Goal: Task Accomplishment & Management: Complete application form

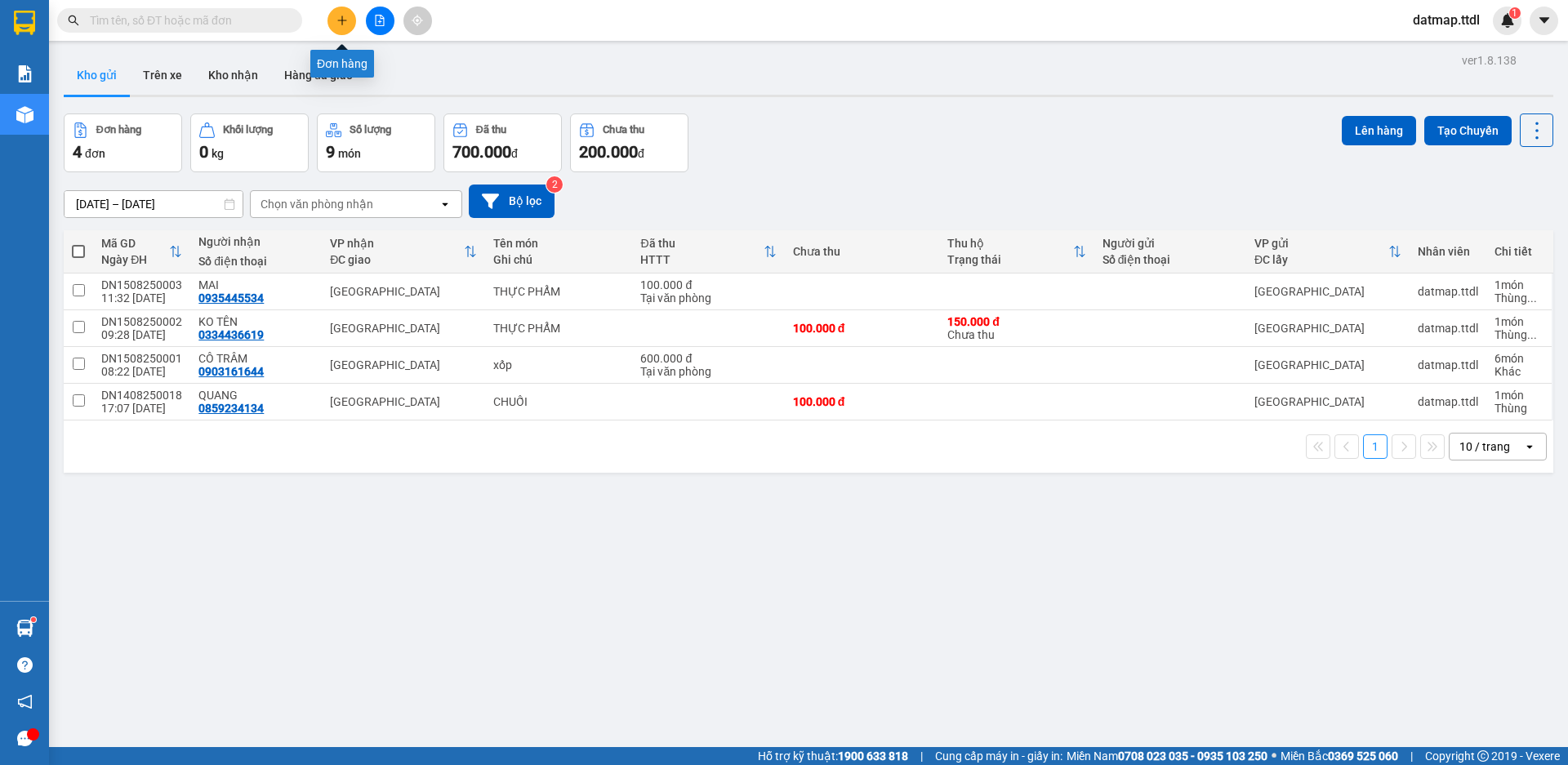
click at [333, 23] on button at bounding box center [341, 21] width 29 height 29
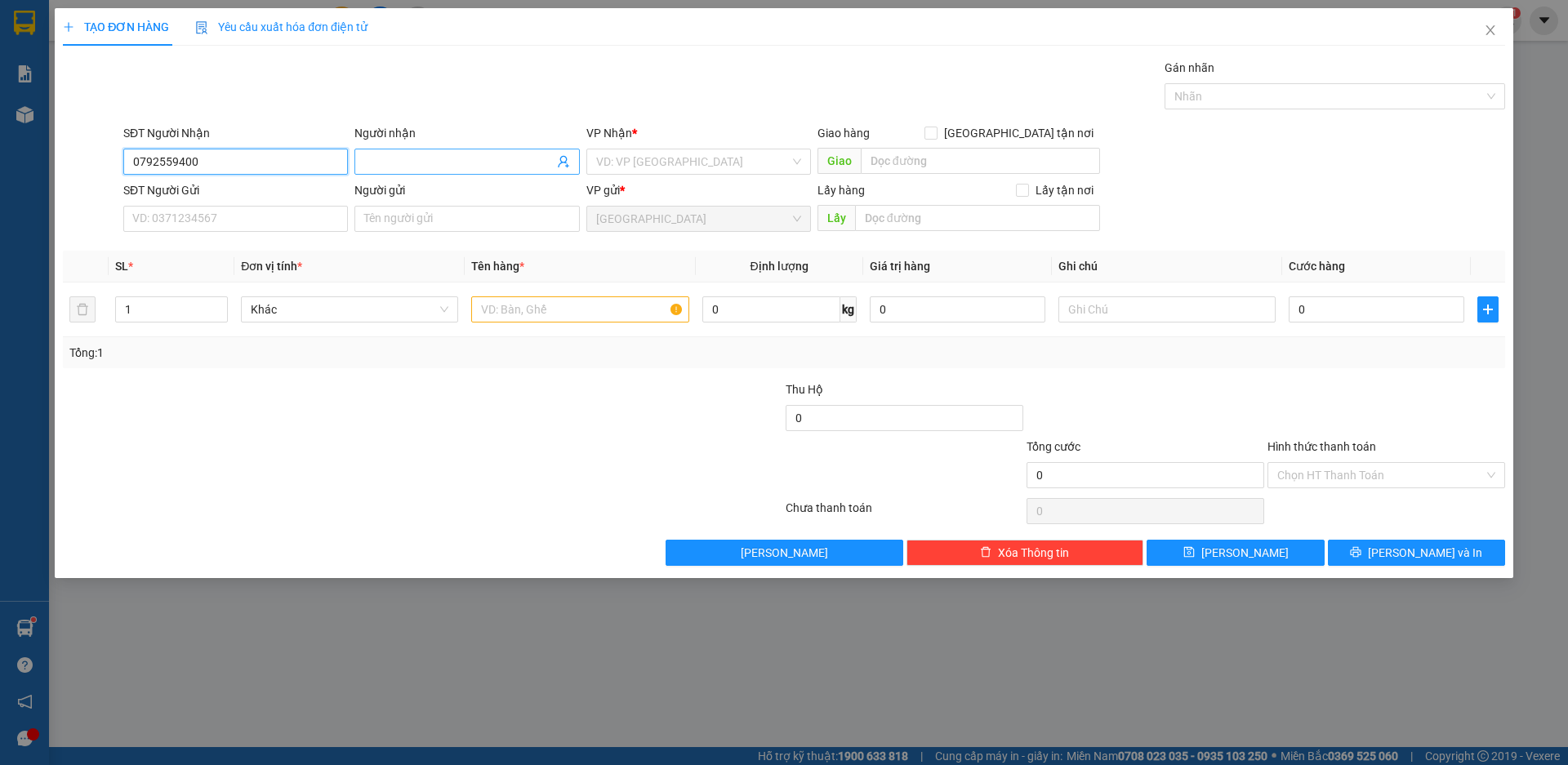
type input "0792559400"
click at [441, 158] on input "Người nhận" at bounding box center [458, 162] width 189 height 18
click at [436, 155] on input "mèo" at bounding box center [458, 162] width 189 height 18
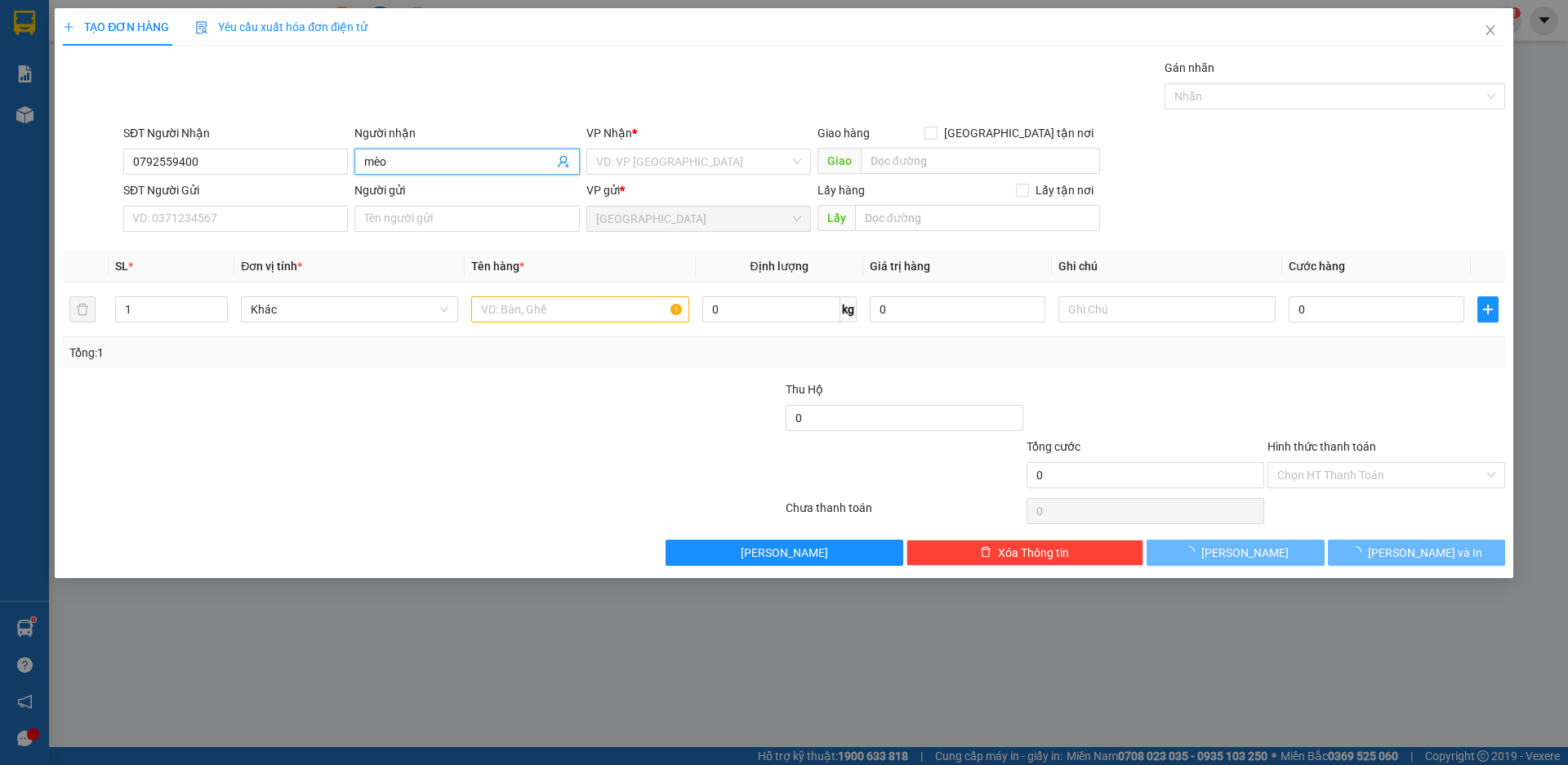
click at [436, 155] on input "mèo" at bounding box center [458, 162] width 189 height 18
type input "MÈO"
click at [606, 159] on input "search" at bounding box center [693, 162] width 194 height 25
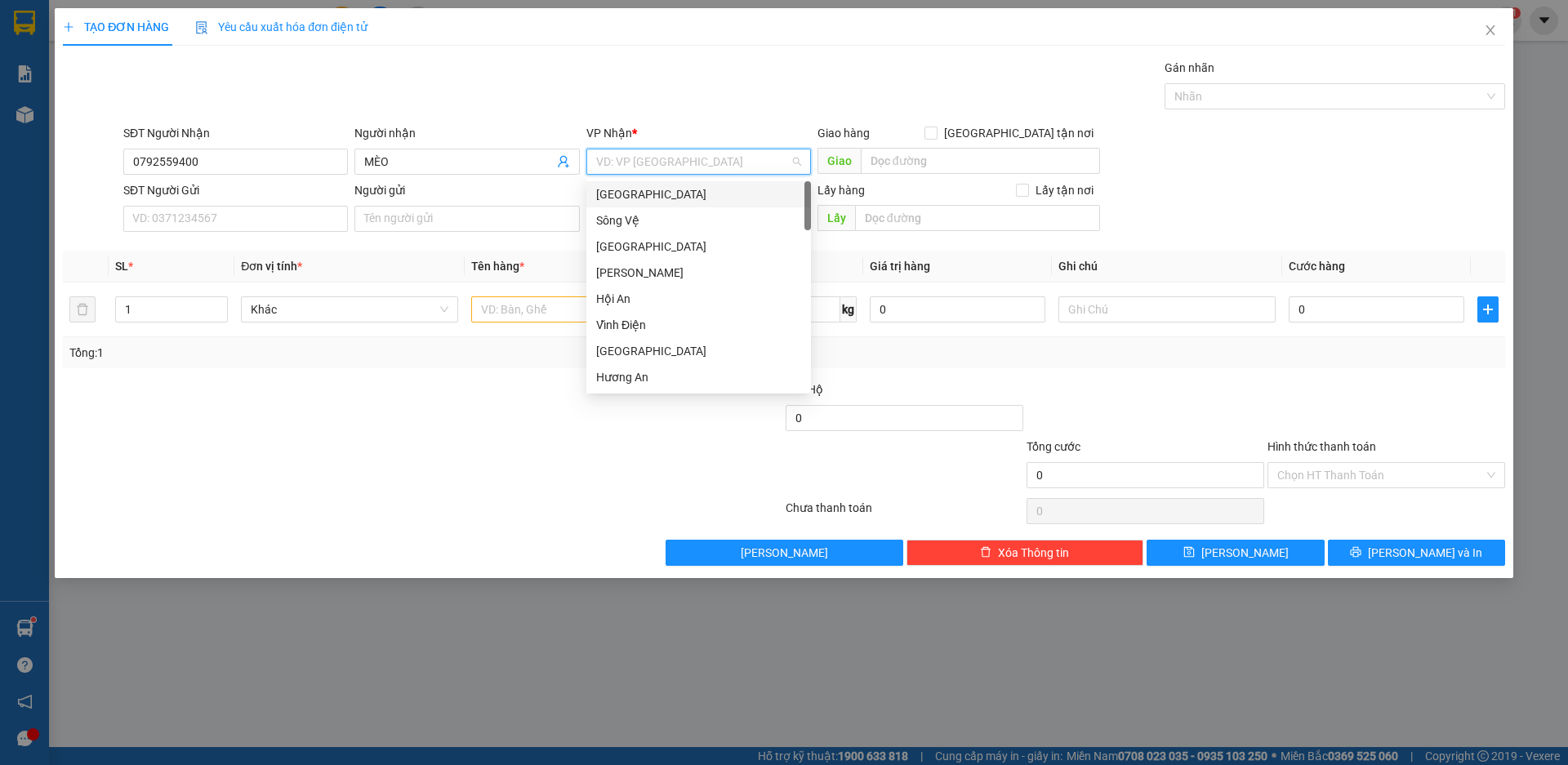
drag, startPoint x: 626, startPoint y: 192, endPoint x: 434, endPoint y: 242, distance: 198.4
click at [625, 192] on div "[GEOGRAPHIC_DATA]" at bounding box center [699, 194] width 205 height 18
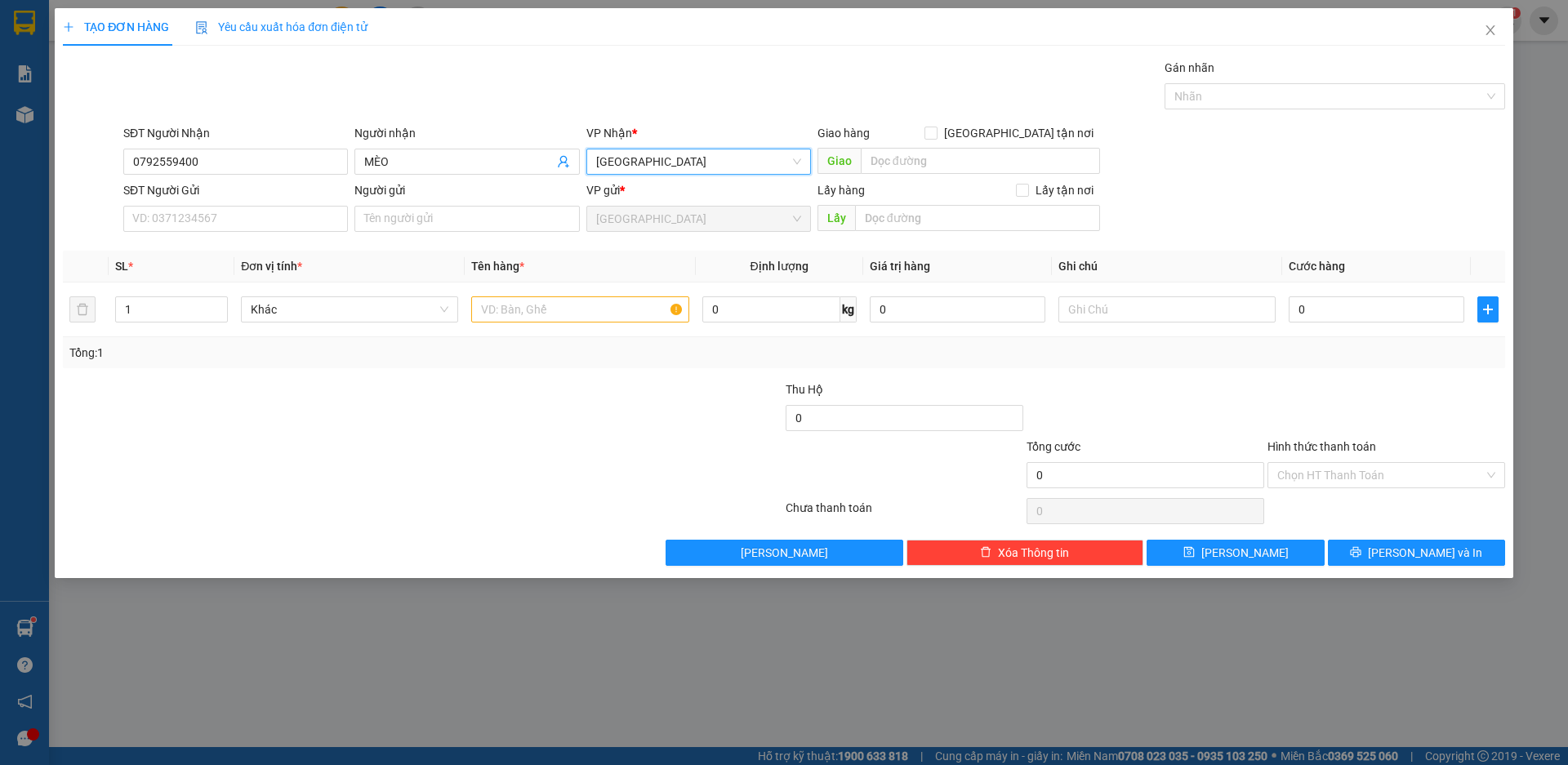
click at [287, 202] on div "SĐT Người Gửi" at bounding box center [235, 193] width 224 height 25
click at [290, 228] on input "SĐT Người Gửi" at bounding box center [235, 218] width 224 height 26
type input "0934995782"
click at [444, 224] on input "Người gửi" at bounding box center [466, 218] width 224 height 26
click at [295, 314] on span "Khác" at bounding box center [349, 310] width 197 height 25
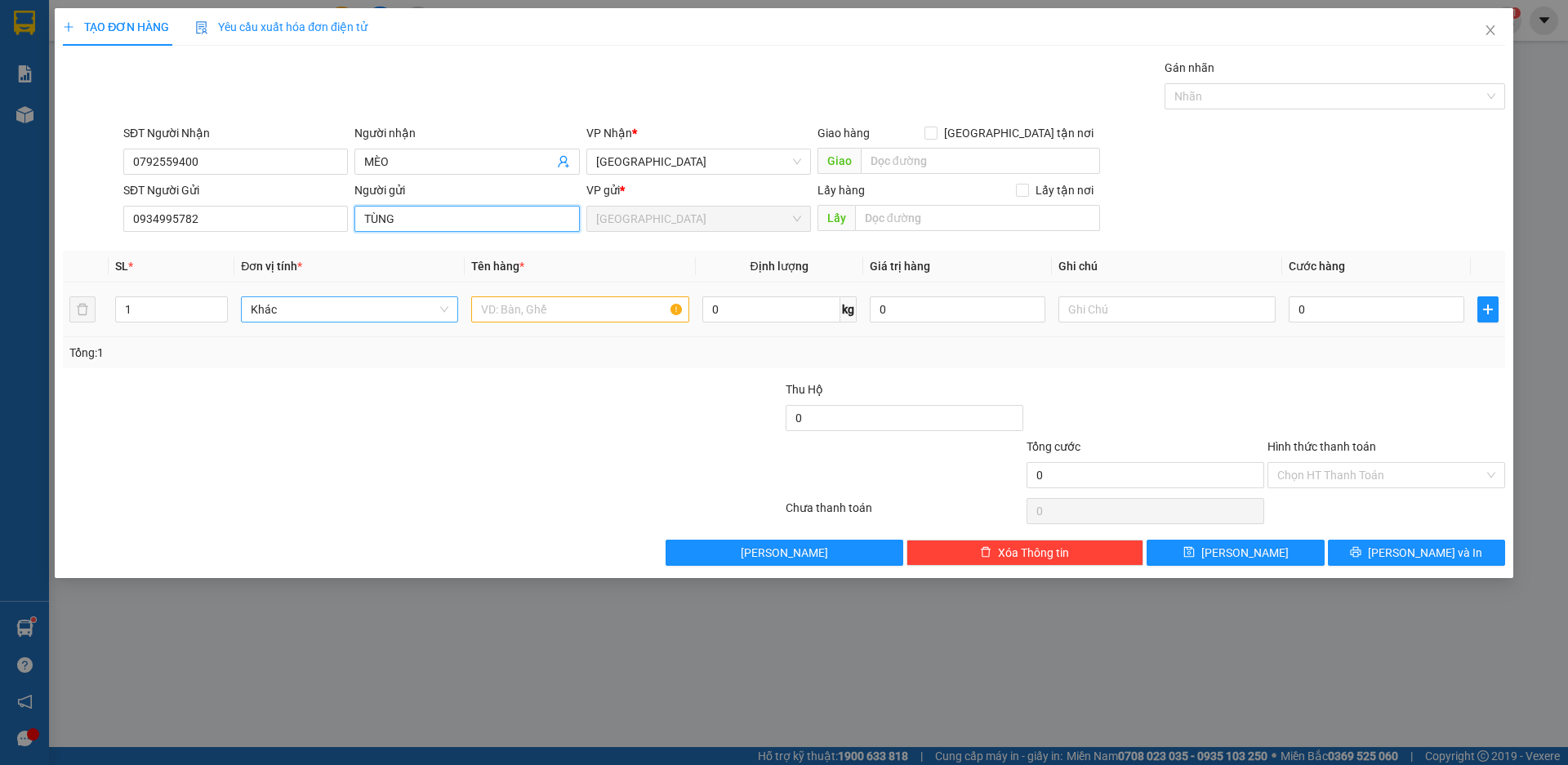
type input "TÙNG"
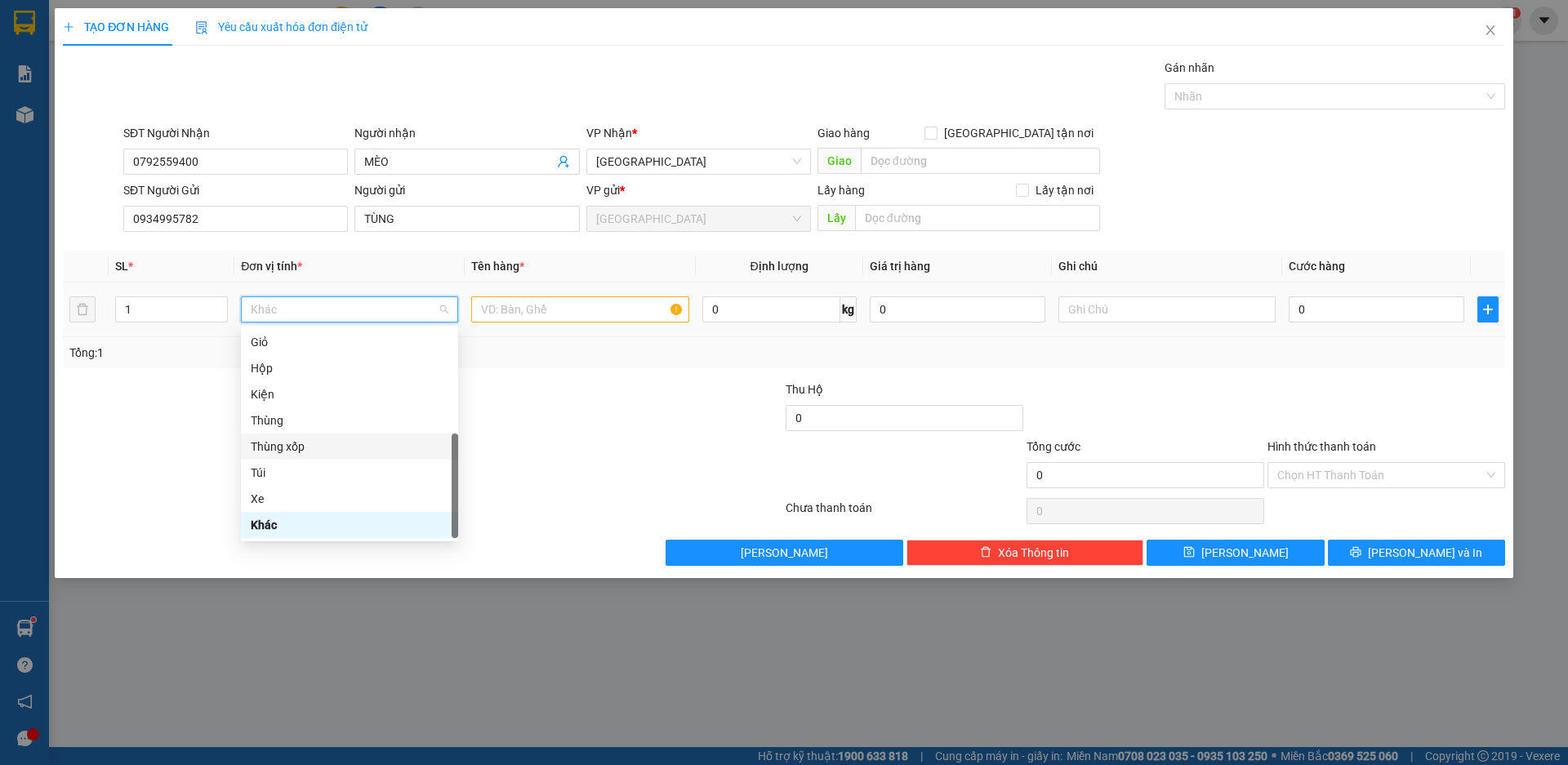
click at [303, 437] on div "Thùng xốp" at bounding box center [349, 446] width 217 height 26
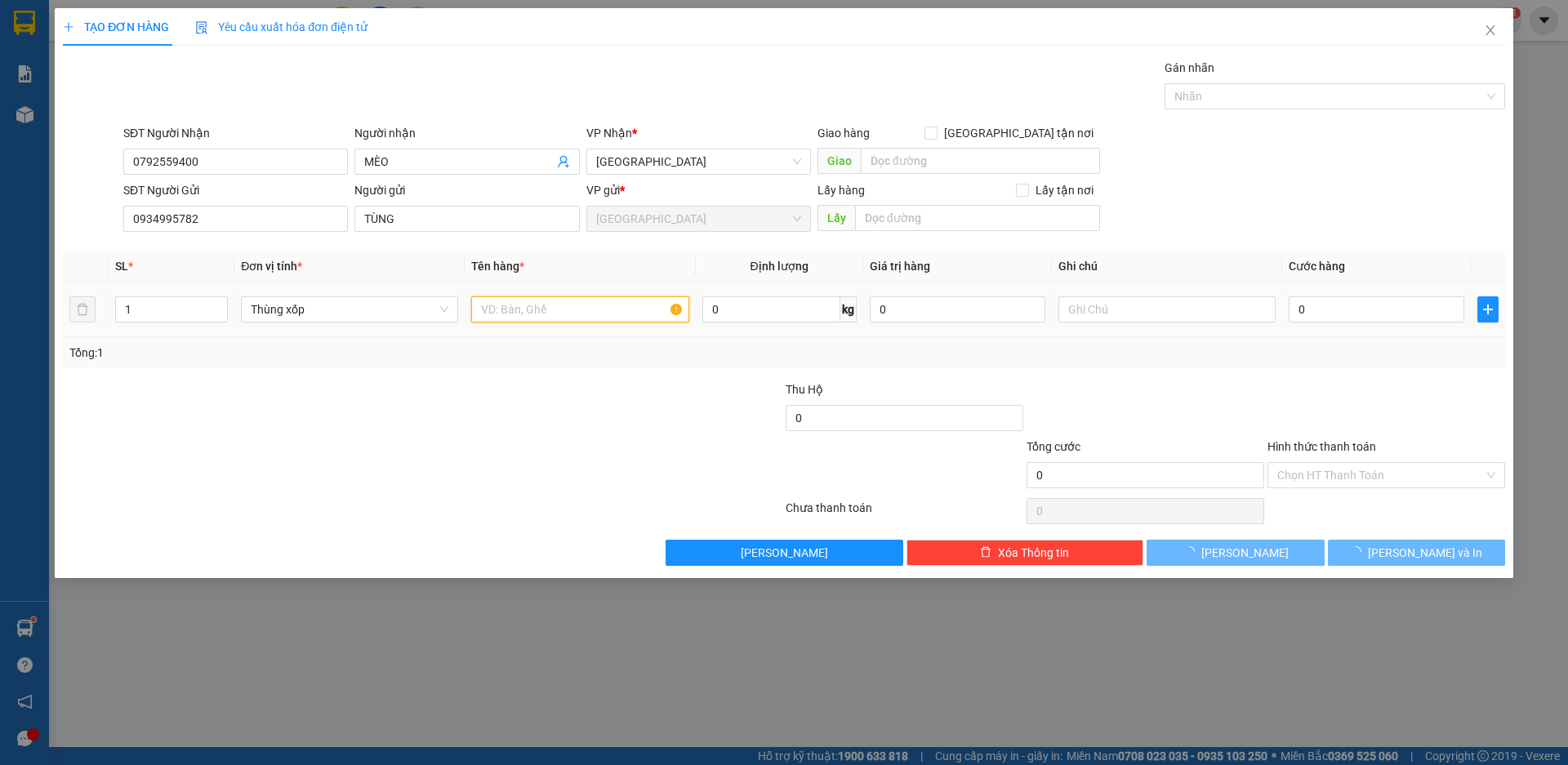
click at [531, 321] on input "text" at bounding box center [580, 310] width 217 height 26
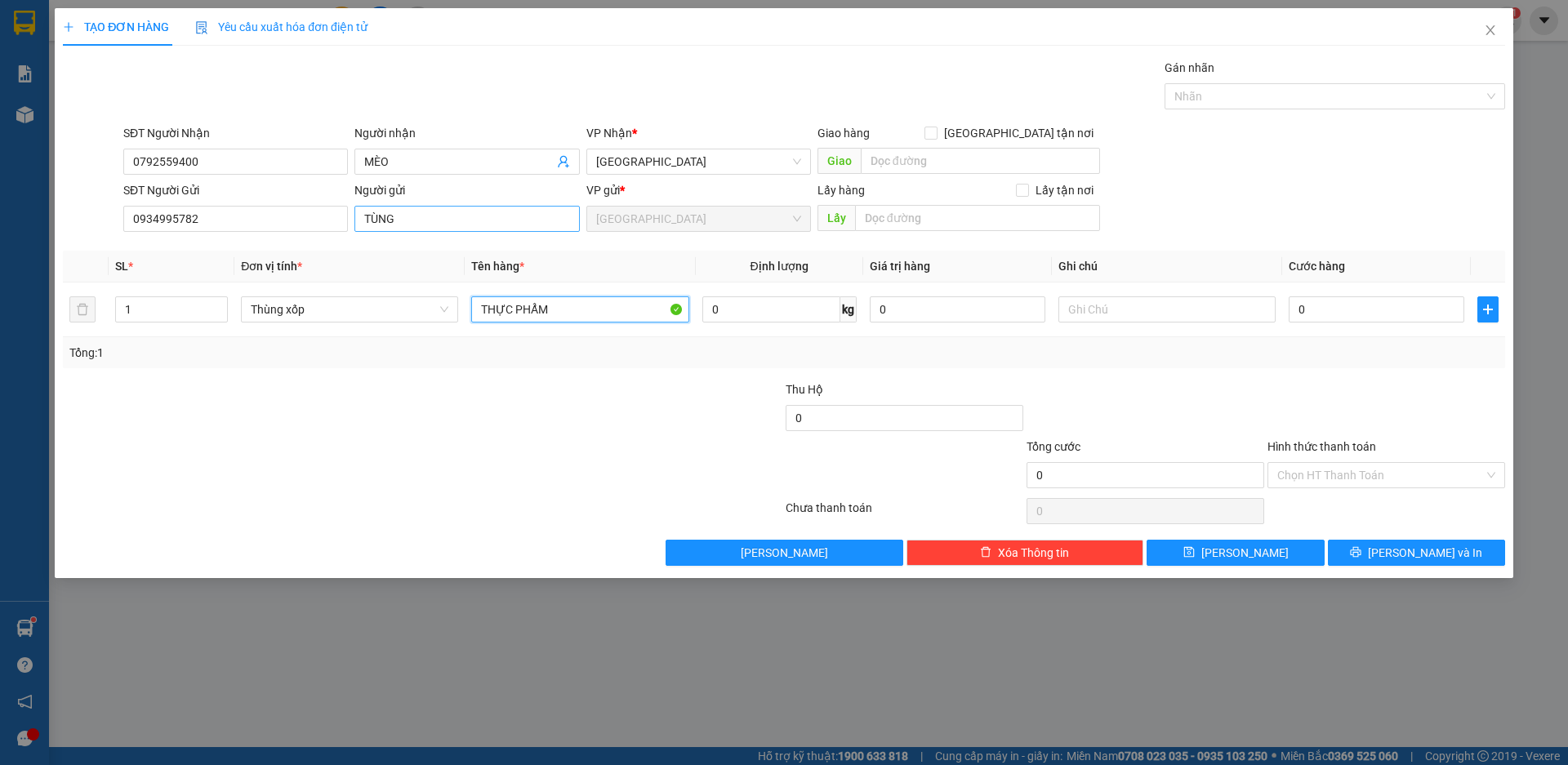
type input "THỰC PHẨM"
click at [411, 222] on input "TÙNG" at bounding box center [466, 218] width 224 height 26
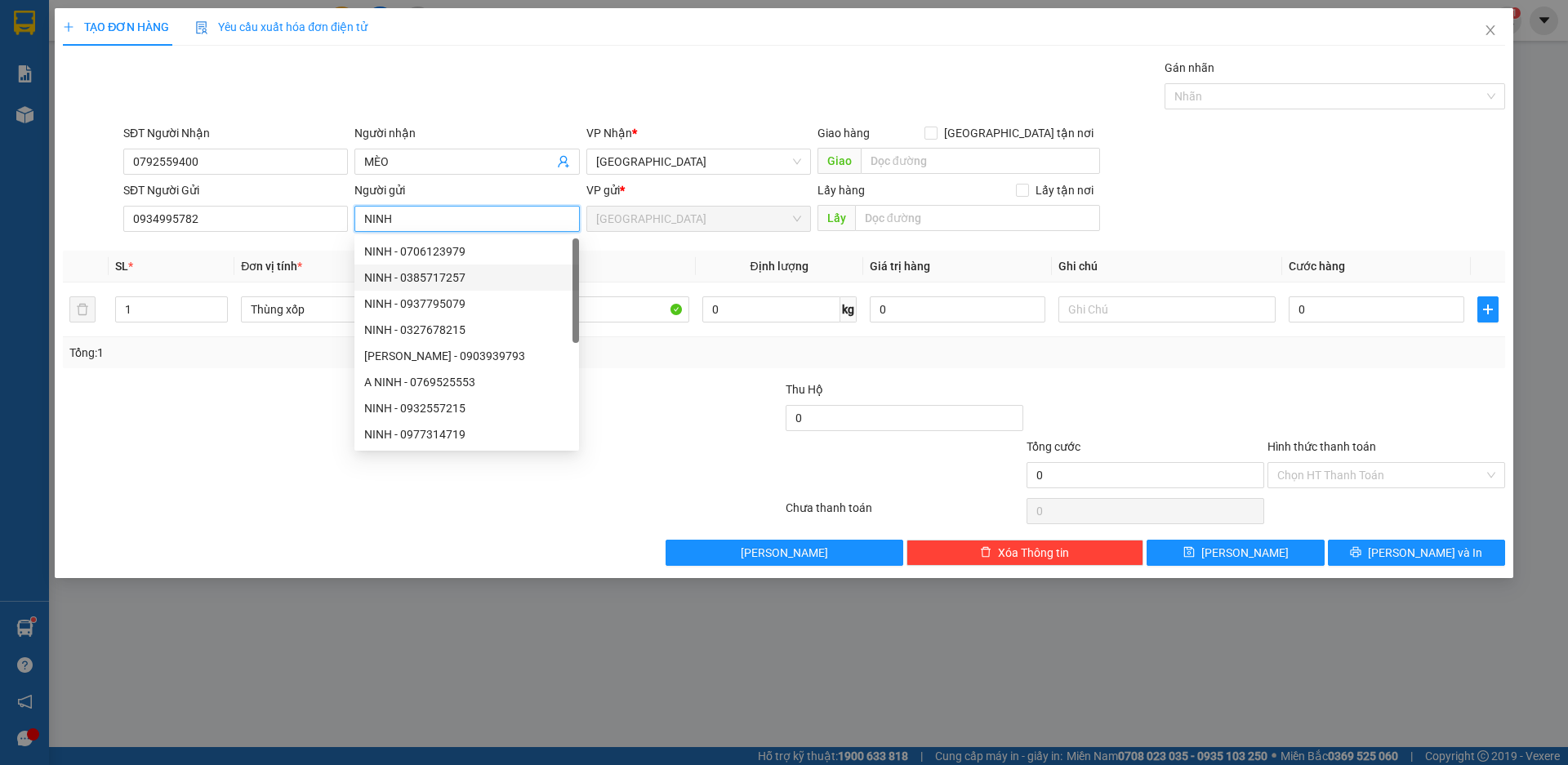
type input "NINH"
click at [514, 488] on div at bounding box center [303, 466] width 482 height 58
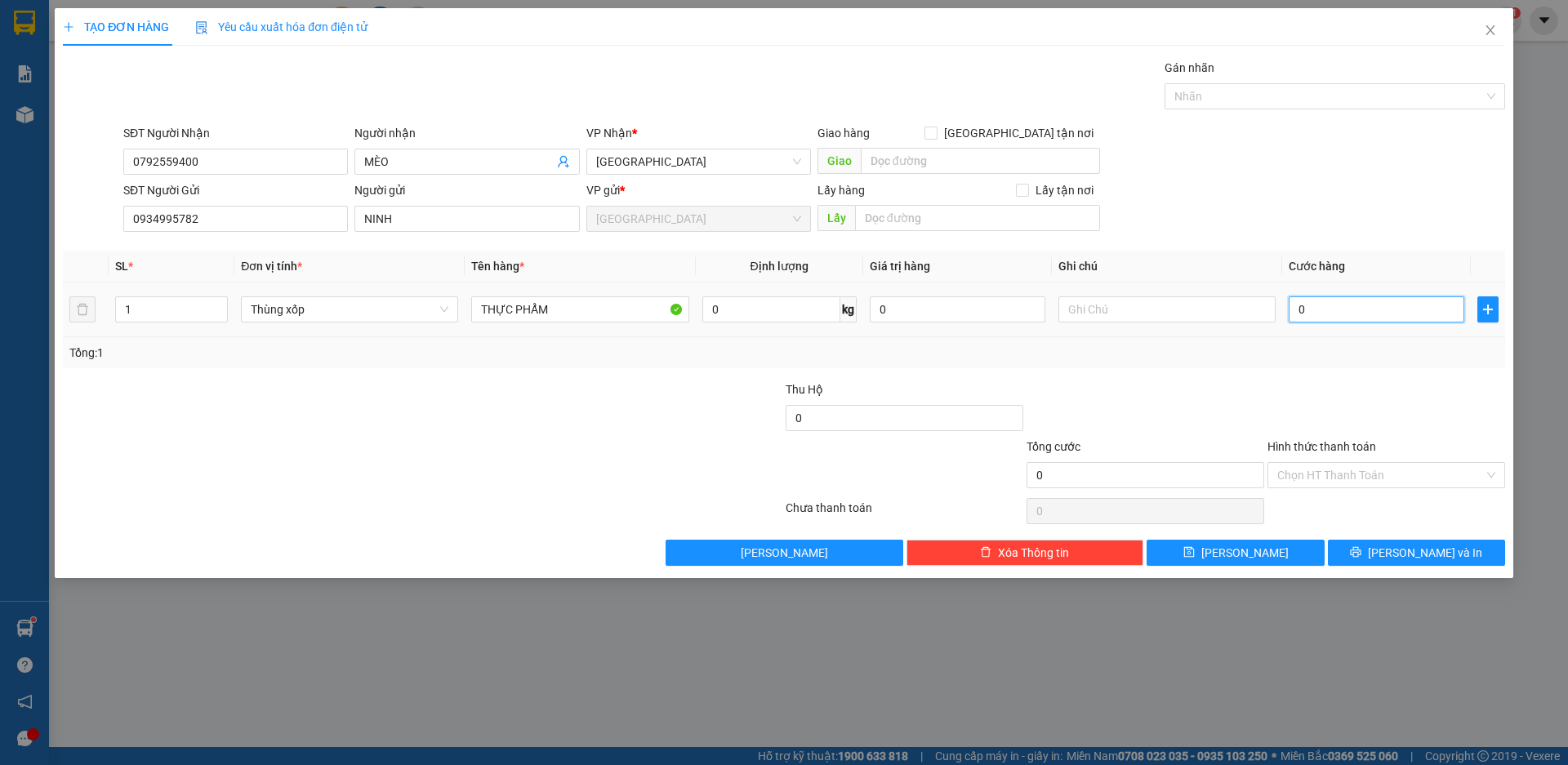
click at [1352, 314] on input "0" at bounding box center [1376, 310] width 176 height 26
type input "8"
type input "80"
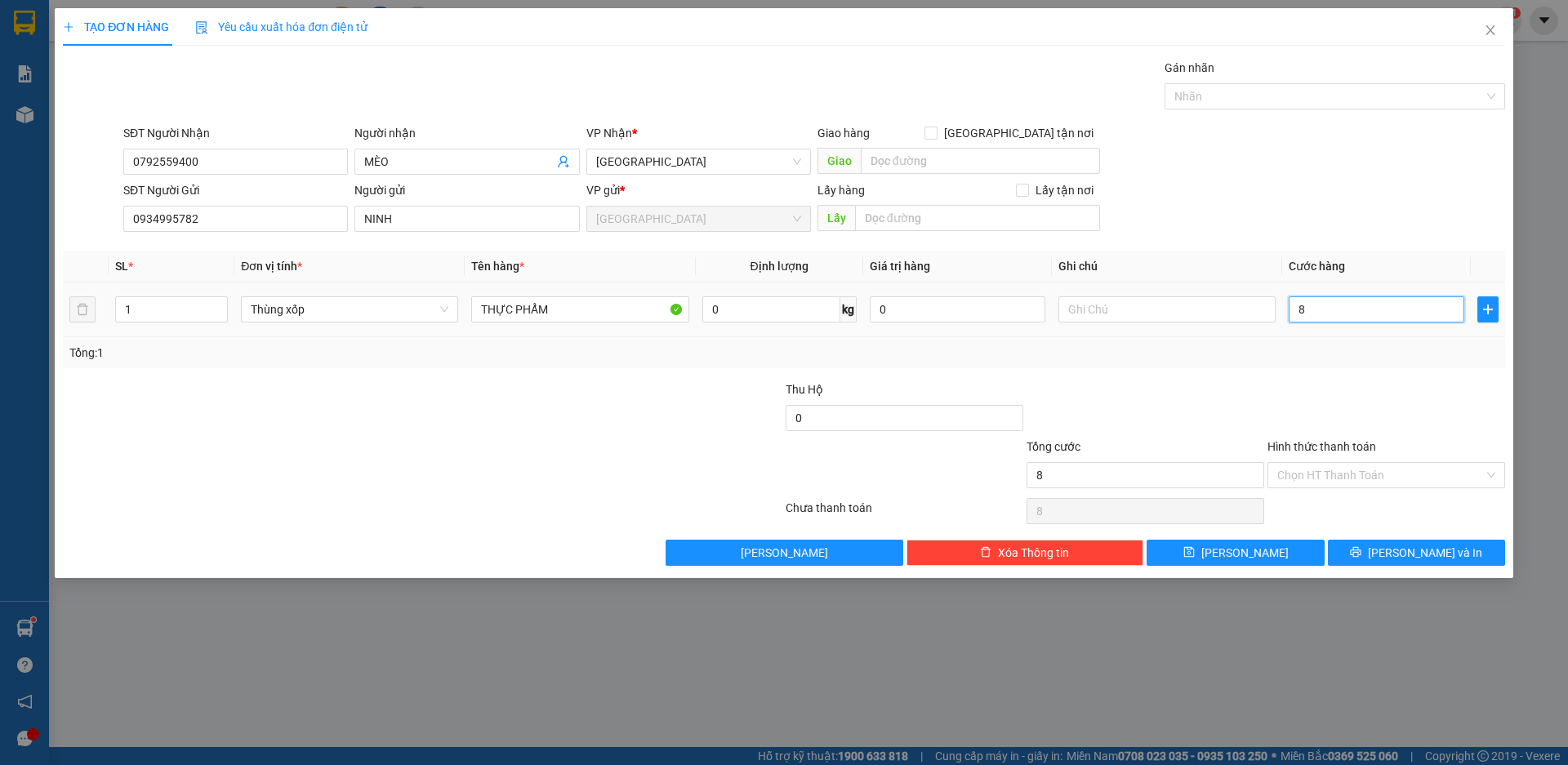
type input "80"
type input "800"
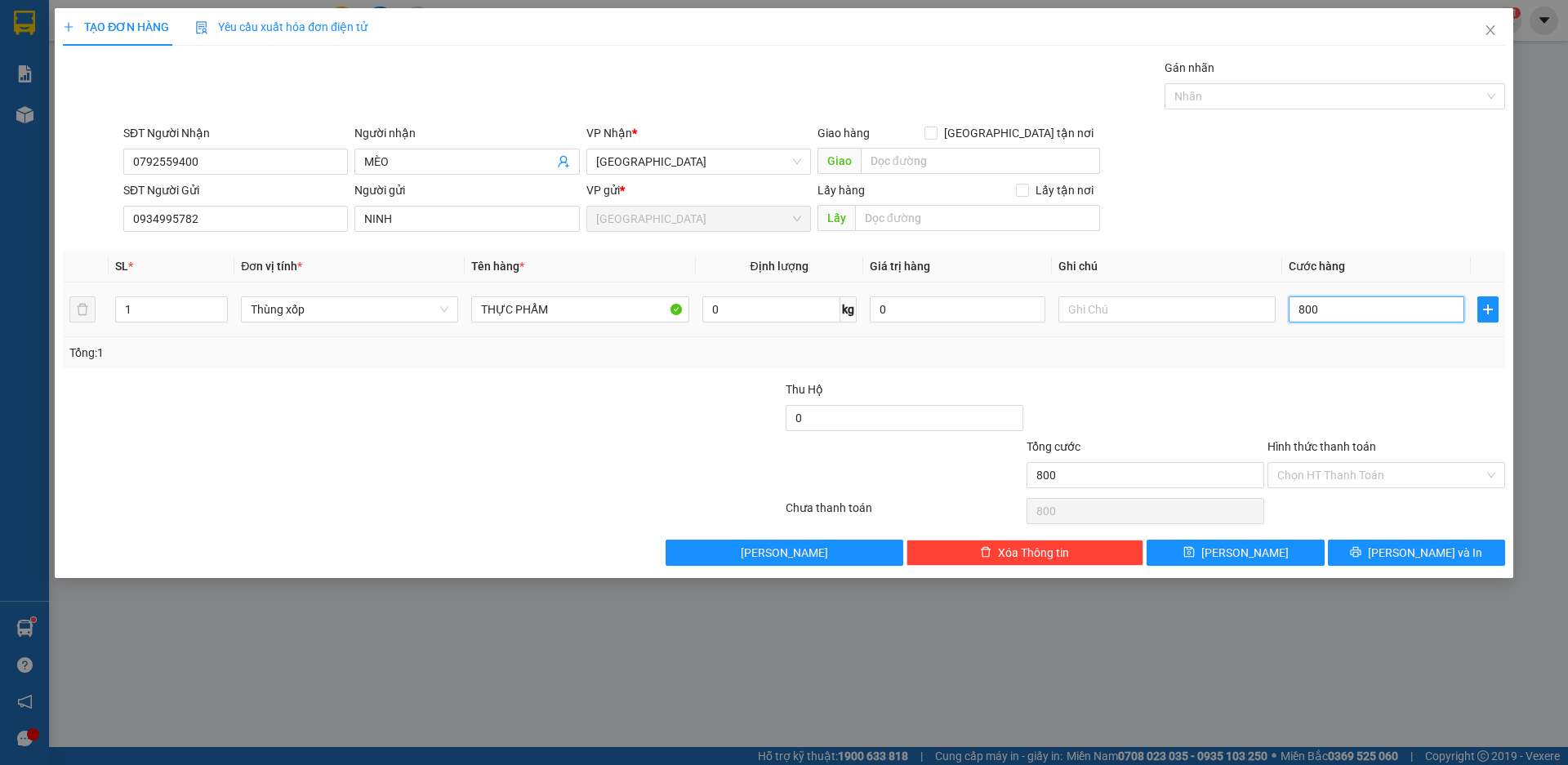
type input "8.000"
type input "80.000"
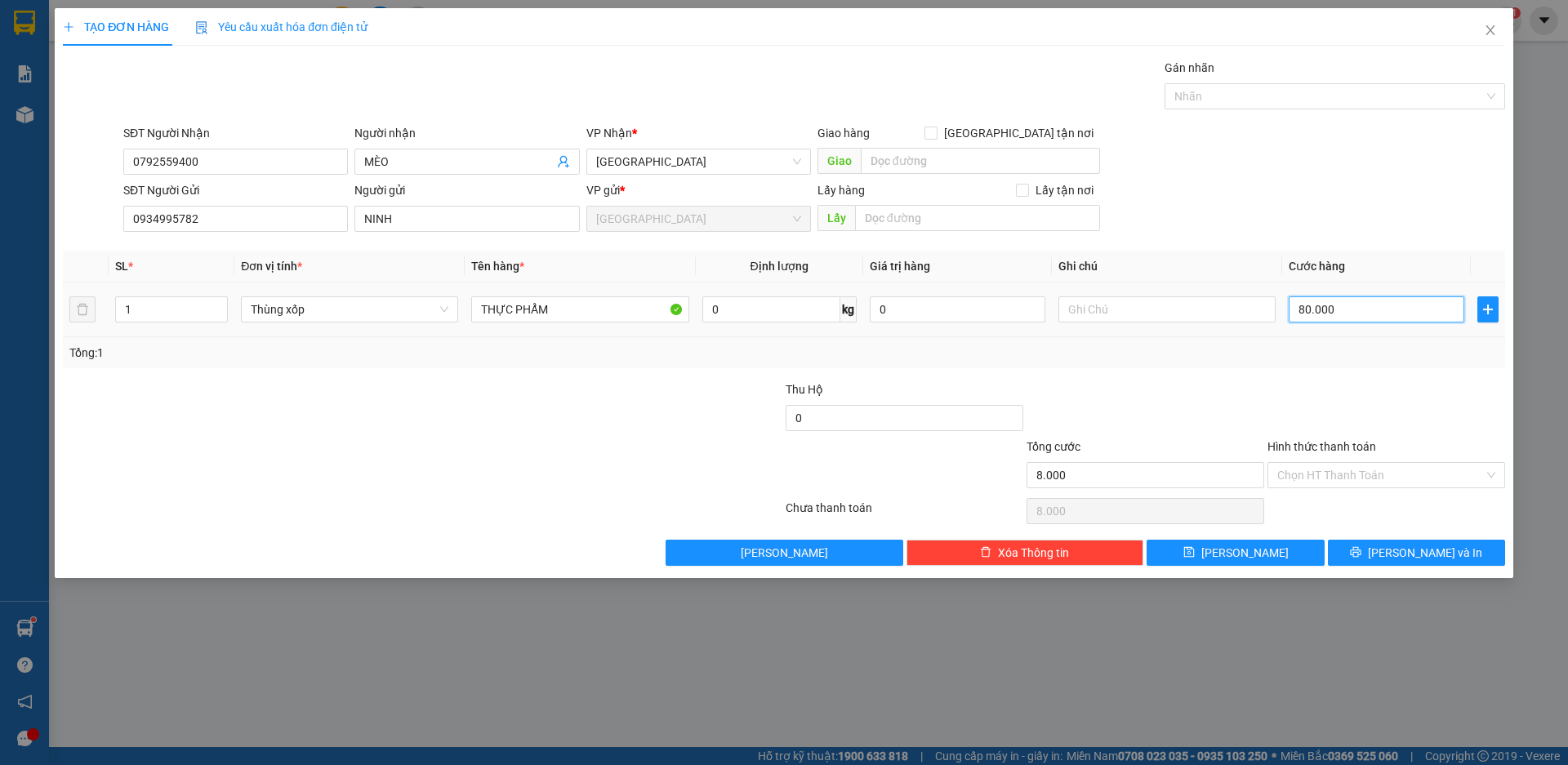
type input "80.000"
click at [235, 221] on input "0934995782" at bounding box center [235, 218] width 224 height 26
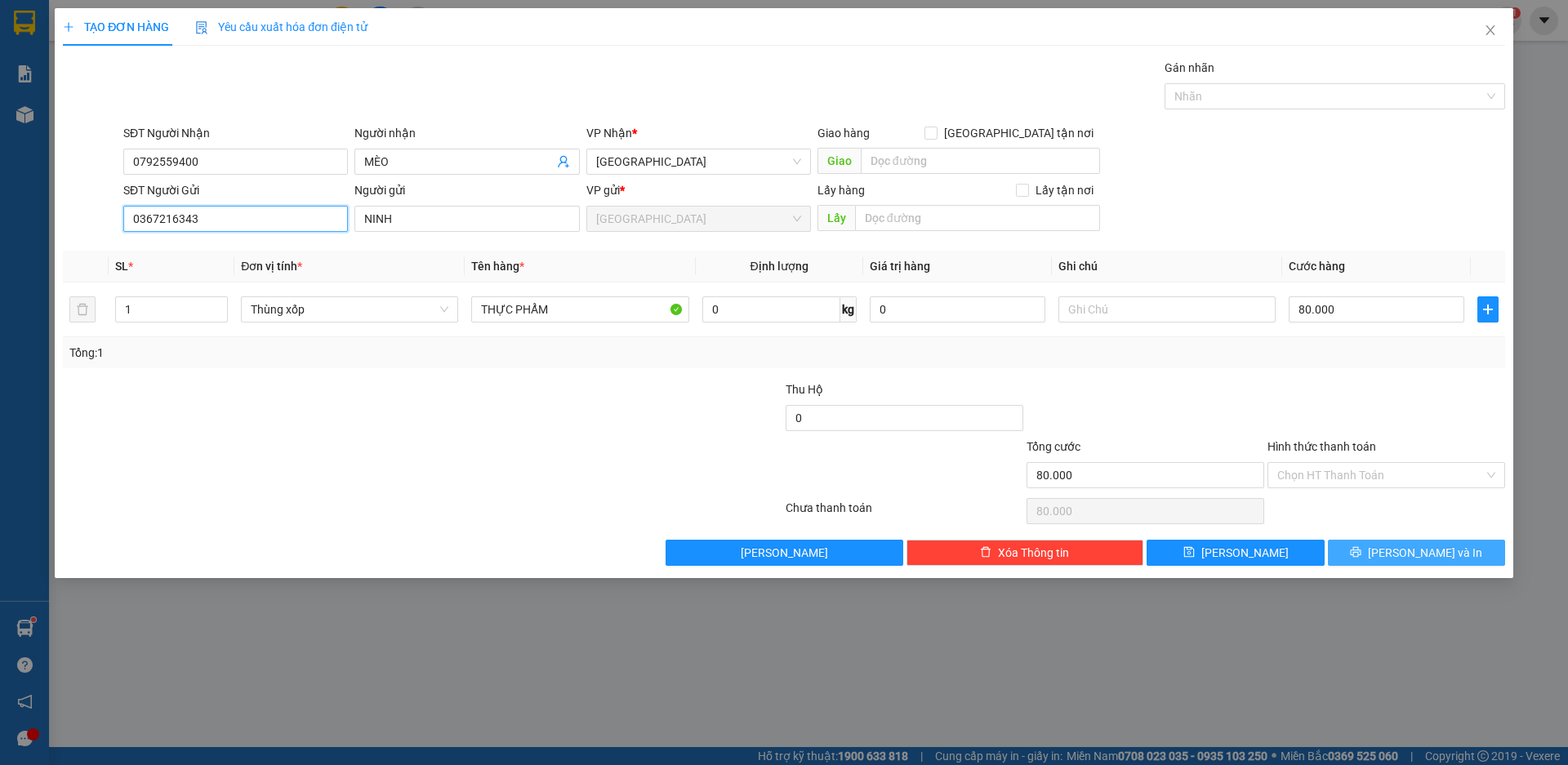
type input "0367216343"
click at [1412, 552] on span "[PERSON_NAME] và In" at bounding box center [1425, 553] width 114 height 18
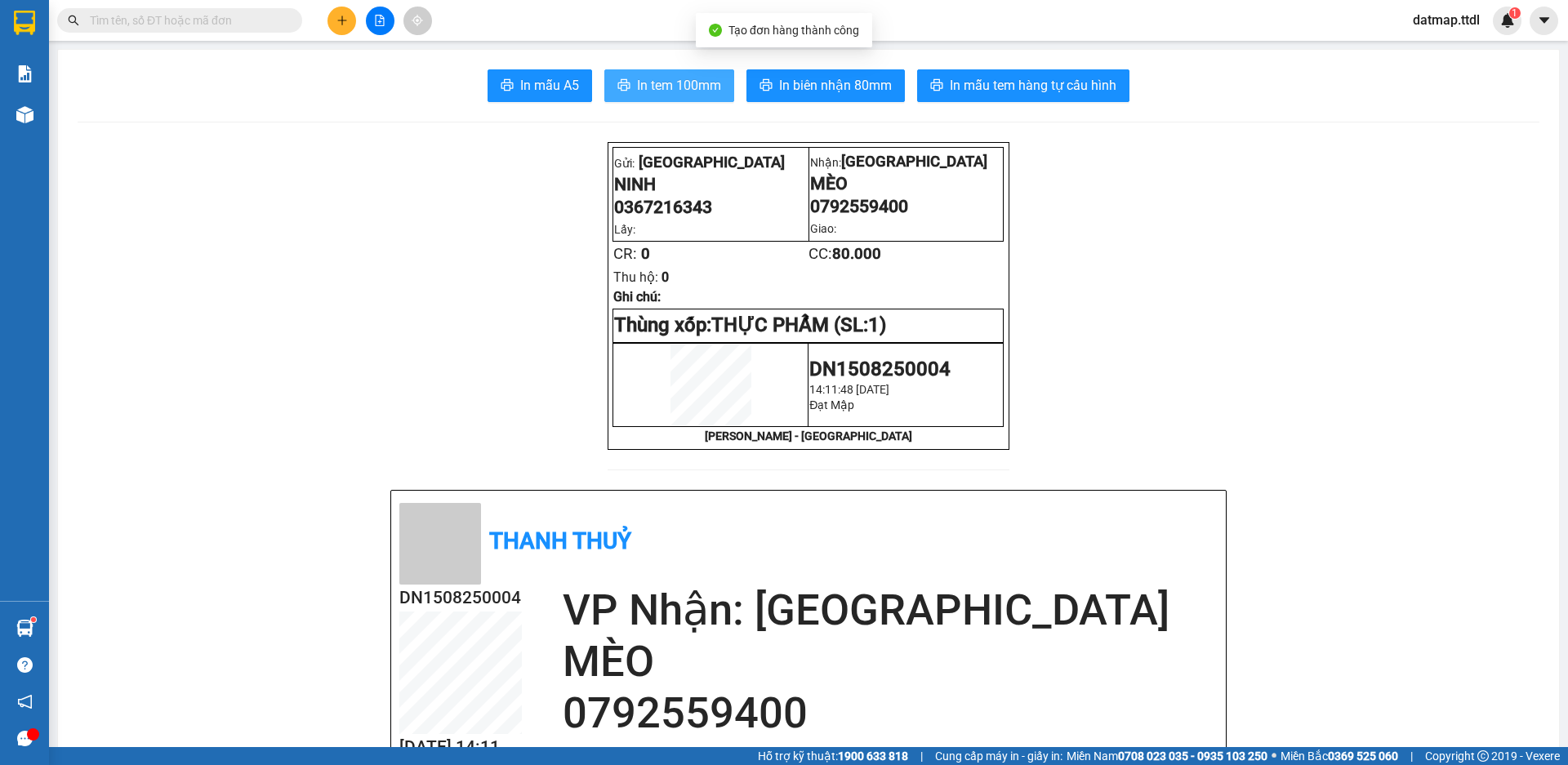
click at [692, 85] on span "In tem 100mm" at bounding box center [679, 85] width 84 height 21
click at [192, 17] on input "text" at bounding box center [187, 21] width 193 height 18
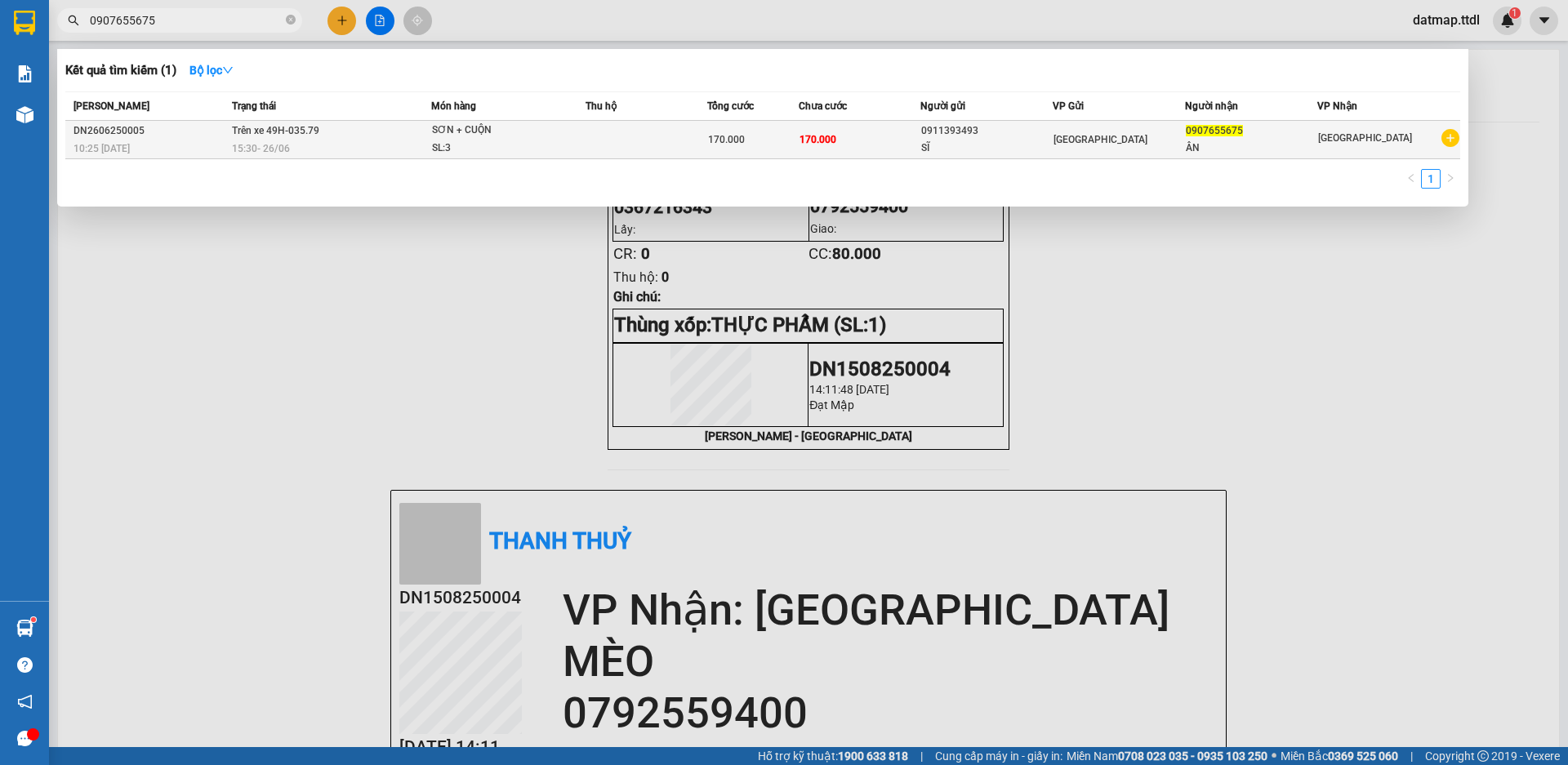
type input "0907655675"
click at [701, 137] on td at bounding box center [646, 140] width 122 height 39
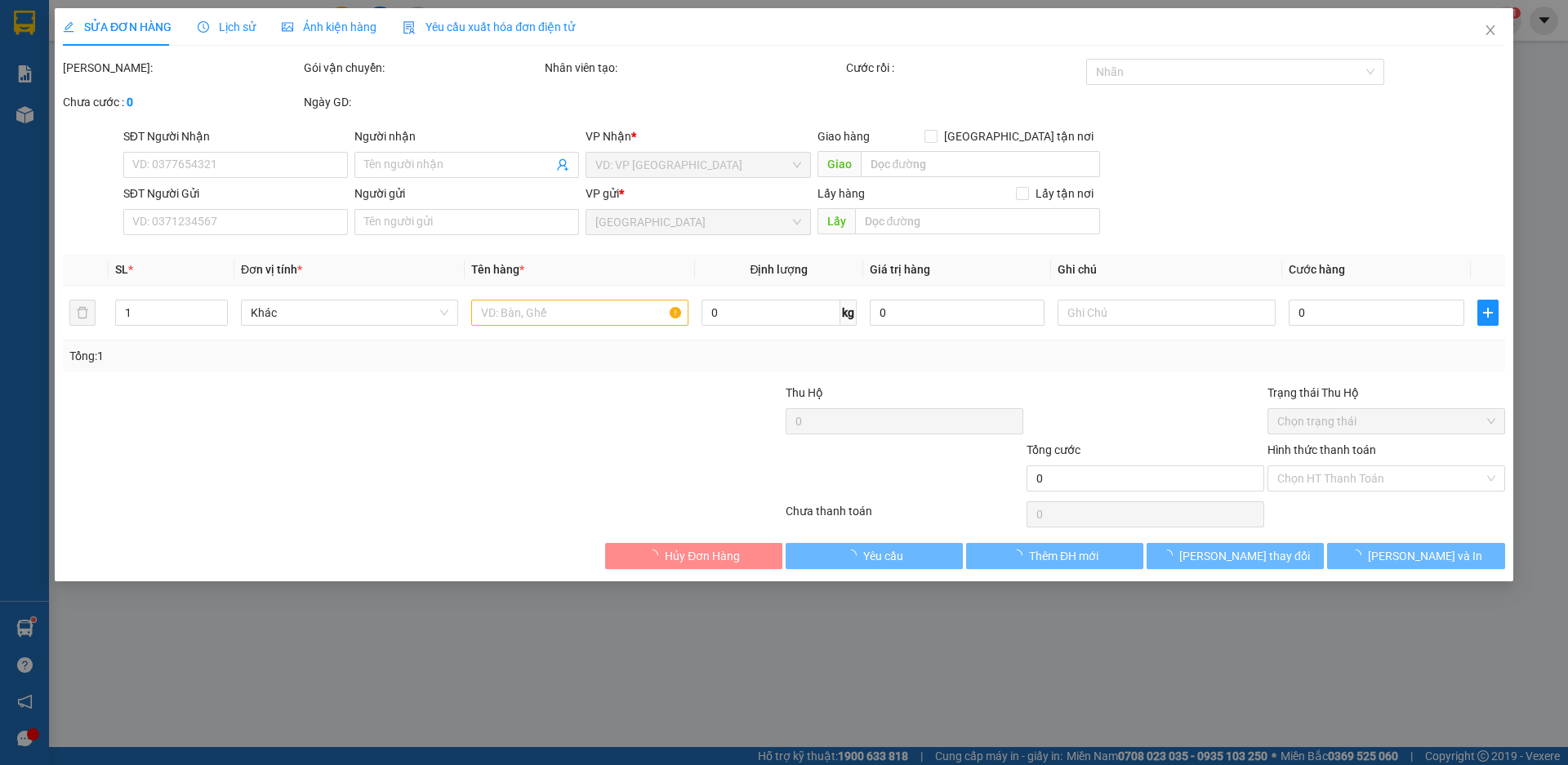
type input "0907655675"
type input "ÂN"
type input "0911393493"
type input "SĨ"
type input "170.000"
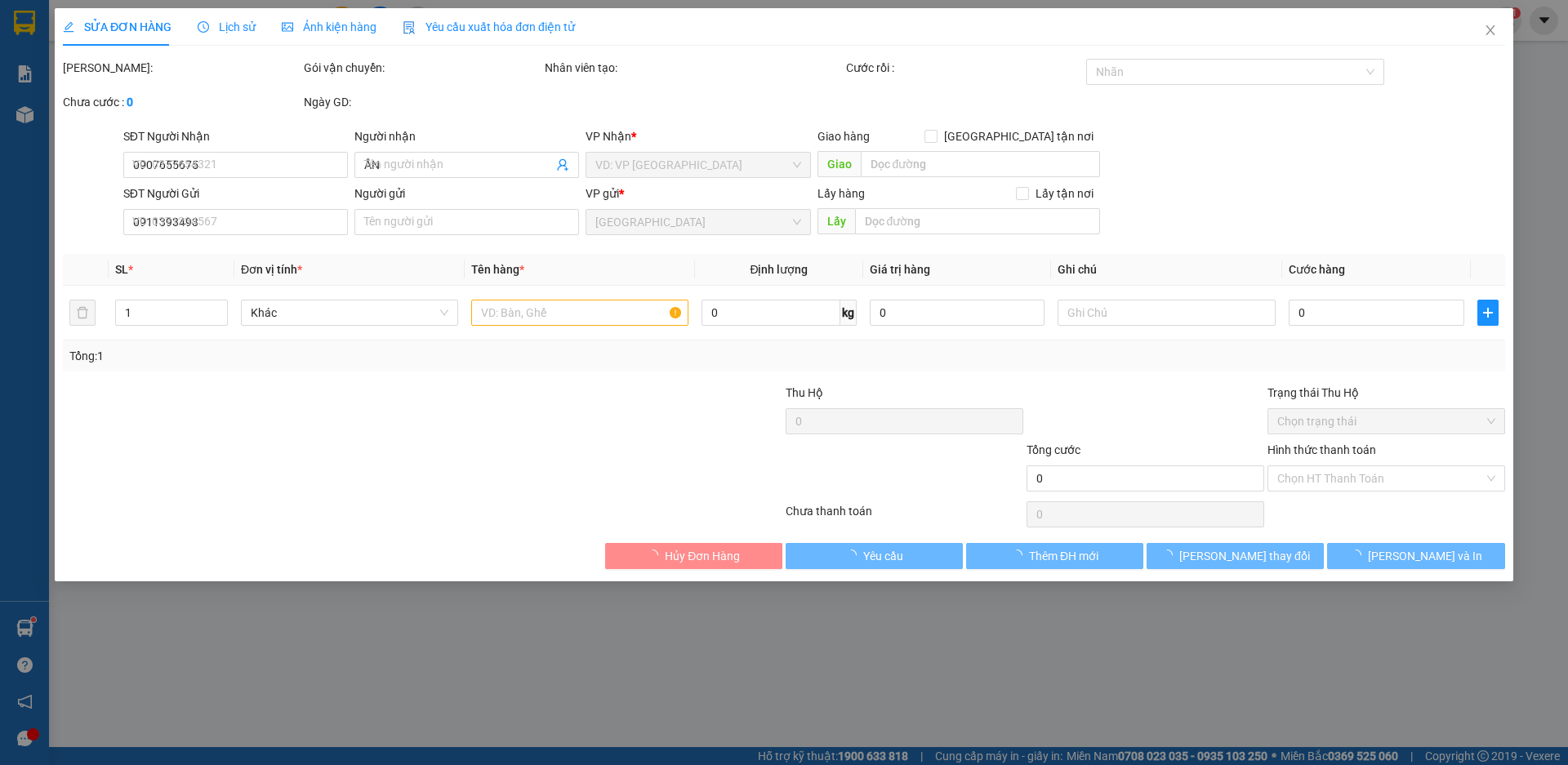
type input "170.000"
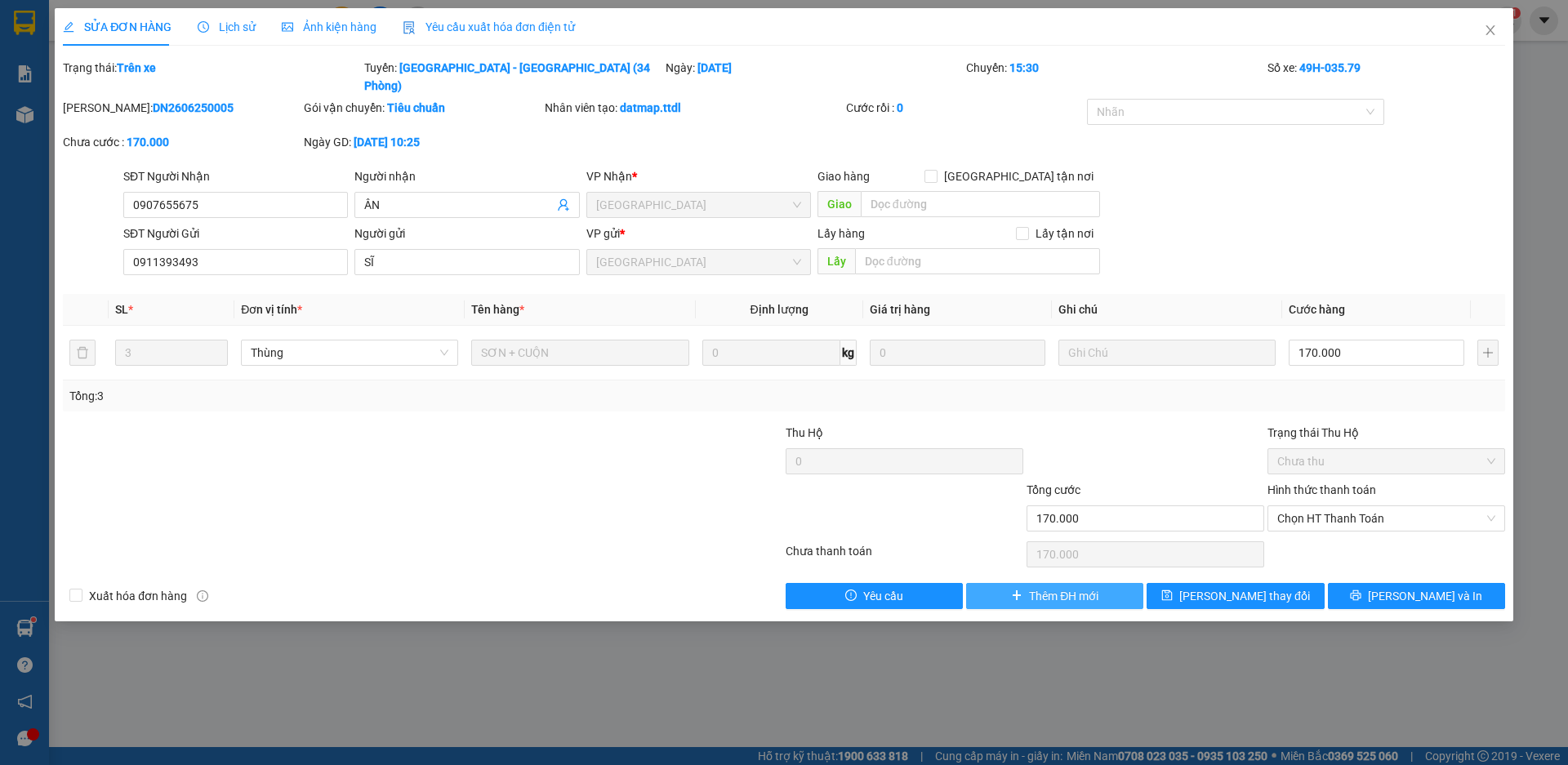
click at [1067, 587] on span "Thêm ĐH mới" at bounding box center [1064, 596] width 69 height 18
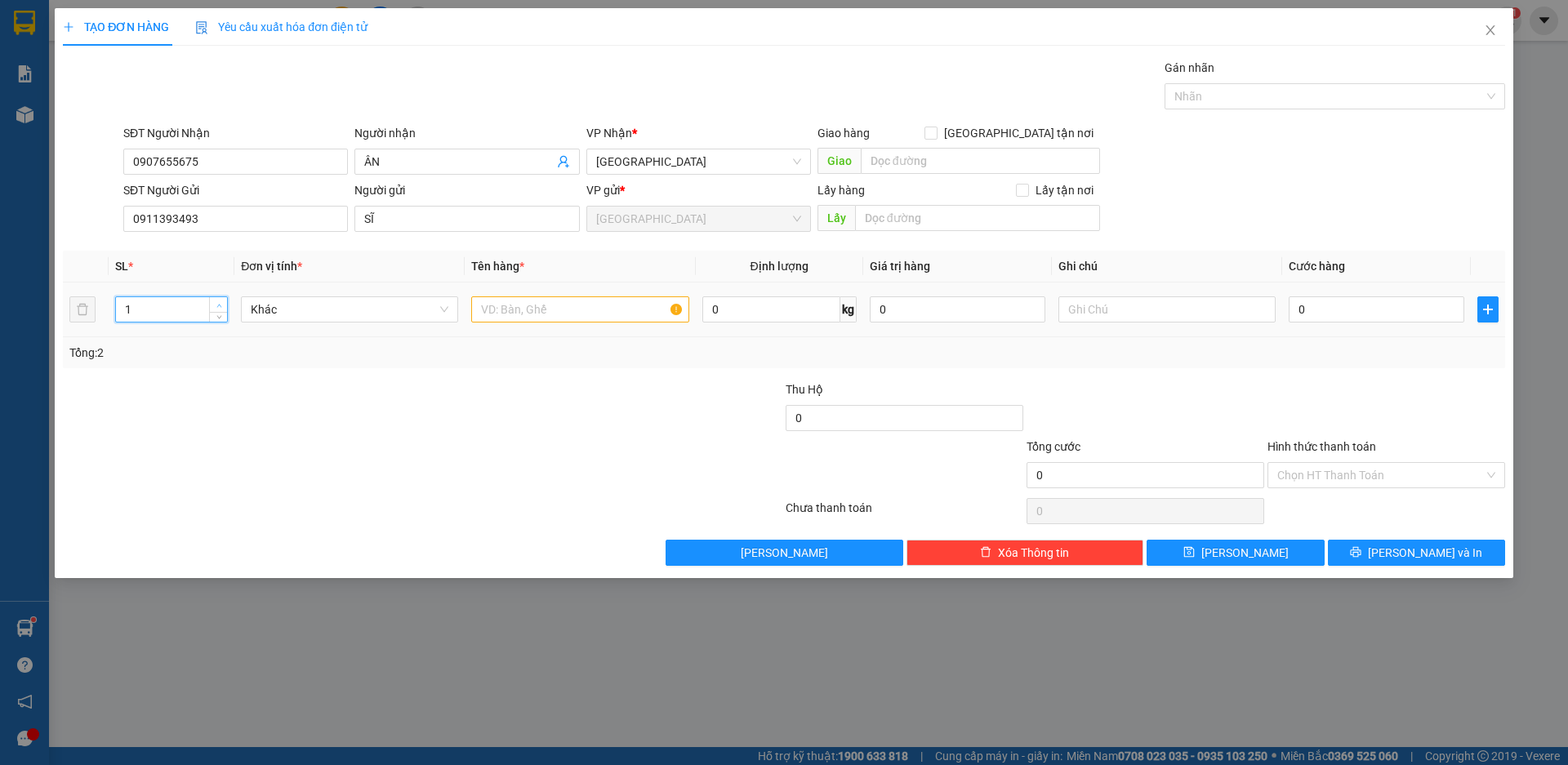
type input "2"
click at [214, 303] on span "up" at bounding box center [219, 306] width 10 height 10
click at [430, 311] on span "Khác" at bounding box center [349, 310] width 197 height 25
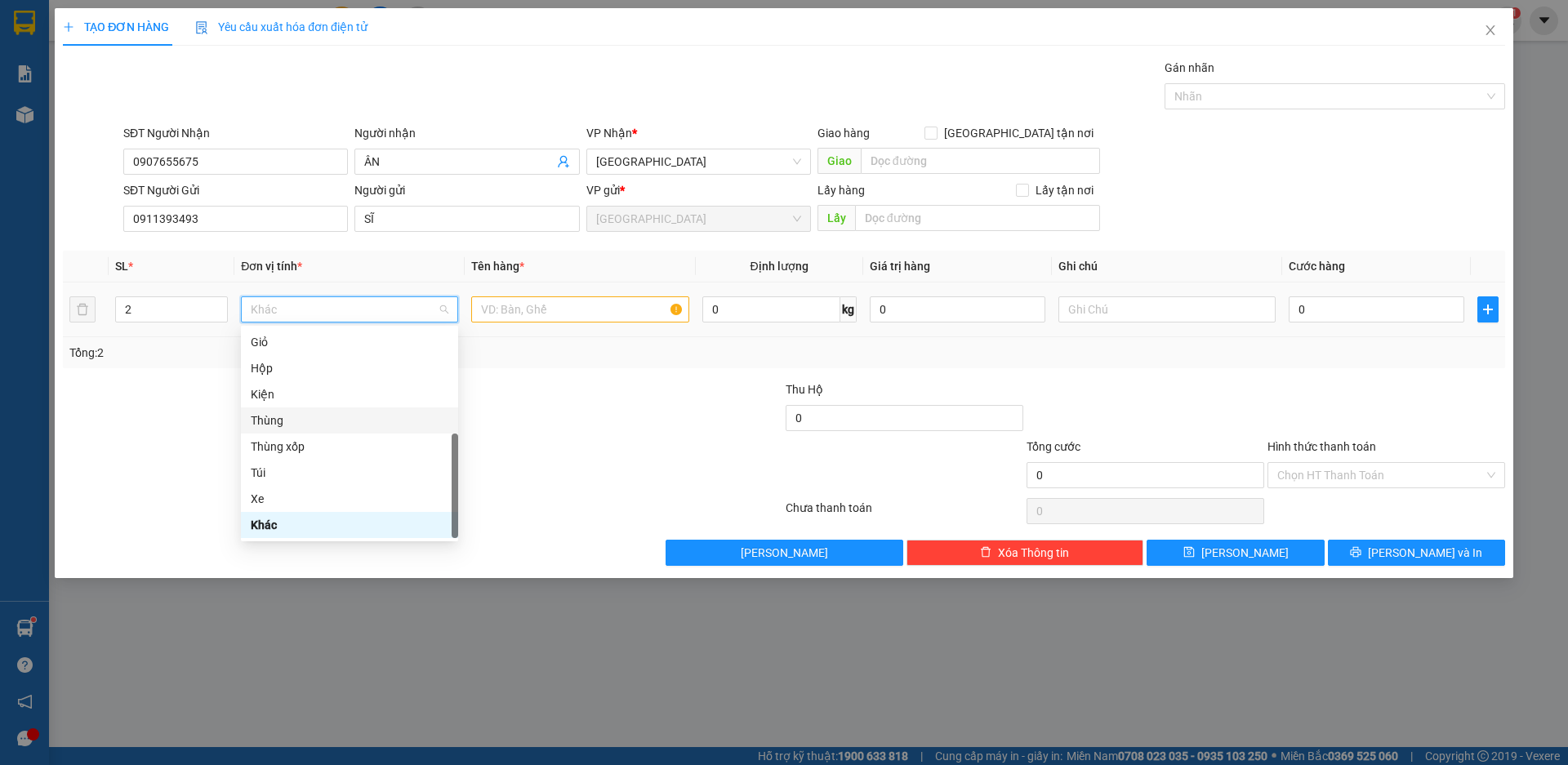
click at [336, 422] on div "Thùng" at bounding box center [349, 421] width 197 height 18
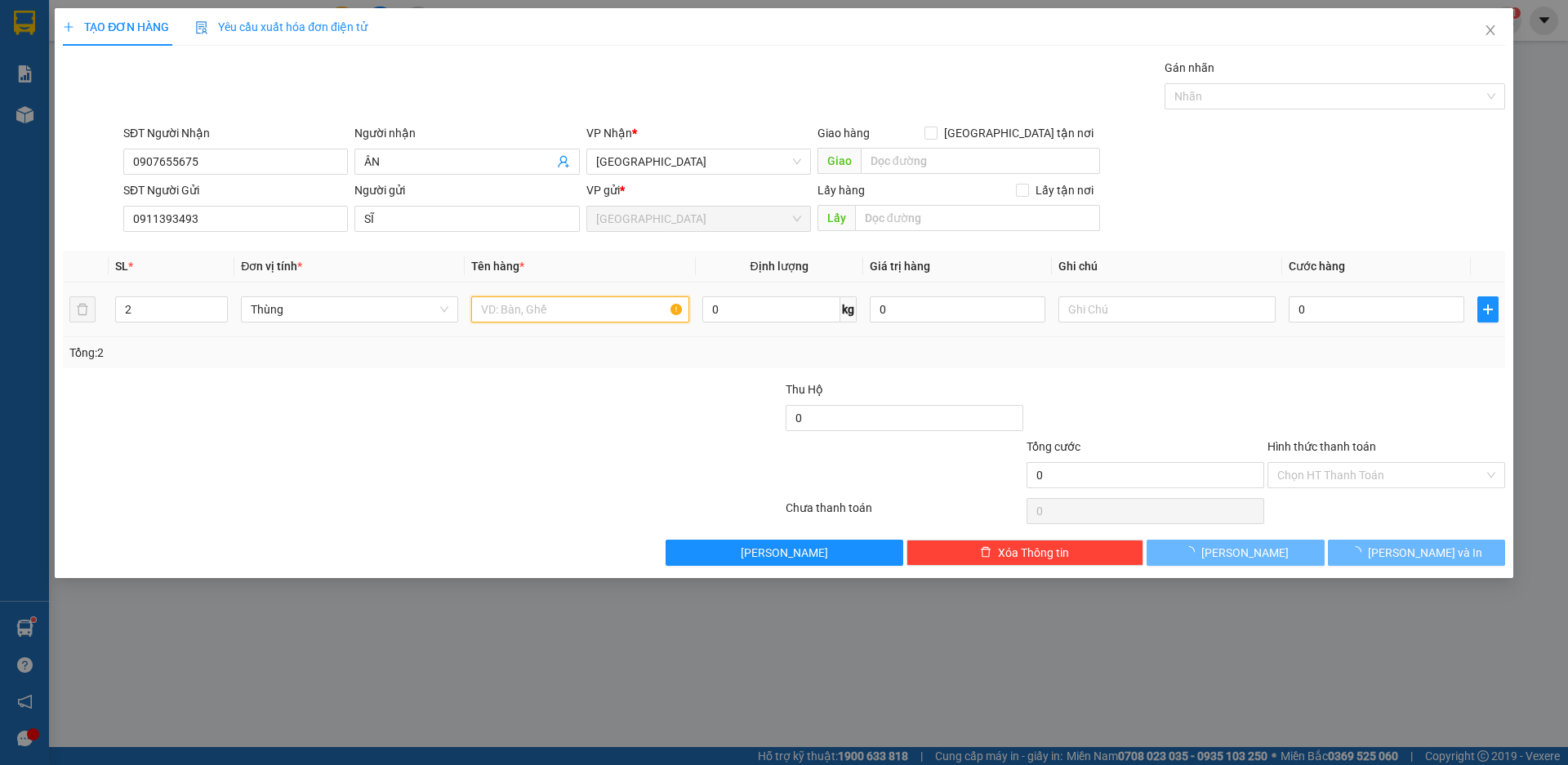
click at [540, 312] on input "text" at bounding box center [580, 310] width 217 height 26
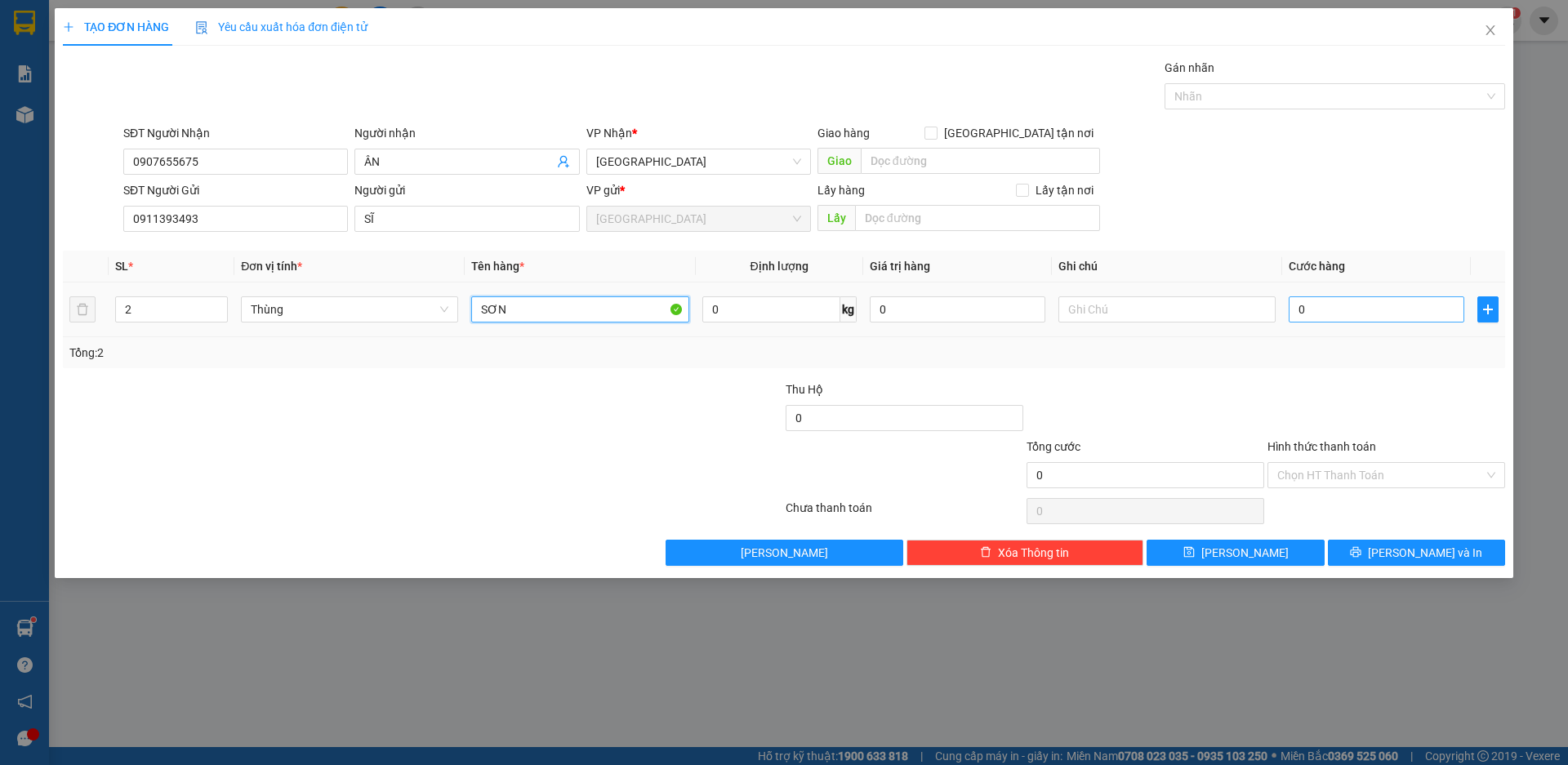
type input "SƠN"
click at [1366, 315] on input "0" at bounding box center [1376, 310] width 176 height 26
type input "1"
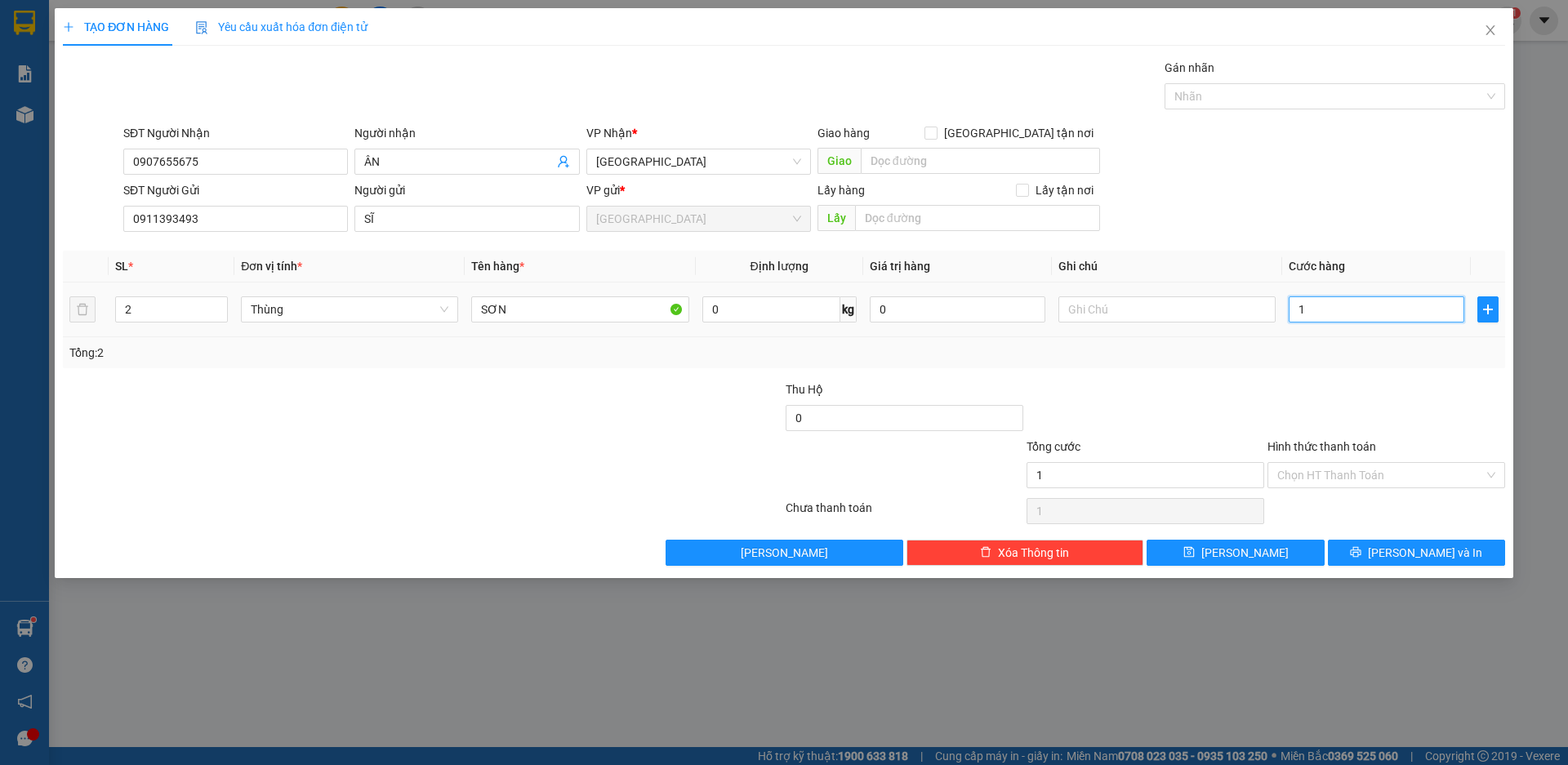
type input "10"
type input "100"
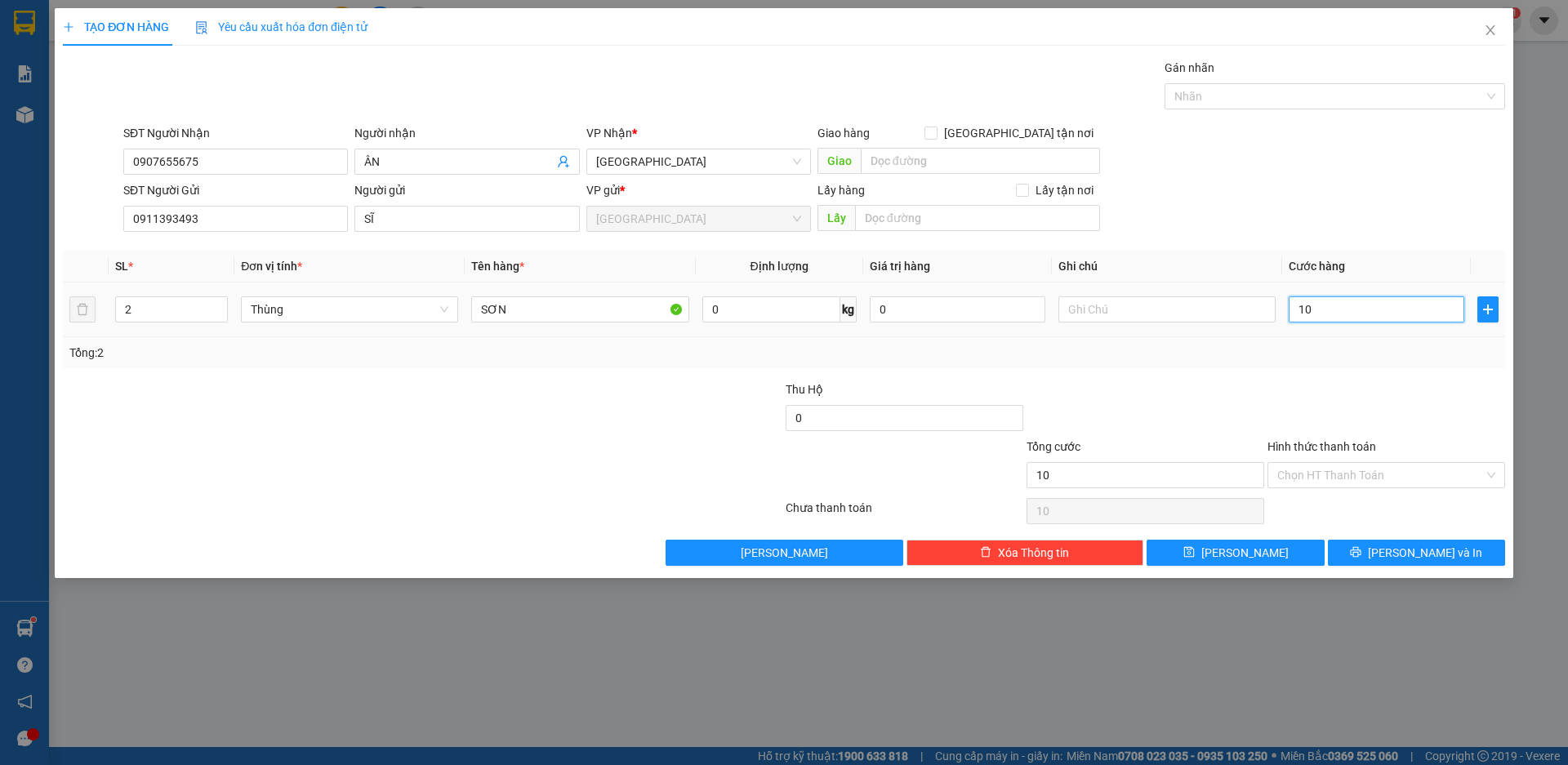
type input "100"
type input "1.000"
type input "10.000"
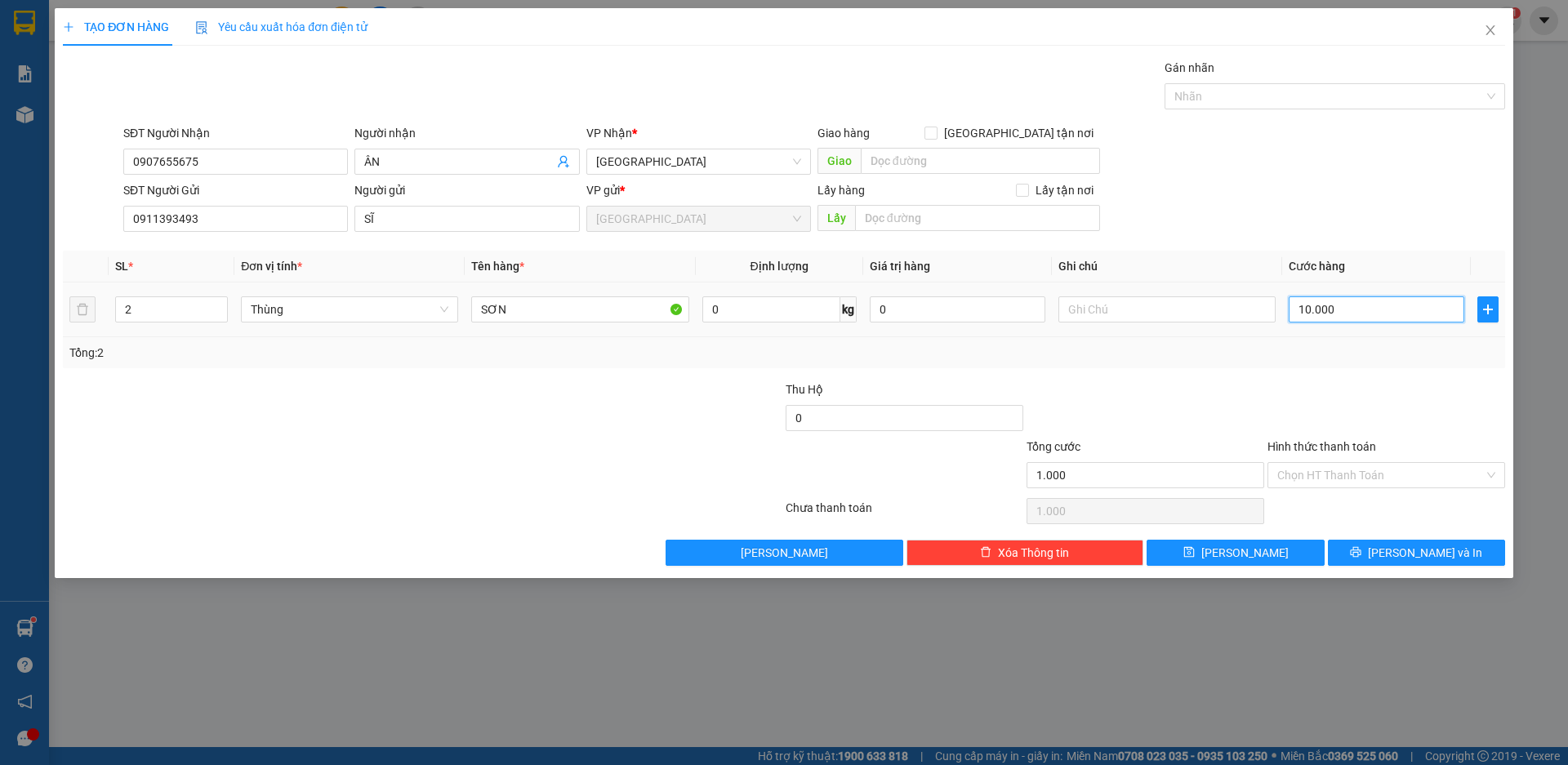
type input "10.000"
type input "100.000"
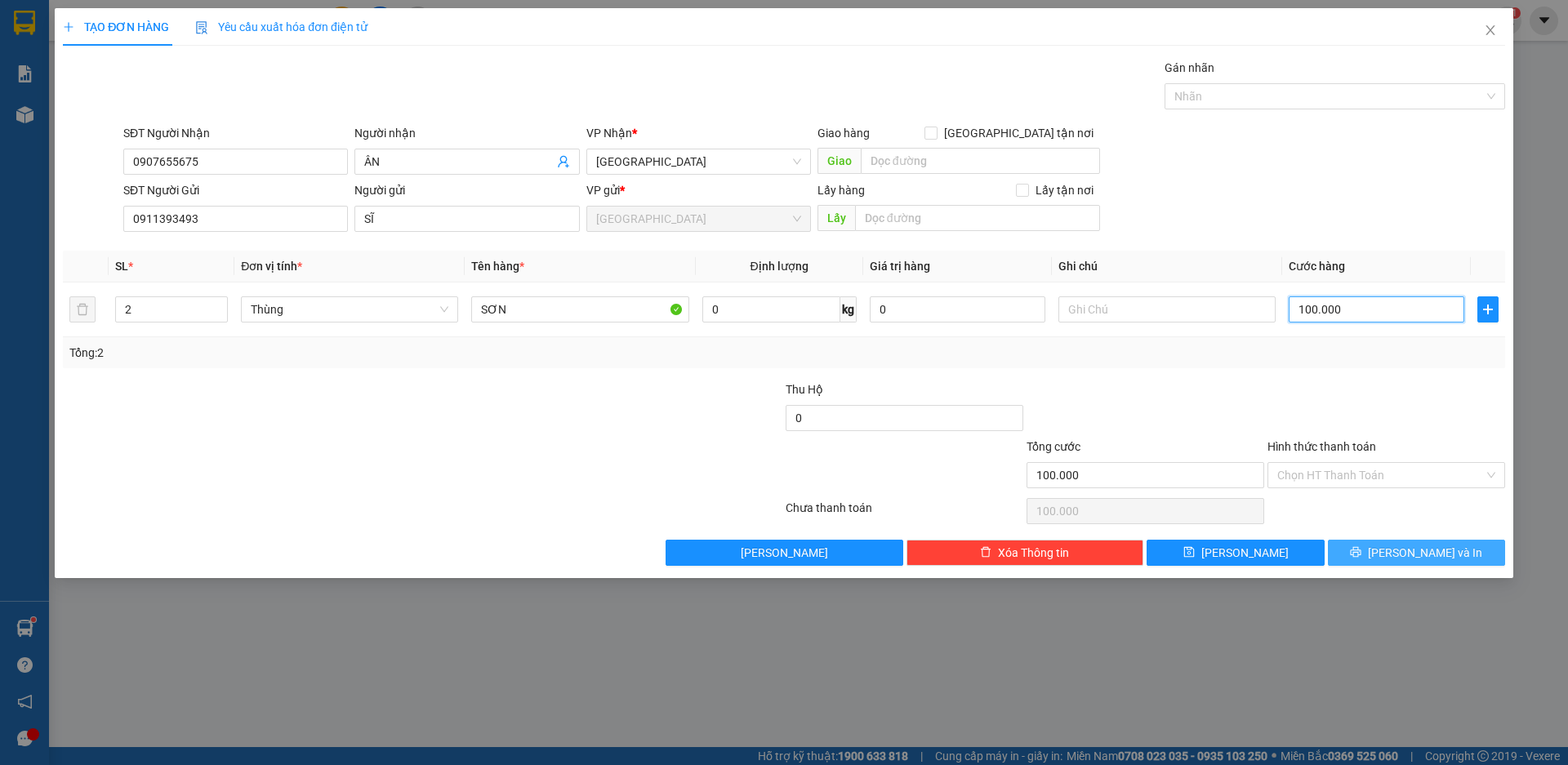
type input "100.000"
click at [1362, 549] on icon "printer" at bounding box center [1356, 553] width 12 height 12
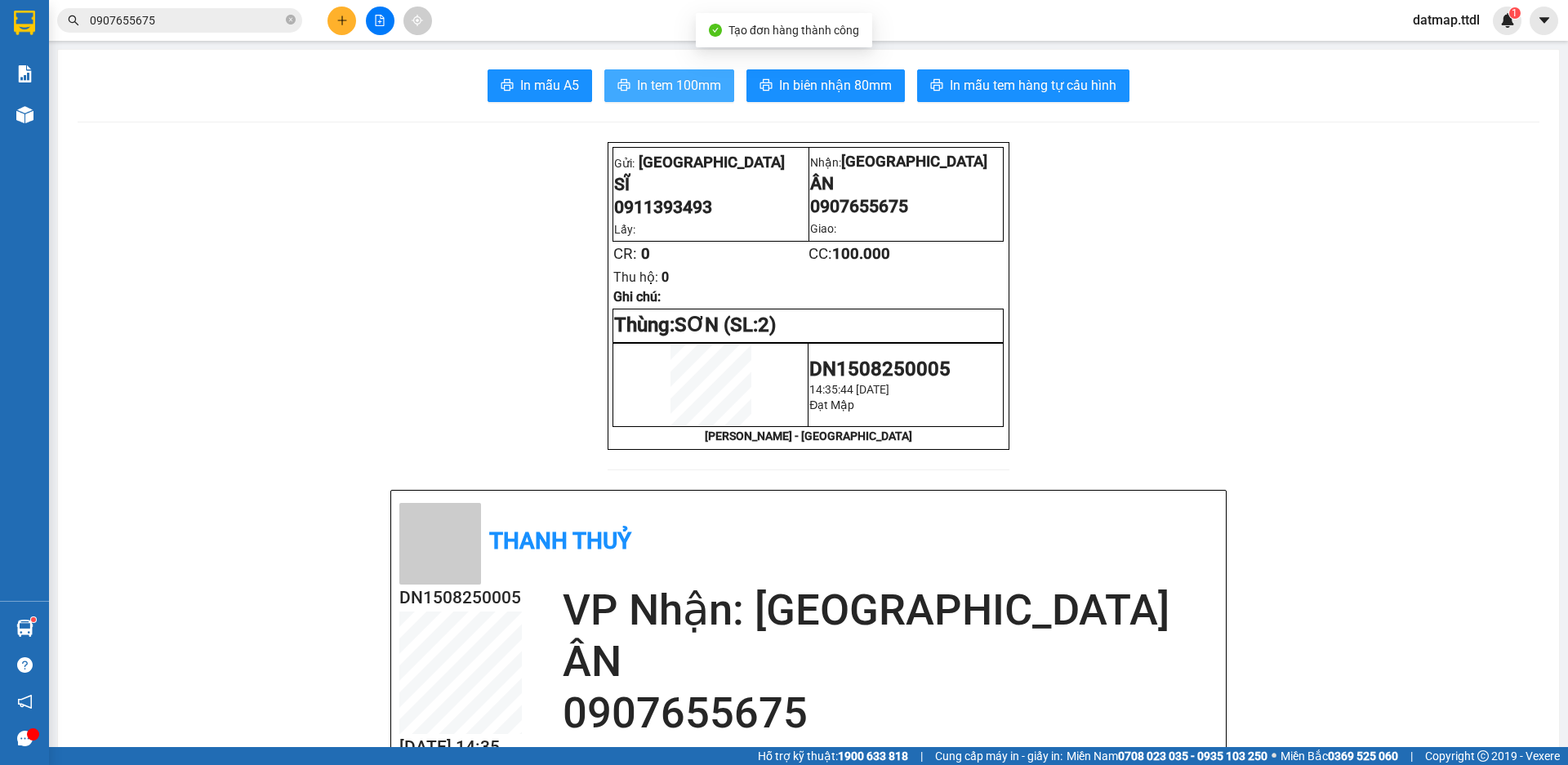
click at [687, 84] on span "In tem 100mm" at bounding box center [679, 85] width 84 height 21
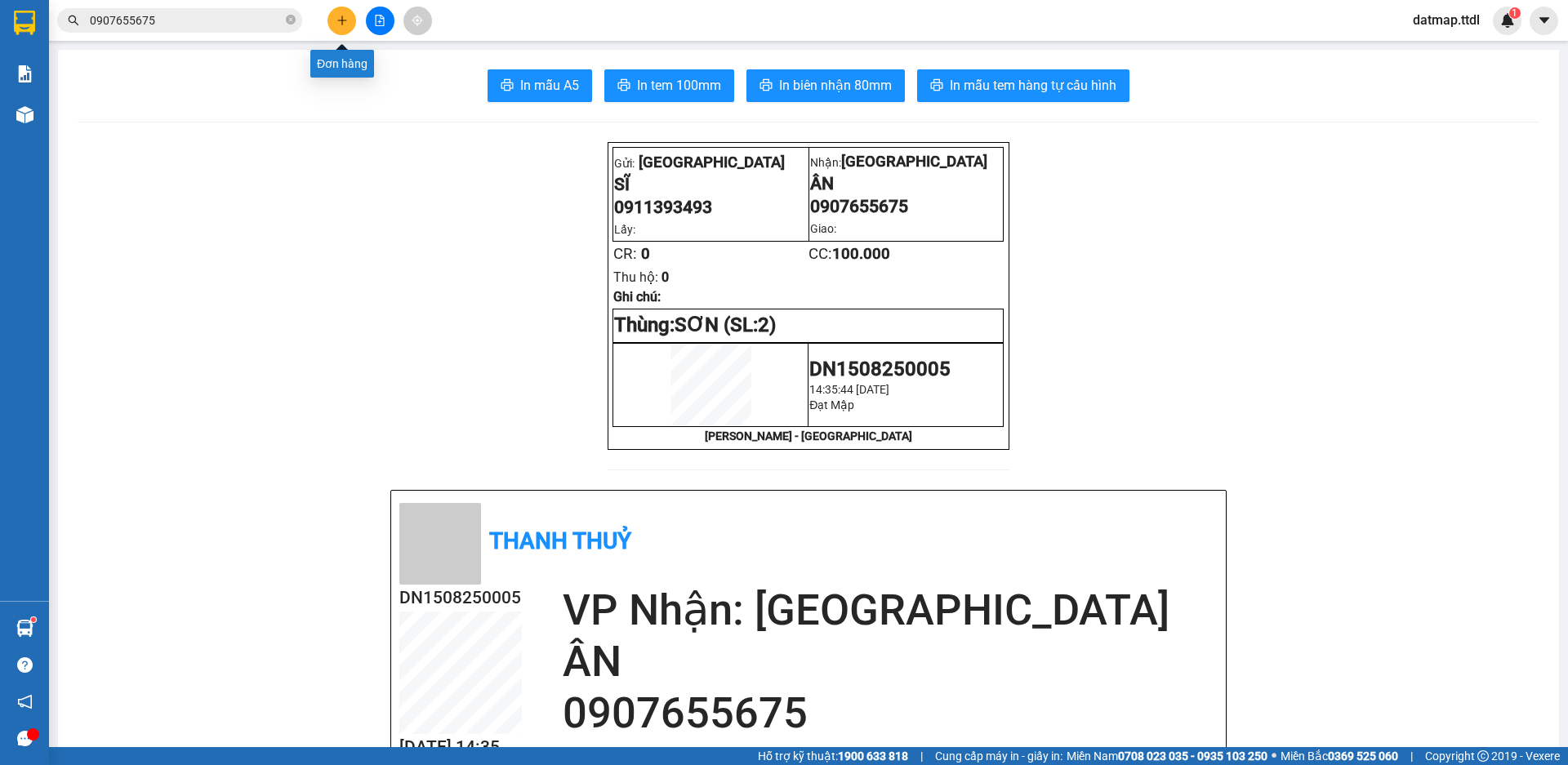
click at [338, 22] on icon "plus" at bounding box center [342, 21] width 12 height 12
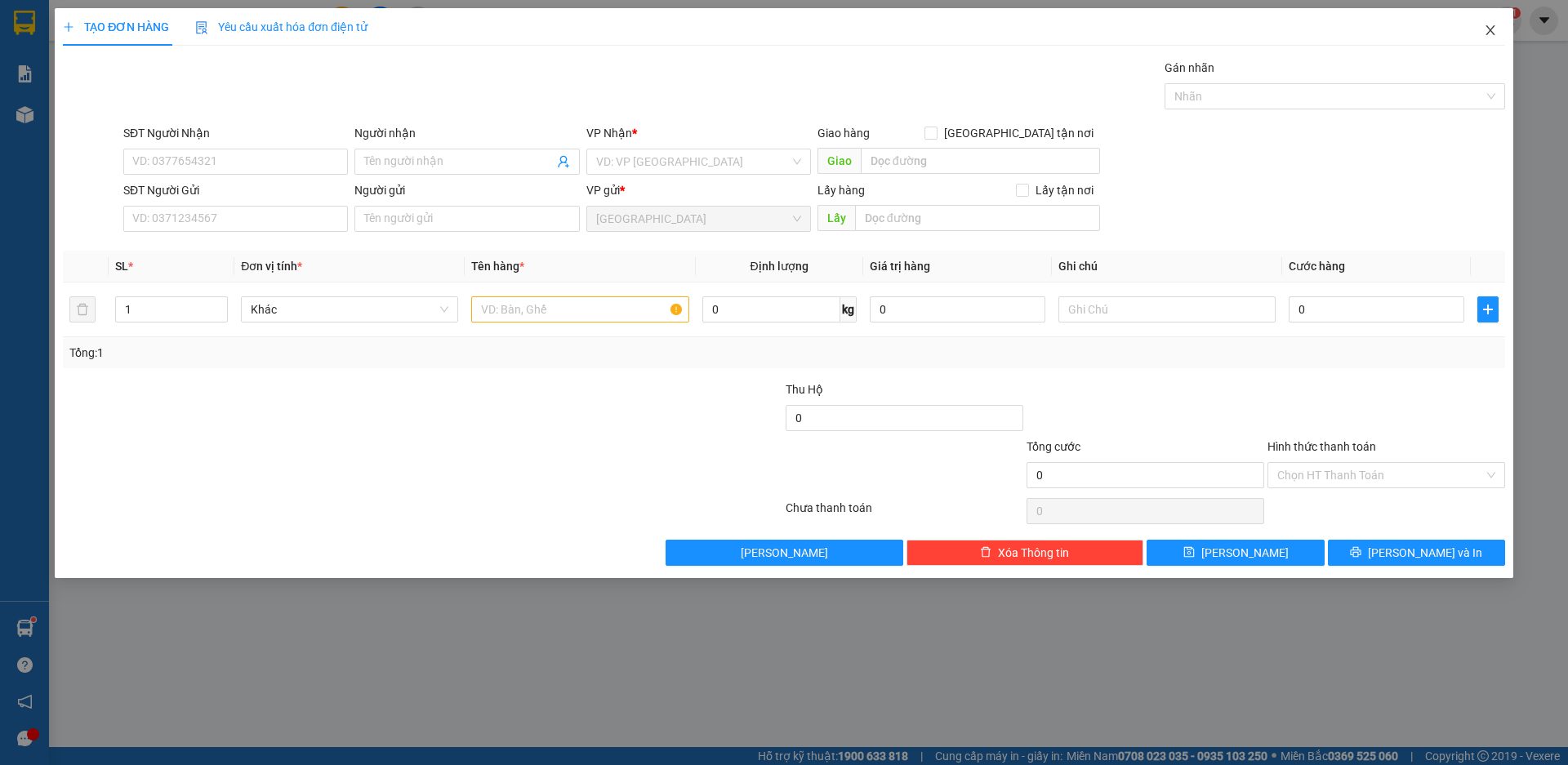
click at [1488, 30] on icon "close" at bounding box center [1490, 30] width 13 height 13
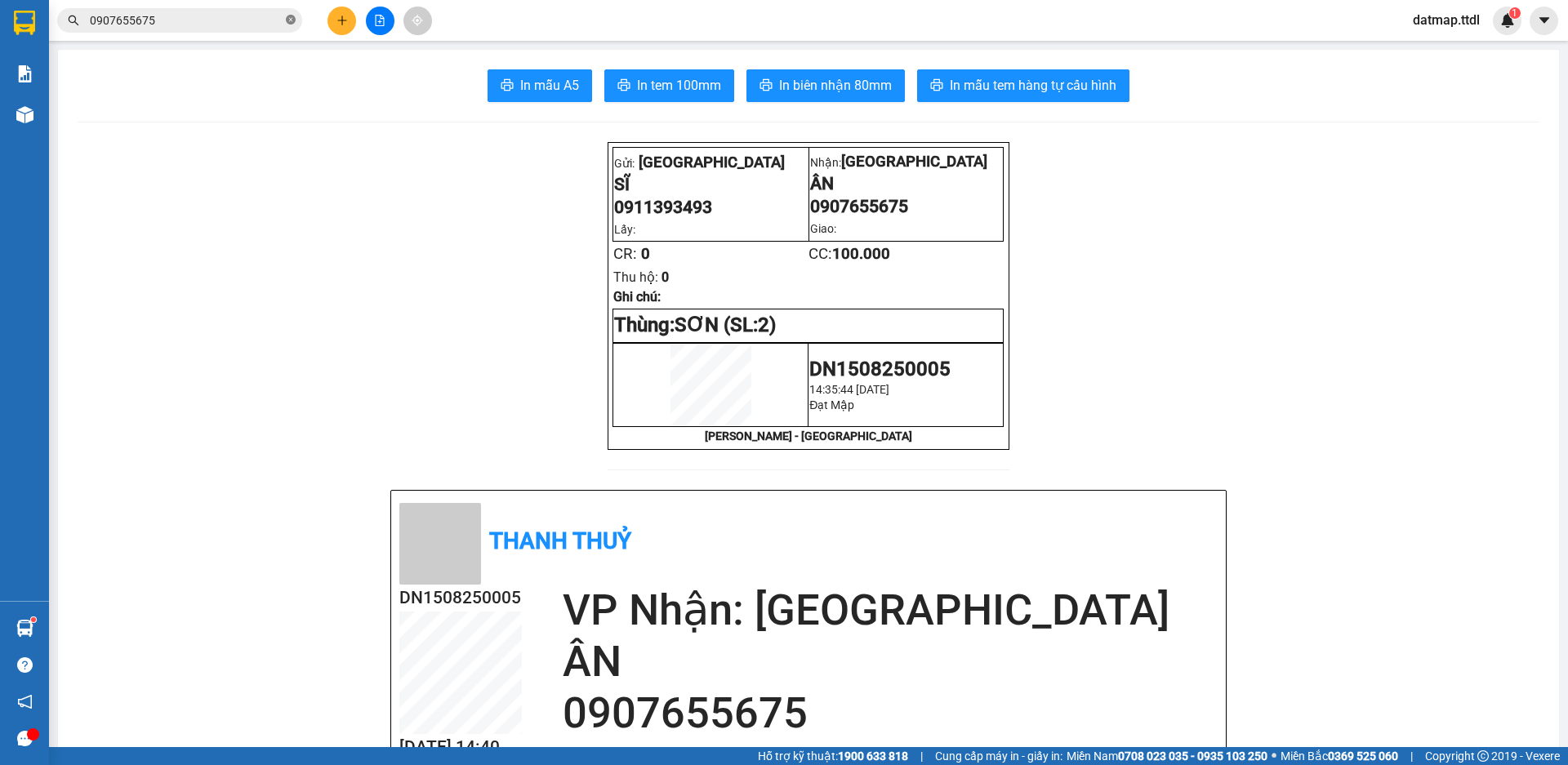
click at [294, 20] on icon "close-circle" at bounding box center [291, 20] width 10 height 10
click at [221, 26] on input "text" at bounding box center [187, 21] width 193 height 18
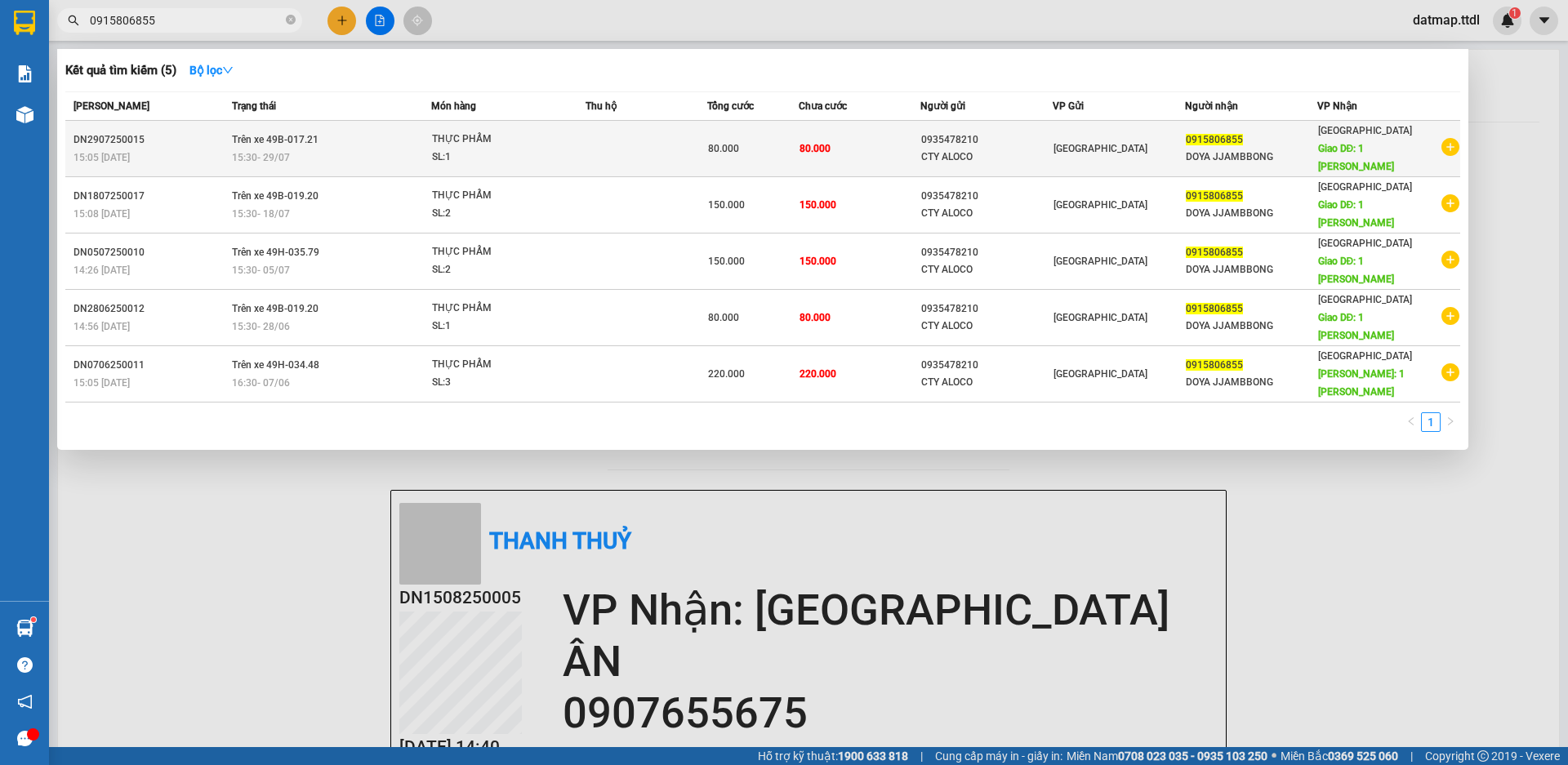
type input "0915806855"
click at [957, 150] on div "CTY ALOCO" at bounding box center [986, 157] width 131 height 17
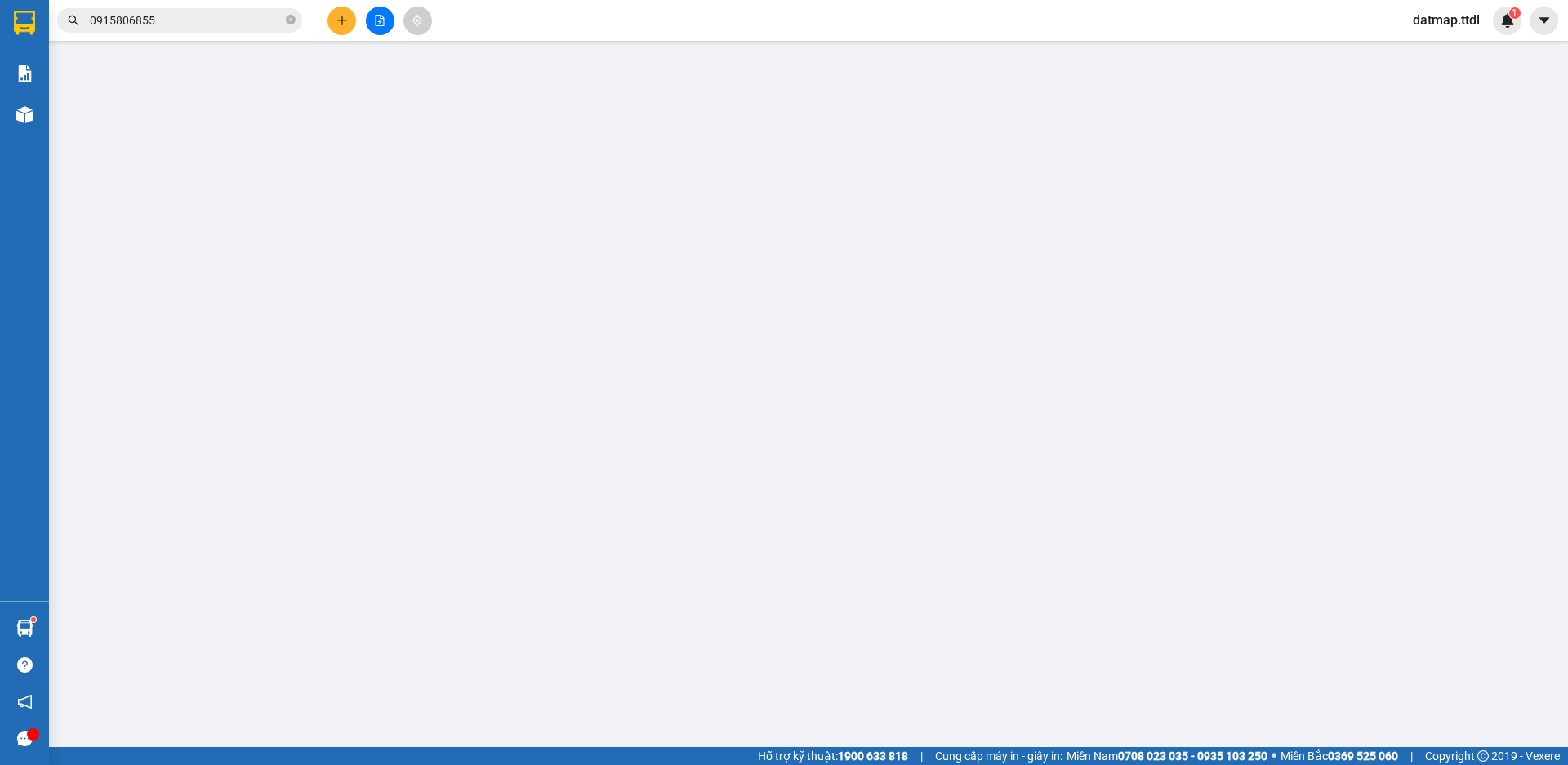
type input "0915806855"
type input "DOYA JJAMBBONG"
type input "1 [PERSON_NAME]"
type input "0935478210"
type input "CTY ALOCO"
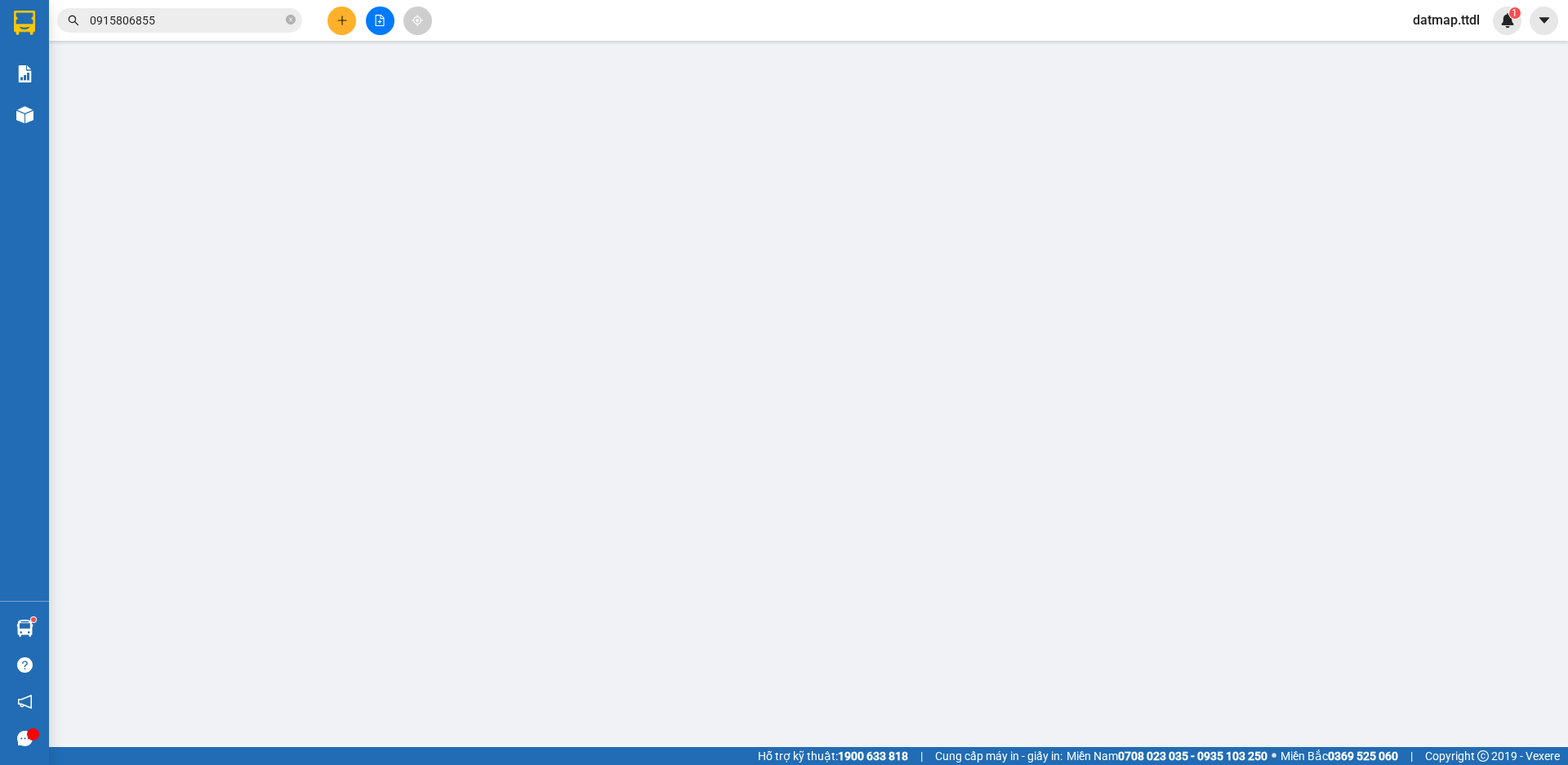
type input "80.000"
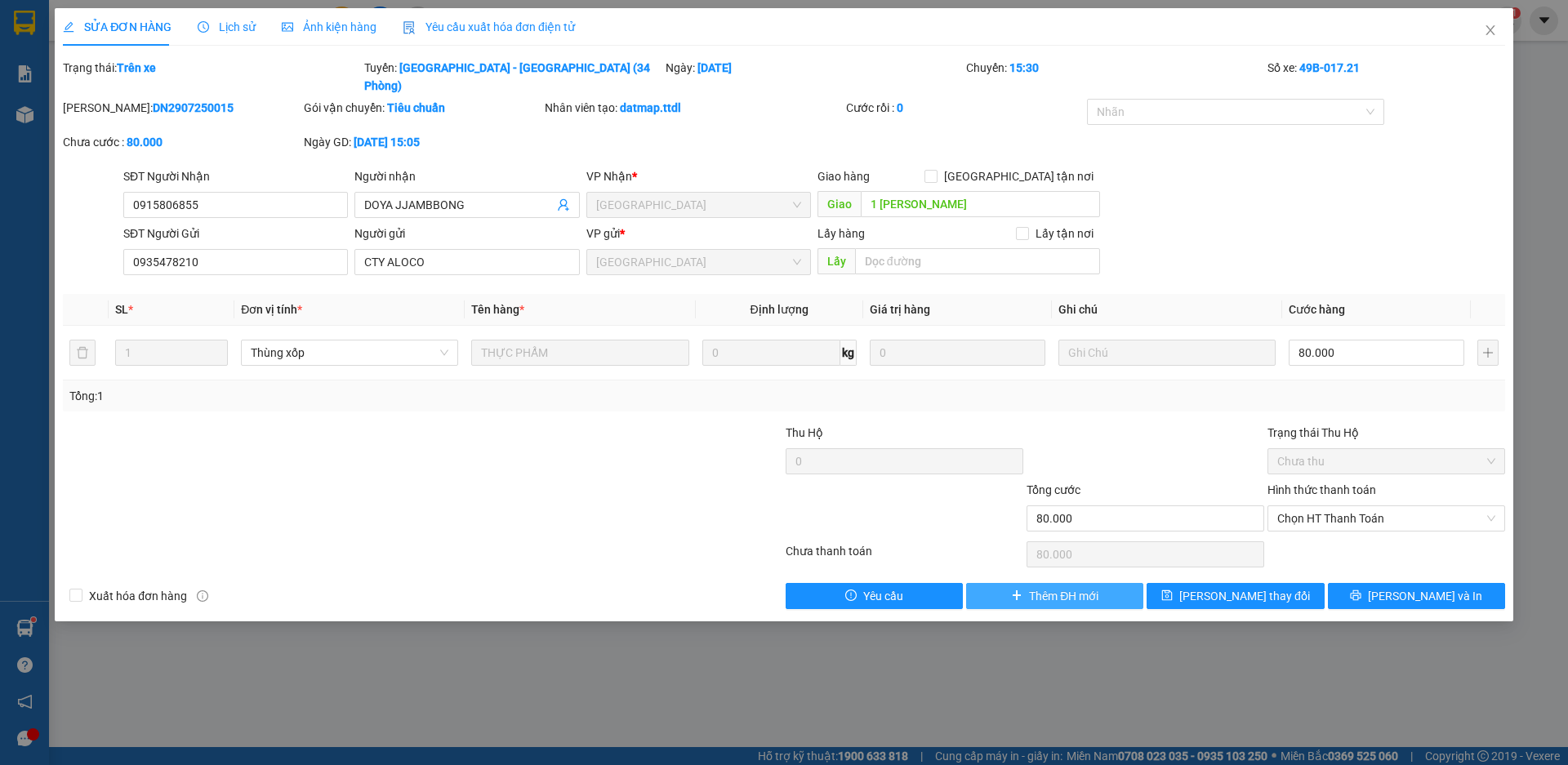
click at [1078, 587] on span "Thêm ĐH mới" at bounding box center [1064, 596] width 69 height 18
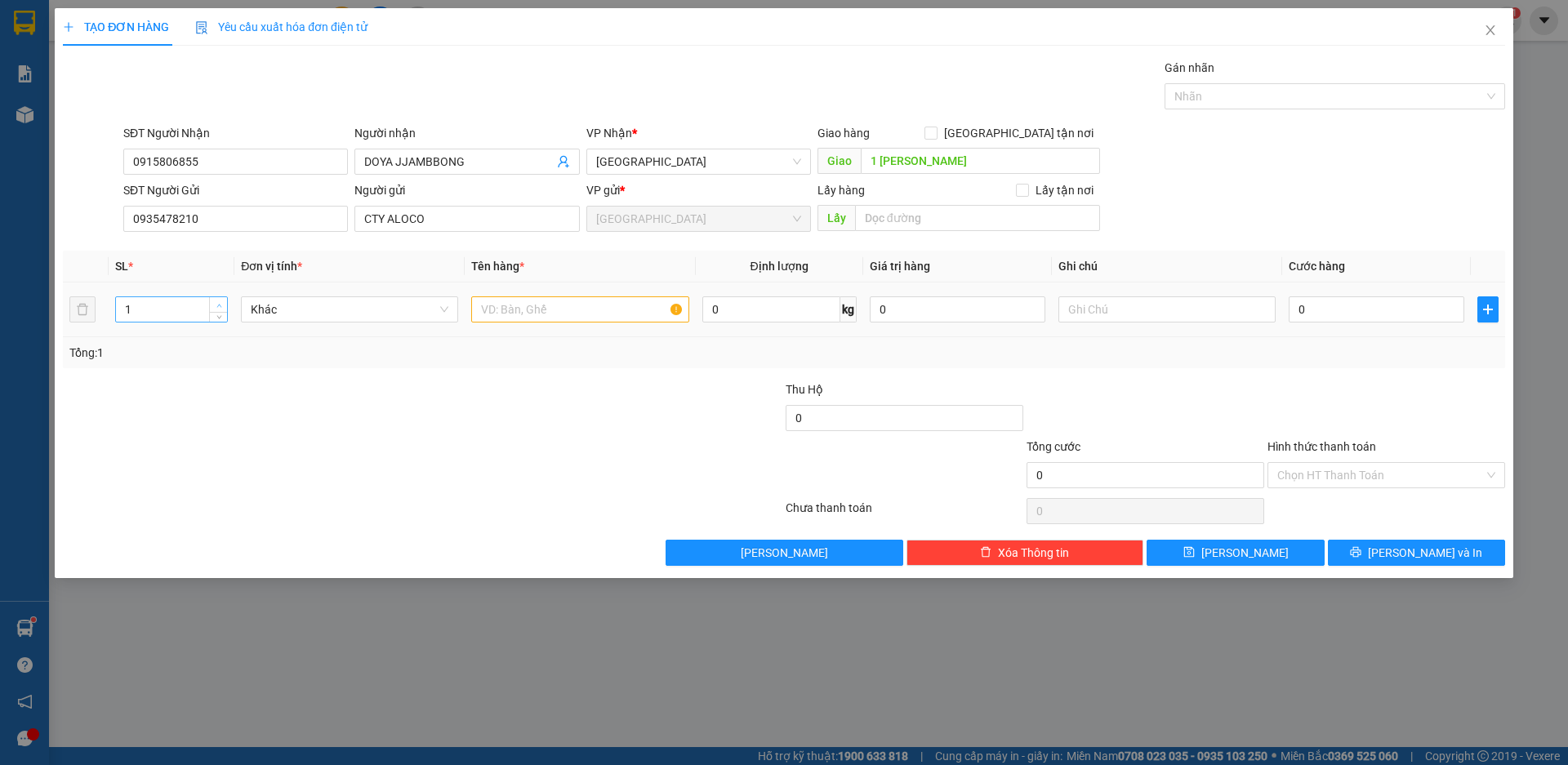
click at [214, 304] on span "up" at bounding box center [219, 306] width 10 height 10
type input "3"
click at [214, 304] on span "up" at bounding box center [219, 306] width 10 height 10
click at [317, 314] on span "Khác" at bounding box center [349, 310] width 197 height 25
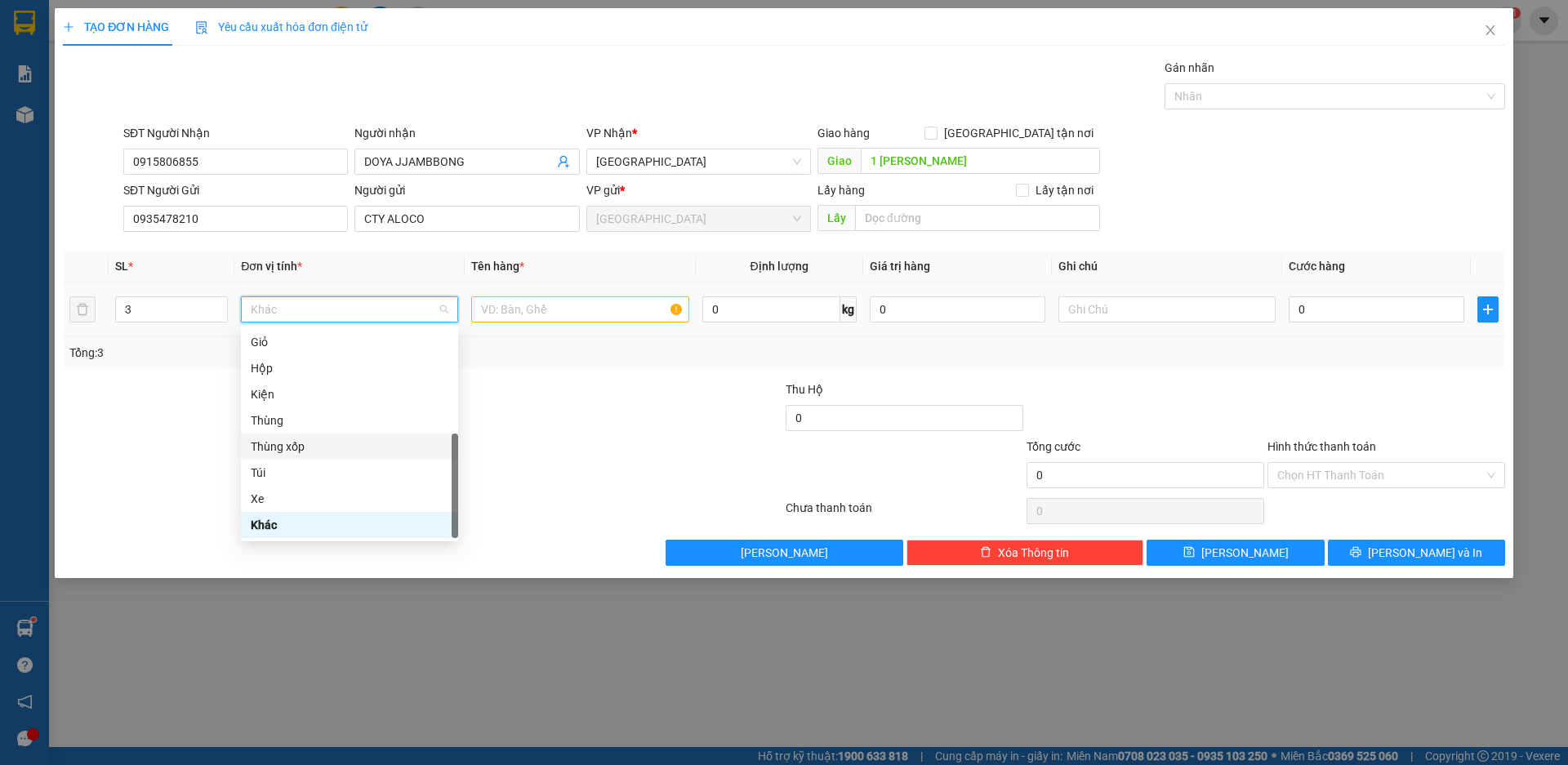
click at [317, 438] on div "Thùng xốp" at bounding box center [349, 446] width 197 height 18
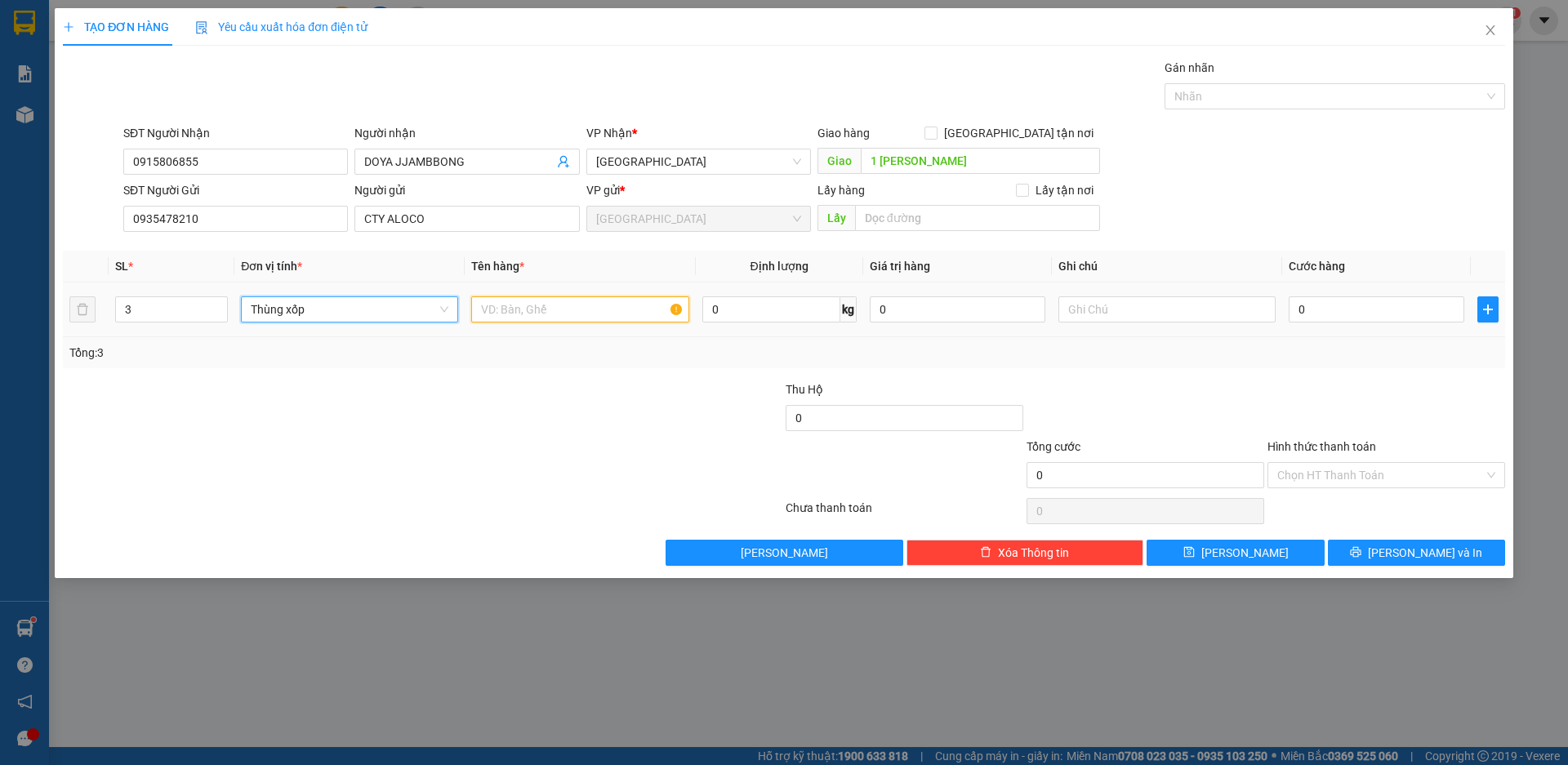
click at [574, 313] on input "text" at bounding box center [580, 310] width 217 height 26
type input "THỰC PHẨM"
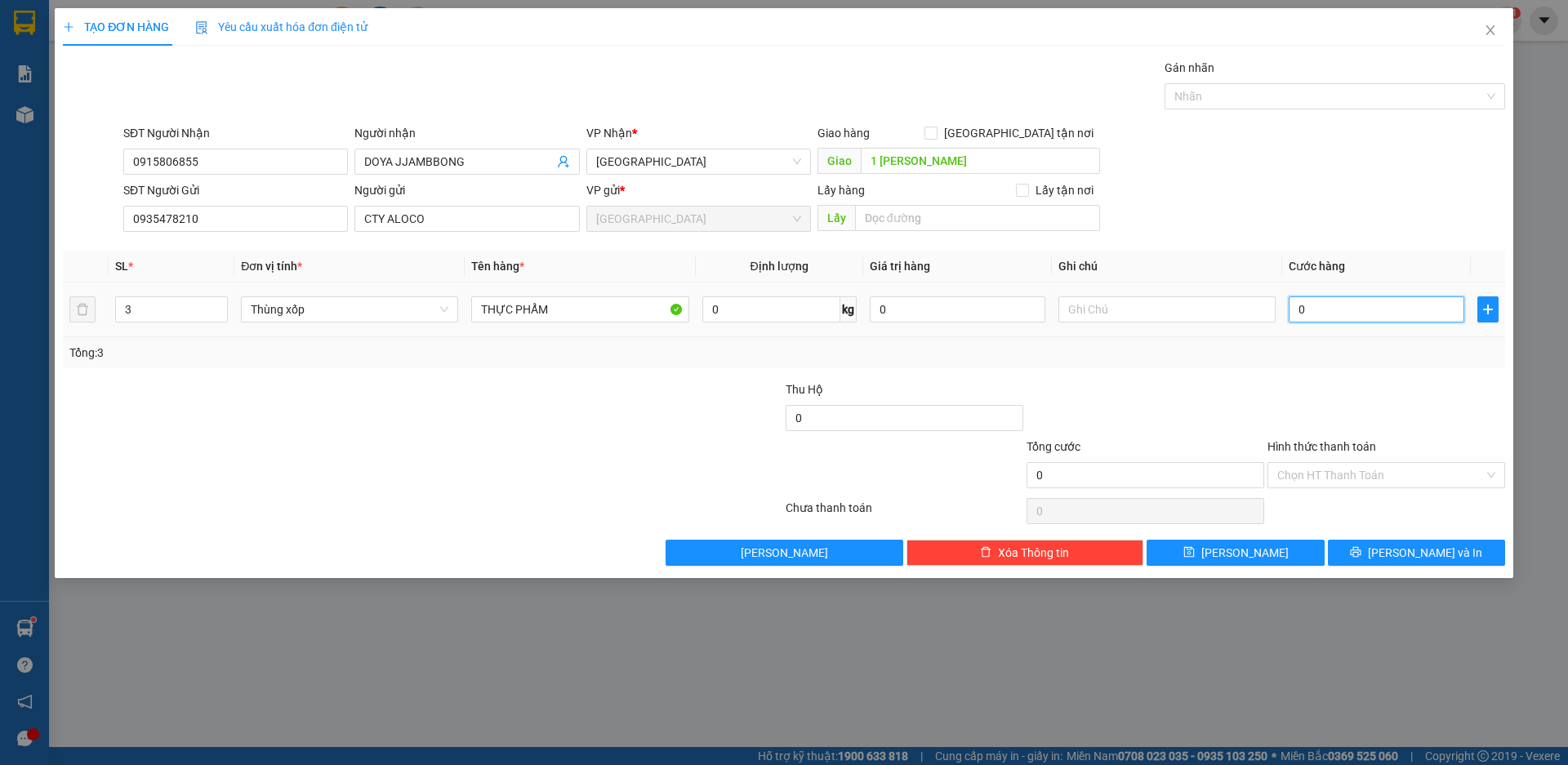
click at [1343, 309] on input "0" at bounding box center [1376, 310] width 176 height 26
type input "2"
type input "20"
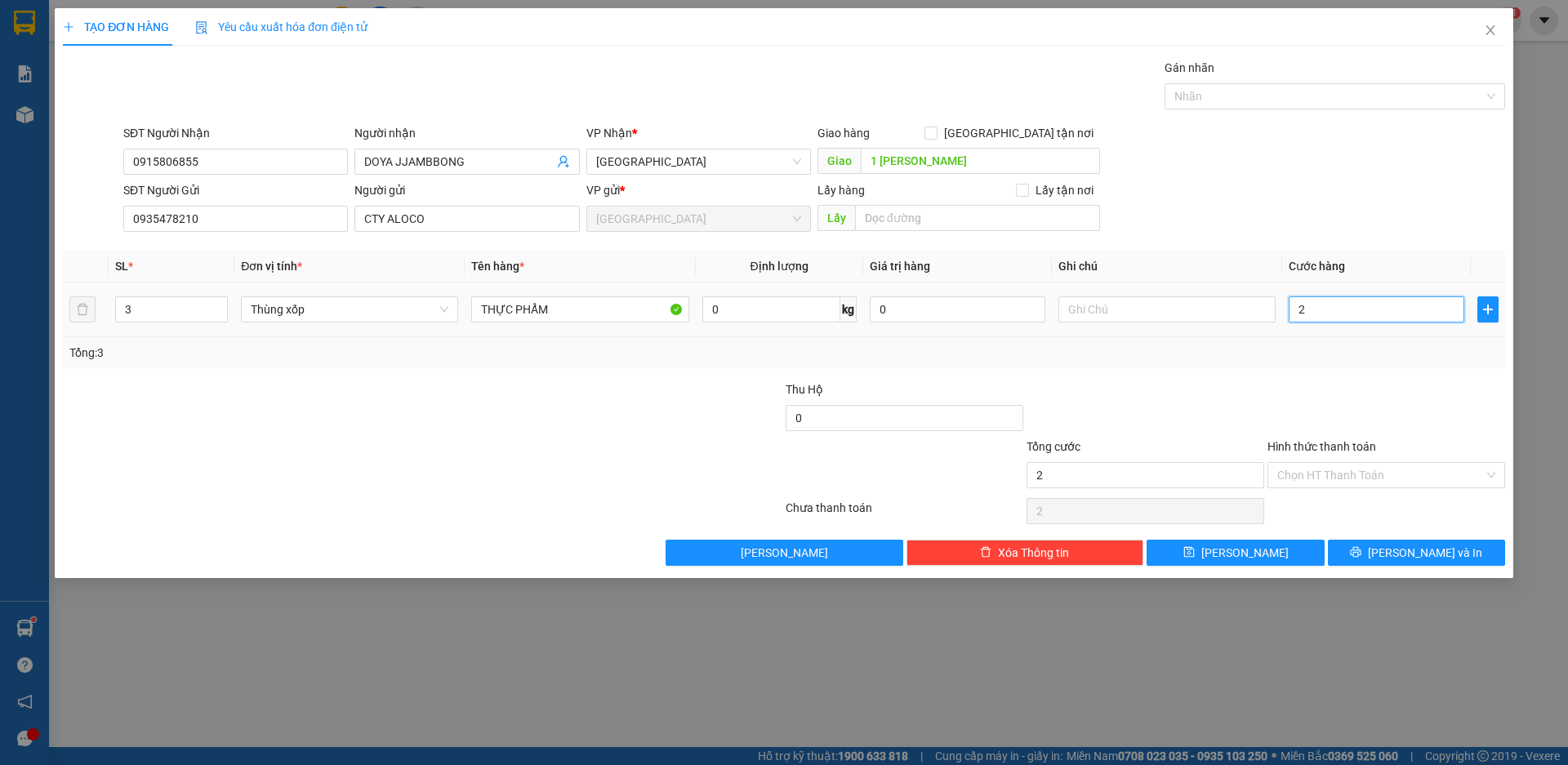
type input "20"
type input "200"
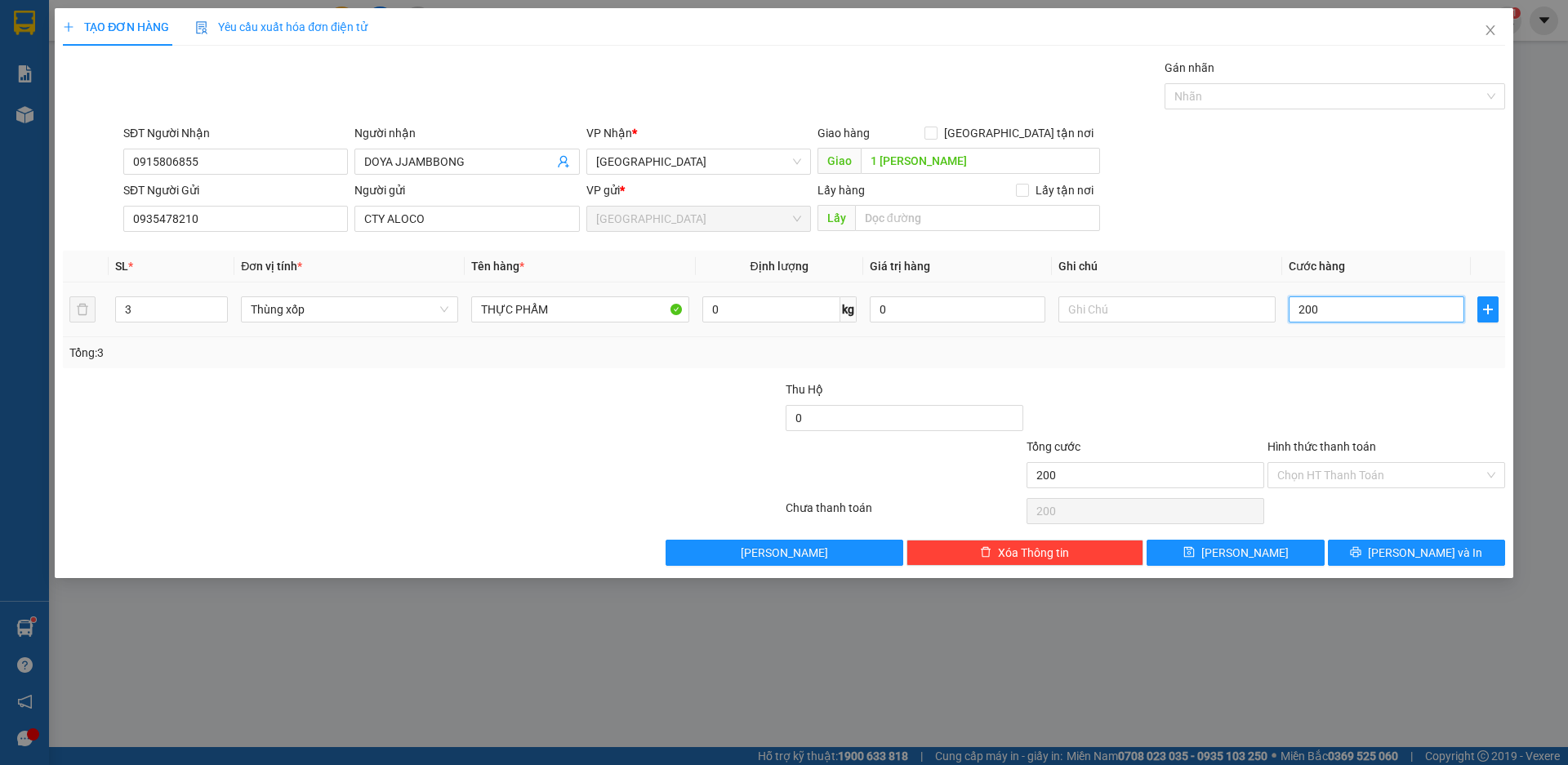
type input "2.000"
type input "20.000"
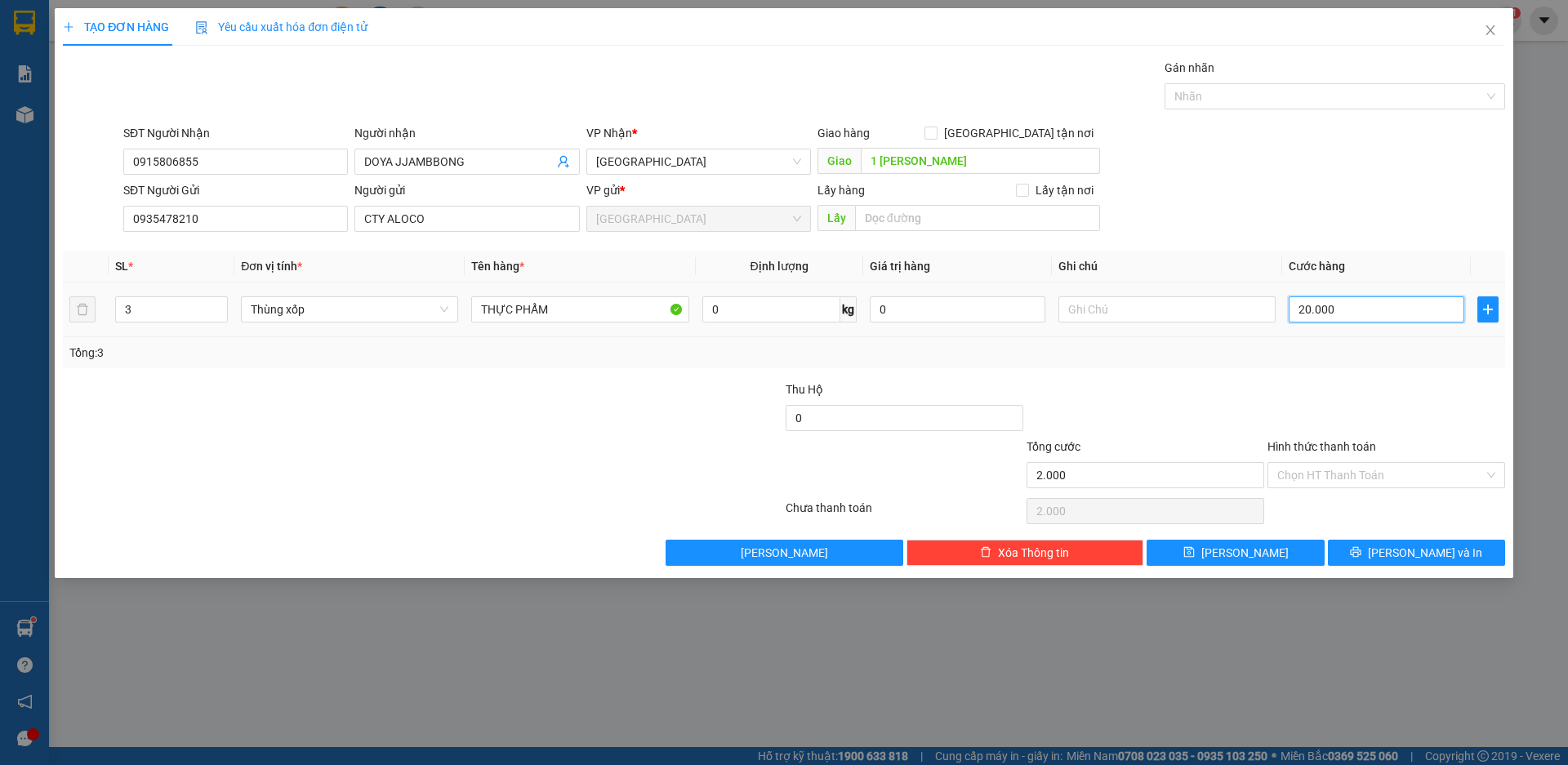
type input "20.000"
type input "200.000"
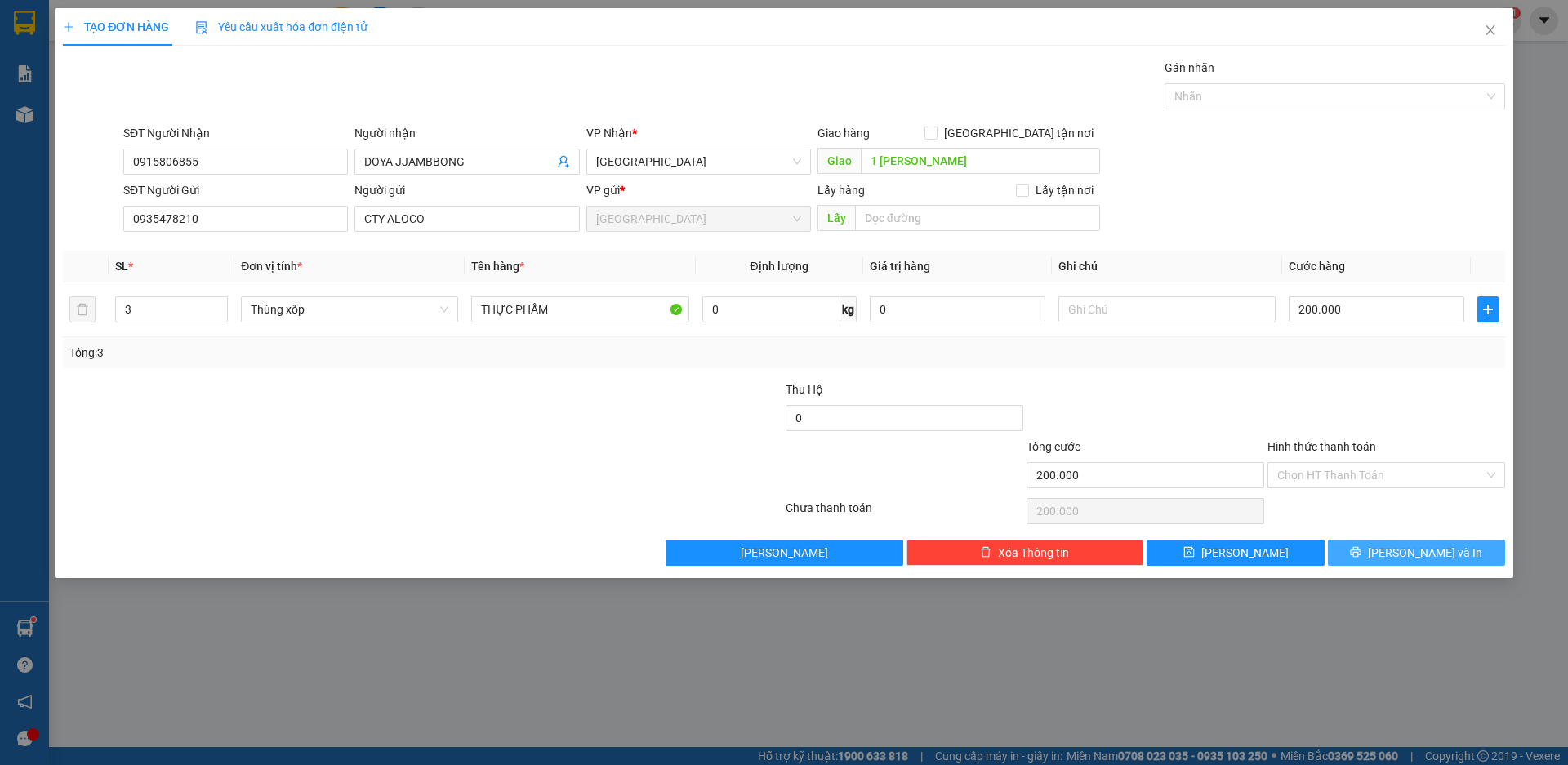
click at [1415, 552] on span "[PERSON_NAME] và In" at bounding box center [1425, 553] width 114 height 18
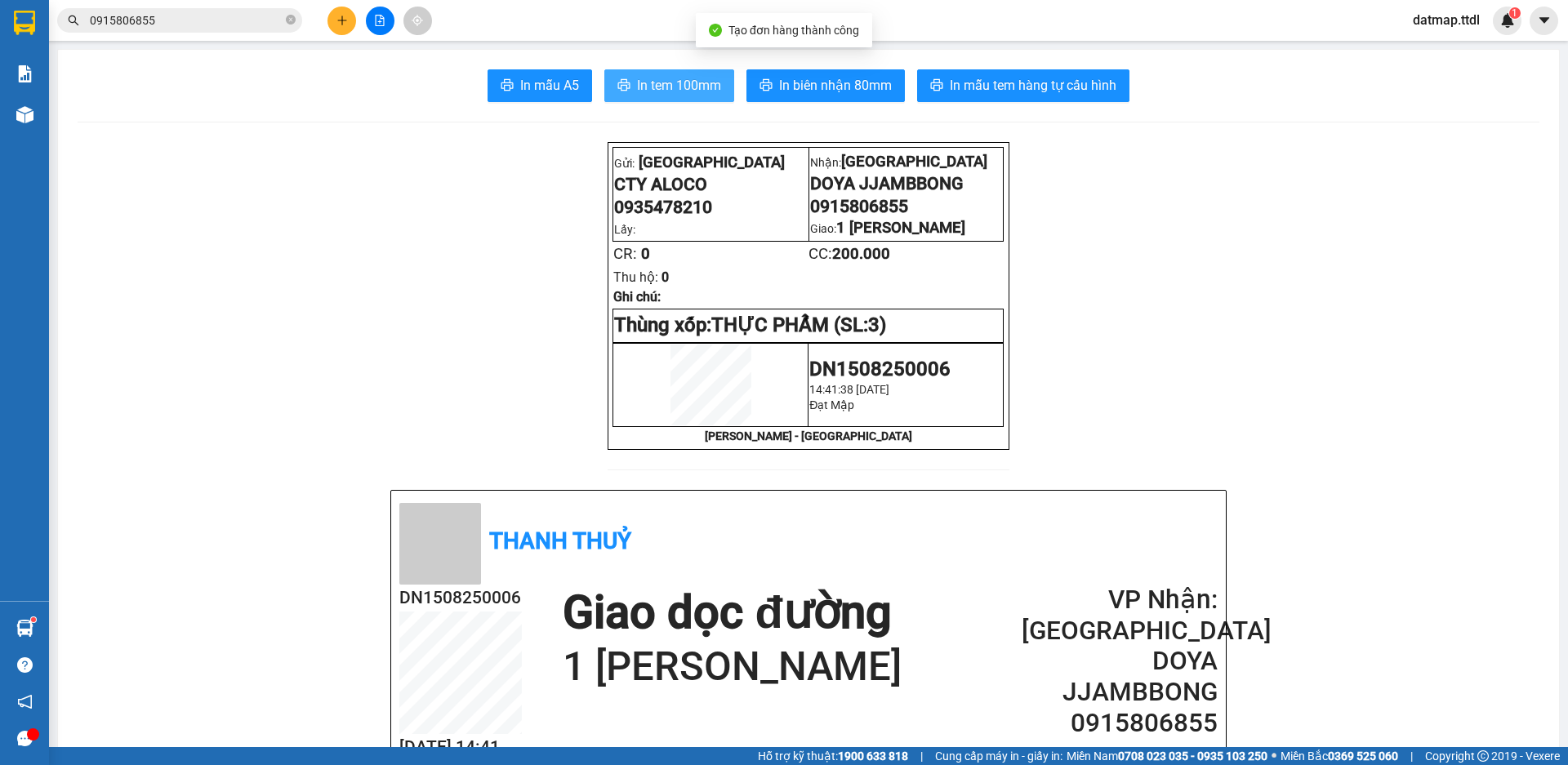
click at [694, 86] on span "In tem 100mm" at bounding box center [679, 85] width 84 height 21
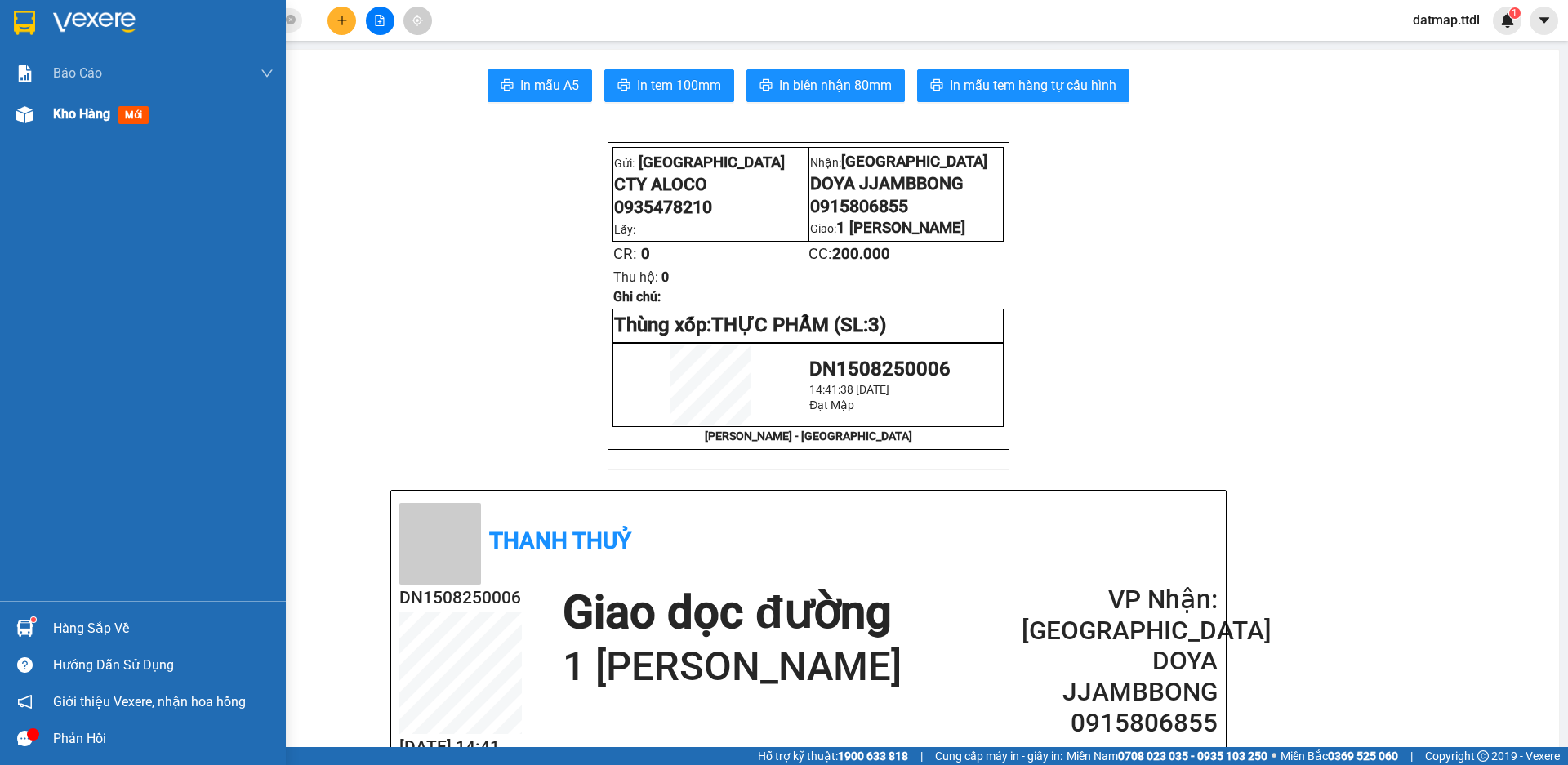
click at [85, 109] on span "Kho hàng" at bounding box center [81, 114] width 58 height 16
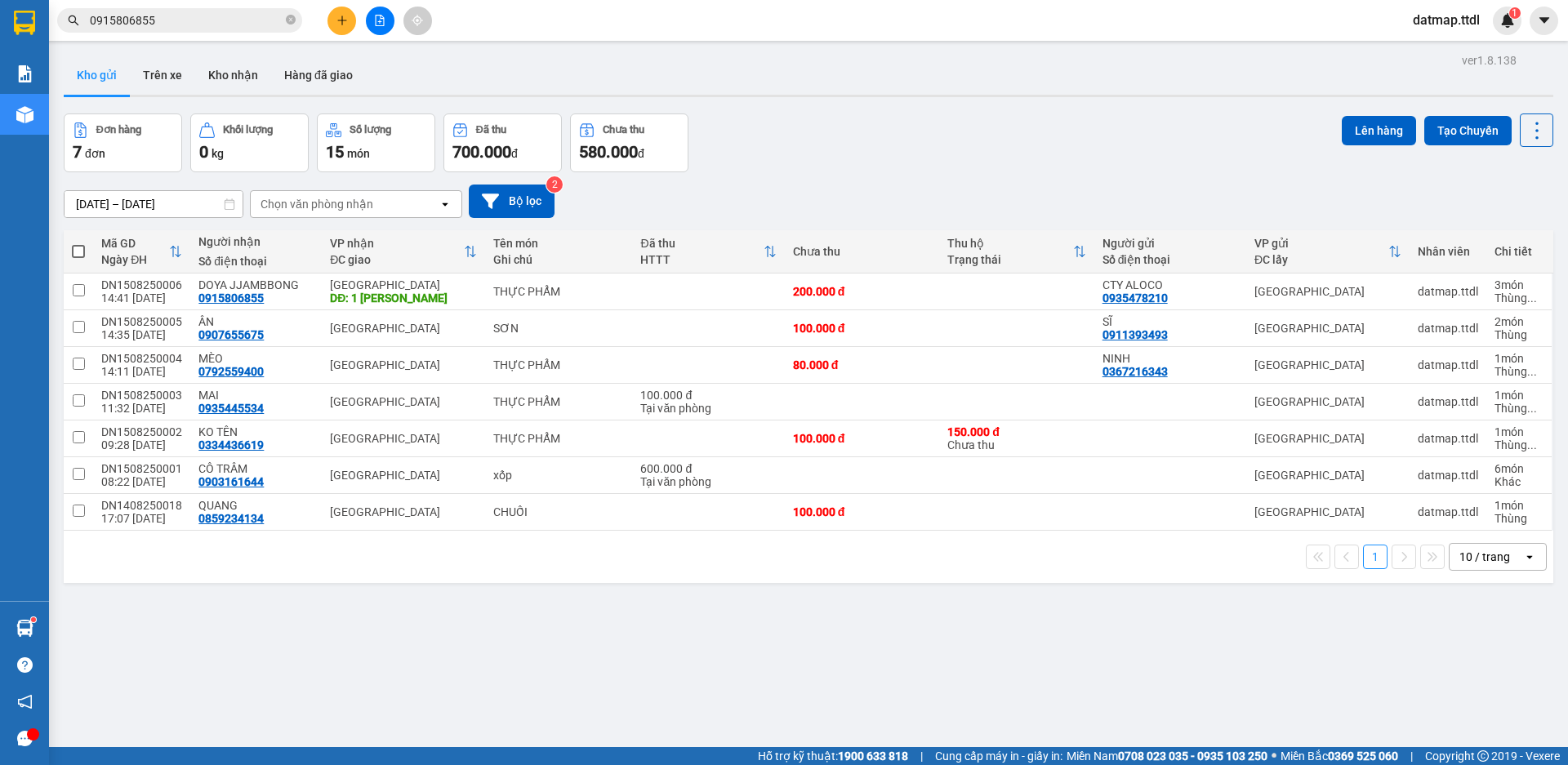
click at [76, 251] on span at bounding box center [77, 251] width 13 height 13
click at [78, 243] on input "checkbox" at bounding box center [78, 243] width 0 height 0
checkbox input "true"
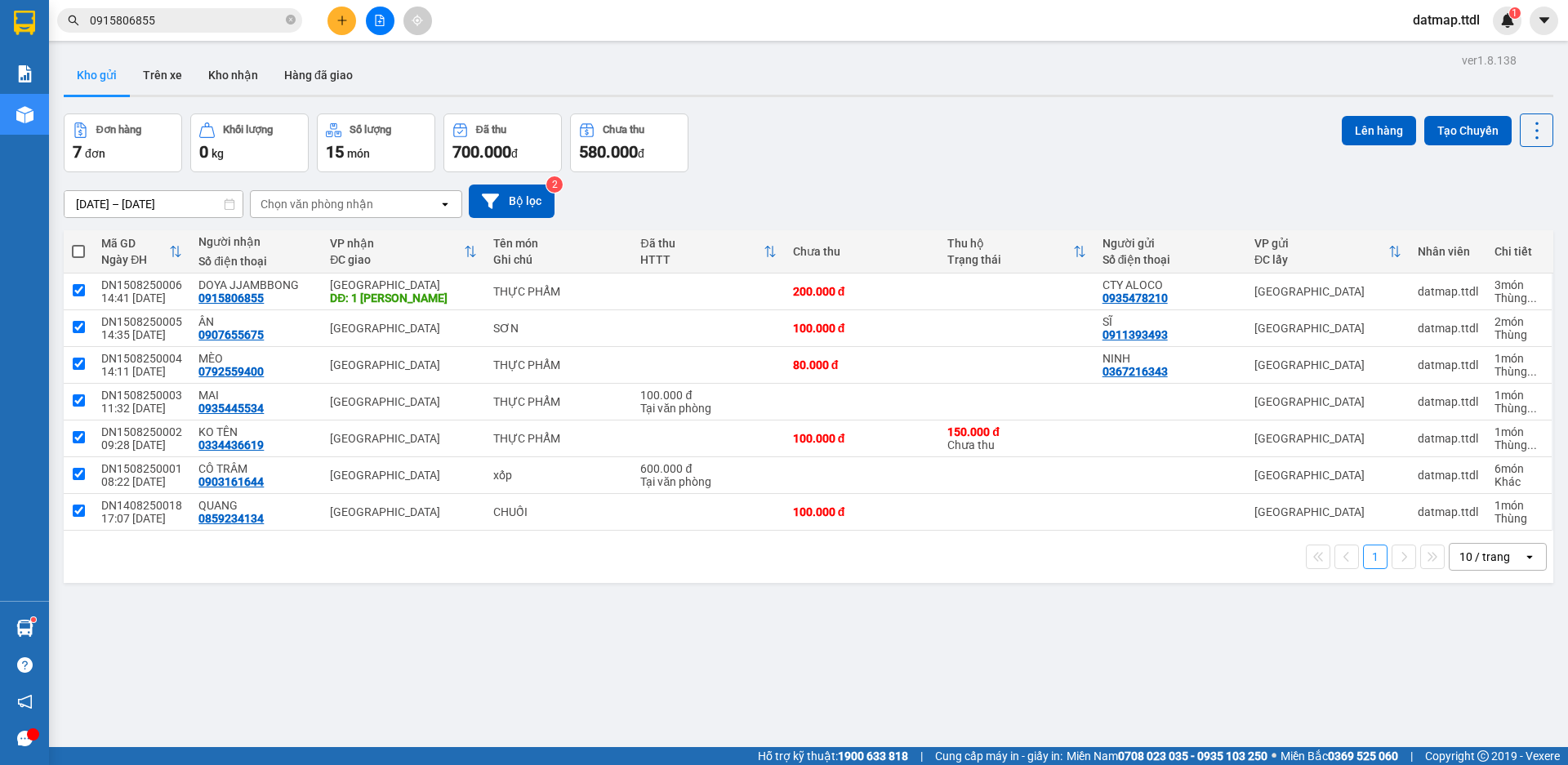
checkbox input "true"
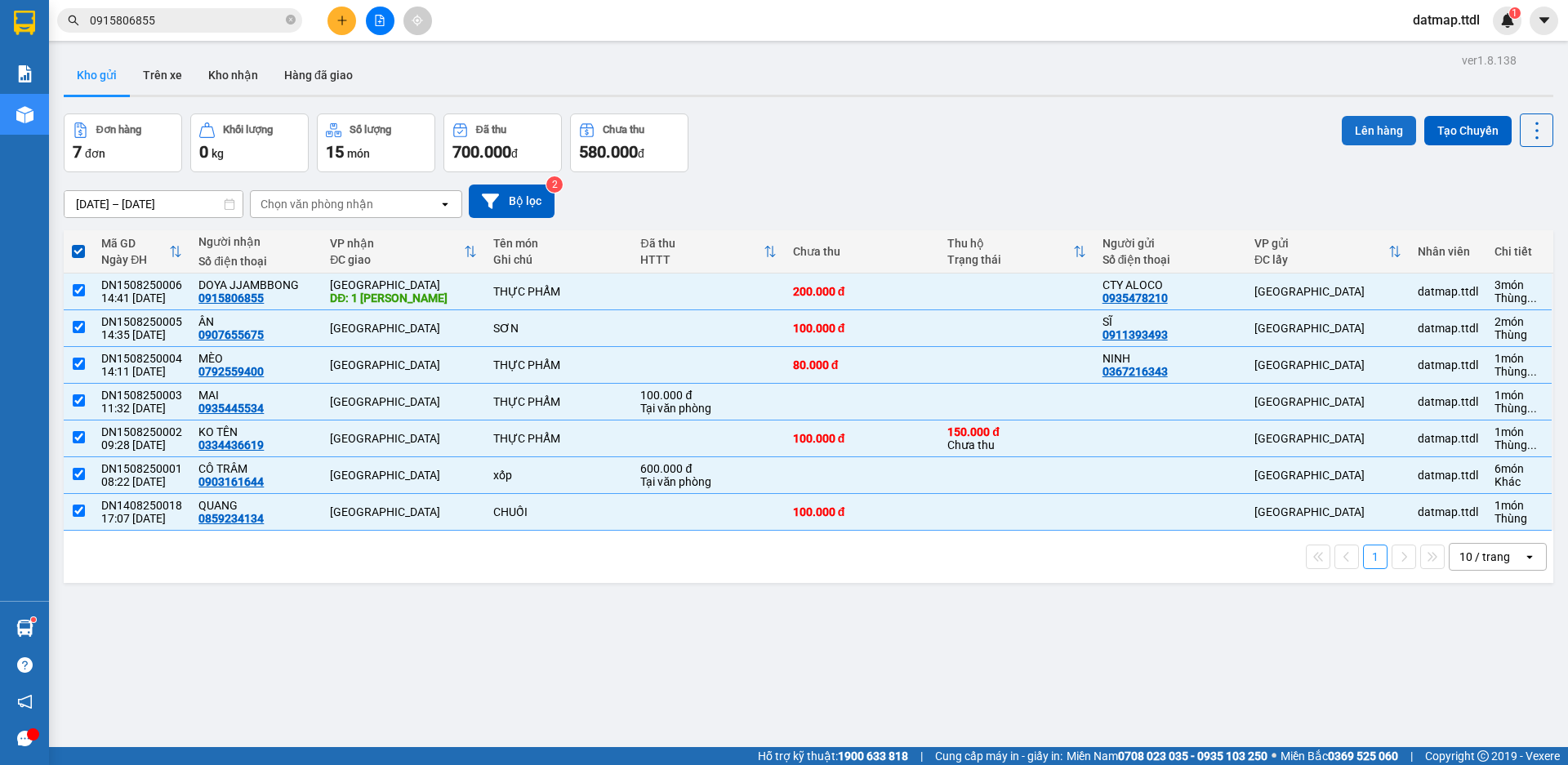
click at [1360, 135] on button "Lên hàng" at bounding box center [1378, 131] width 74 height 30
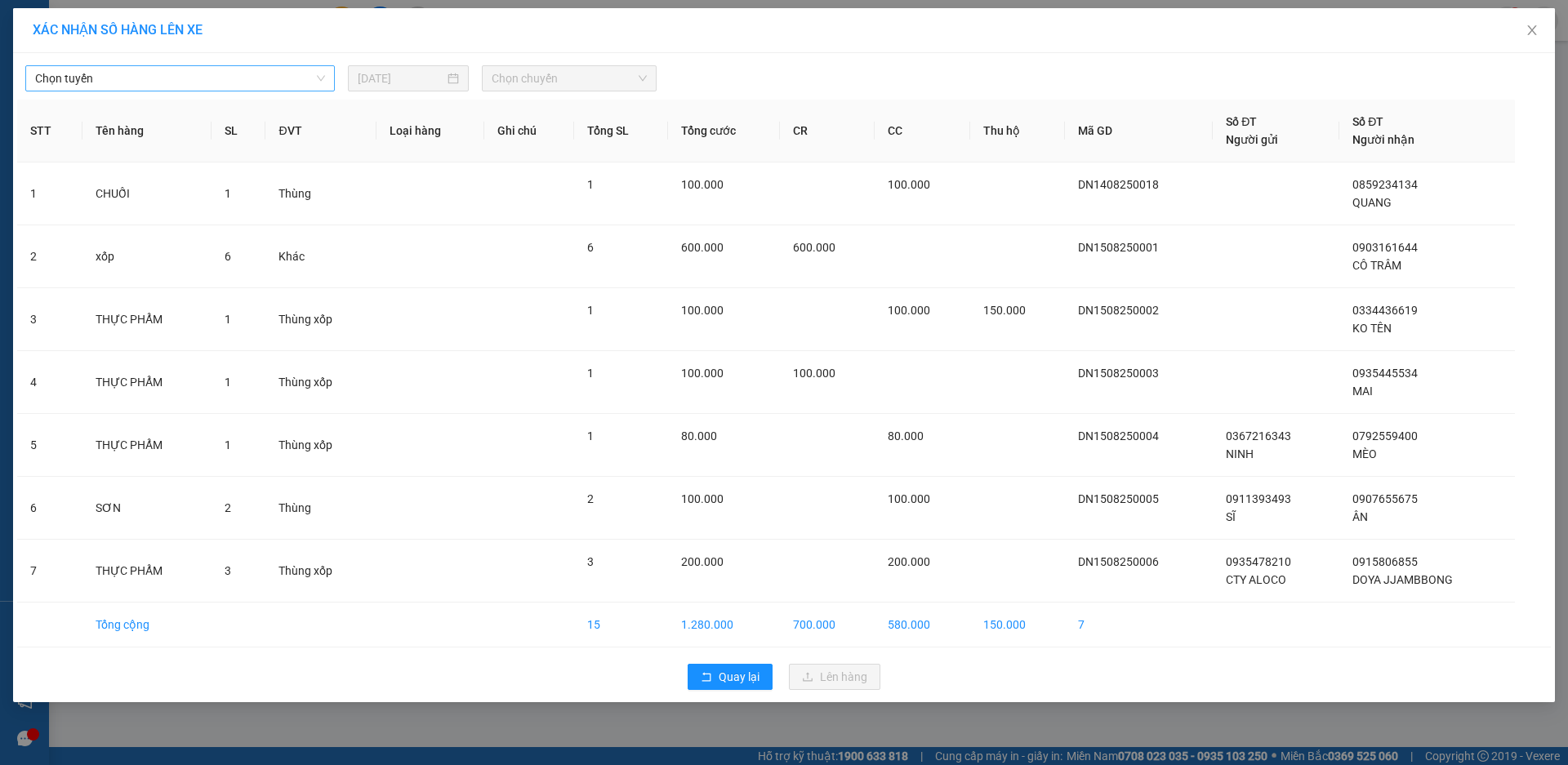
click at [261, 76] on span "Chọn tuyến" at bounding box center [180, 78] width 290 height 25
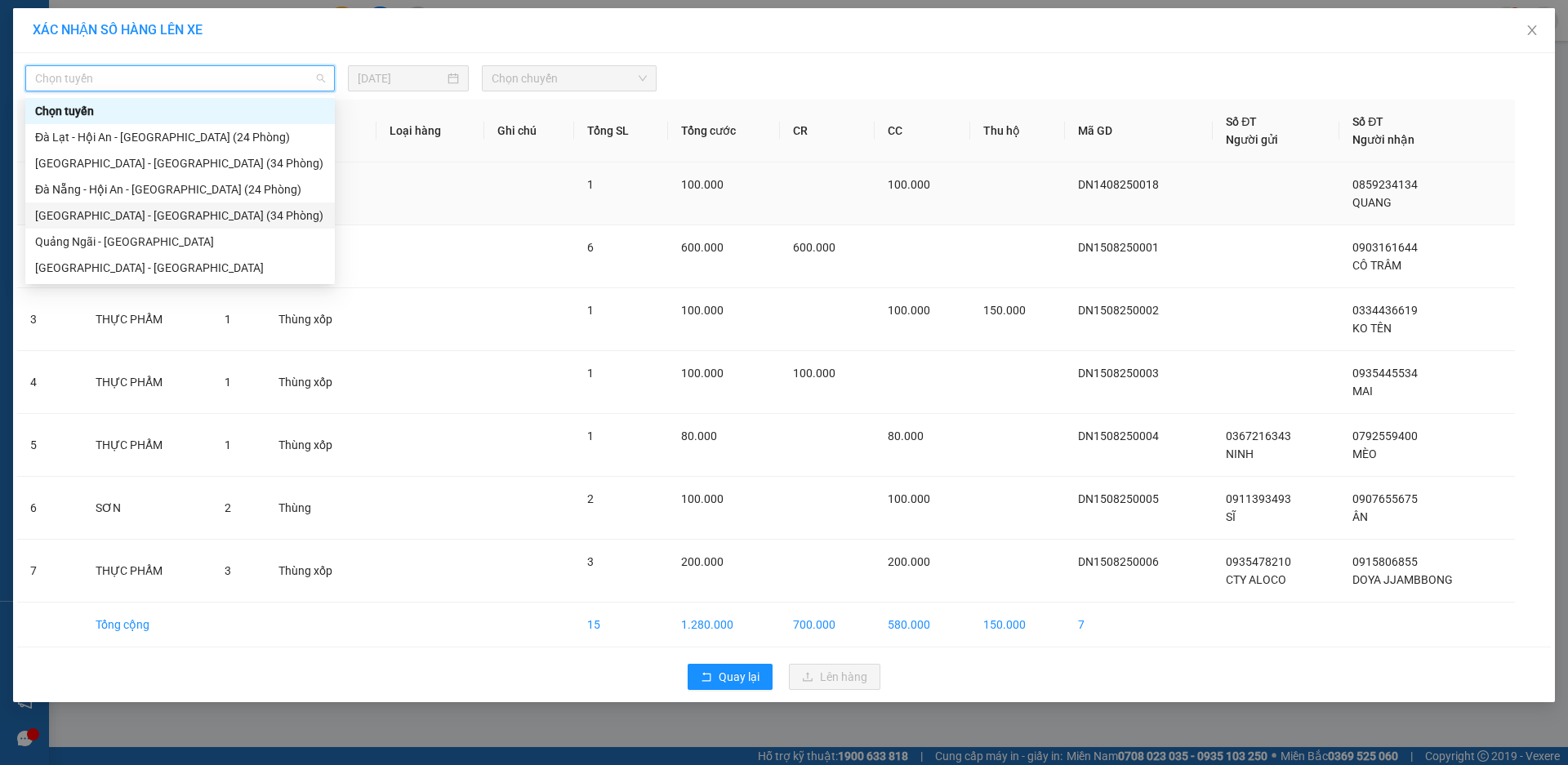
click at [112, 214] on div "[GEOGRAPHIC_DATA] - [GEOGRAPHIC_DATA] (34 Phòng)" at bounding box center [180, 215] width 290 height 18
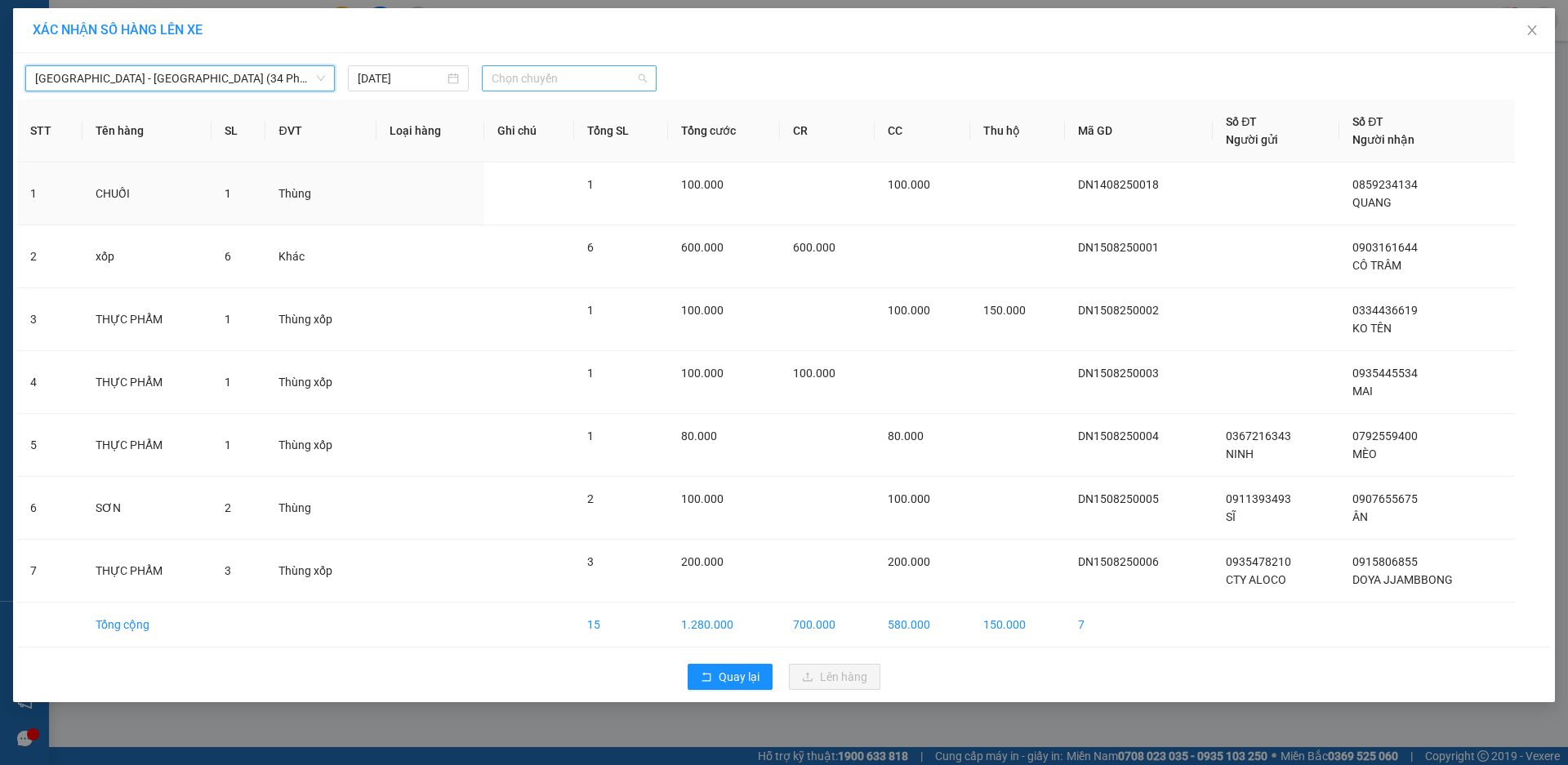
click at [560, 76] on span "Chọn chuyến" at bounding box center [569, 78] width 155 height 25
click at [580, 135] on div "15:30 - 49H-035.79" at bounding box center [555, 137] width 127 height 18
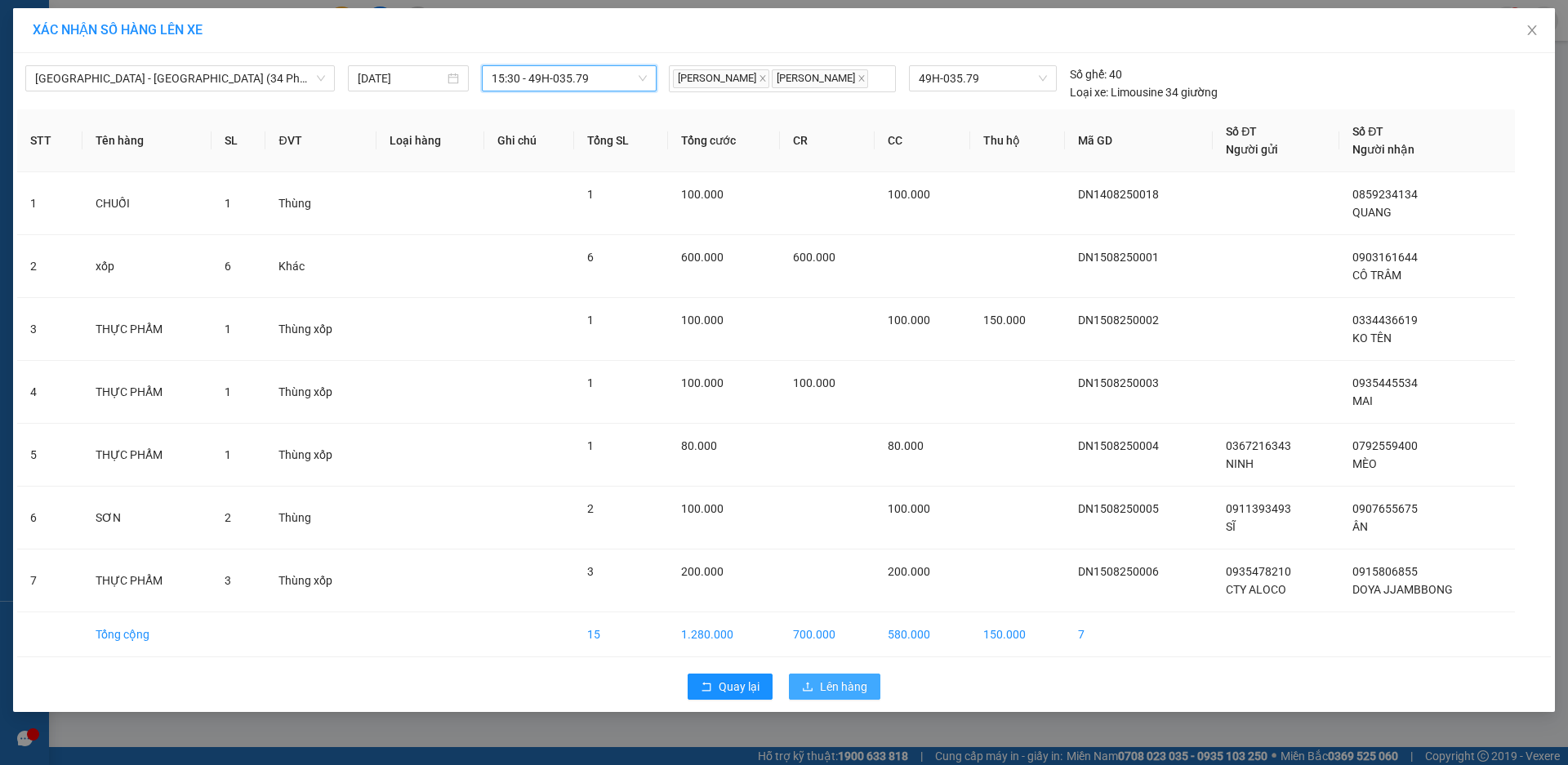
click at [871, 682] on button "Lên hàng" at bounding box center [835, 687] width 91 height 26
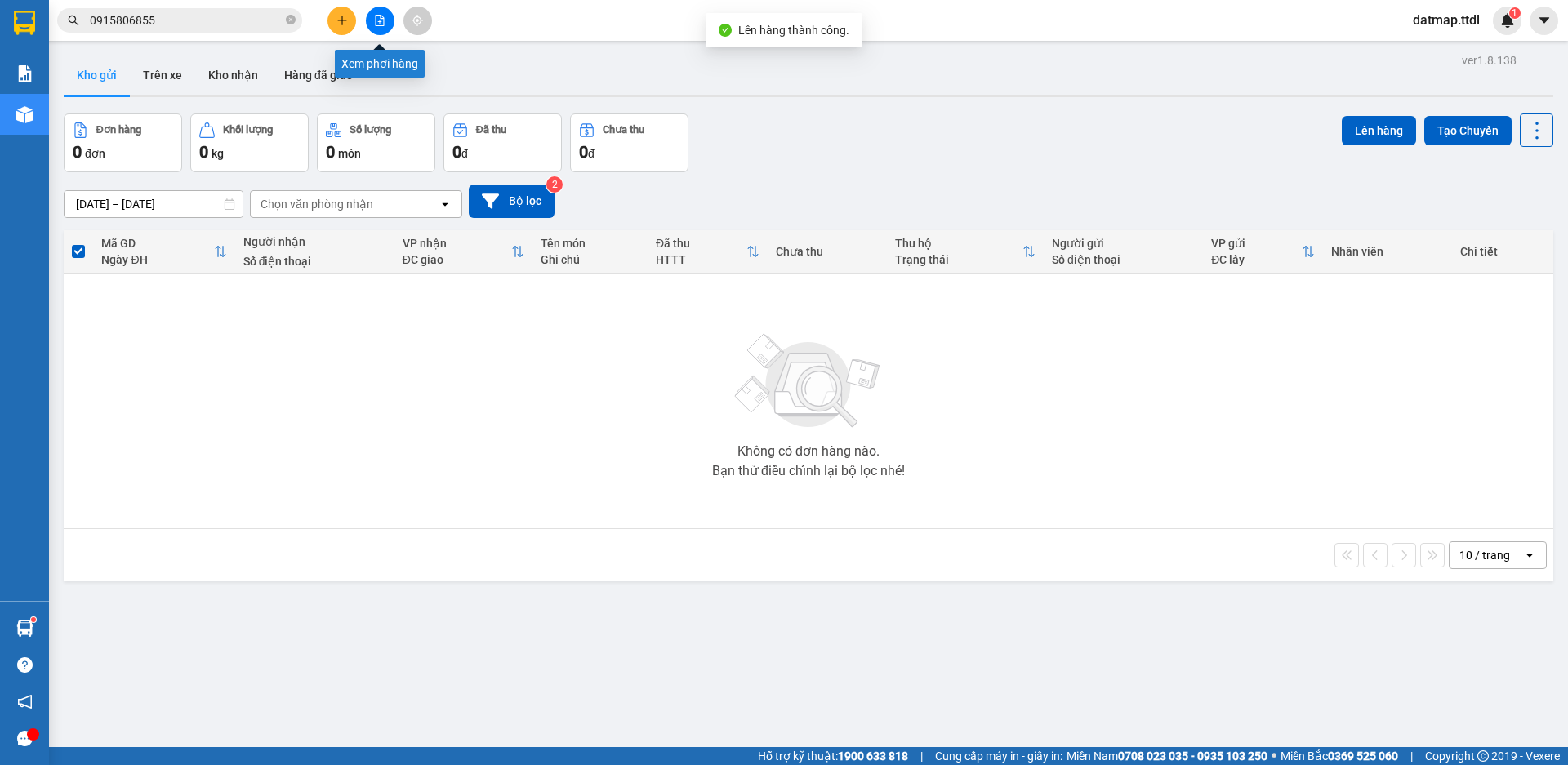
click at [381, 23] on icon "file-add" at bounding box center [380, 21] width 12 height 12
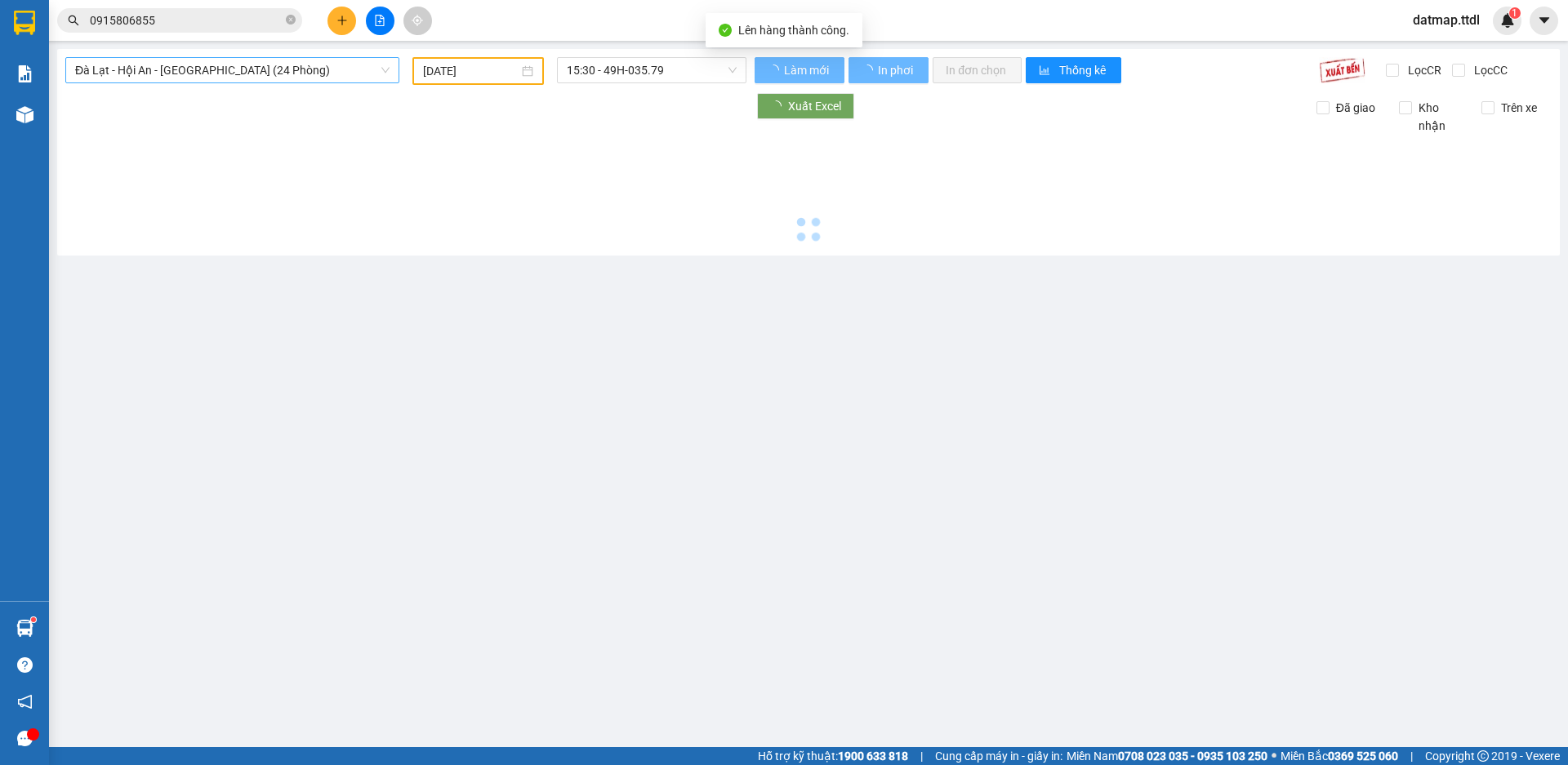
type input "[DATE]"
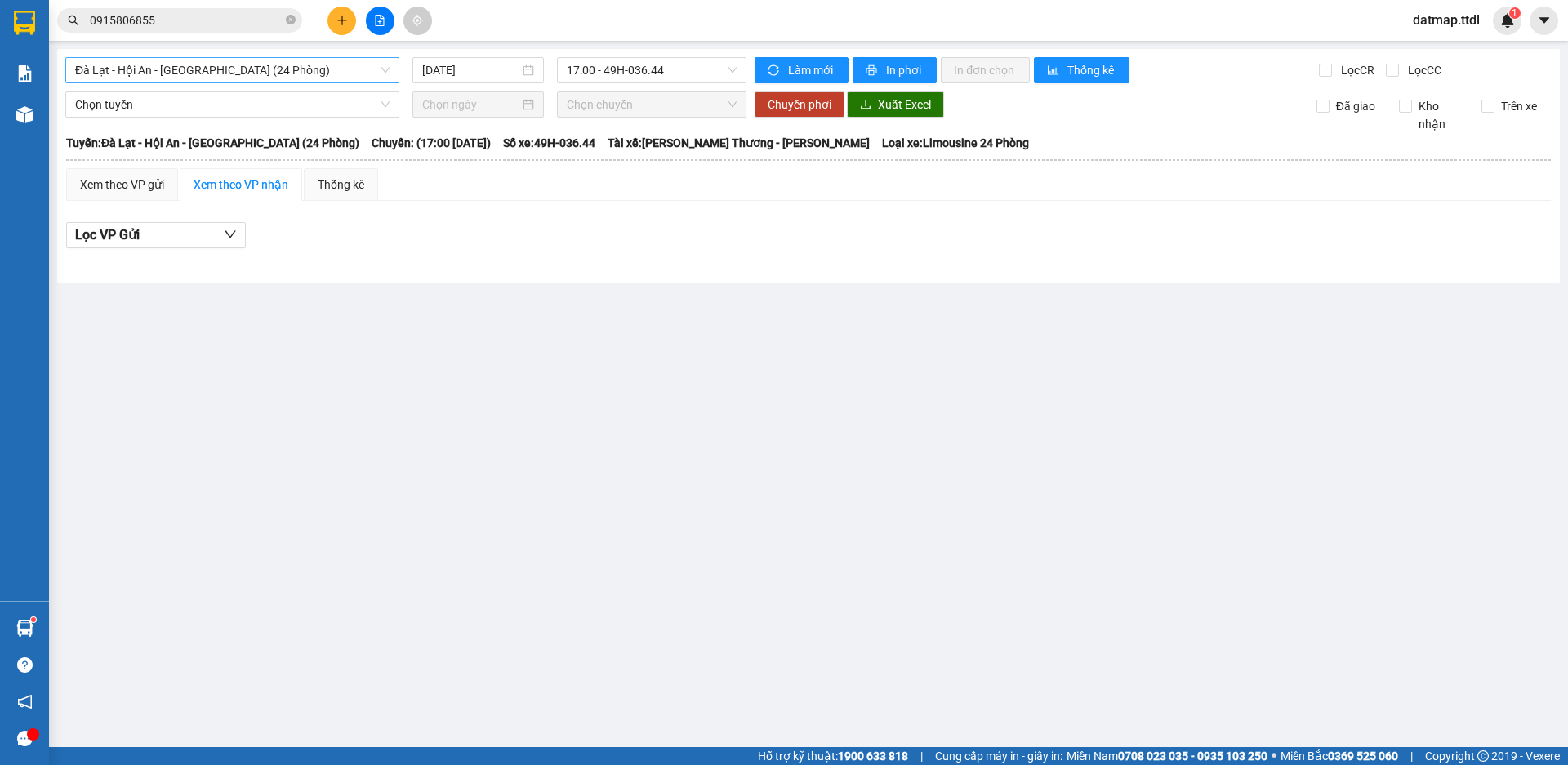
click at [215, 71] on span "Đà Lạt - Hội An - [GEOGRAPHIC_DATA] (24 Phòng)" at bounding box center [232, 69] width 315 height 25
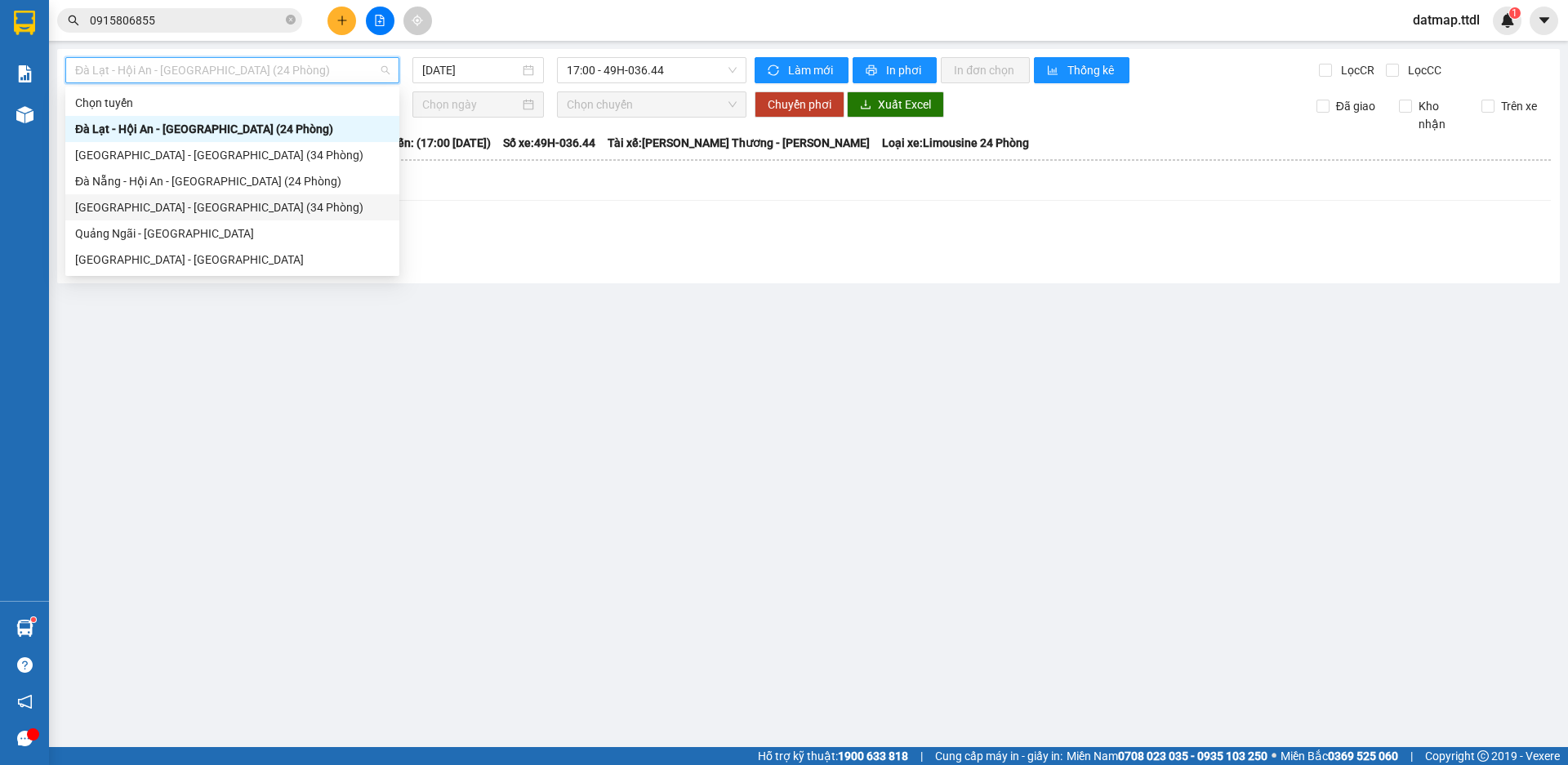
click at [140, 208] on div "[GEOGRAPHIC_DATA] - [GEOGRAPHIC_DATA] (34 Phòng)" at bounding box center [232, 207] width 315 height 18
type input "[DATE]"
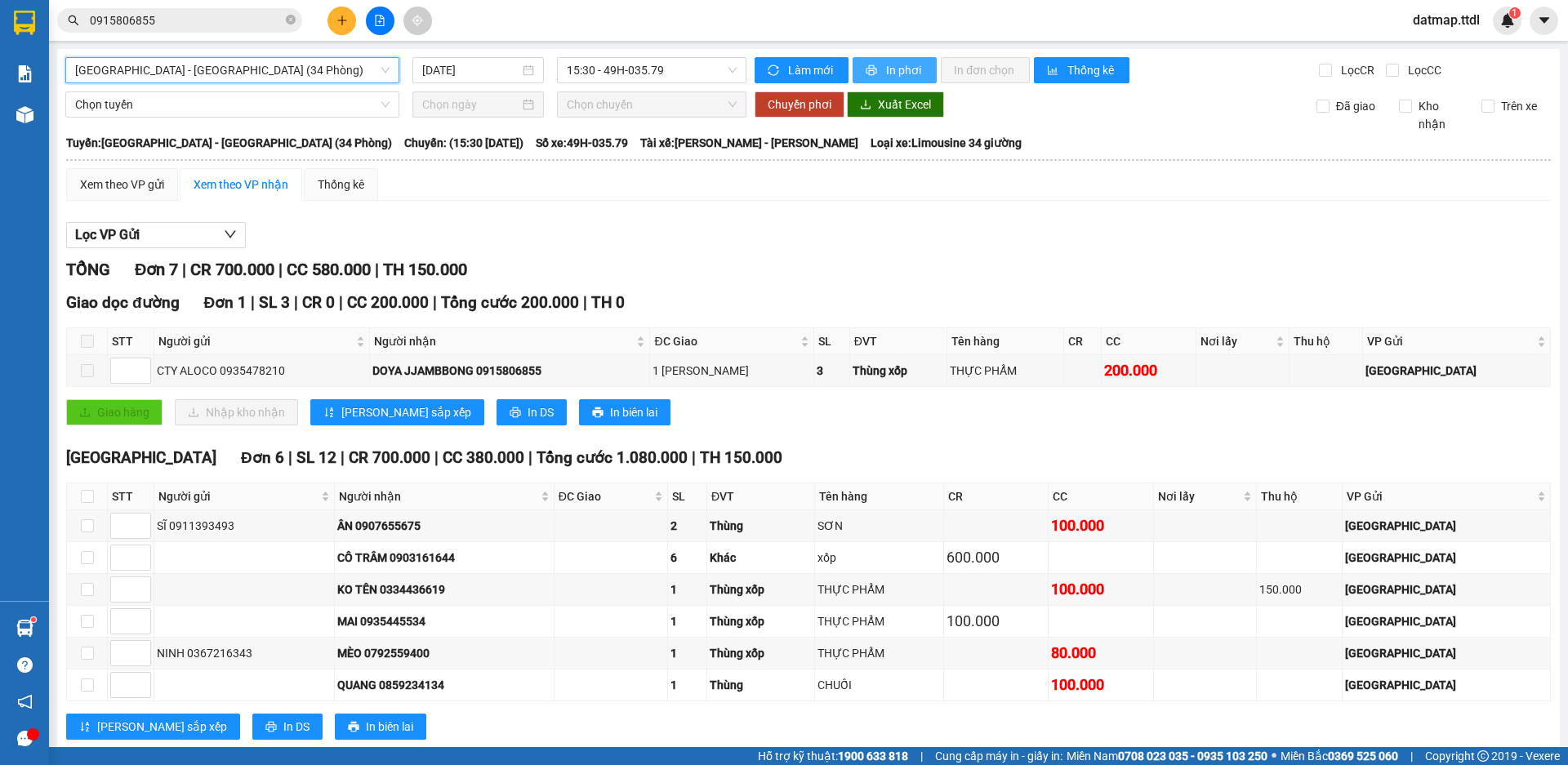
click at [887, 69] on span "In phơi" at bounding box center [905, 70] width 38 height 18
click at [330, 28] on button at bounding box center [341, 21] width 29 height 29
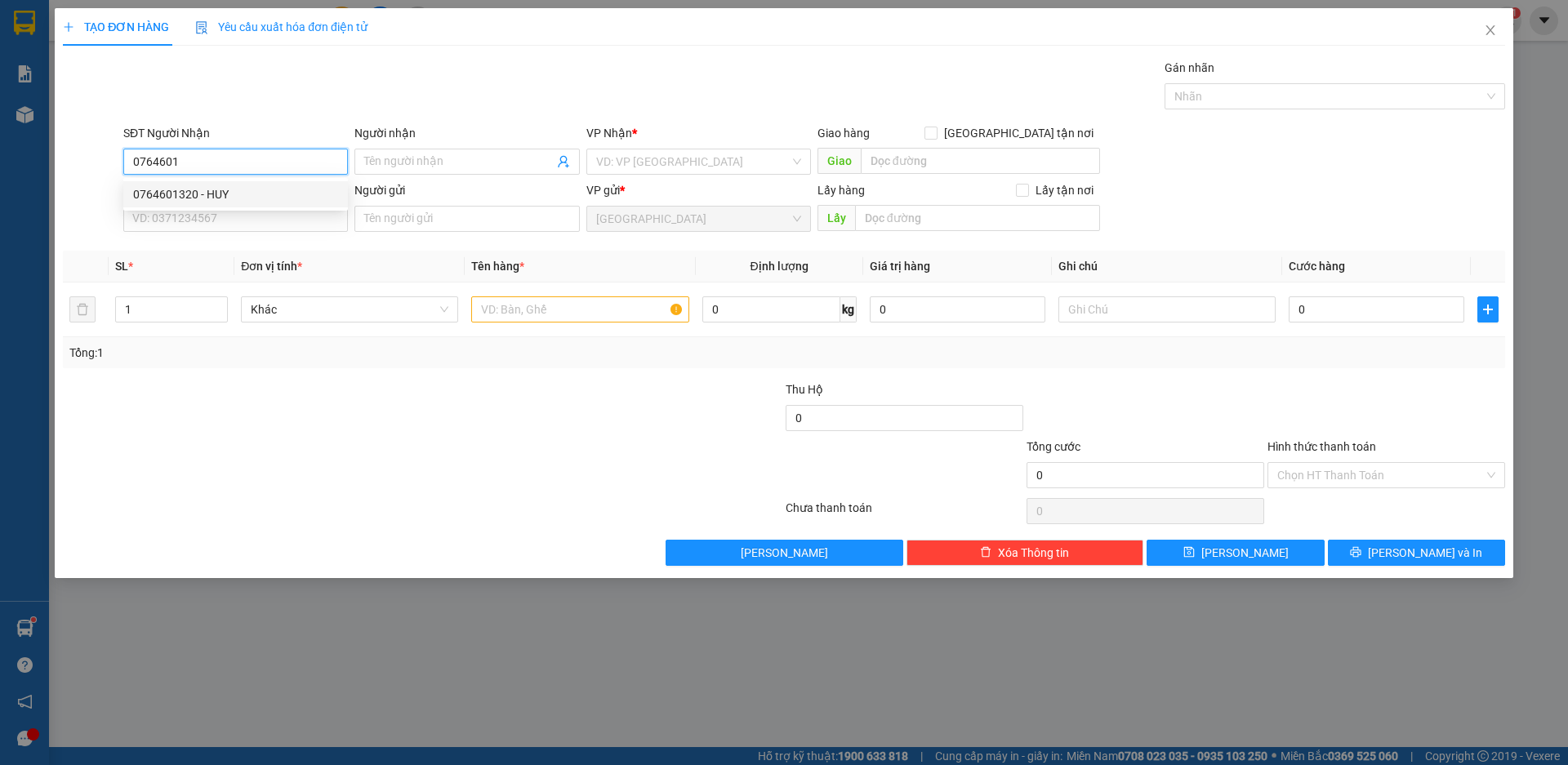
click at [172, 196] on div "0764601320 - HUY" at bounding box center [235, 194] width 205 height 18
type input "0764601320"
type input "HUY"
click at [362, 306] on span "Khác" at bounding box center [349, 310] width 197 height 25
type input "0764601320"
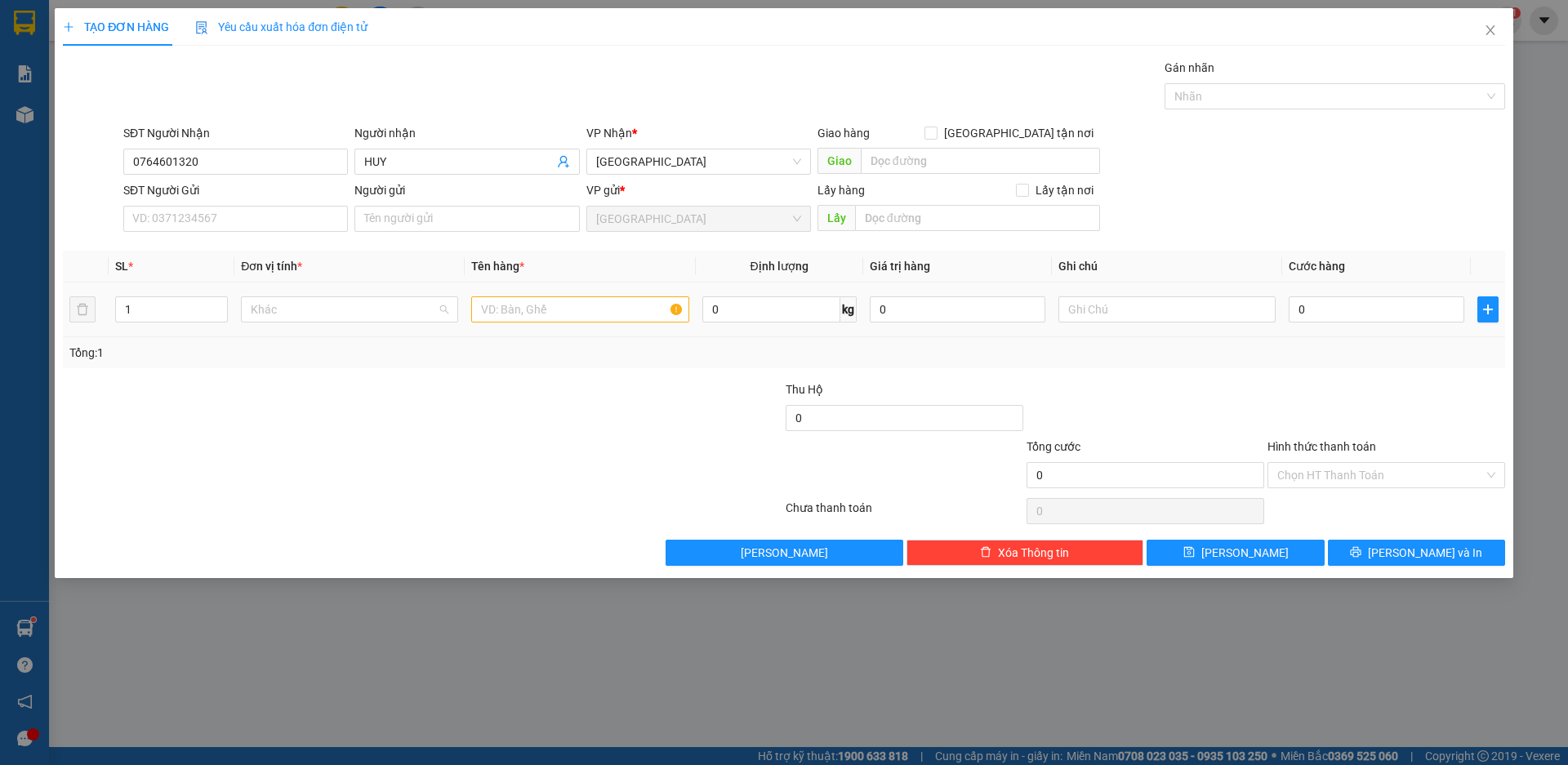
scroll to position [157, 0]
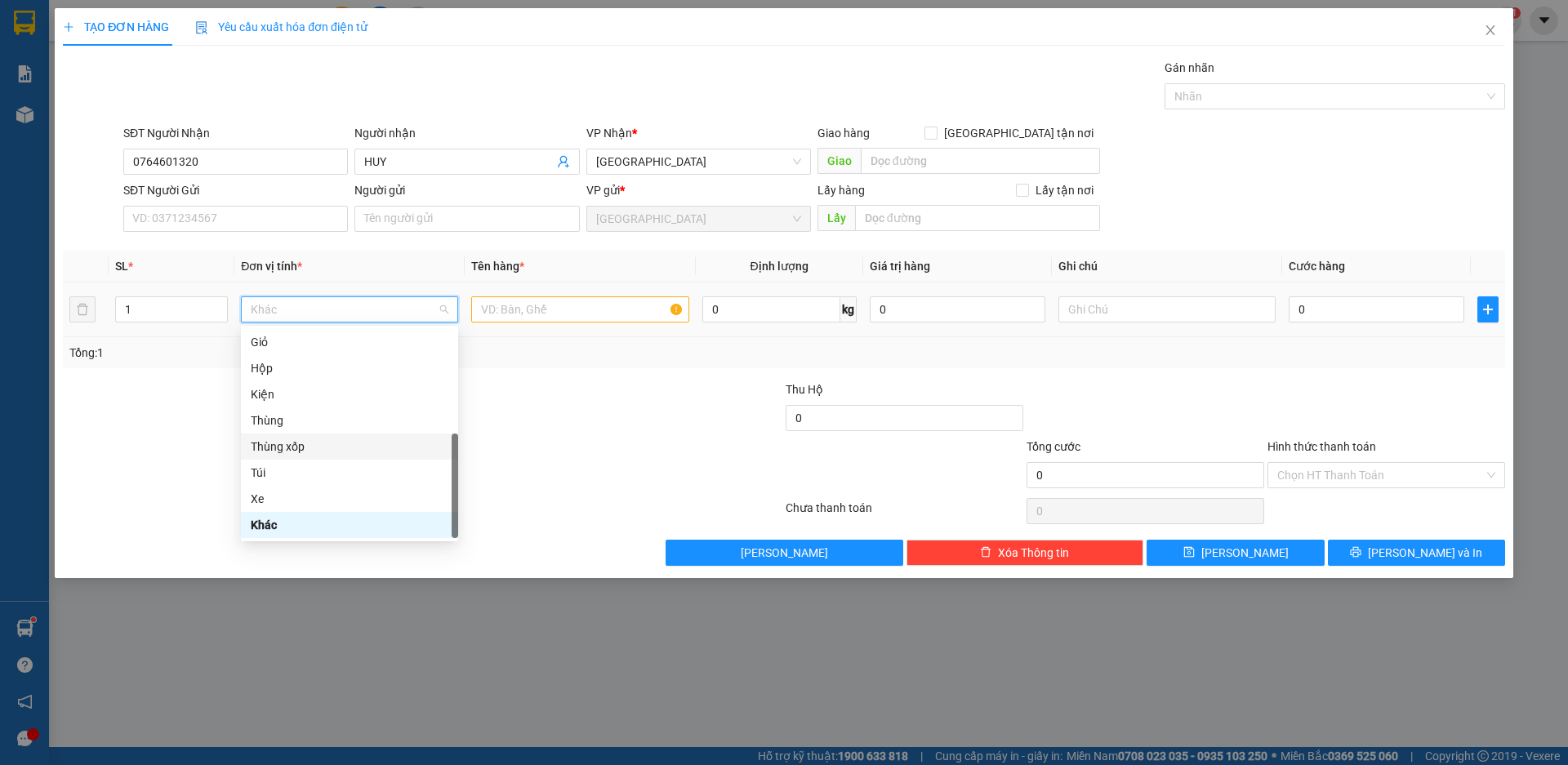
click at [285, 446] on div "Thùng xốp" at bounding box center [349, 446] width 197 height 18
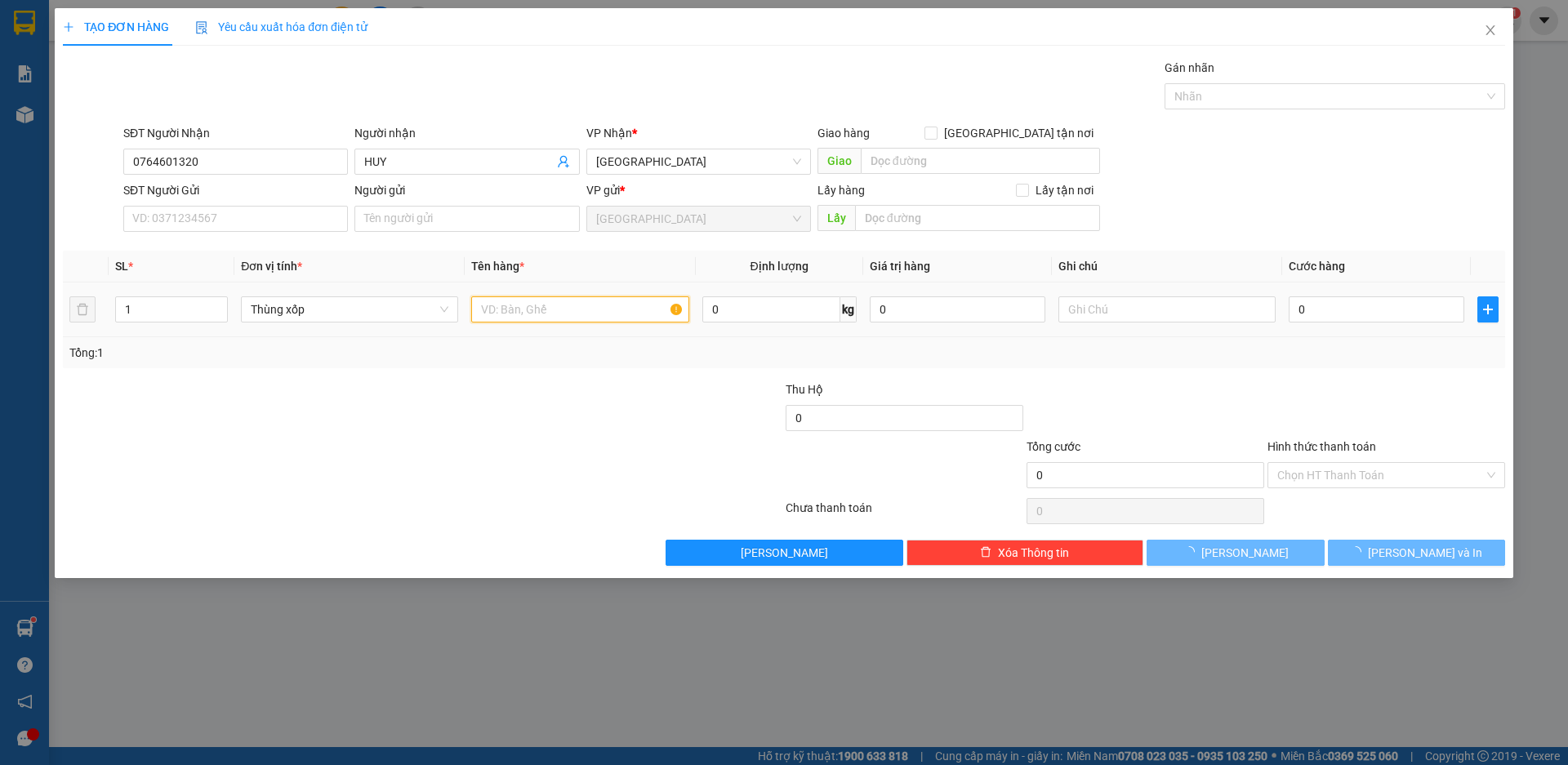
click at [528, 316] on input "text" at bounding box center [580, 310] width 217 height 26
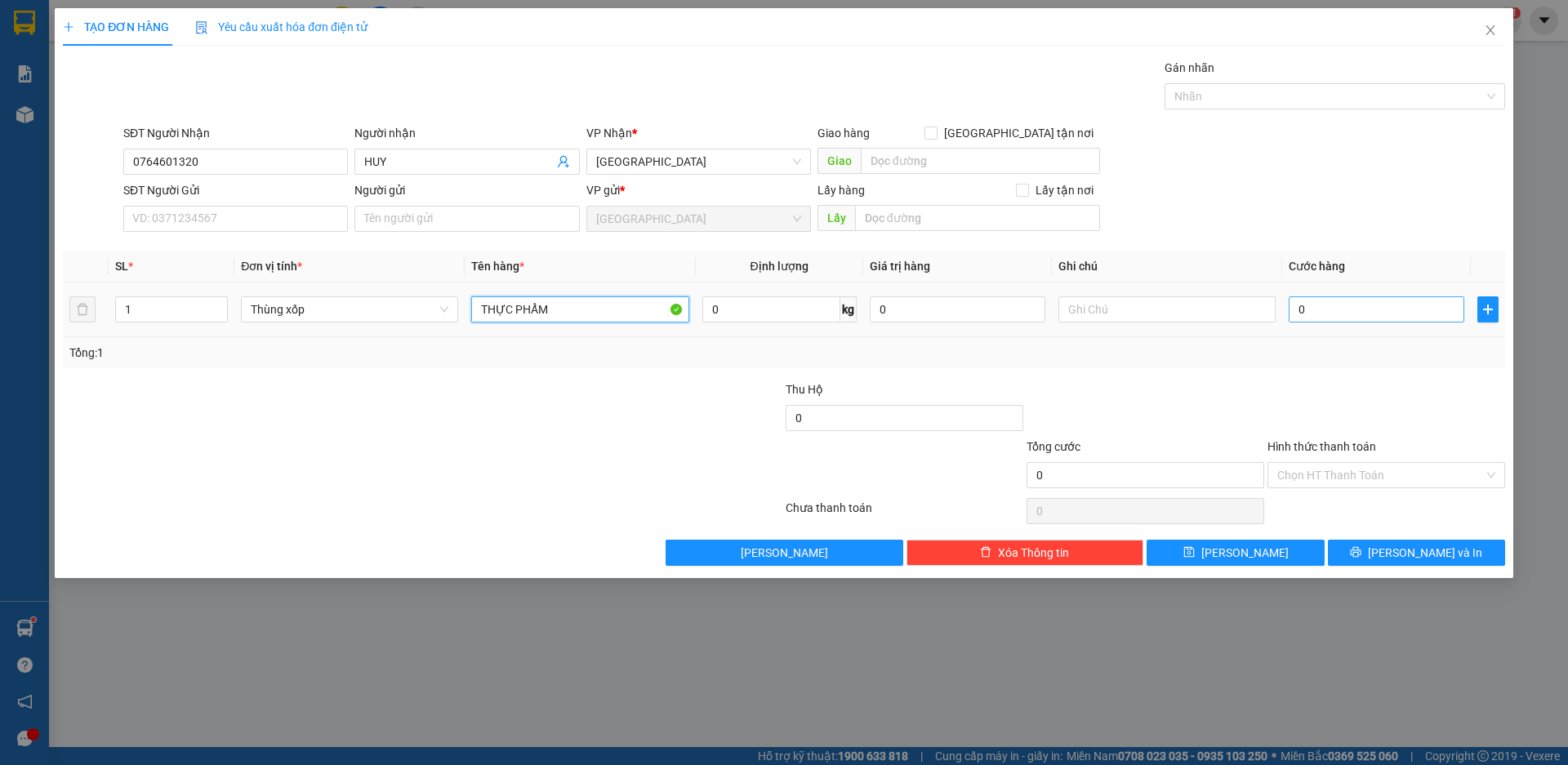
type input "THỰC PHẨM"
click at [1329, 311] on input "0" at bounding box center [1376, 310] width 176 height 26
type input "8"
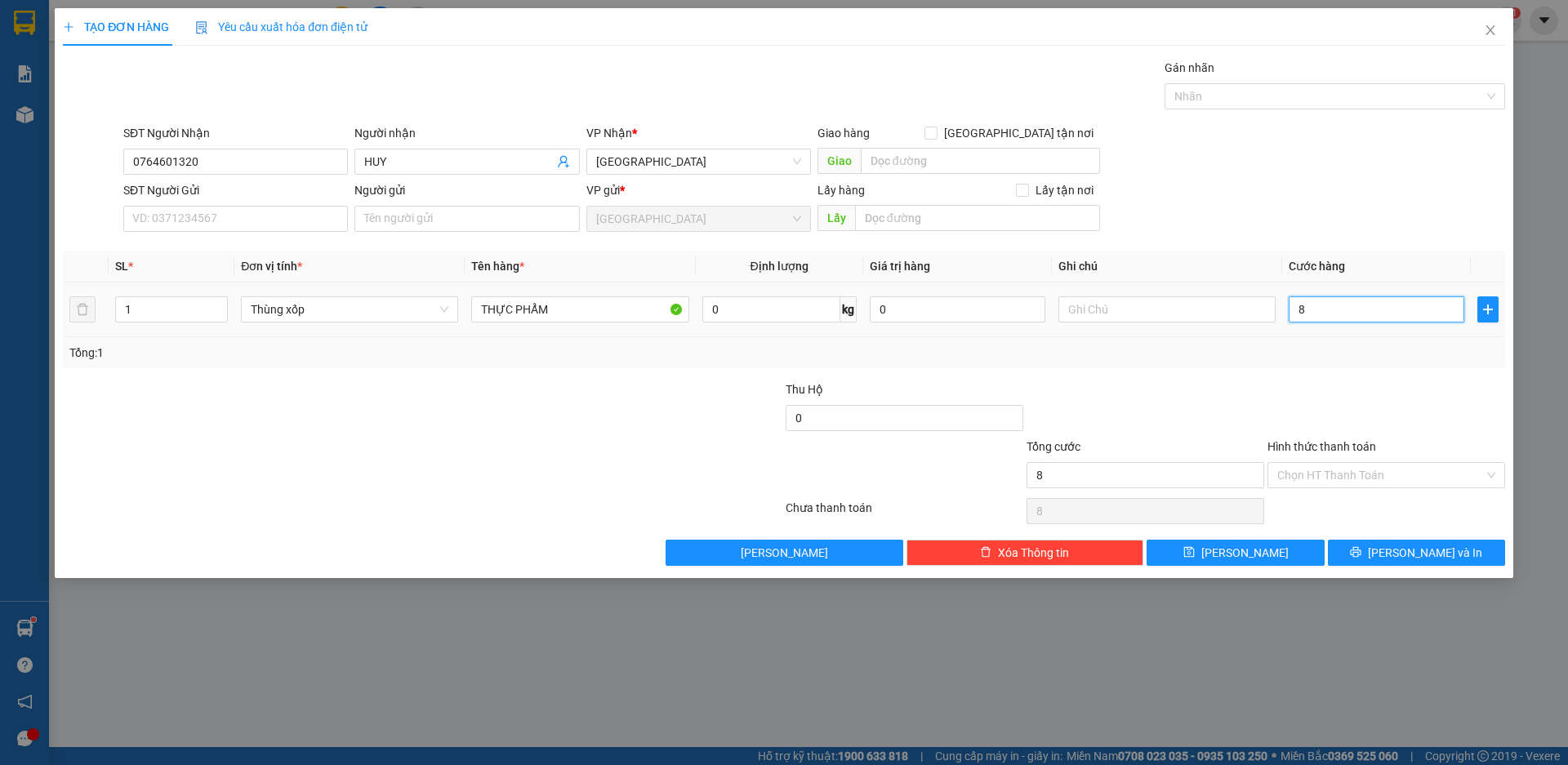
type input "80"
type input "800"
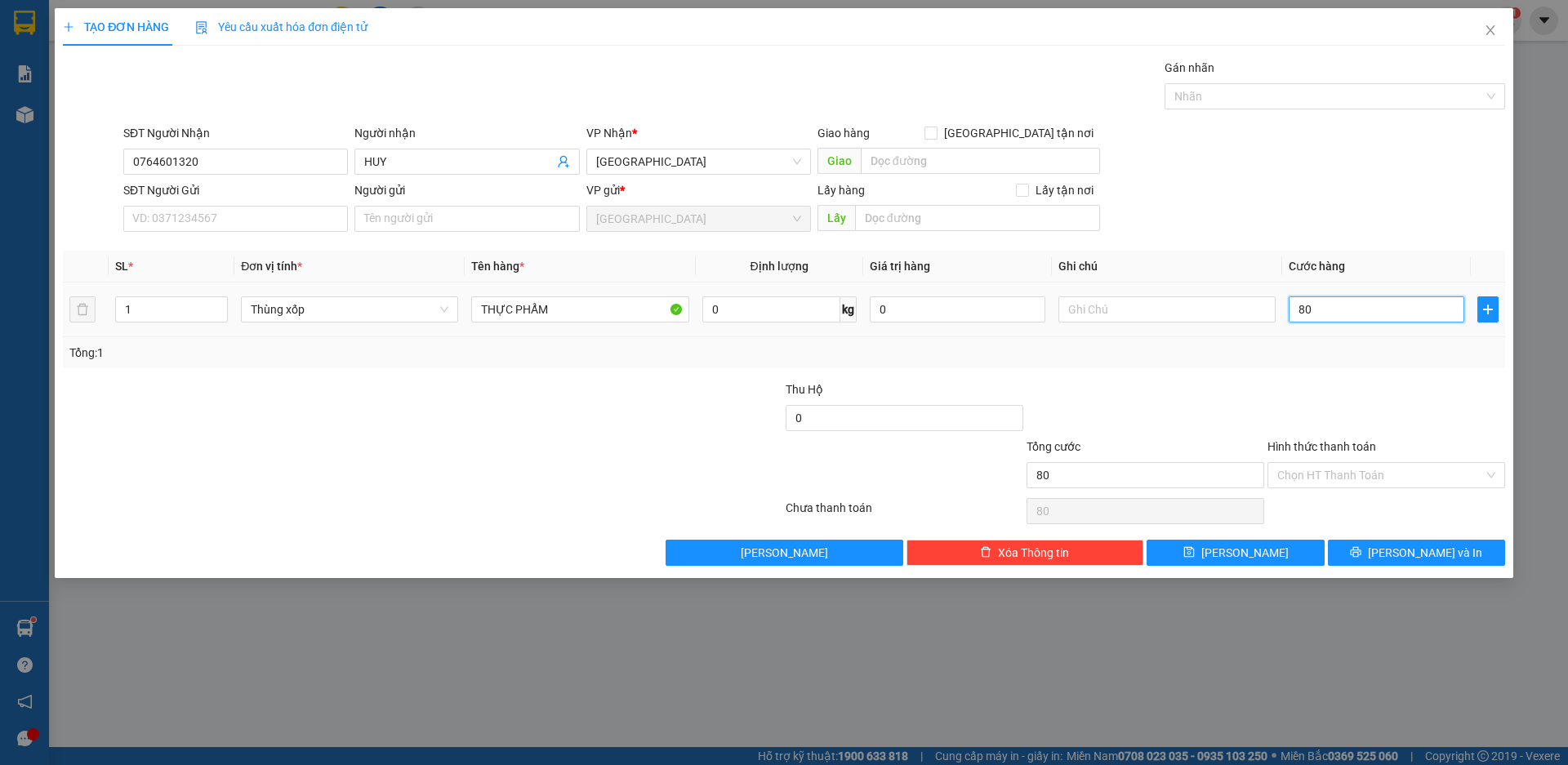
type input "800"
type input "8.000"
type input "80.000"
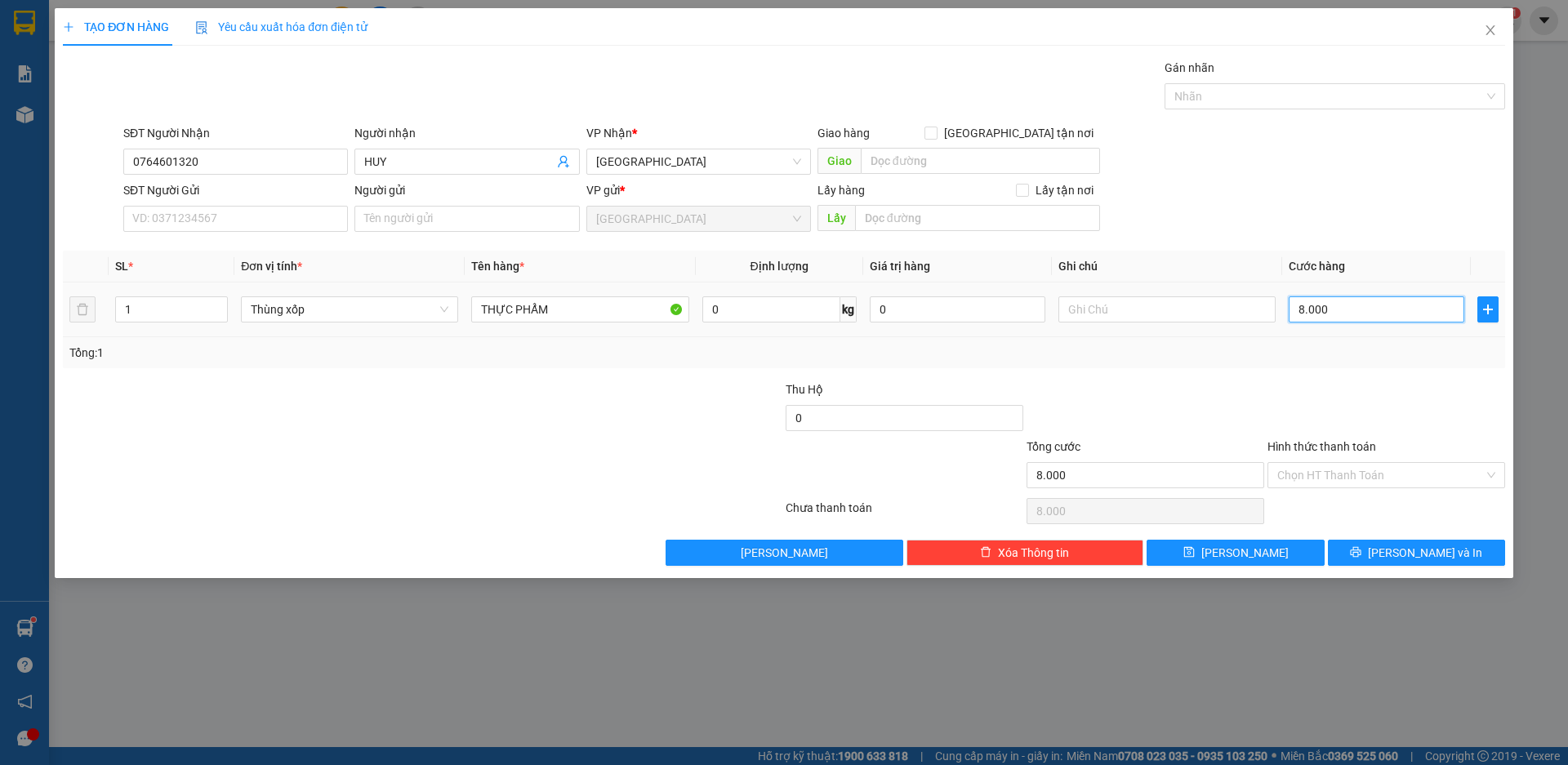
type input "80.000"
click at [1321, 474] on input "Hình thức thanh toán" at bounding box center [1380, 475] width 206 height 25
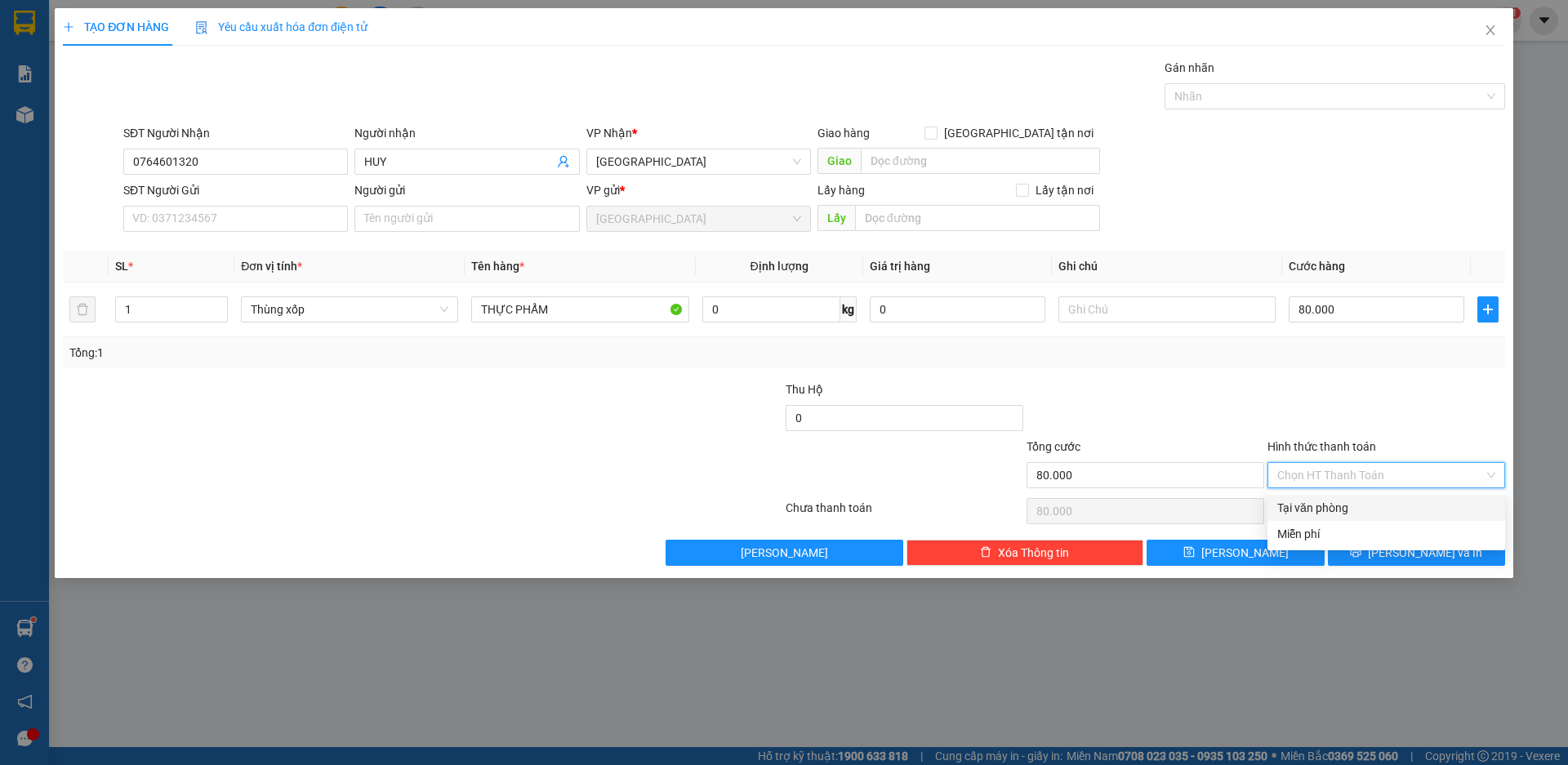
click at [1322, 507] on div "Tại văn phòng" at bounding box center [1386, 508] width 218 height 18
type input "0"
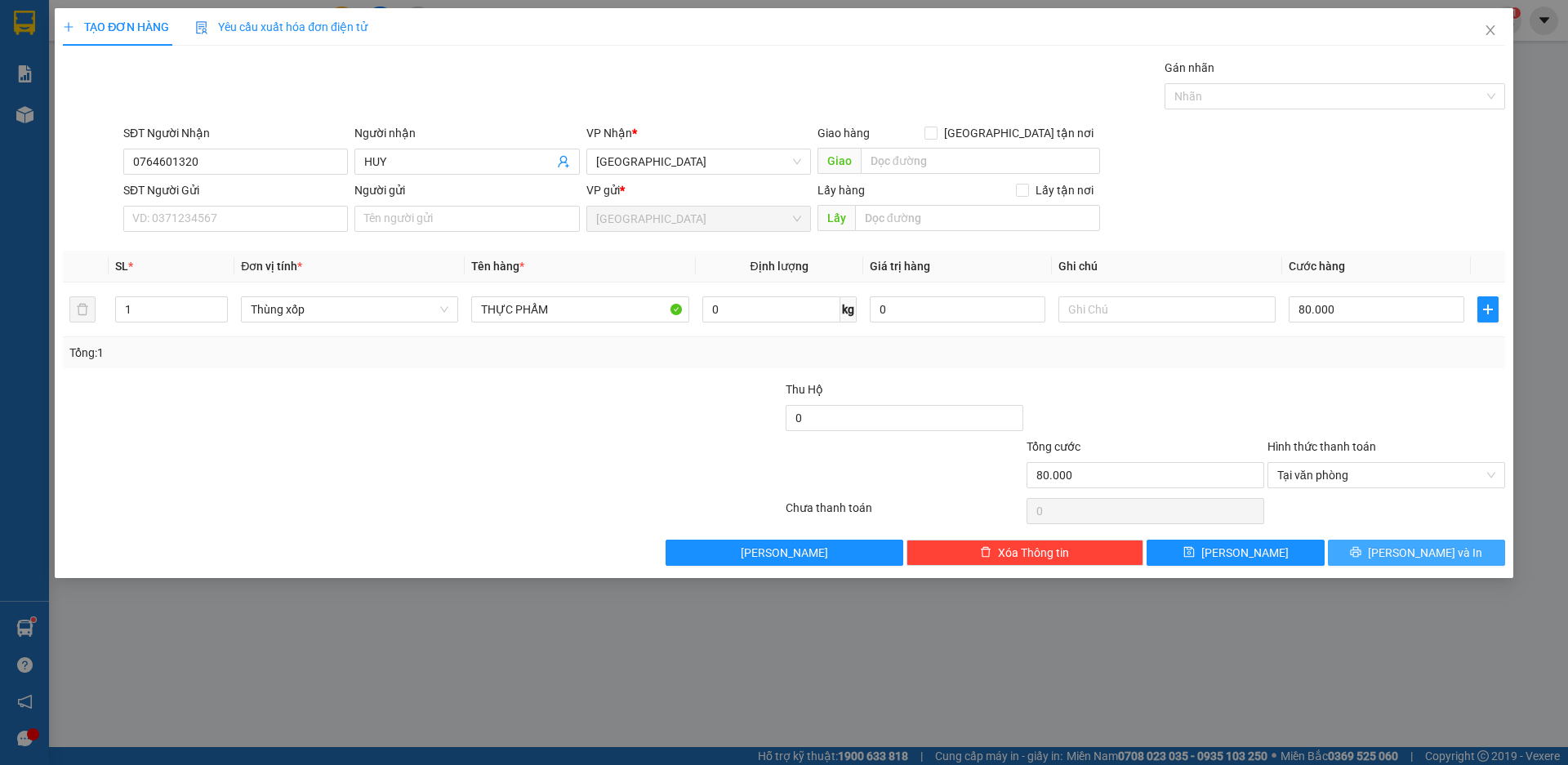
click at [1362, 559] on span "printer" at bounding box center [1356, 553] width 12 height 13
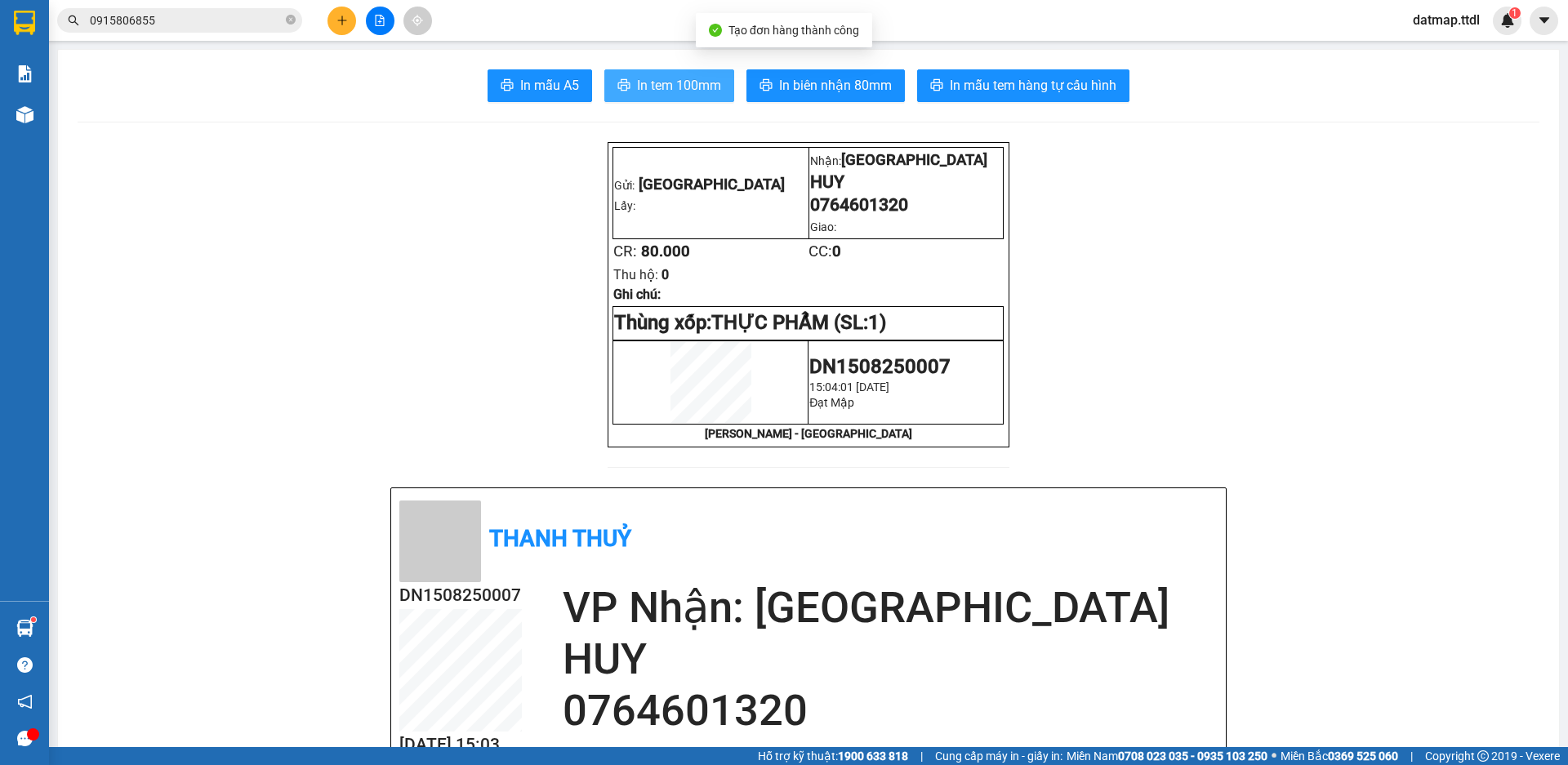
click at [676, 85] on span "In tem 100mm" at bounding box center [679, 85] width 84 height 21
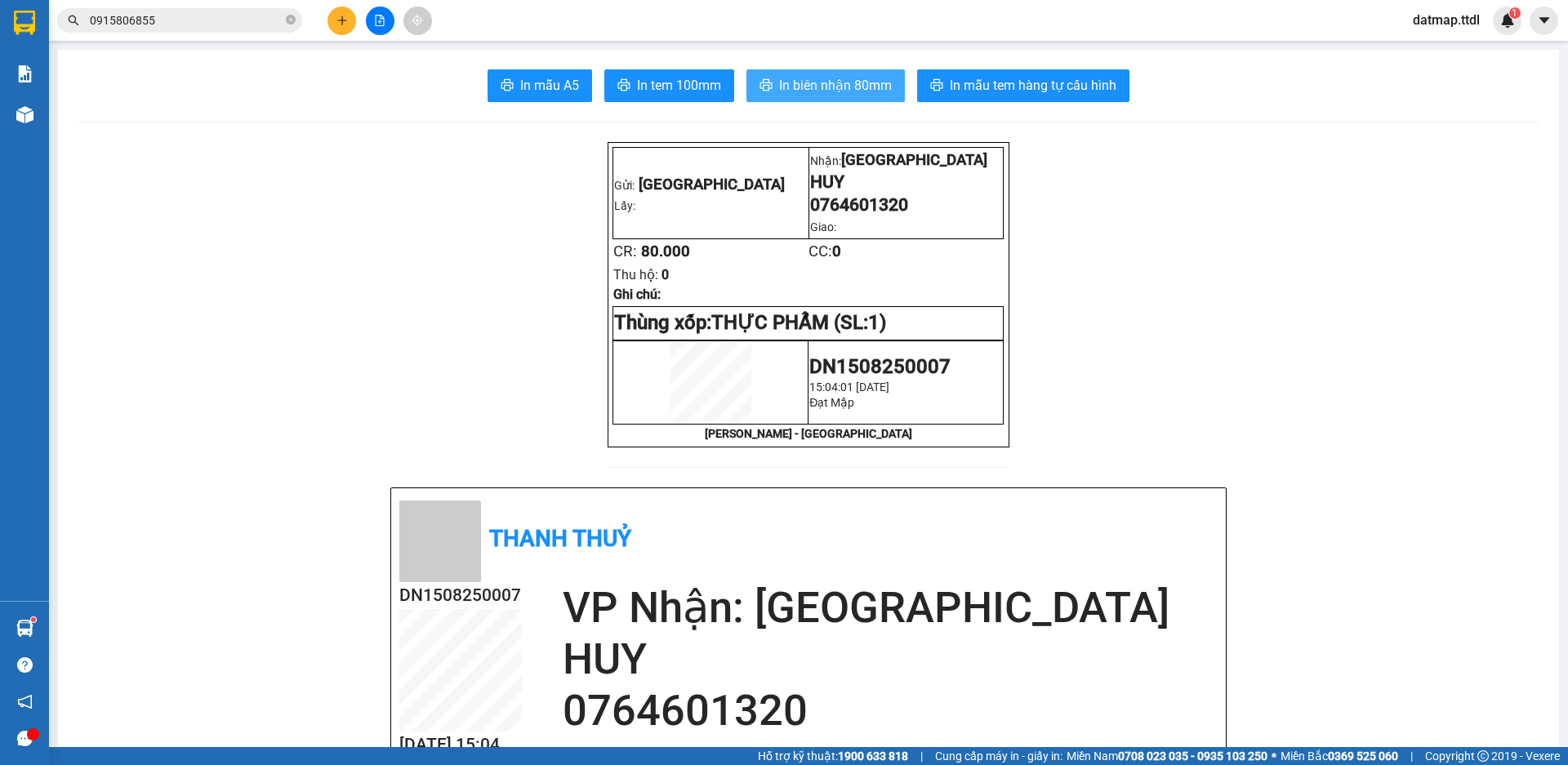
click at [848, 79] on span "In biên nhận 80mm" at bounding box center [836, 85] width 113 height 21
click at [784, 85] on span "In biên nhận 80mm" at bounding box center [836, 85] width 113 height 21
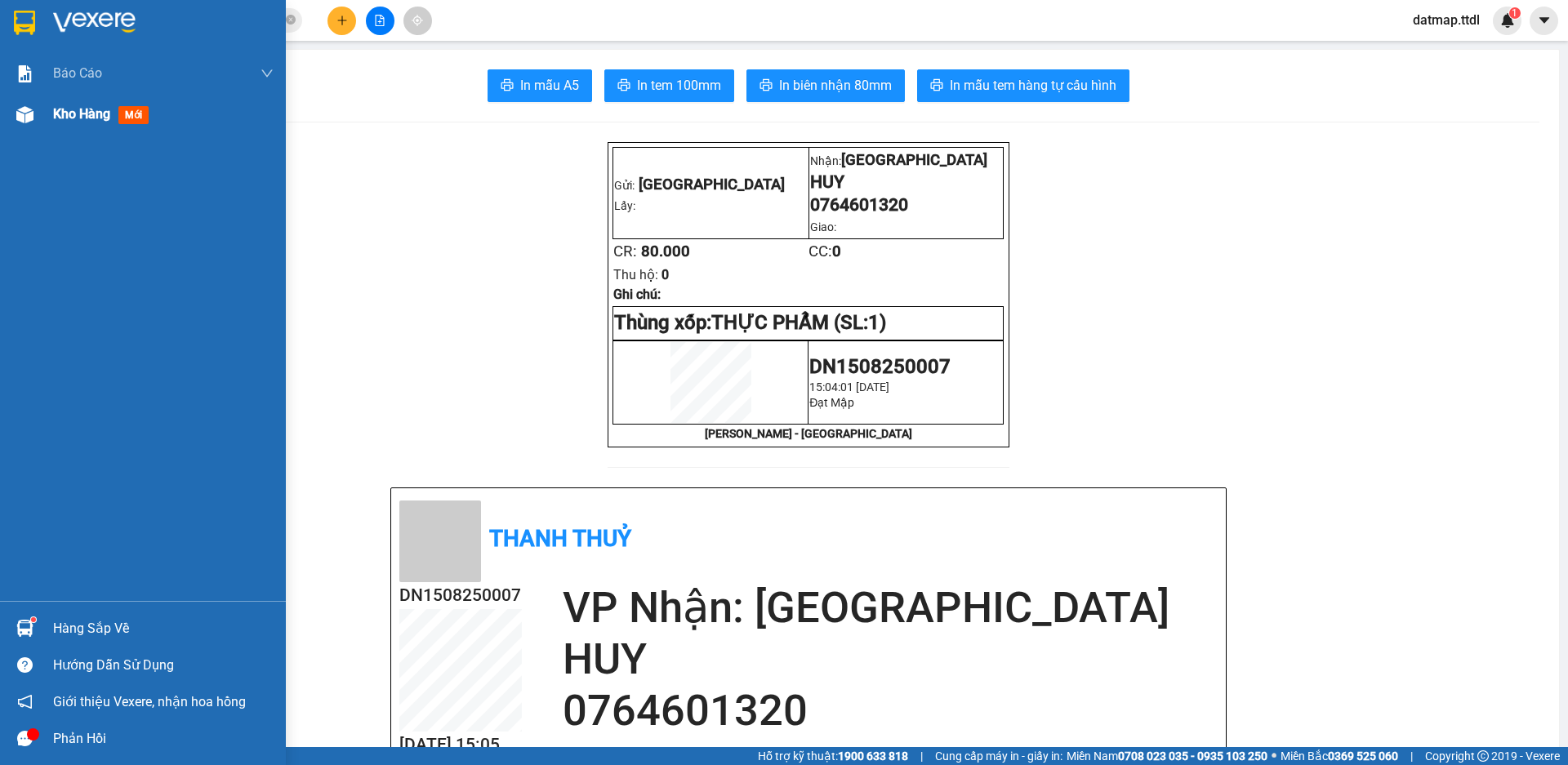
click at [76, 109] on span "Kho hàng" at bounding box center [81, 114] width 58 height 16
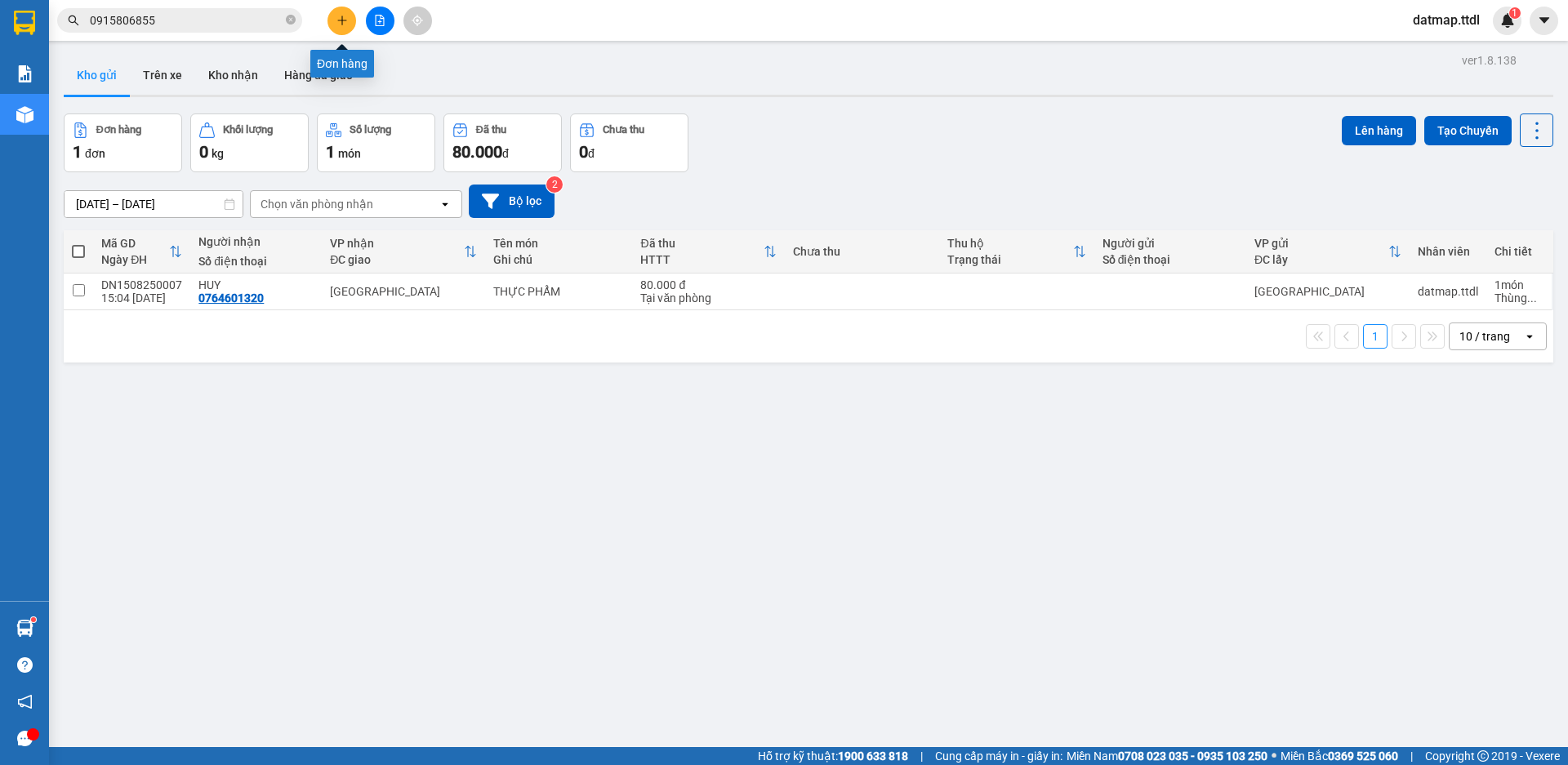
click at [339, 21] on icon "plus" at bounding box center [341, 20] width 9 height 1
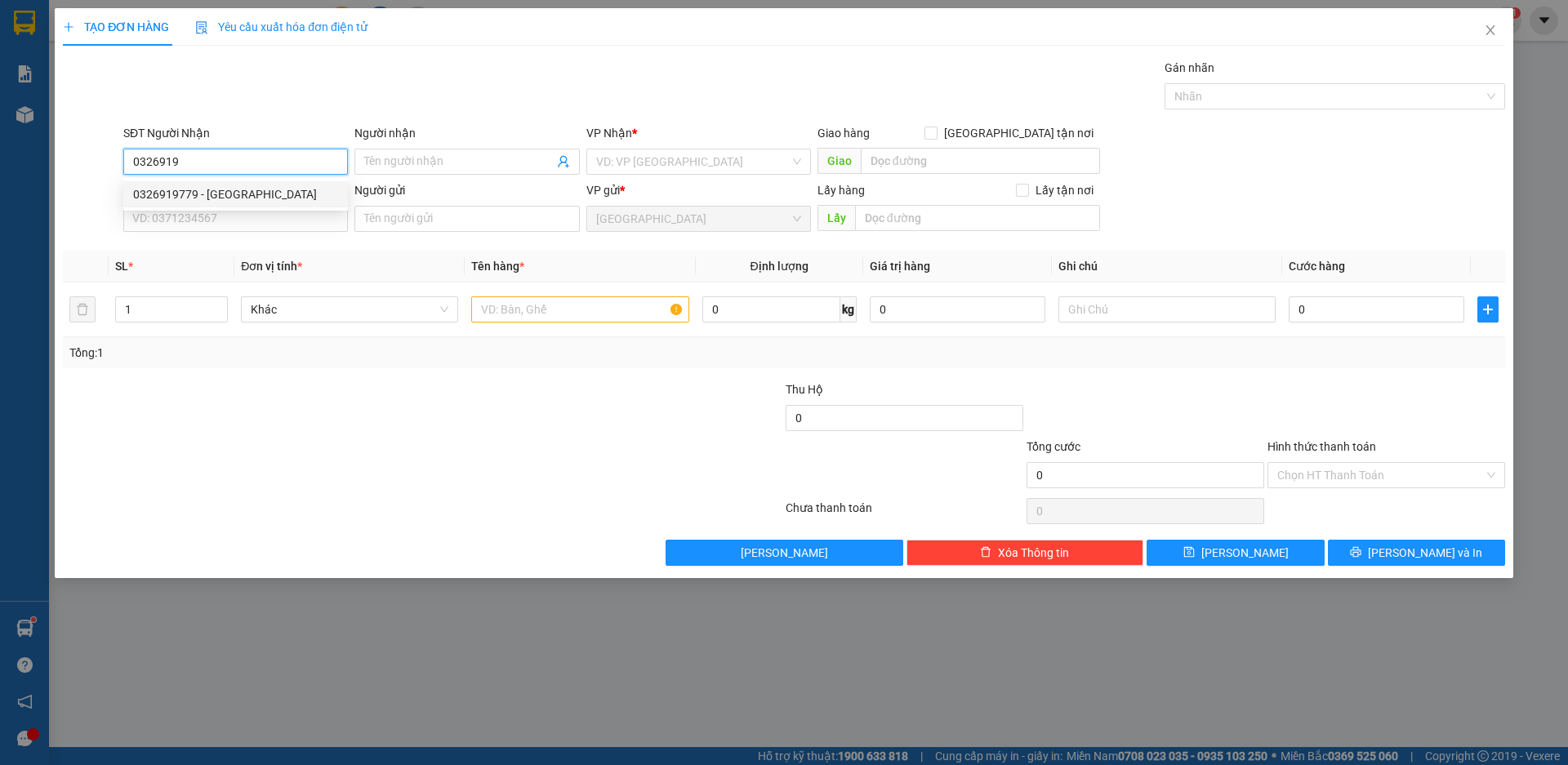
drag, startPoint x: 180, startPoint y: 196, endPoint x: 191, endPoint y: 209, distance: 17.0
click at [180, 196] on div "0326919779 - [GEOGRAPHIC_DATA]" at bounding box center [235, 194] width 205 height 18
type input "0326919779"
type input "[PERSON_NAME]"
type input "0326919779"
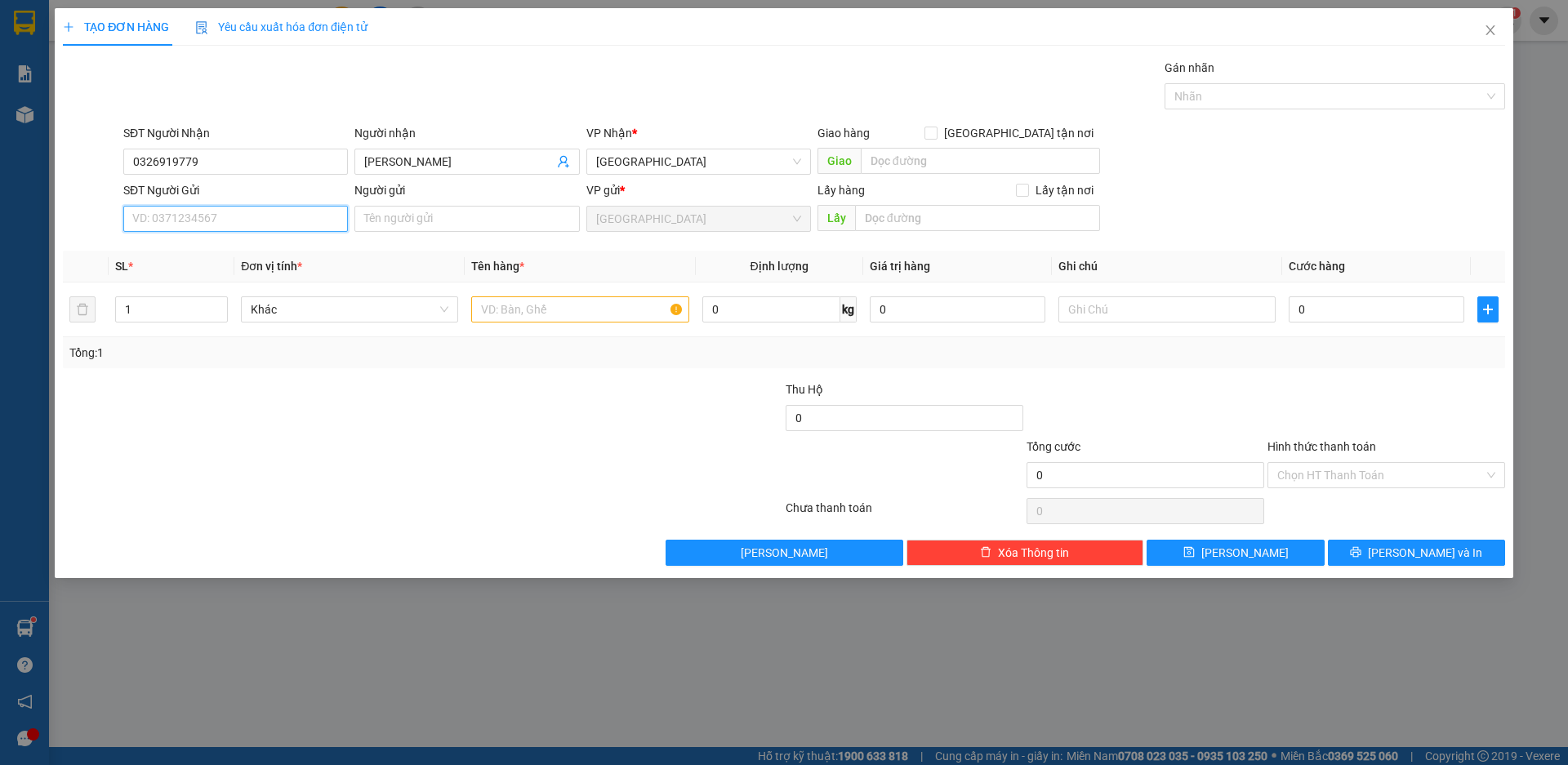
click at [205, 224] on input "SĐT Người Gửi" at bounding box center [235, 218] width 224 height 26
click at [176, 305] on div "0902979725 - C/TY ALD" at bounding box center [235, 304] width 205 height 18
type input "0902979725"
type input "C/TY ALD"
click at [303, 312] on span "Khác" at bounding box center [349, 310] width 197 height 25
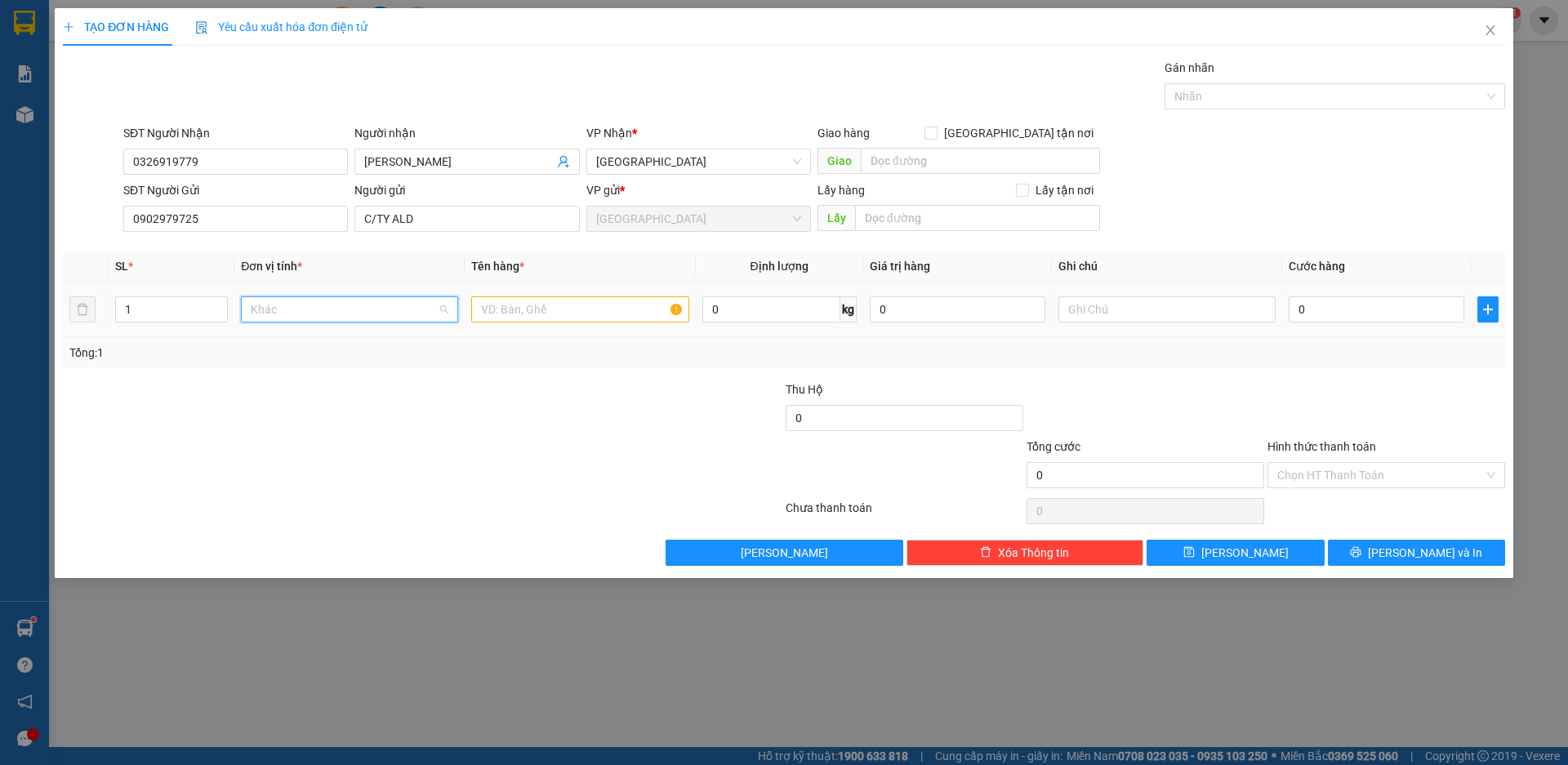
scroll to position [157, 0]
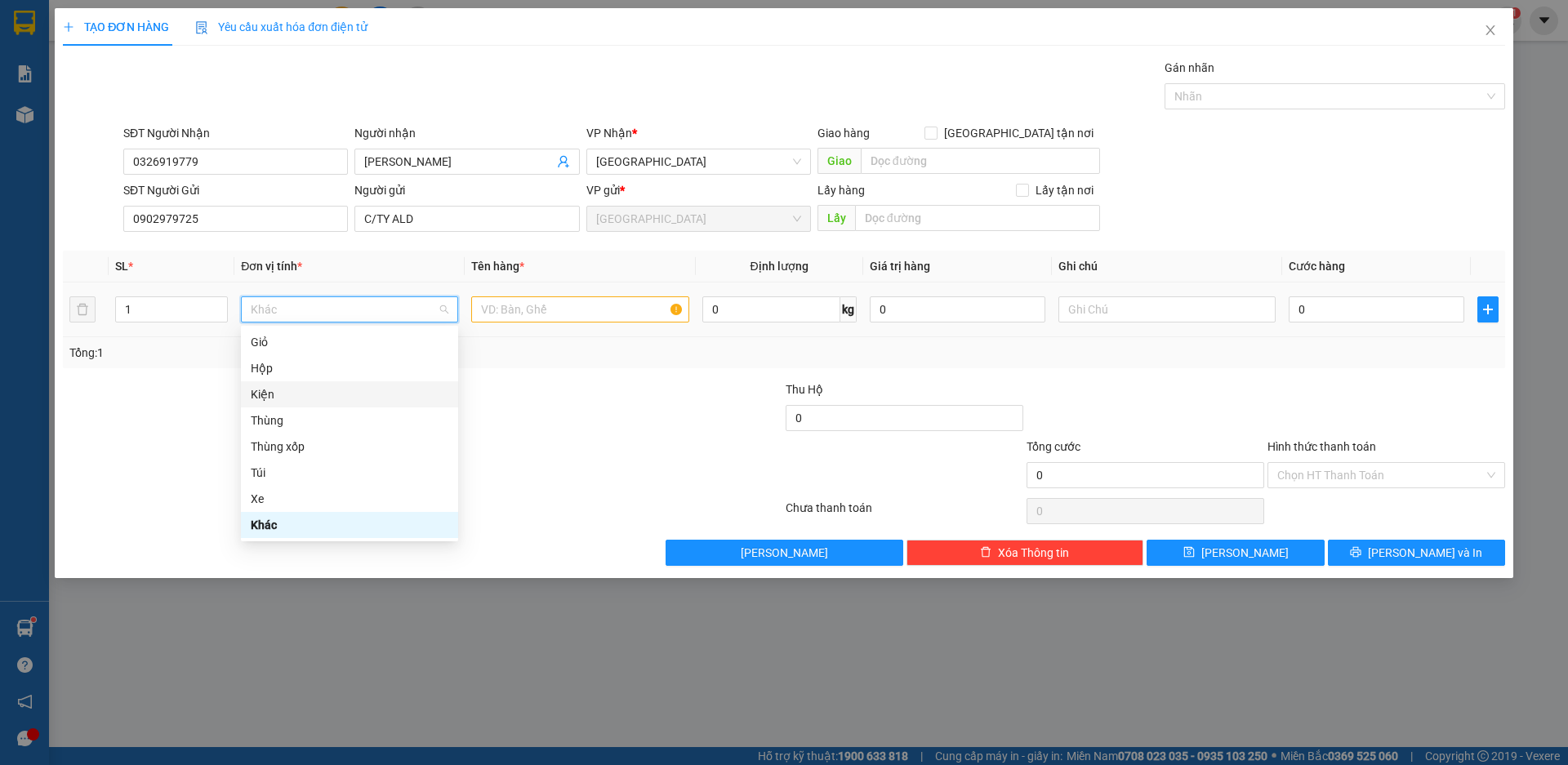
click at [317, 399] on div "Kiện" at bounding box center [349, 394] width 197 height 18
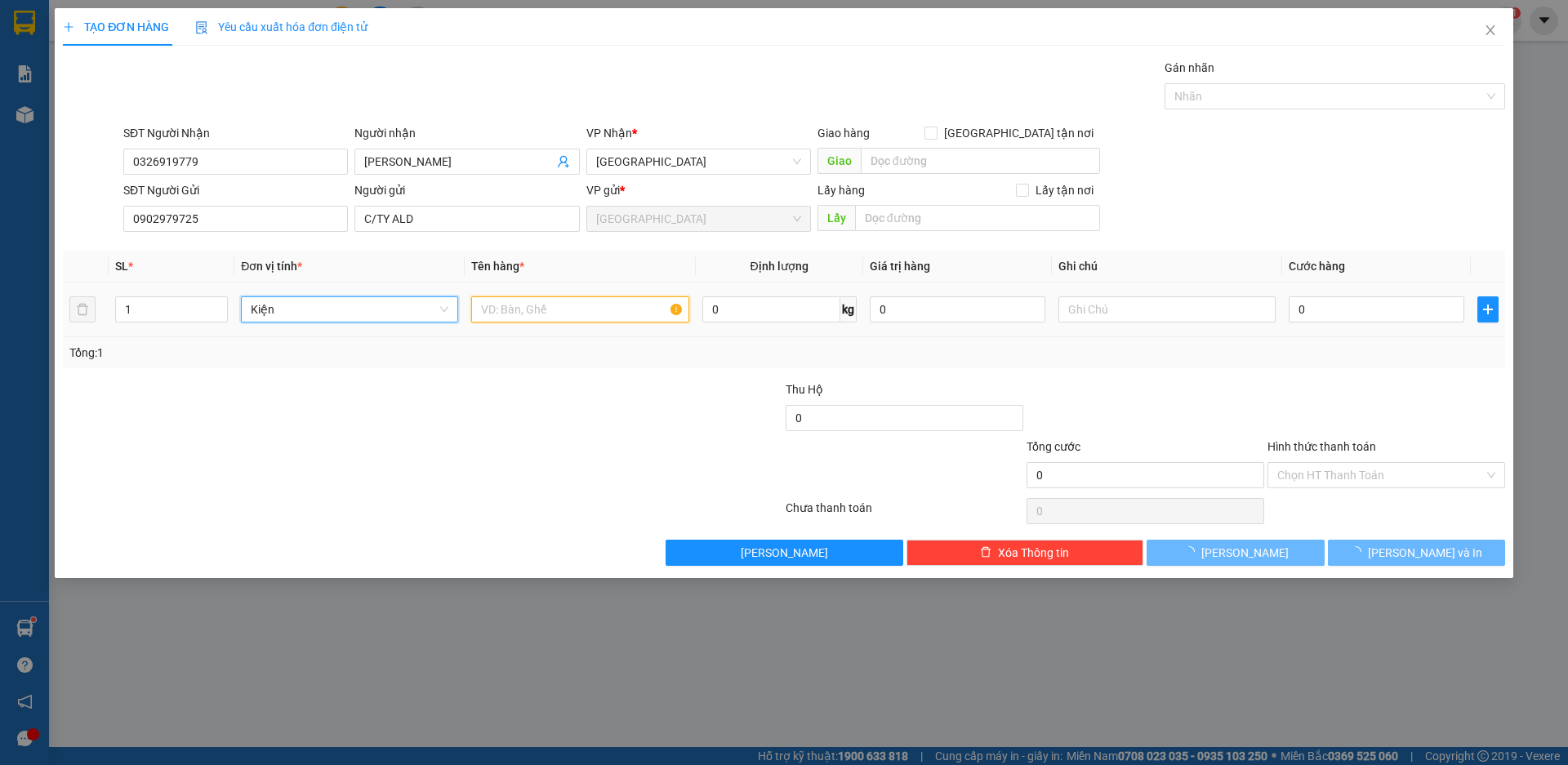
click at [552, 308] on input "text" at bounding box center [580, 310] width 217 height 26
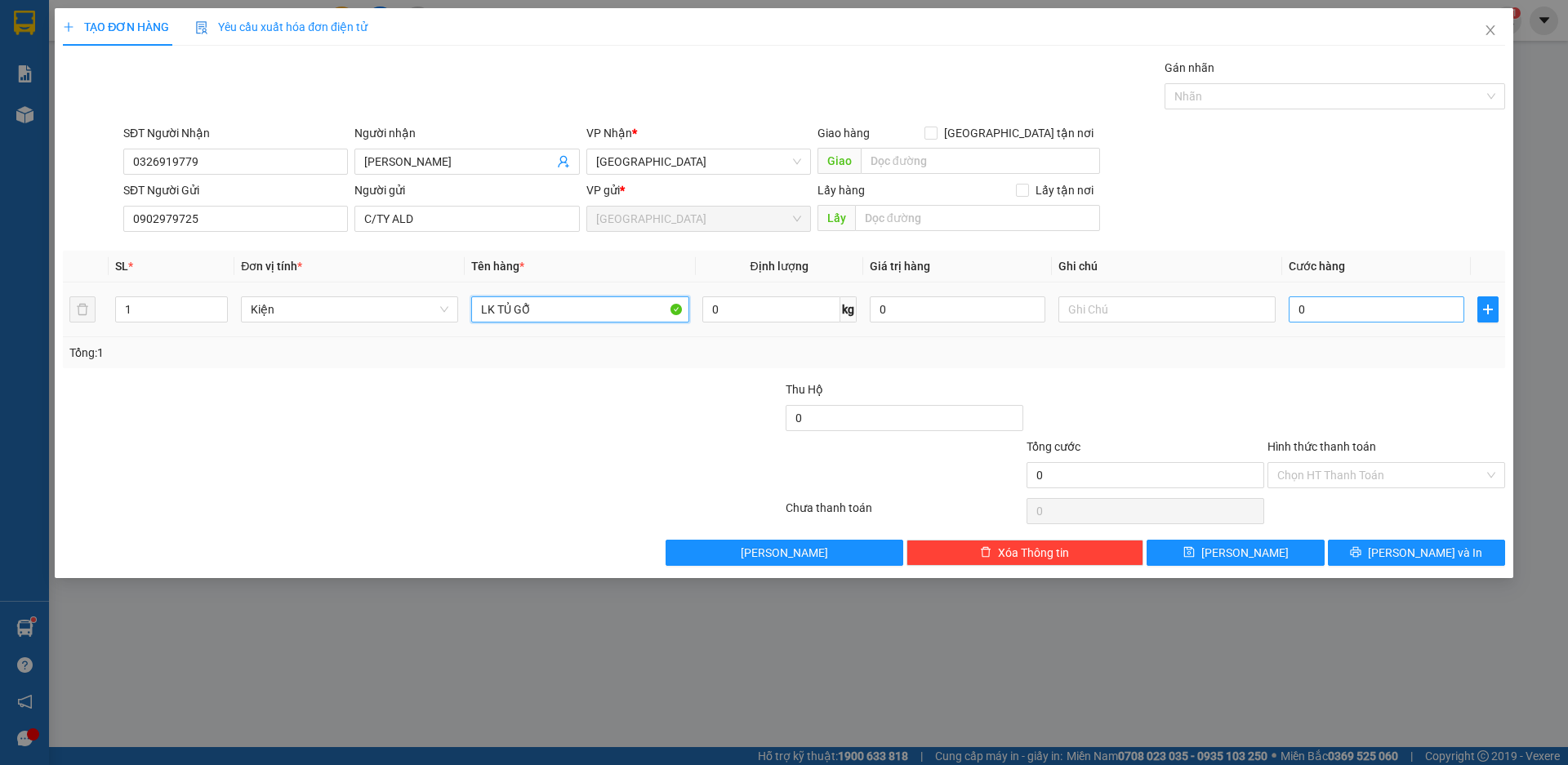
type input "LK TỦ GỖ"
click at [1329, 304] on input "0" at bounding box center [1376, 310] width 176 height 26
type input "7"
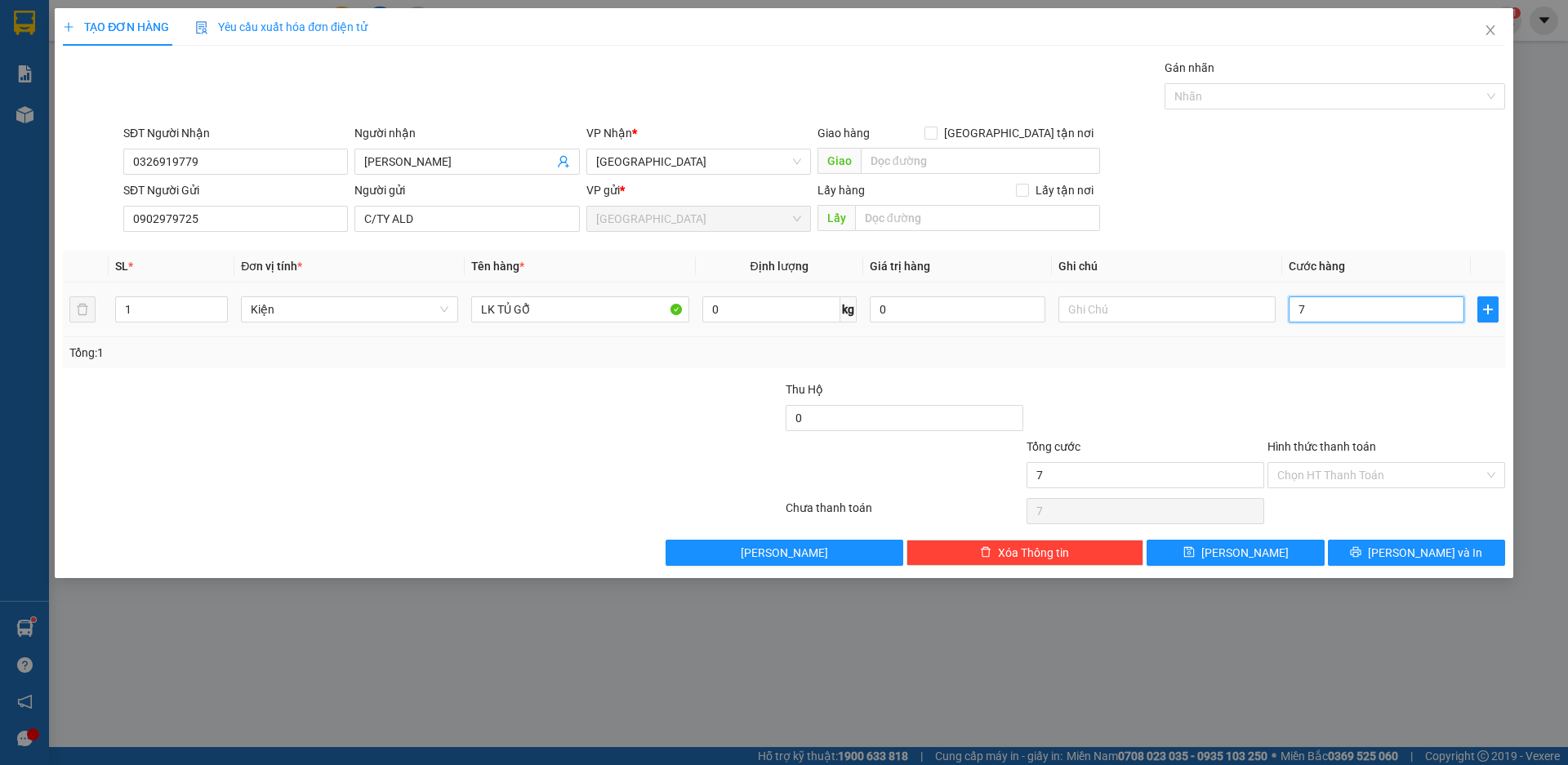
type input "70"
type input "700"
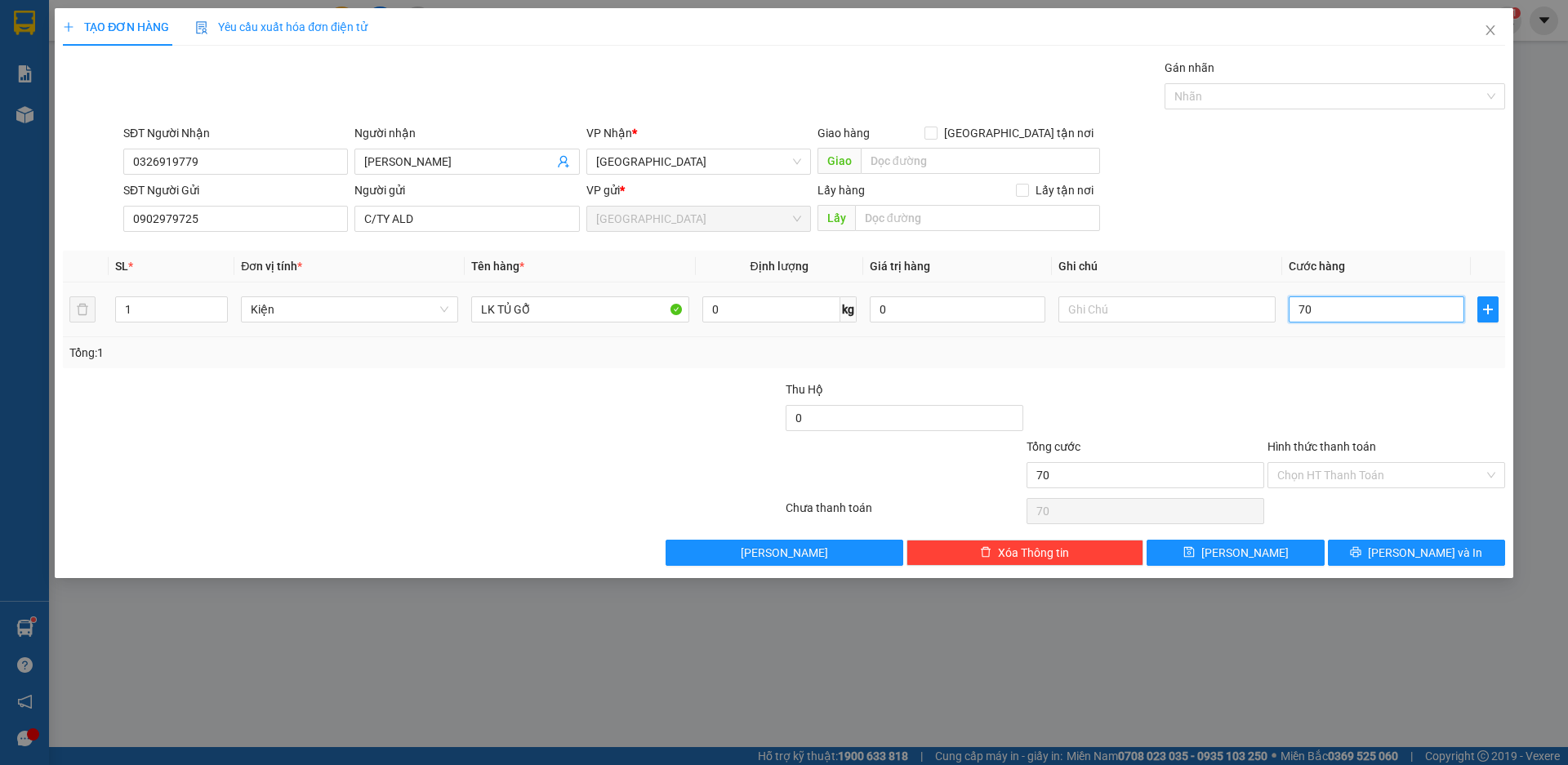
type input "700"
type input "7.000"
type input "70.000"
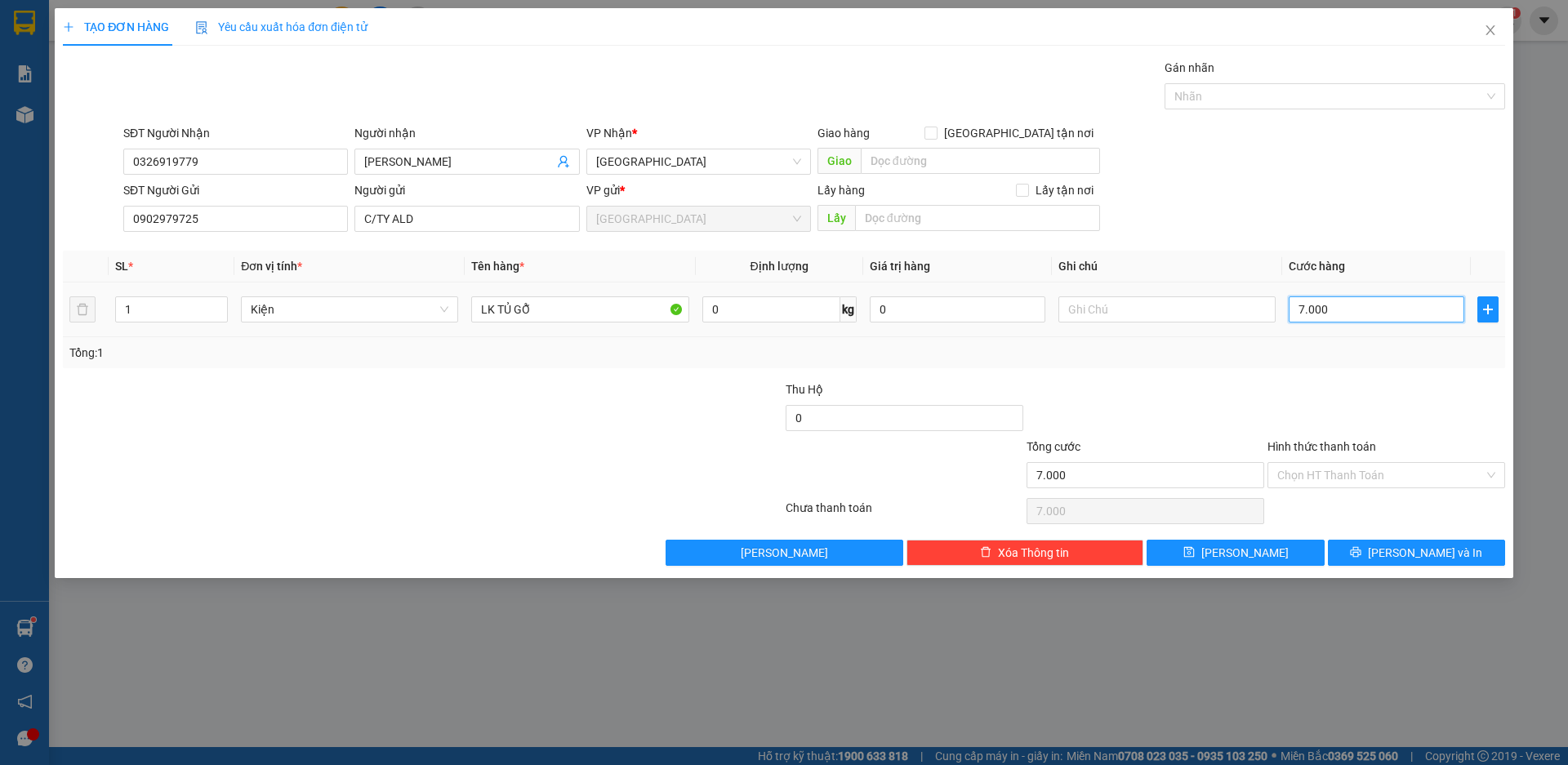
type input "70.000"
click at [903, 419] on input "0" at bounding box center [904, 418] width 237 height 26
type input "890.000"
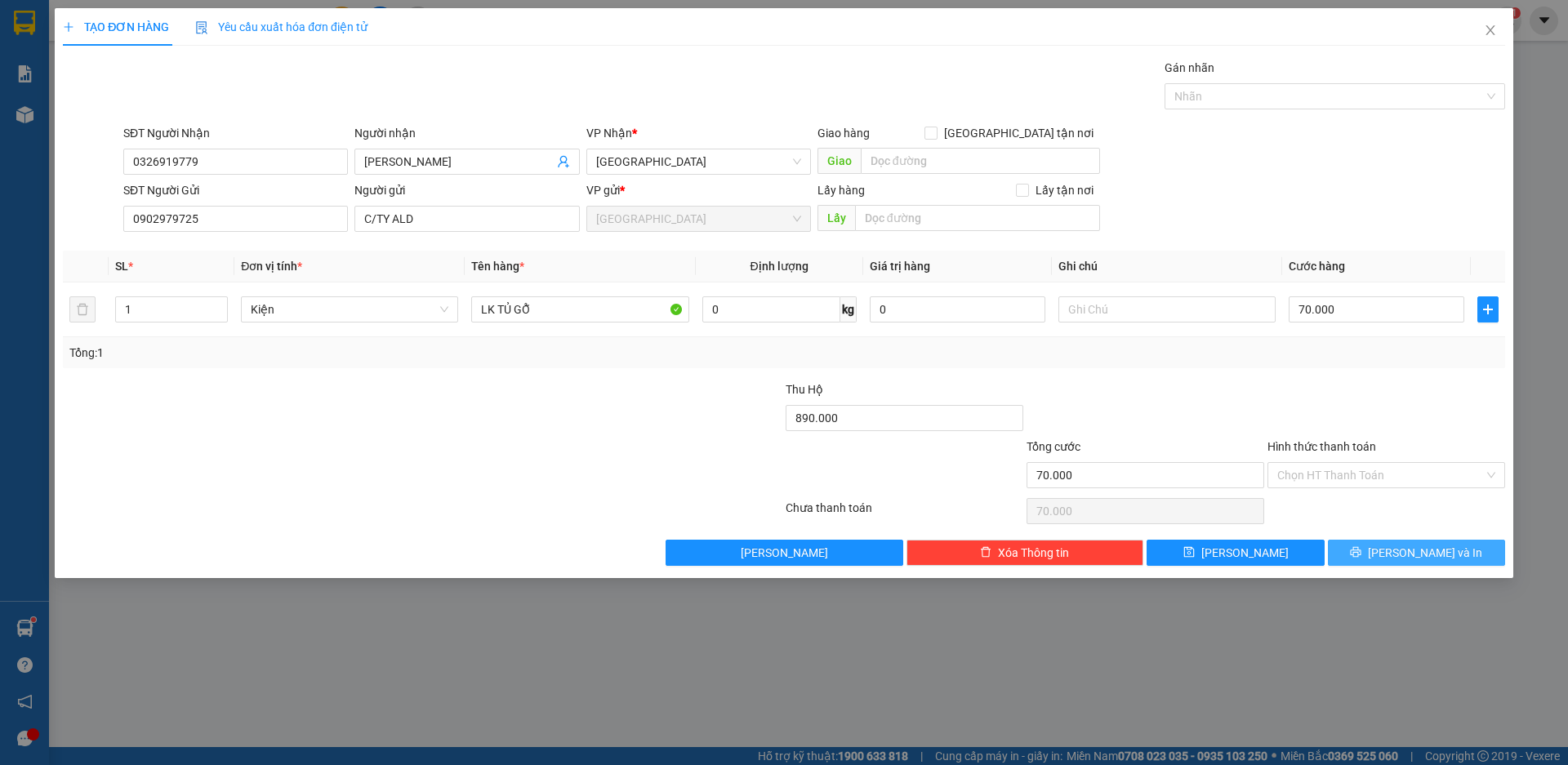
click at [1402, 552] on span "[PERSON_NAME] và In" at bounding box center [1425, 553] width 114 height 18
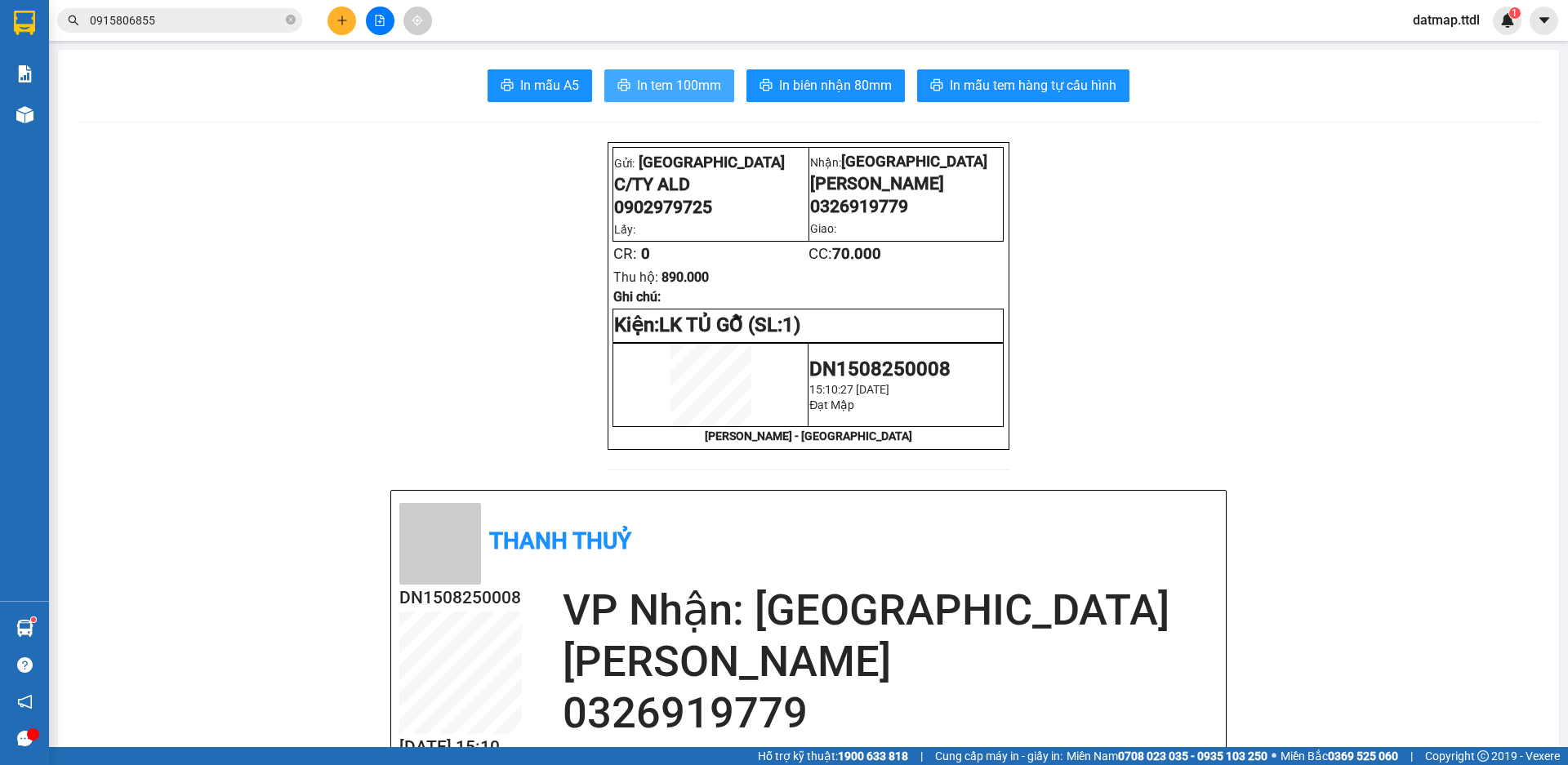
click at [681, 75] on span "In tem 100mm" at bounding box center [679, 85] width 84 height 21
click at [339, 23] on icon "plus" at bounding box center [342, 21] width 12 height 12
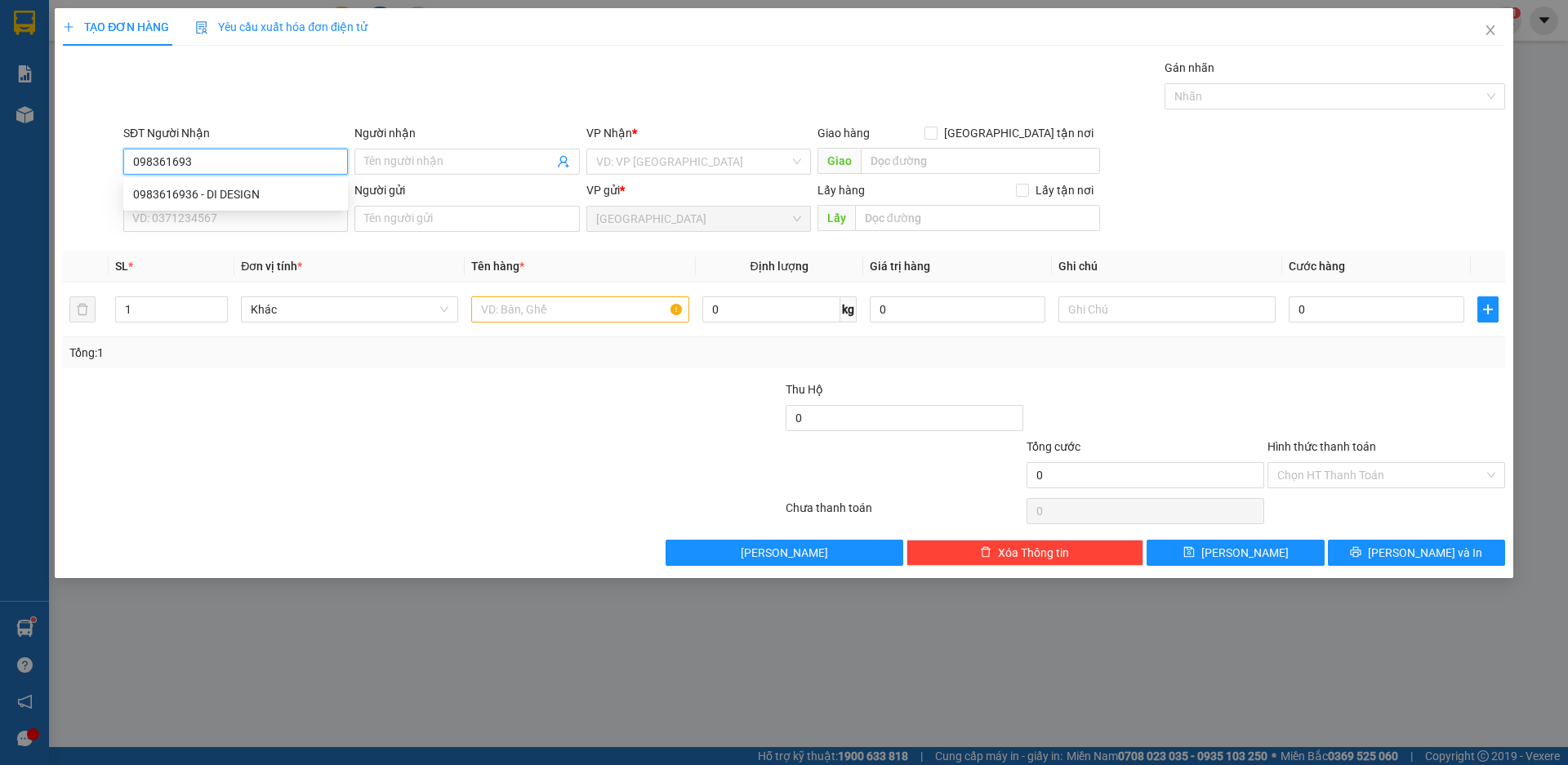
type input "0983616936"
click at [150, 192] on div "0983616936 - DI DESIGN" at bounding box center [235, 194] width 205 height 18
type input "DI DESIGN"
type input "0983616936"
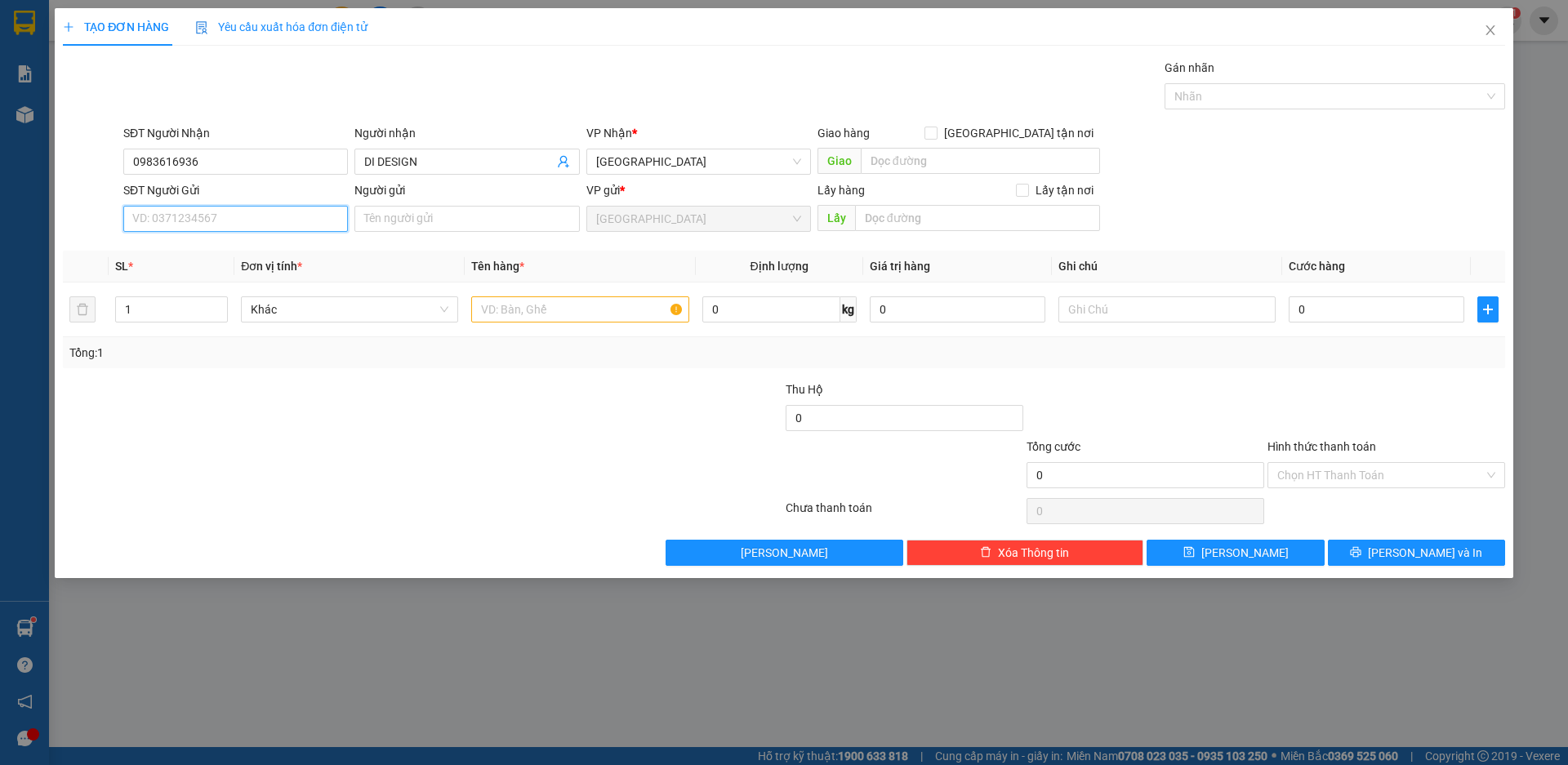
click at [155, 225] on input "SĐT Người Gửi" at bounding box center [235, 218] width 224 height 26
click at [167, 251] on div "0902979725 - C/TY ALD" at bounding box center [235, 251] width 205 height 18
type input "0902979725"
type input "C/TY ALD"
click at [175, 312] on input "1" at bounding box center [172, 310] width 111 height 25
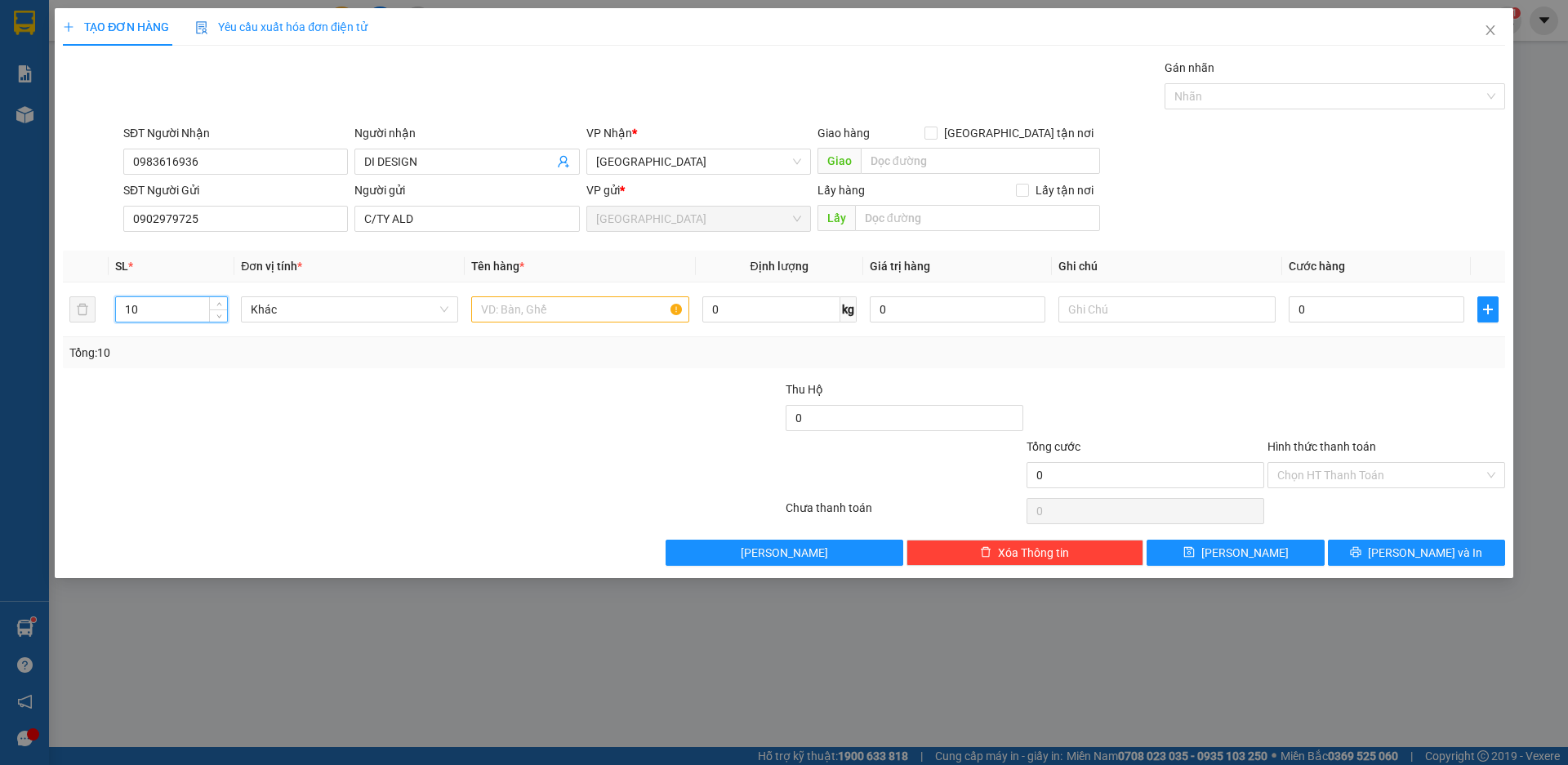
type input "10"
click at [617, 469] on div at bounding box center [663, 466] width 241 height 58
click at [581, 316] on input "text" at bounding box center [580, 310] width 217 height 26
type input "LK TỦ GÕ"
click at [1353, 302] on input "0" at bounding box center [1376, 310] width 176 height 26
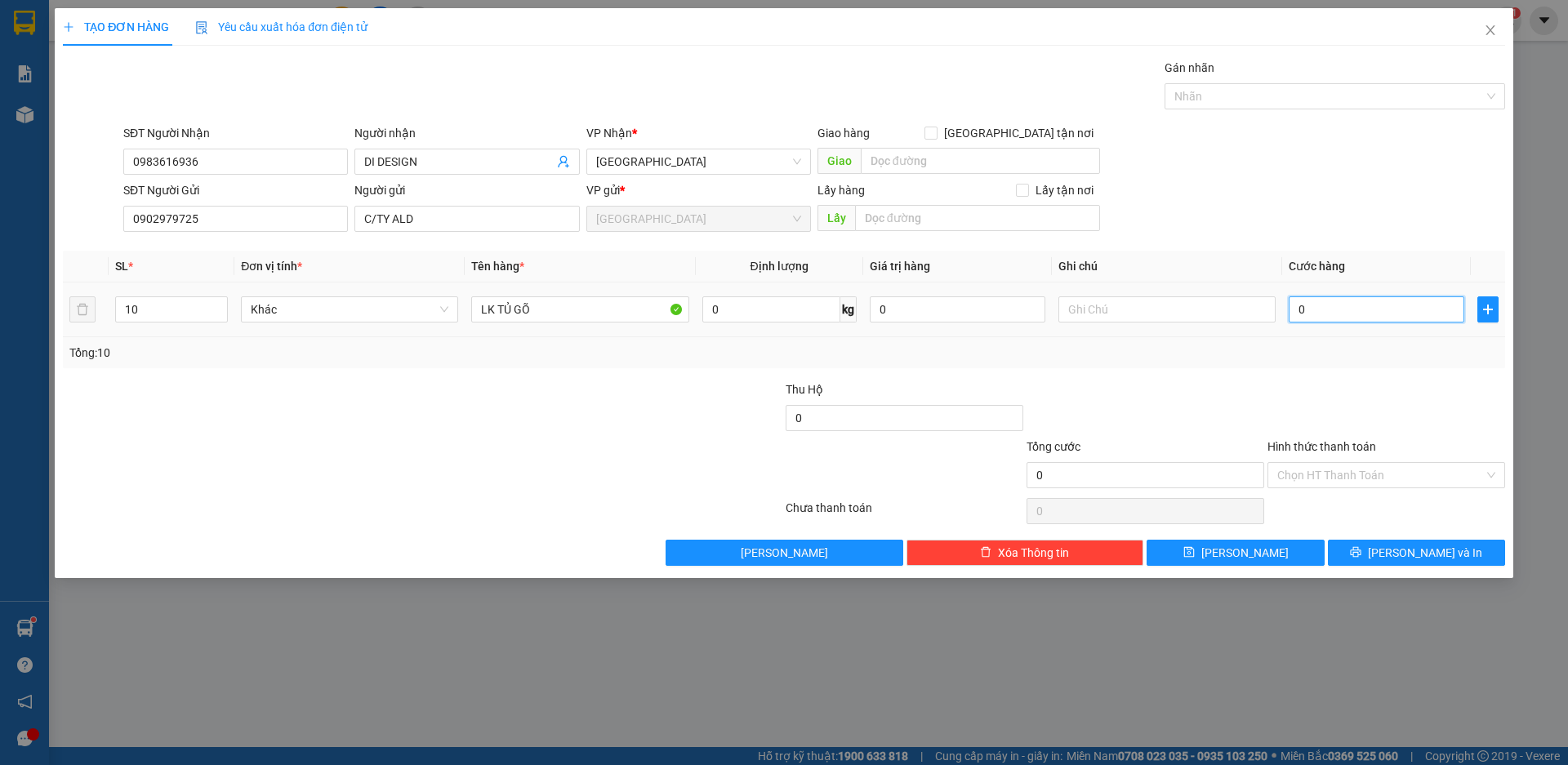
type input "1"
type input "14"
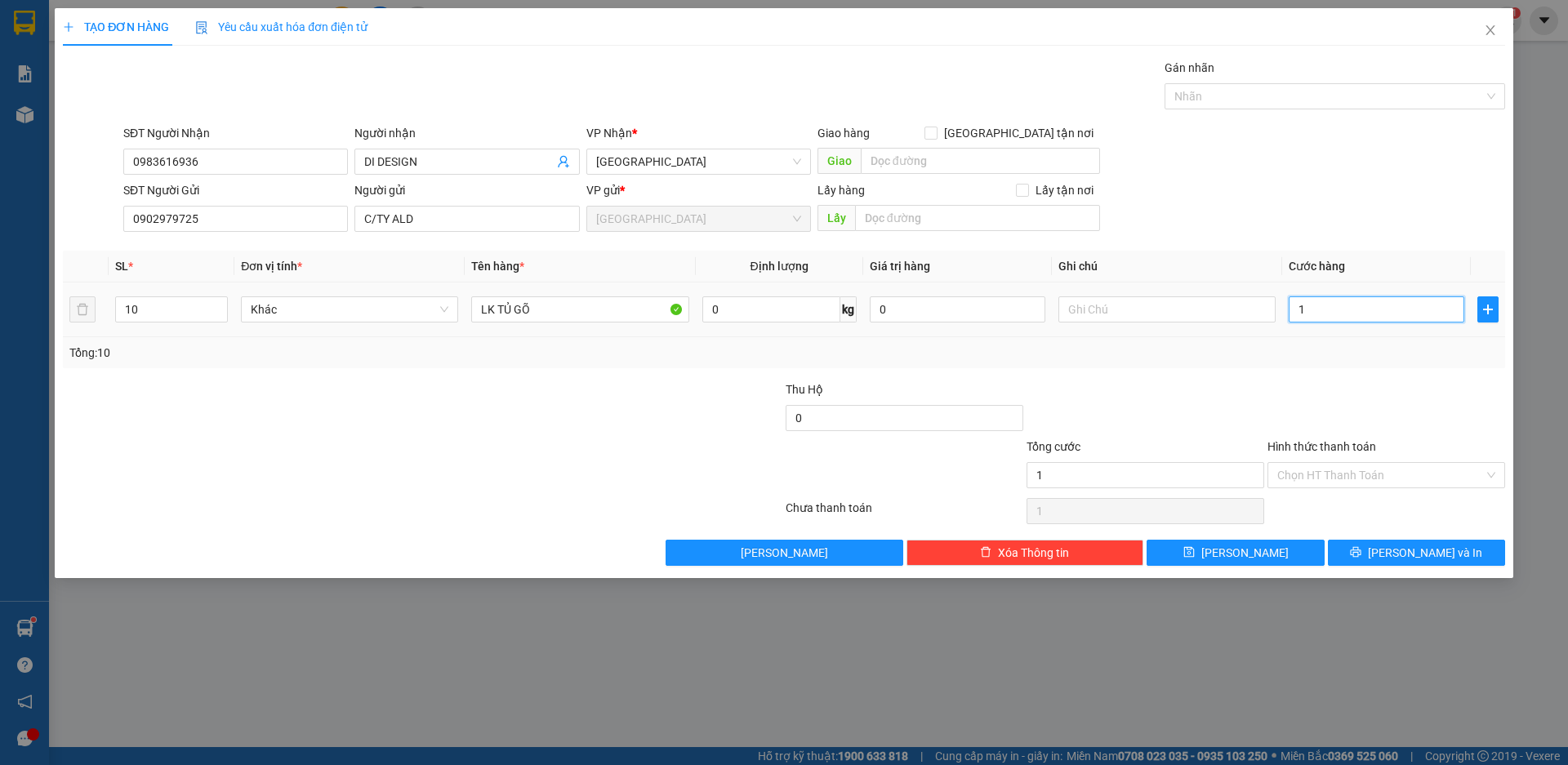
type input "14"
type input "140"
type input "1.400"
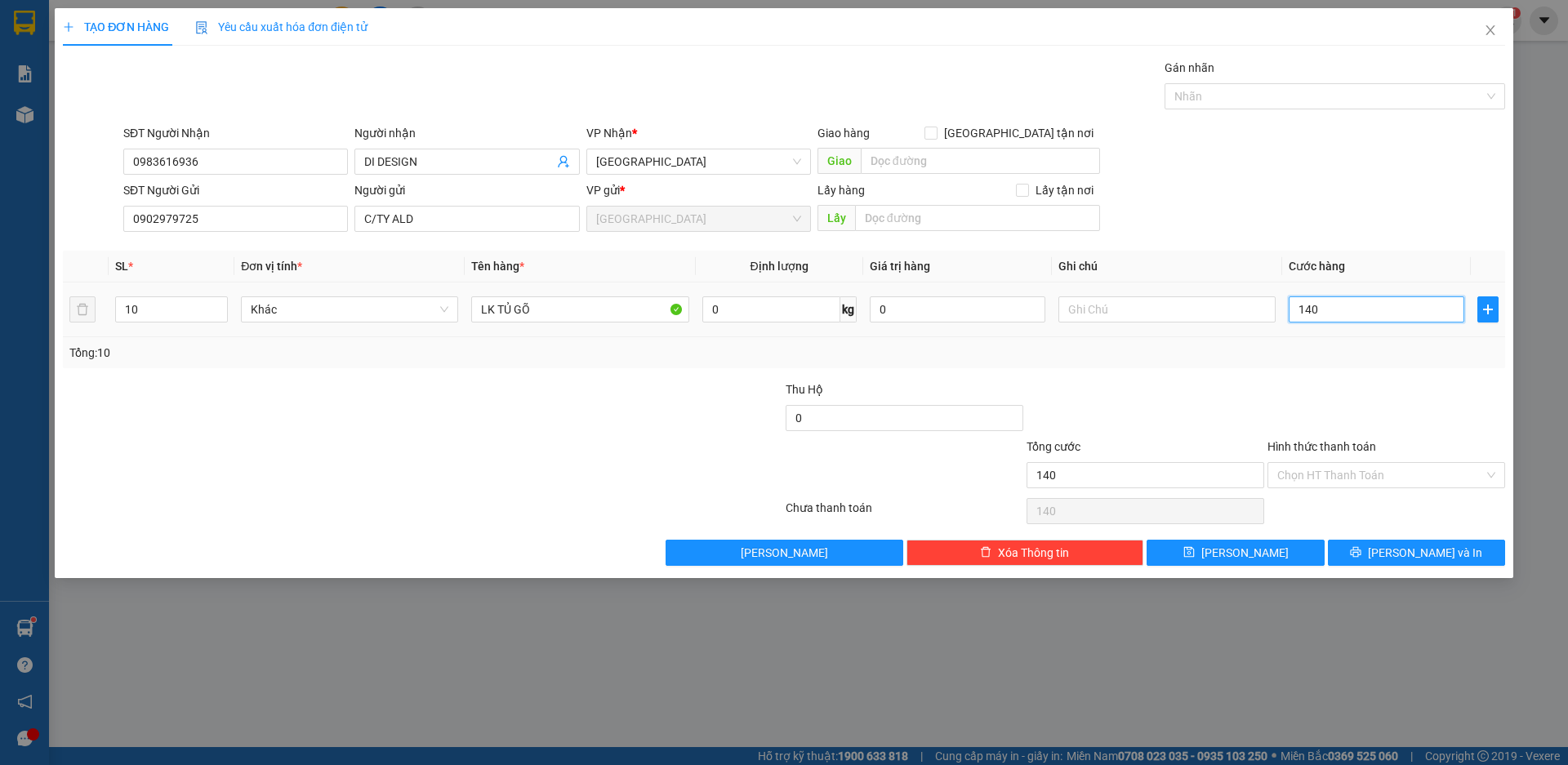
type input "1.400"
type input "14.000"
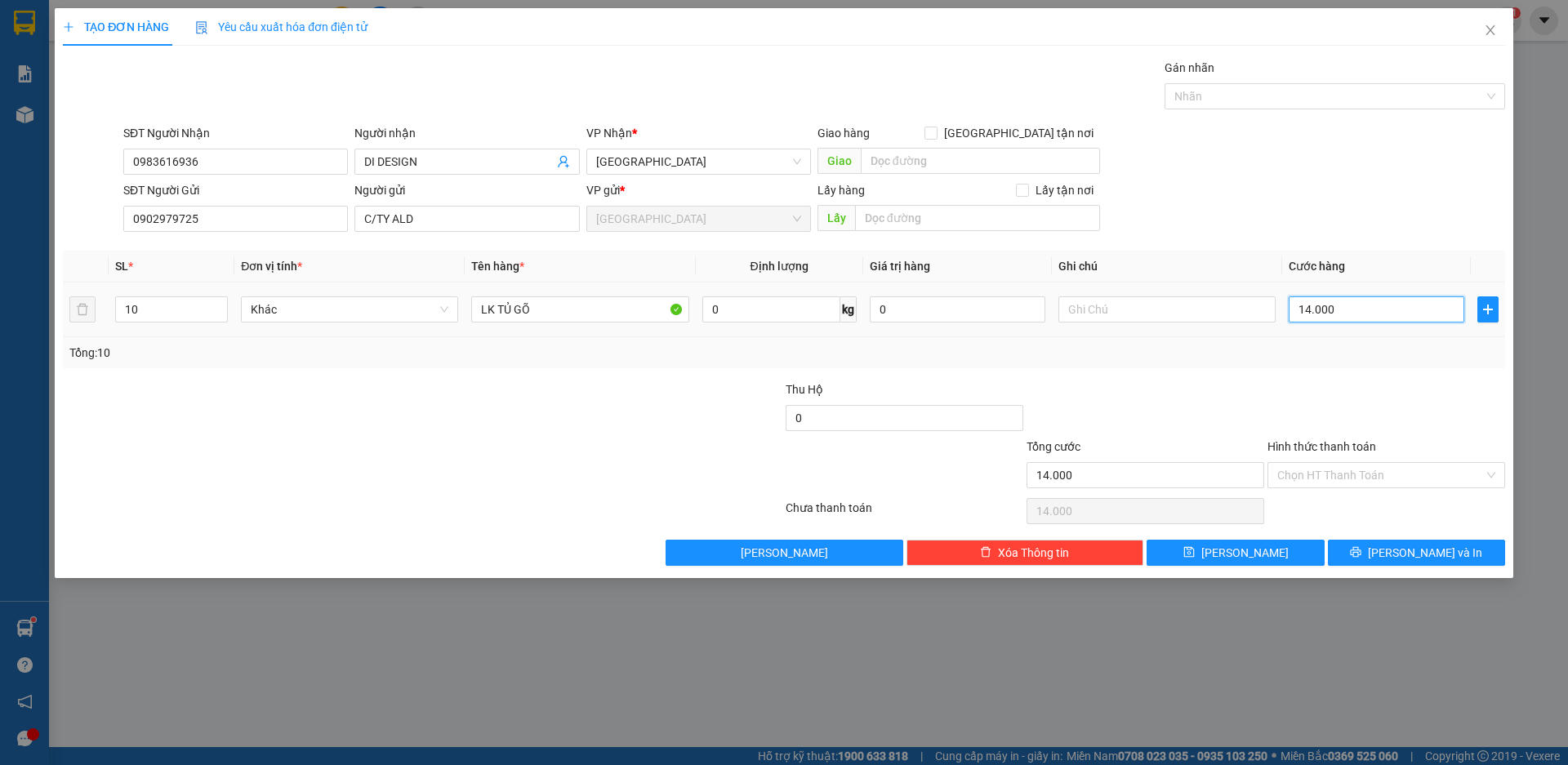
type input "140.000"
type input "1.400.000"
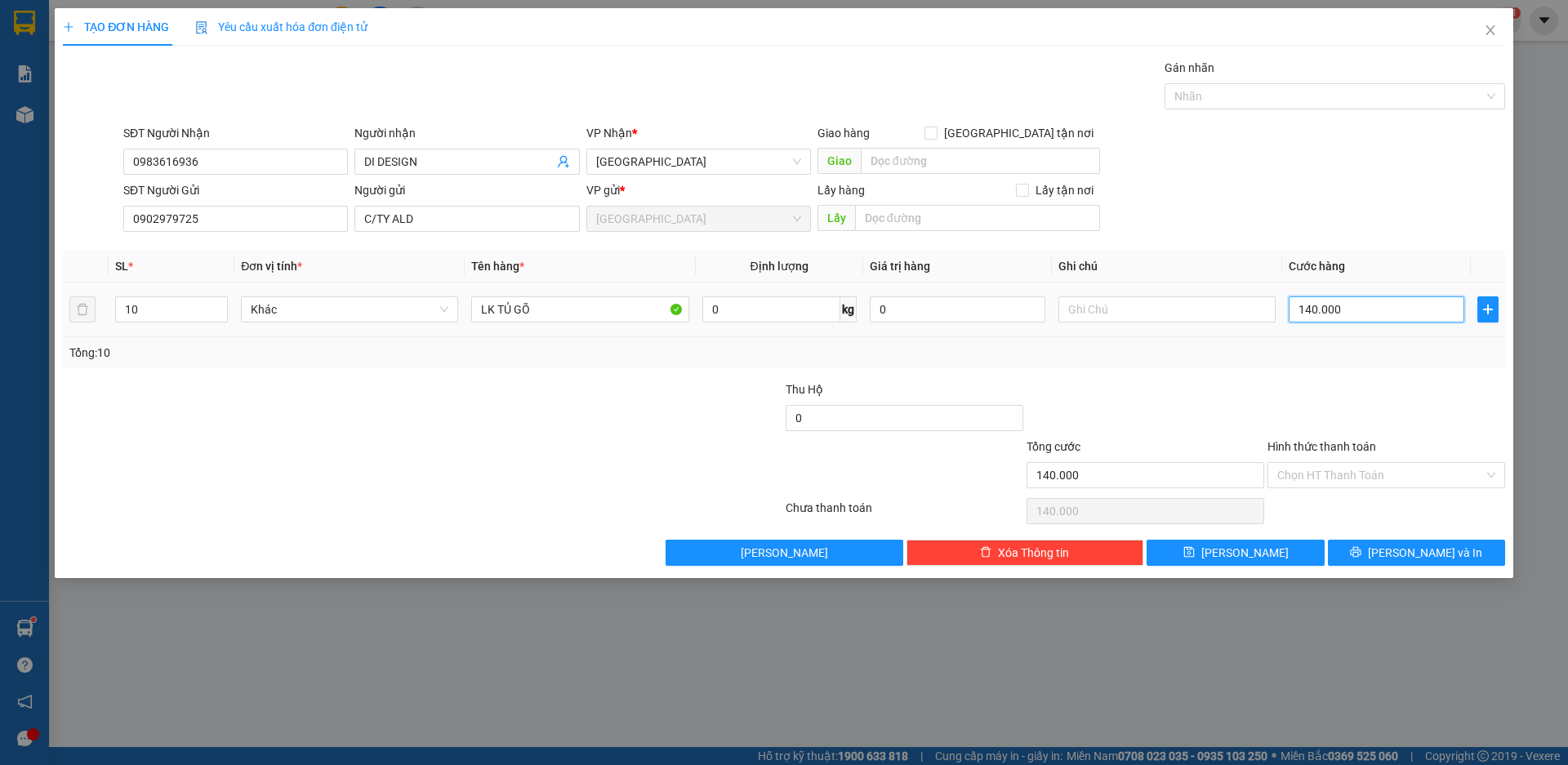
type input "1.400.000"
click at [1371, 552] on button "[PERSON_NAME] và In" at bounding box center [1416, 553] width 178 height 26
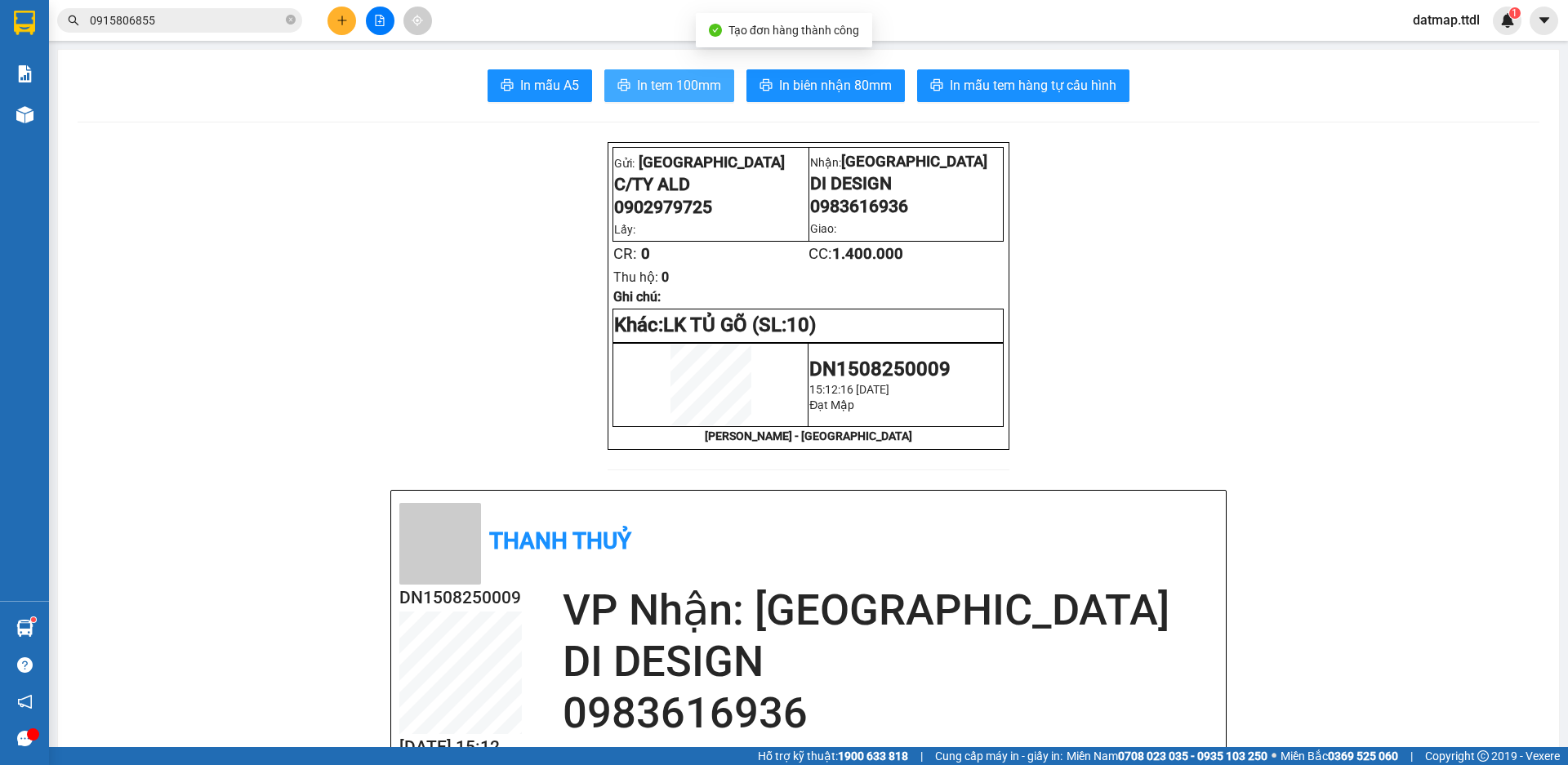
click at [694, 80] on span "In tem 100mm" at bounding box center [679, 85] width 84 height 21
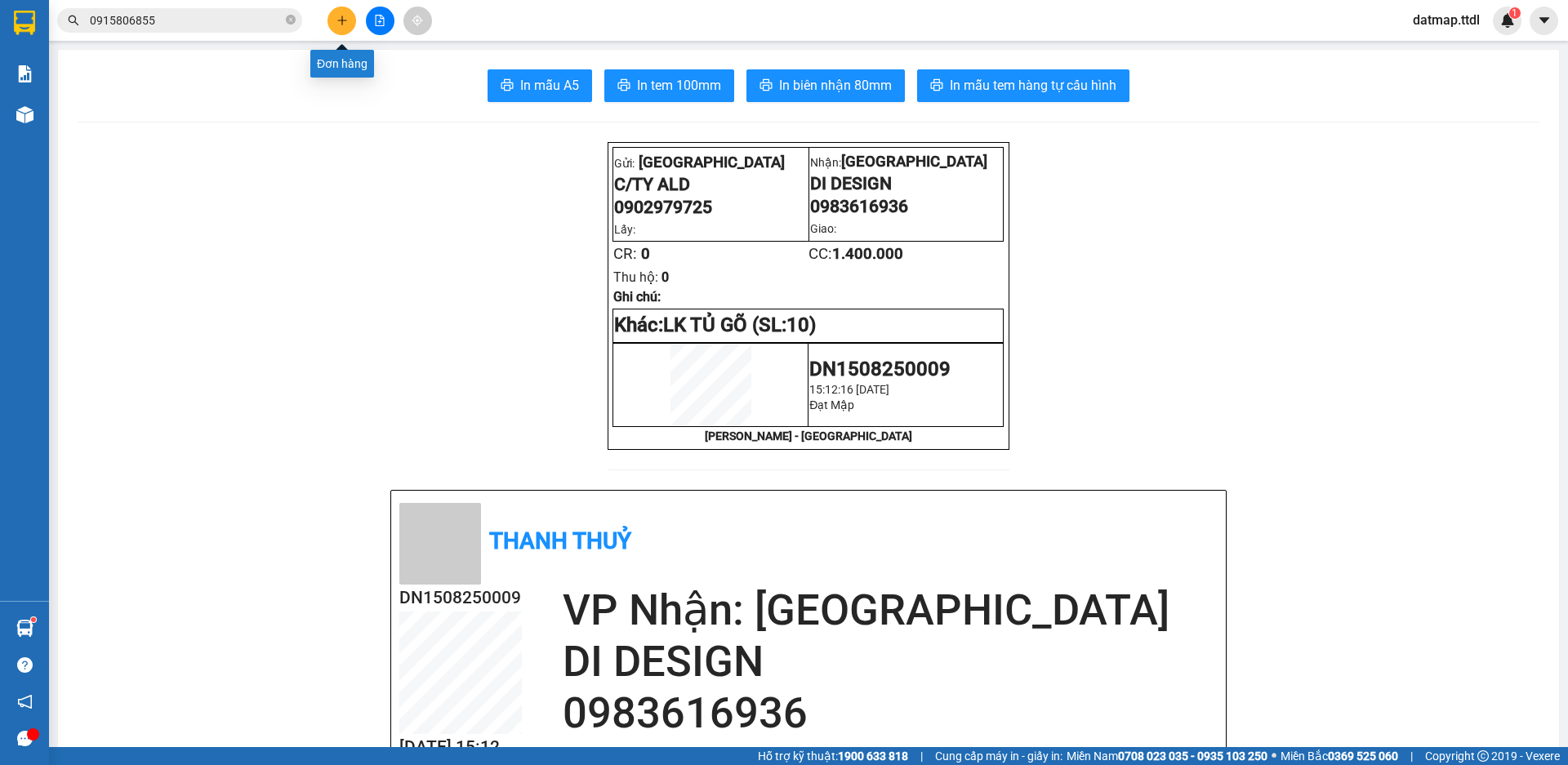
click at [341, 19] on icon "plus" at bounding box center [342, 21] width 12 height 12
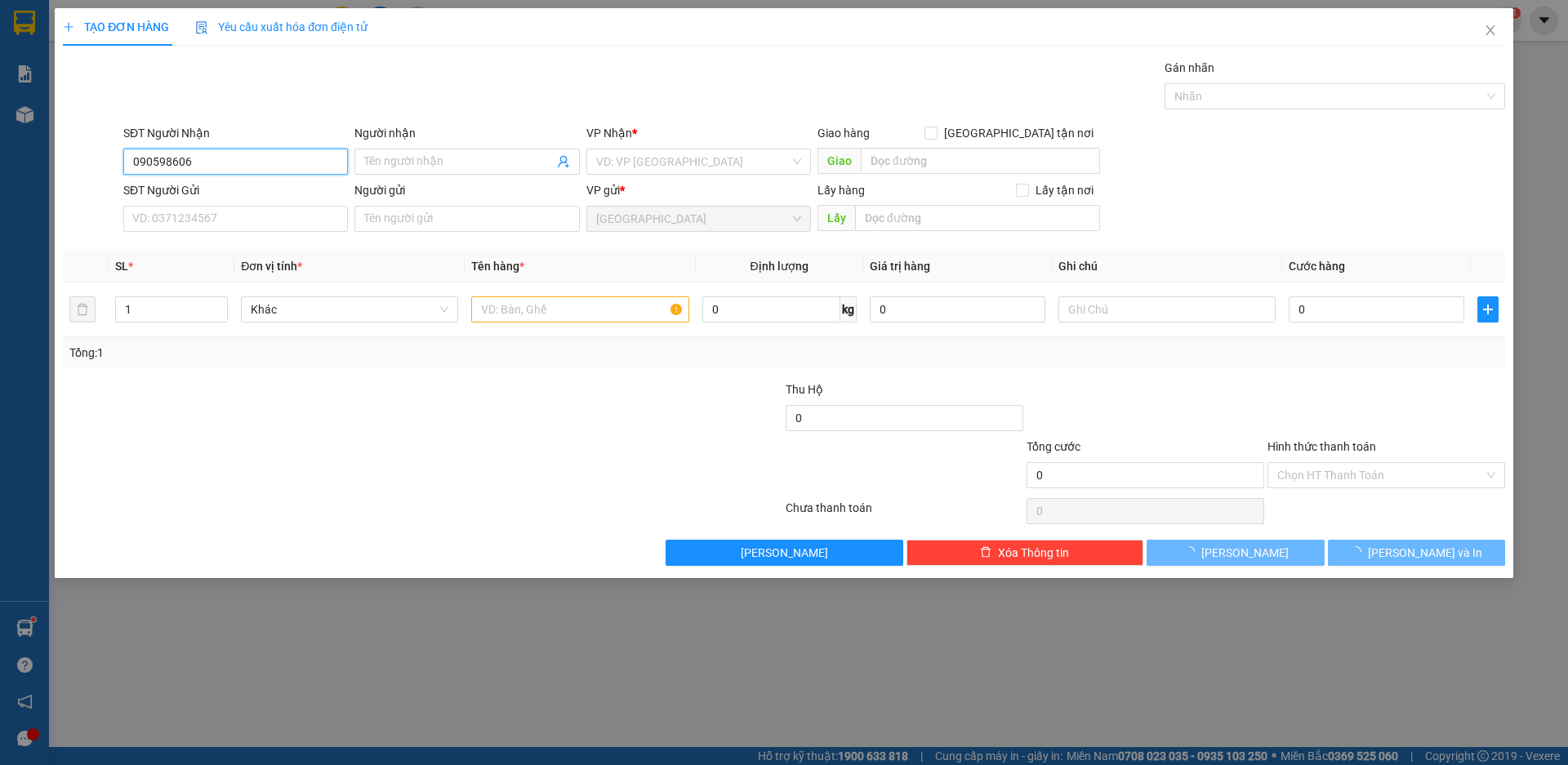
type input "0905986063"
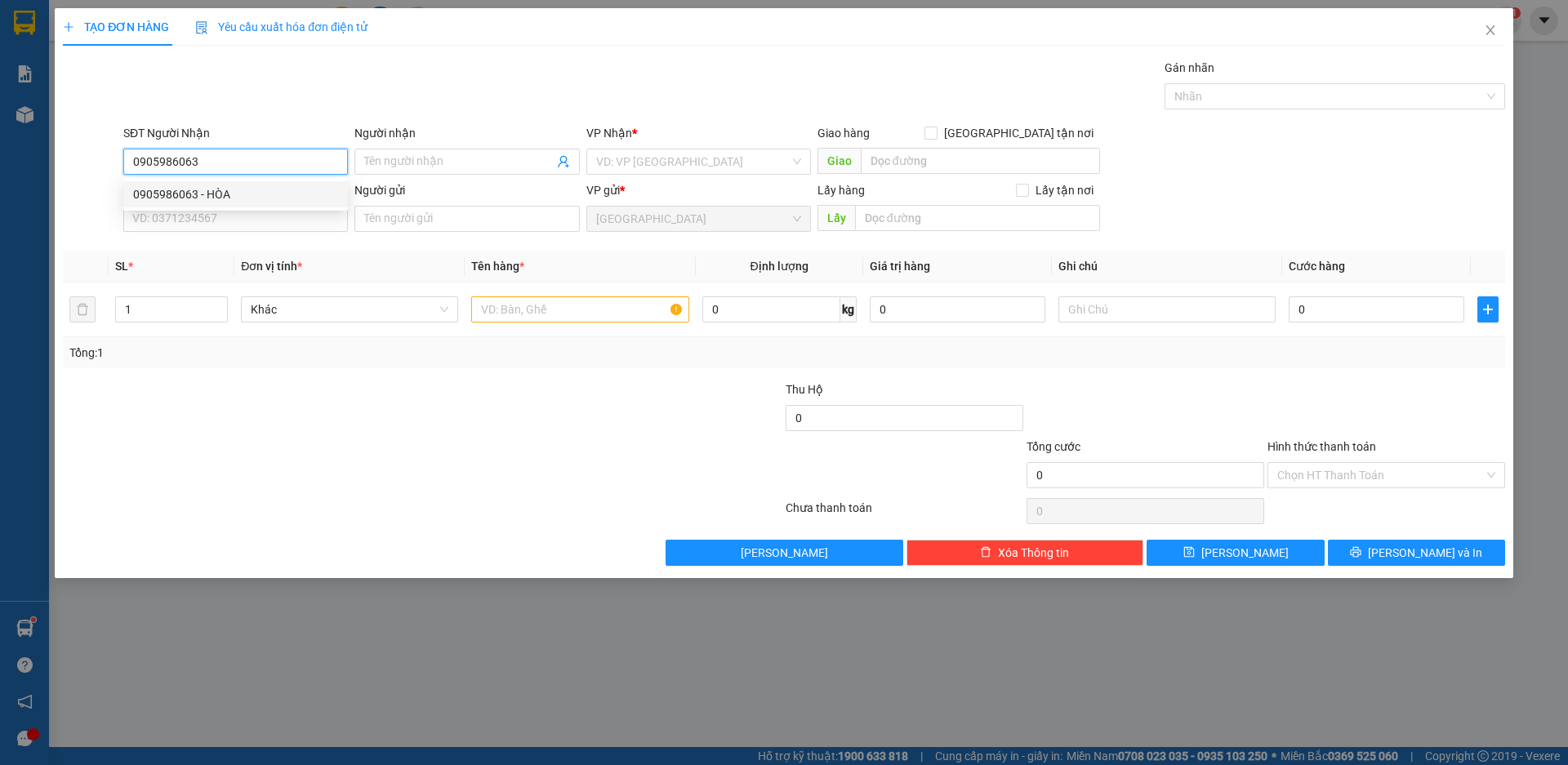
click at [177, 199] on div "0905986063 - HÒA" at bounding box center [235, 194] width 205 height 18
type input "HÒA"
click at [296, 305] on span "Khác" at bounding box center [349, 310] width 197 height 25
type input "0905986063"
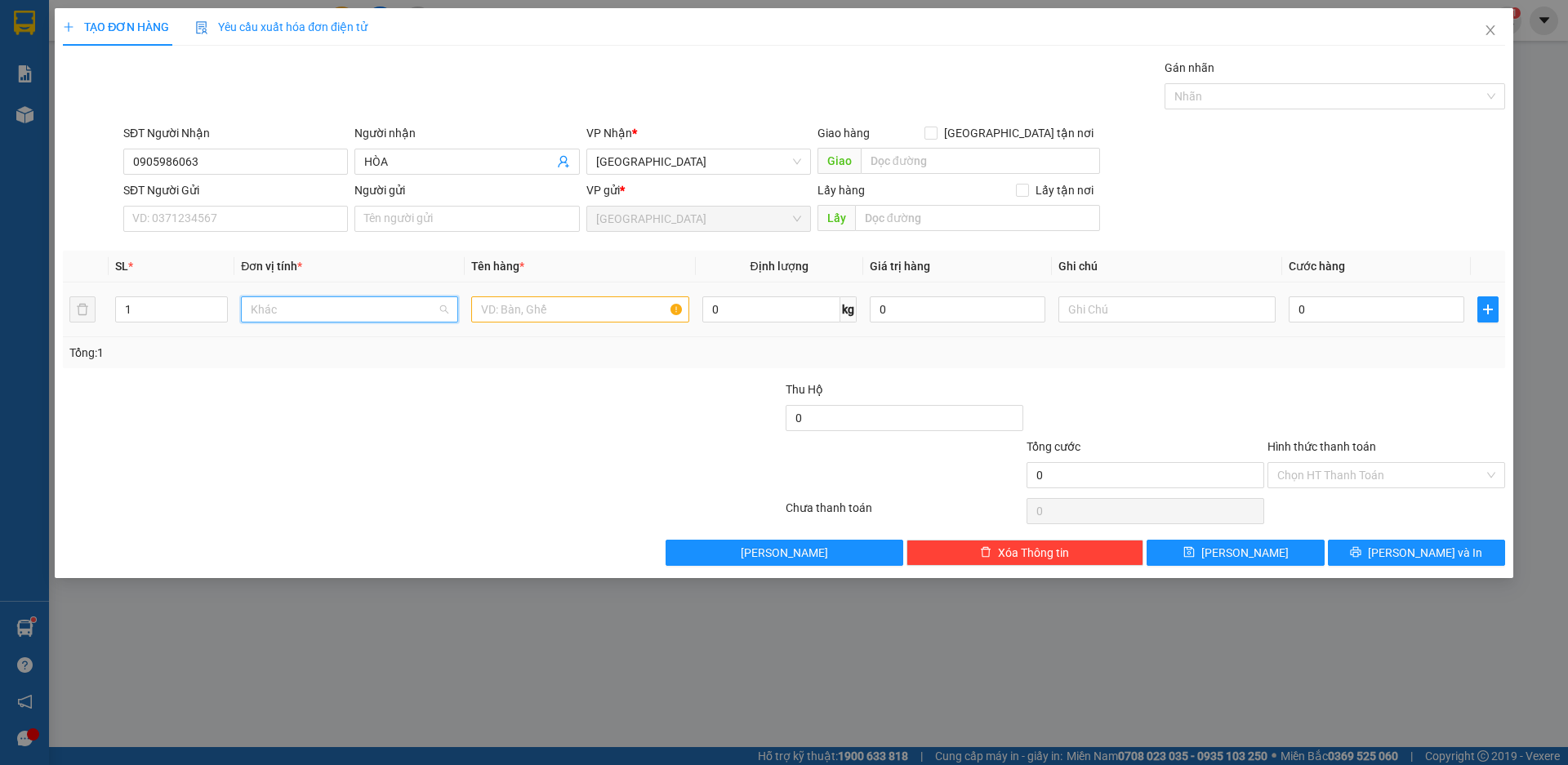
scroll to position [157, 0]
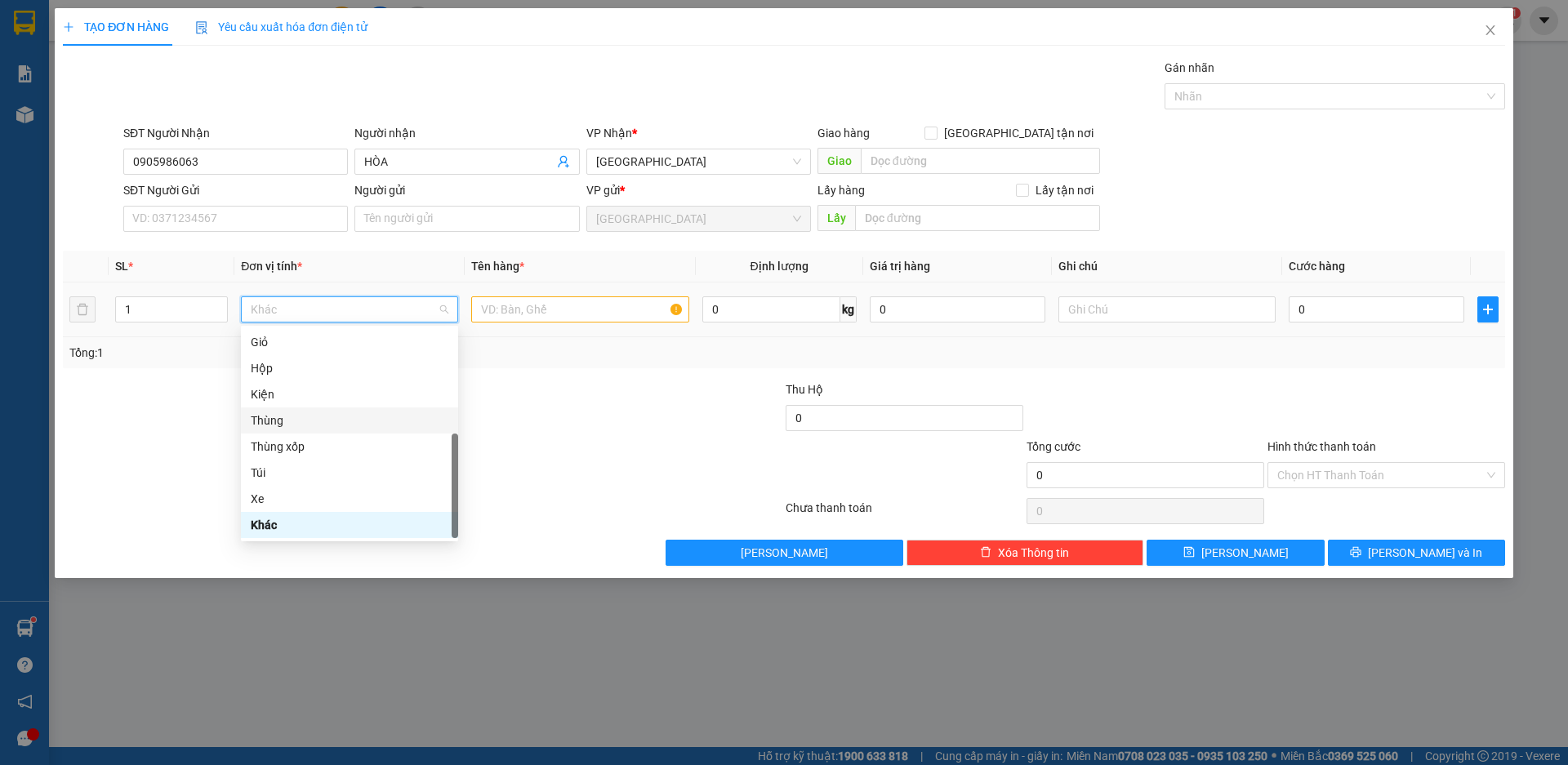
drag, startPoint x: 284, startPoint y: 426, endPoint x: 510, endPoint y: 318, distance: 250.5
click at [284, 425] on div "Thùng" at bounding box center [349, 421] width 197 height 18
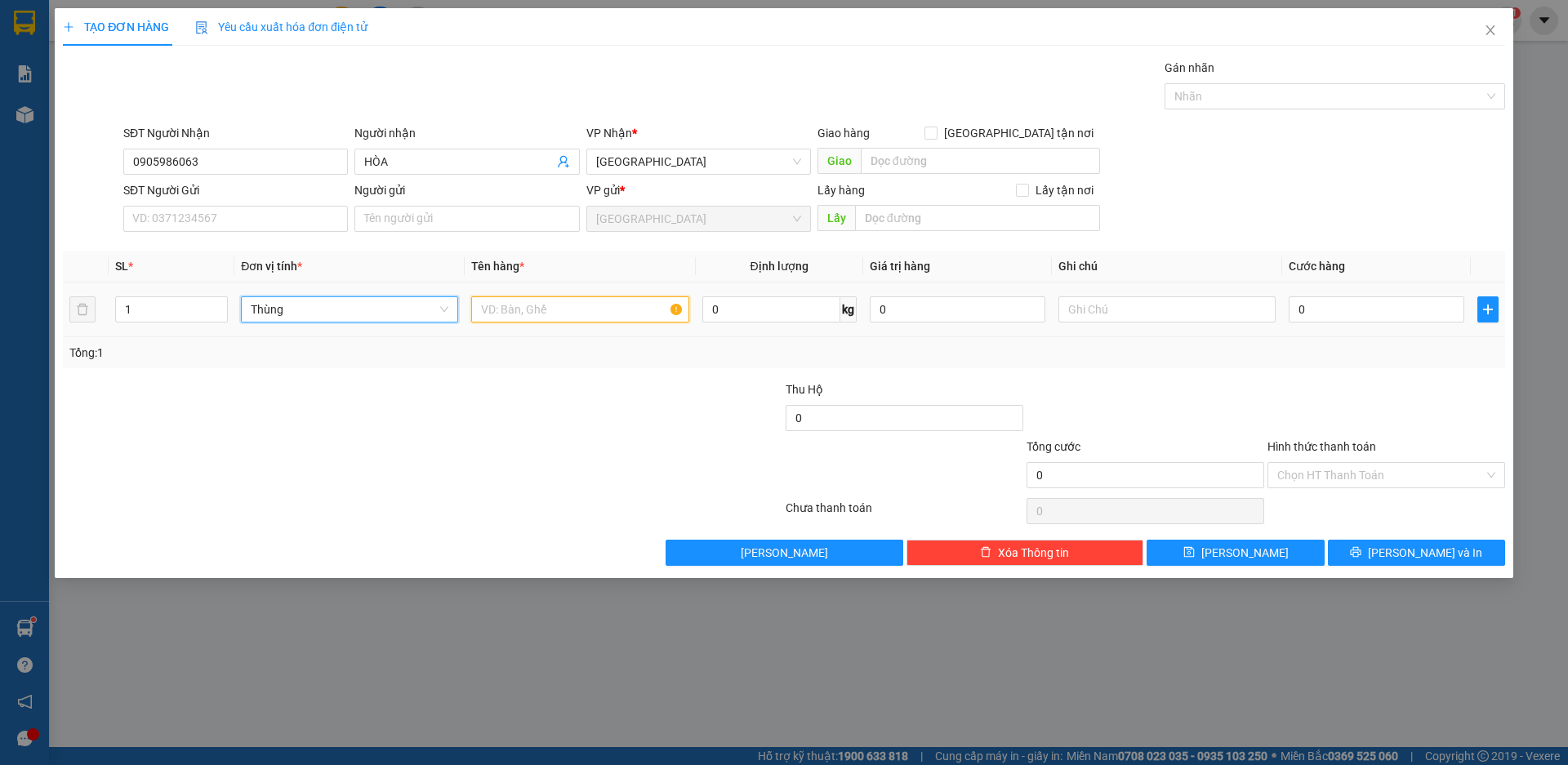
click at [560, 319] on input "text" at bounding box center [580, 310] width 217 height 26
type input "A"
type input "ÁO QUẦN"
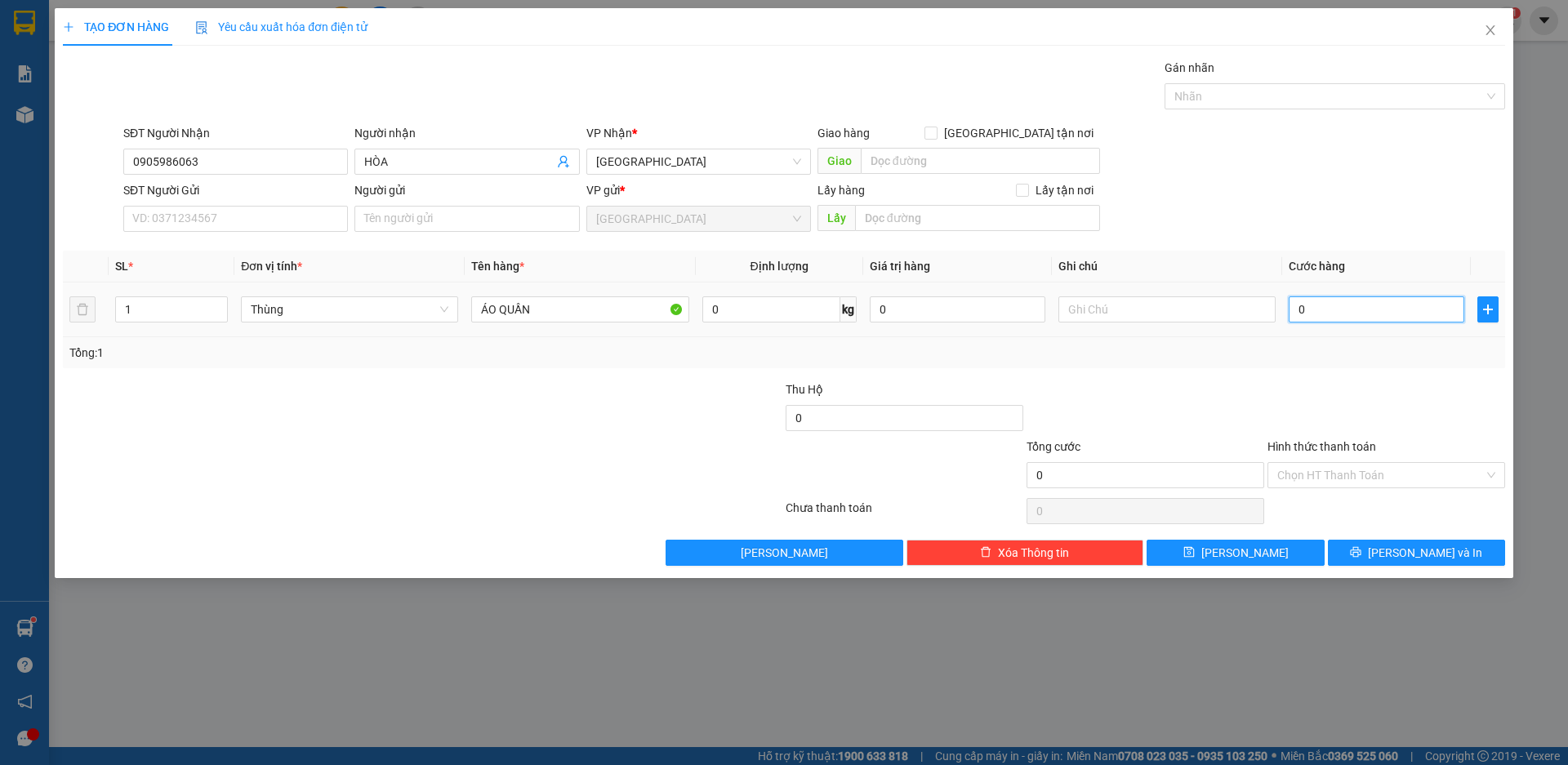
click at [1317, 315] on input "0" at bounding box center [1376, 310] width 176 height 26
type input "5"
type input "50"
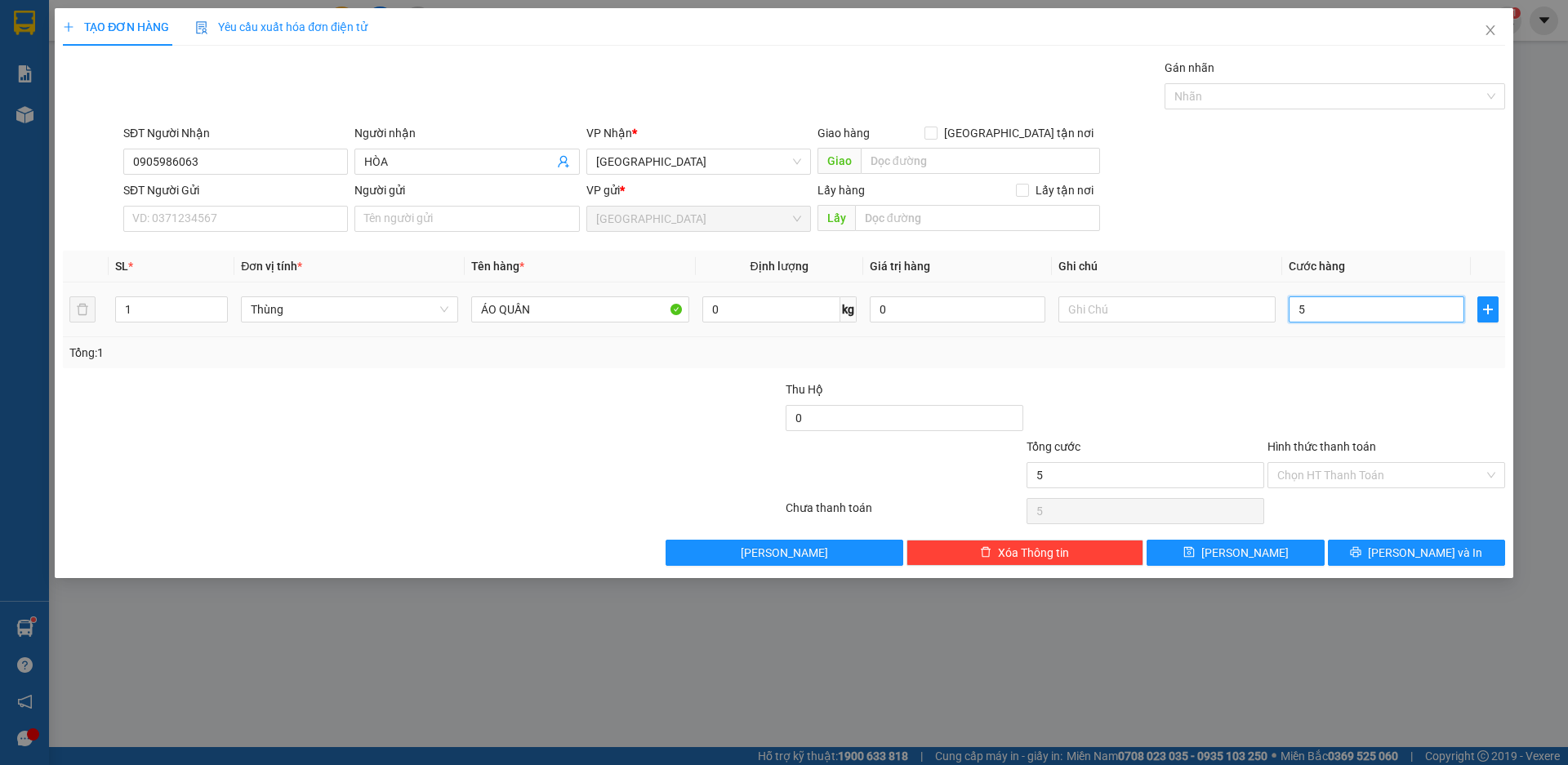
type input "50"
type input "500"
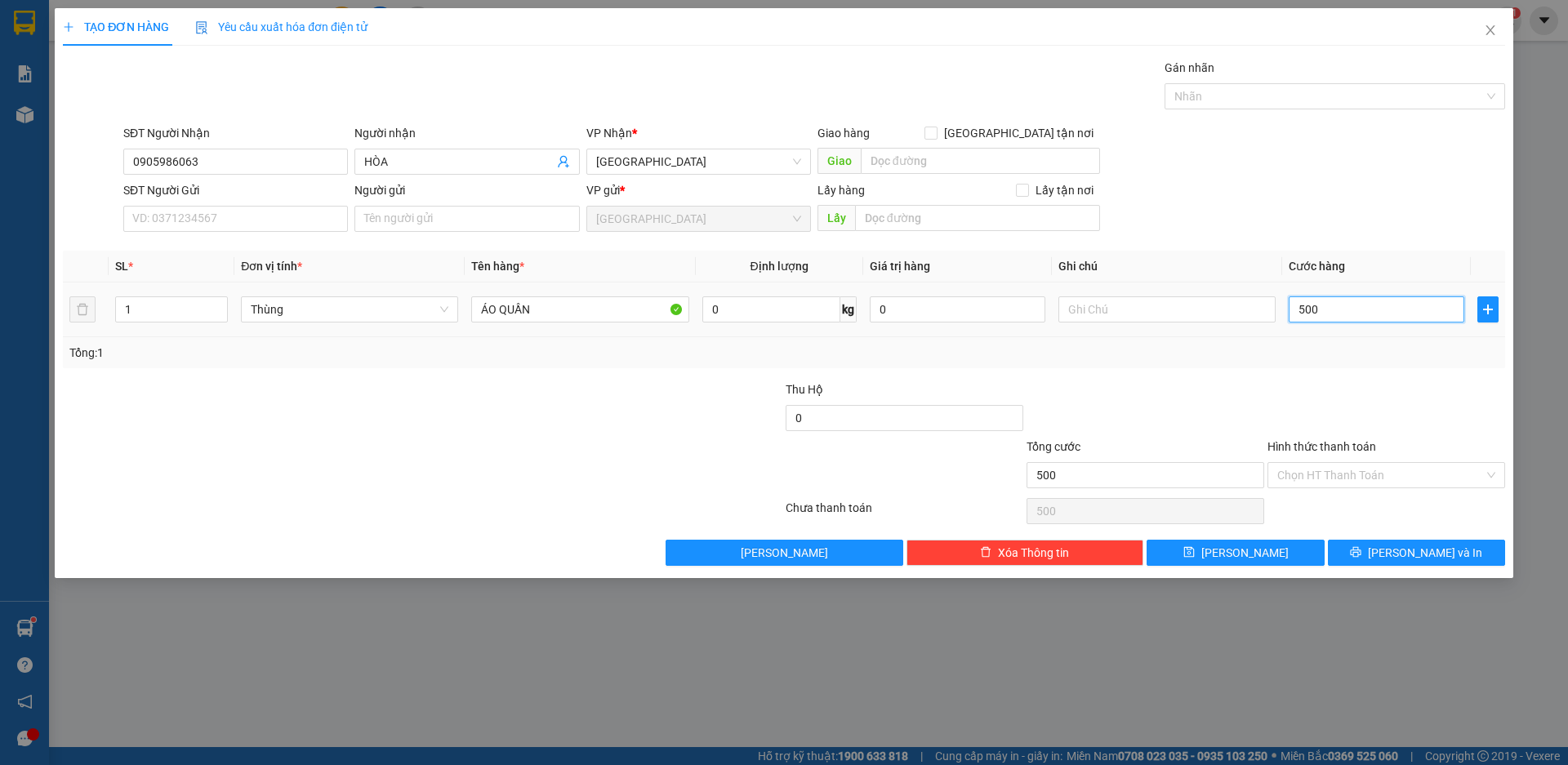
type input "5.000"
type input "50.000"
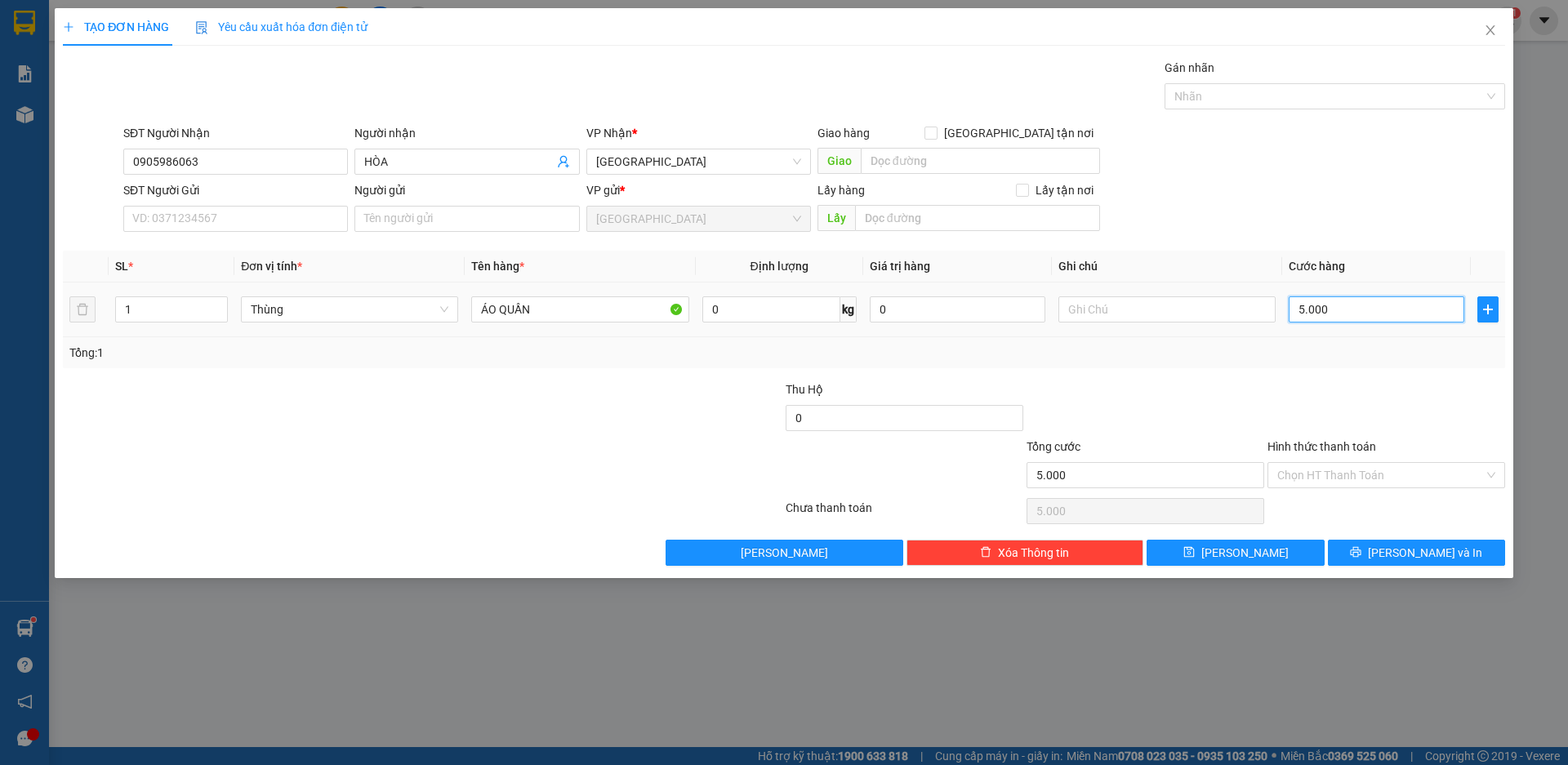
type input "50.000"
click at [1412, 557] on span "[PERSON_NAME] và In" at bounding box center [1425, 553] width 114 height 18
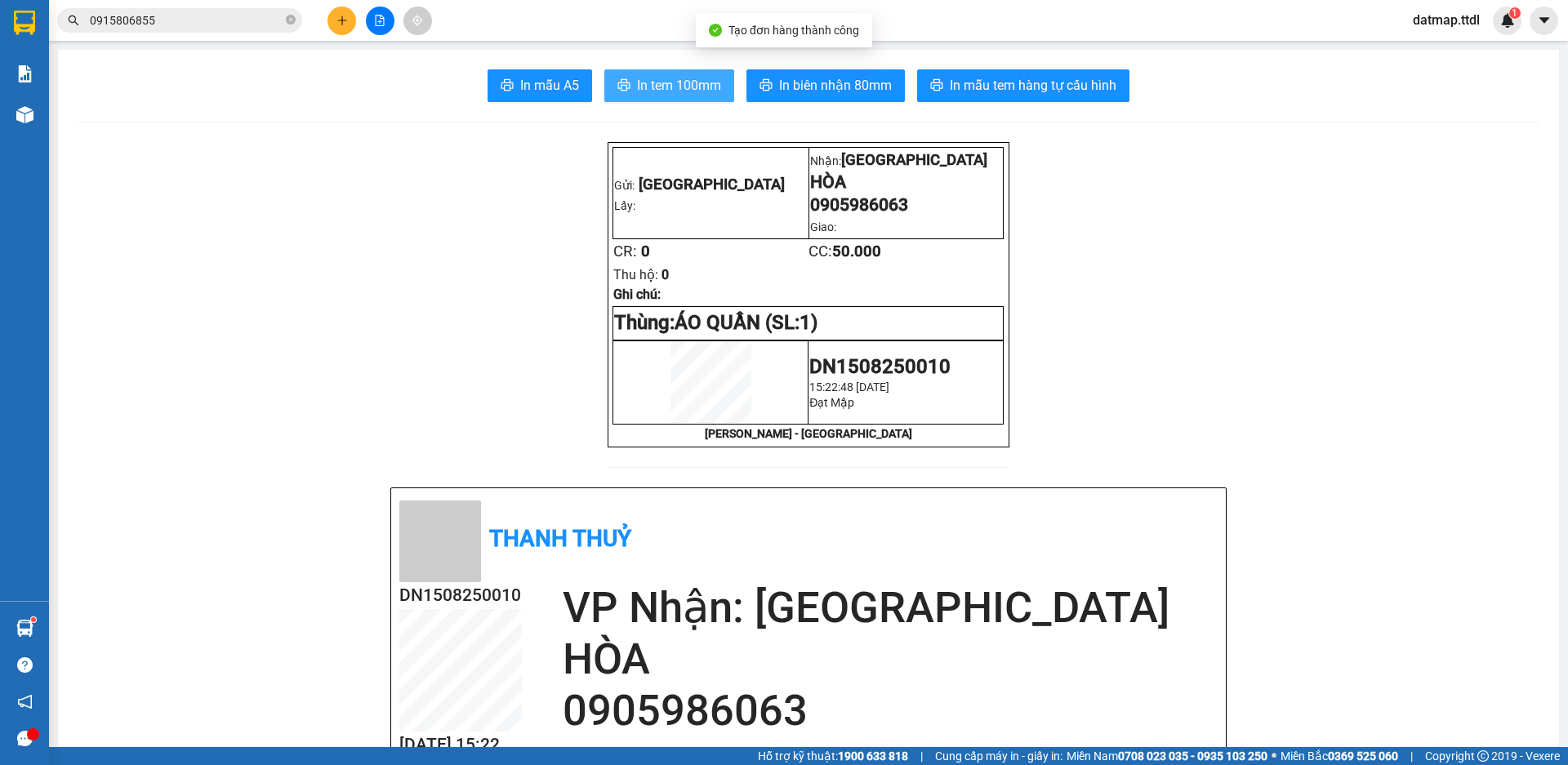
click at [649, 94] on span "In tem 100mm" at bounding box center [679, 85] width 84 height 21
click at [347, 21] on icon "plus" at bounding box center [342, 21] width 12 height 12
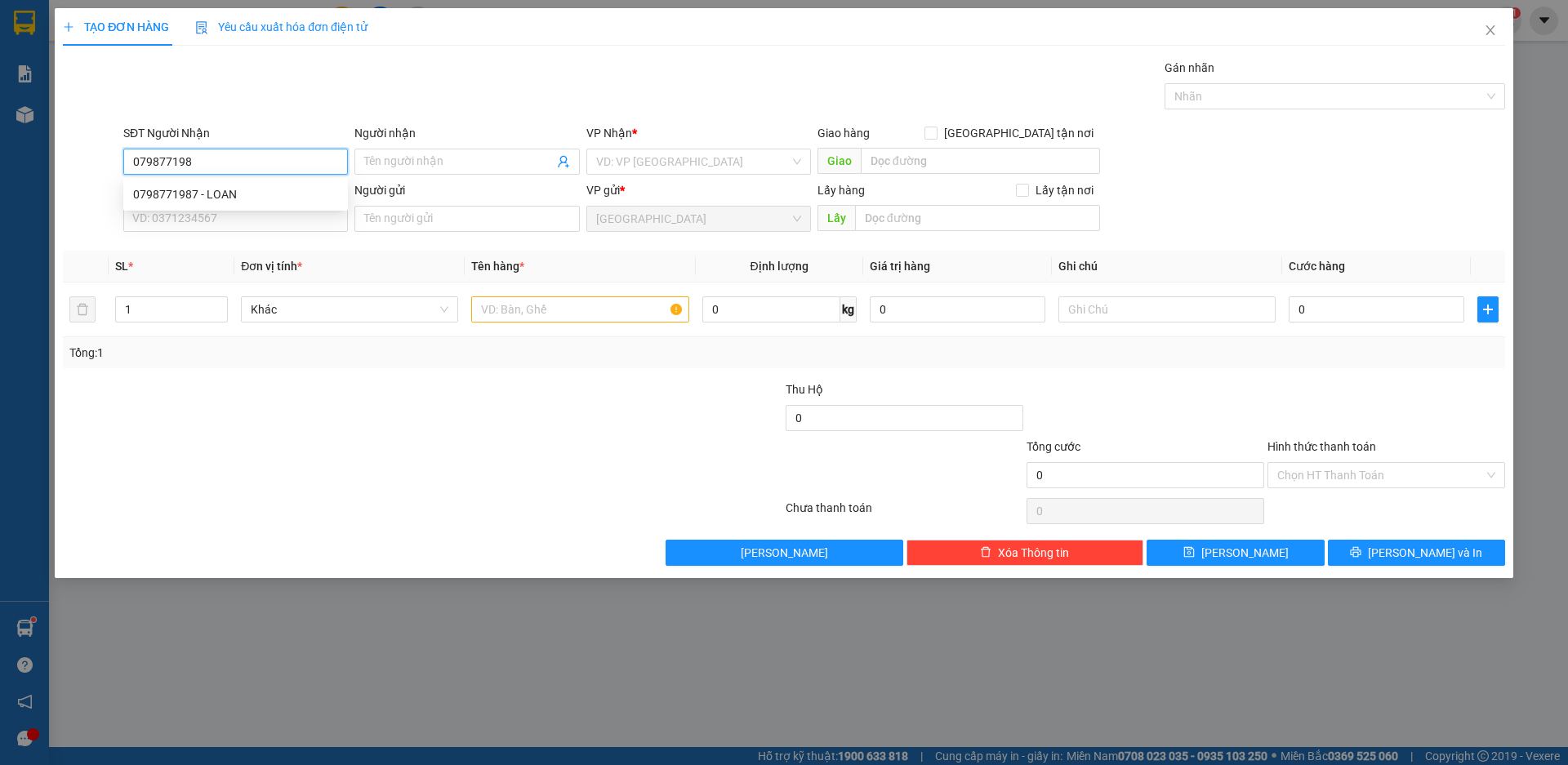
type input "0798771987"
click at [169, 195] on div "0798771987 - LOAN" at bounding box center [235, 194] width 205 height 18
type input "LOAN"
click at [331, 303] on span "Khác" at bounding box center [349, 310] width 197 height 25
type input "0798771987"
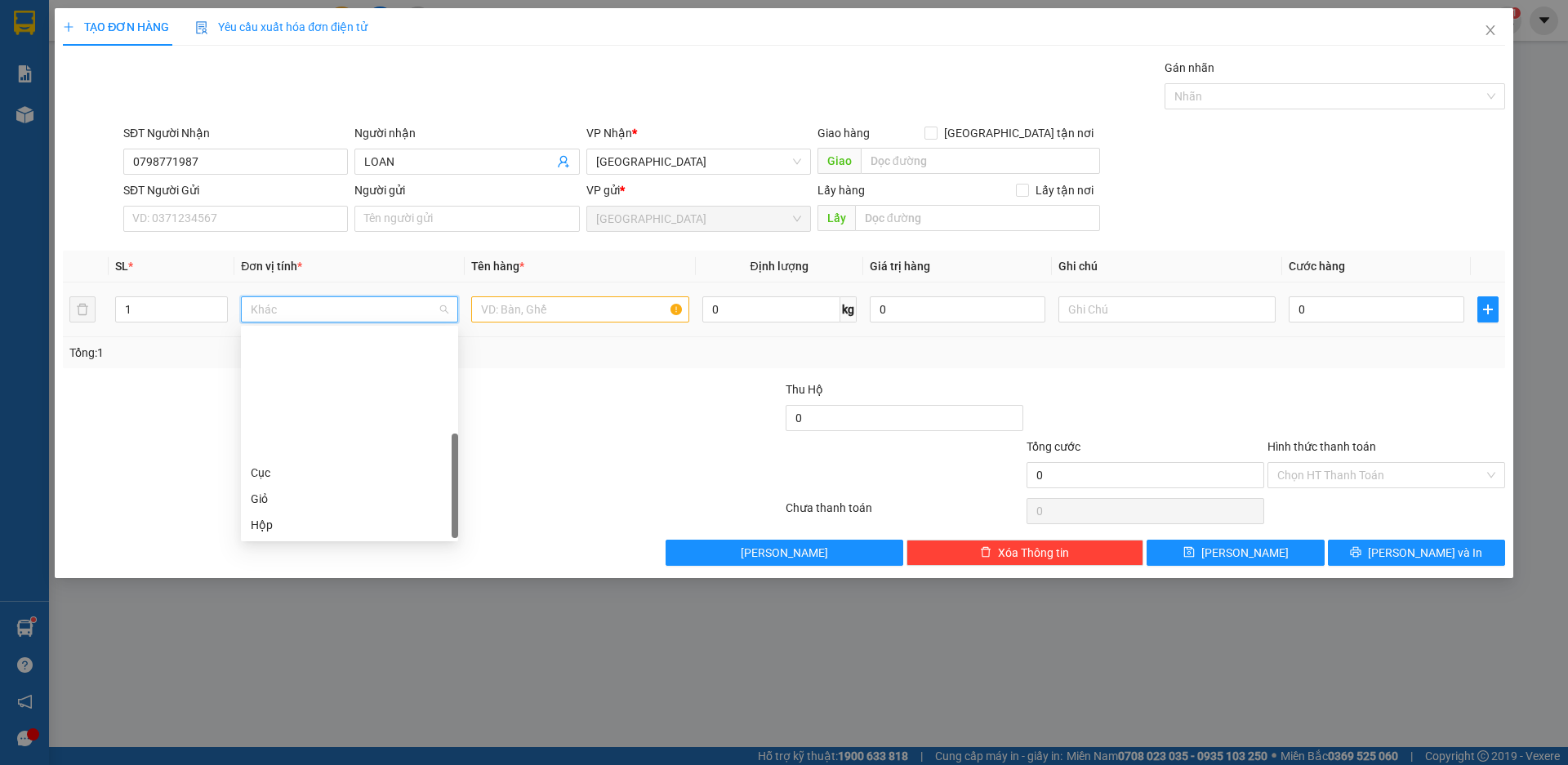
scroll to position [157, 0]
click at [303, 419] on div "Thùng" at bounding box center [349, 421] width 197 height 18
click at [515, 317] on input "text" at bounding box center [580, 310] width 217 height 26
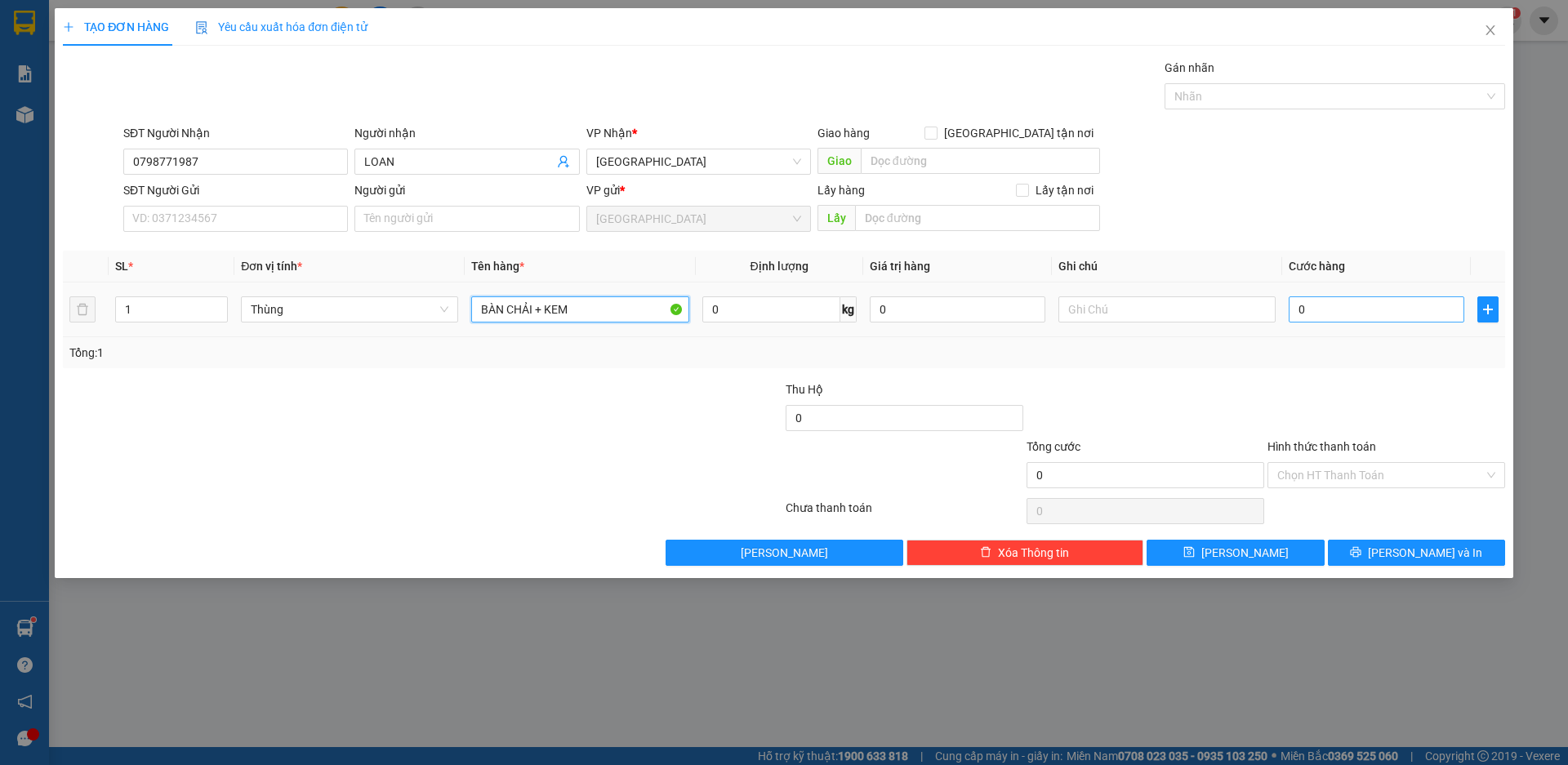
type input "BÀN CHẢI + KEM"
click at [1358, 317] on input "0" at bounding box center [1376, 310] width 176 height 26
type input "8"
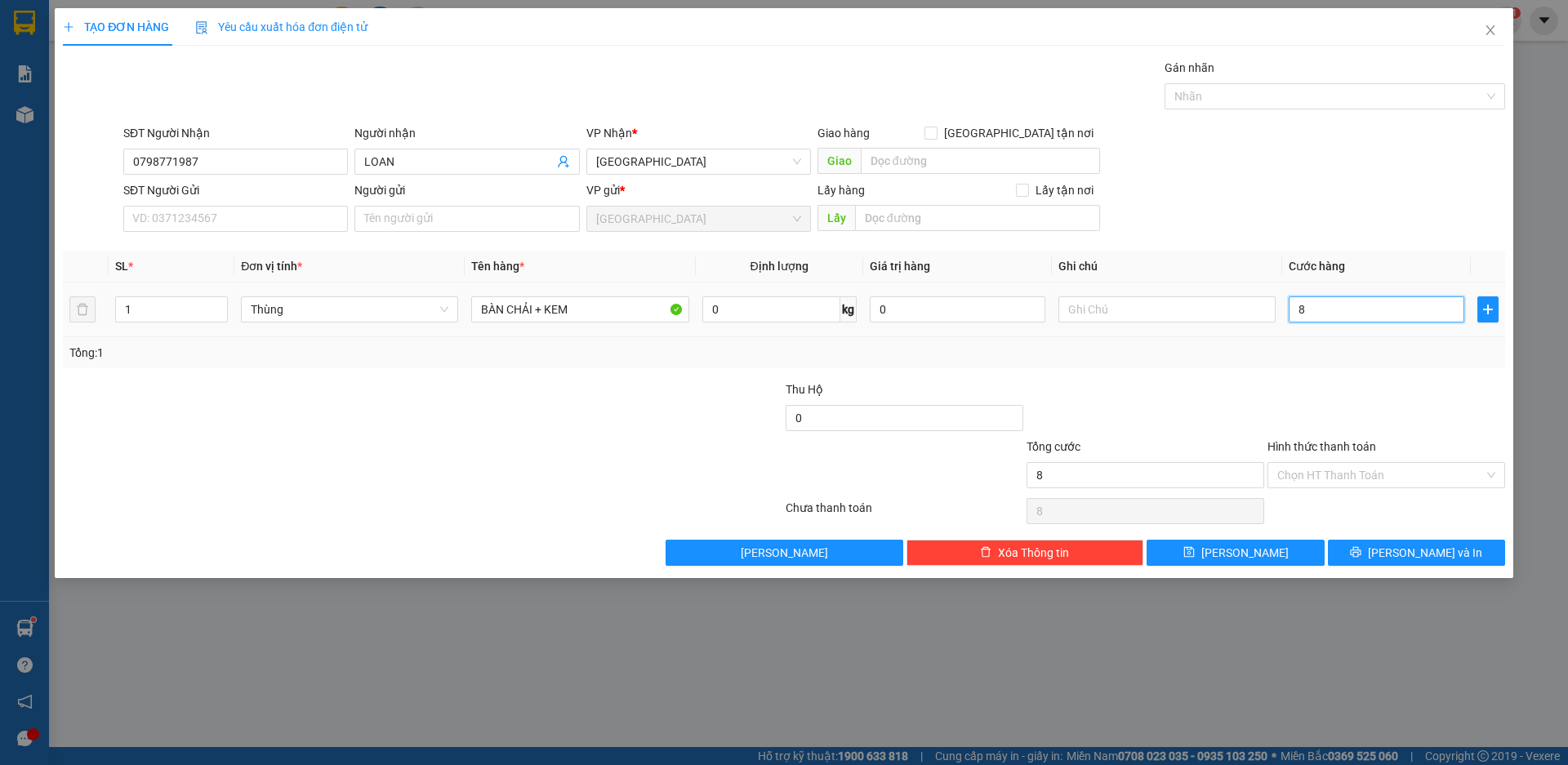
type input "80"
type input "800"
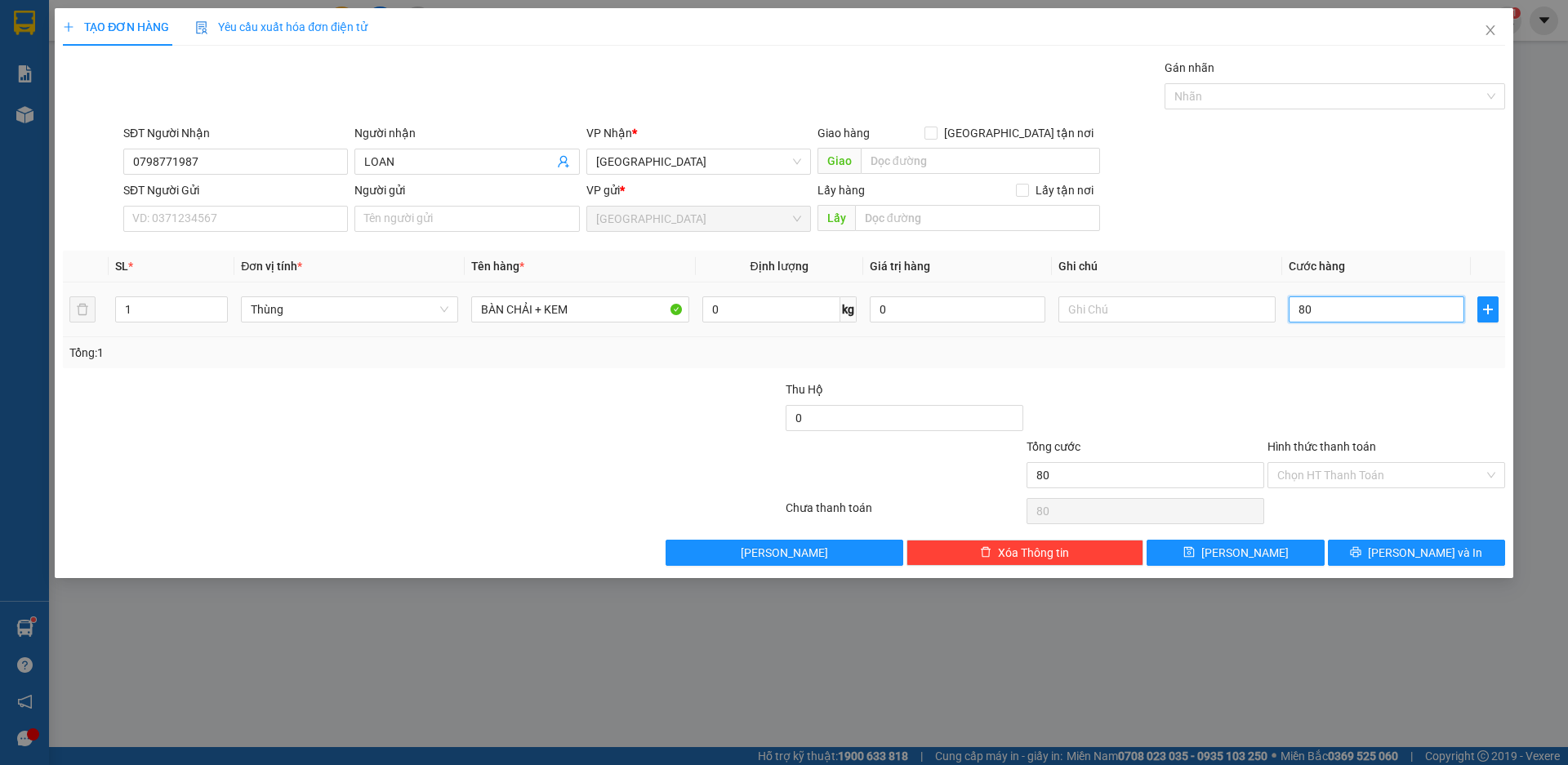
type input "800"
type input "8.000"
type input "80.000"
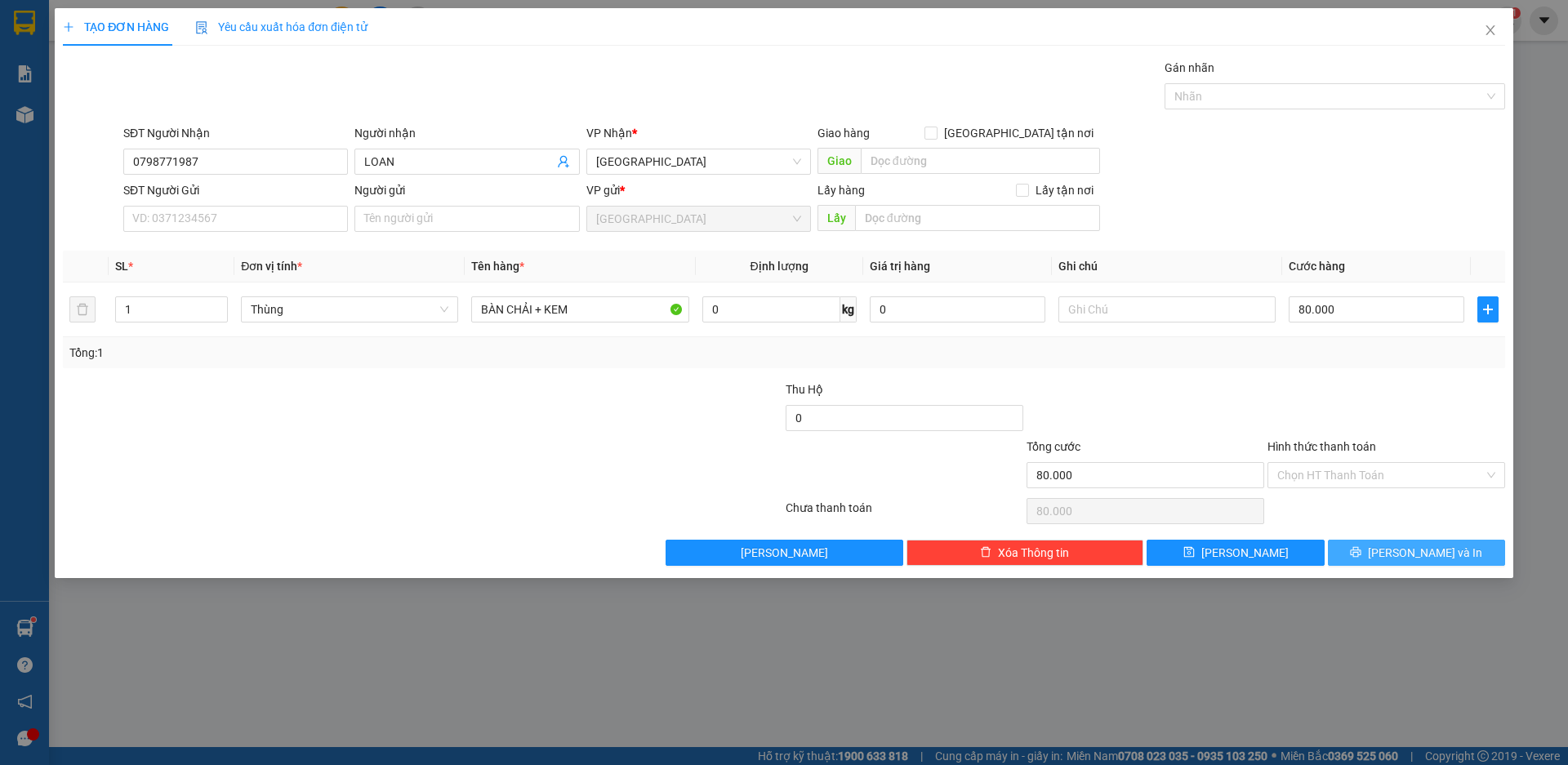
click at [1424, 556] on span "[PERSON_NAME] và In" at bounding box center [1425, 553] width 114 height 18
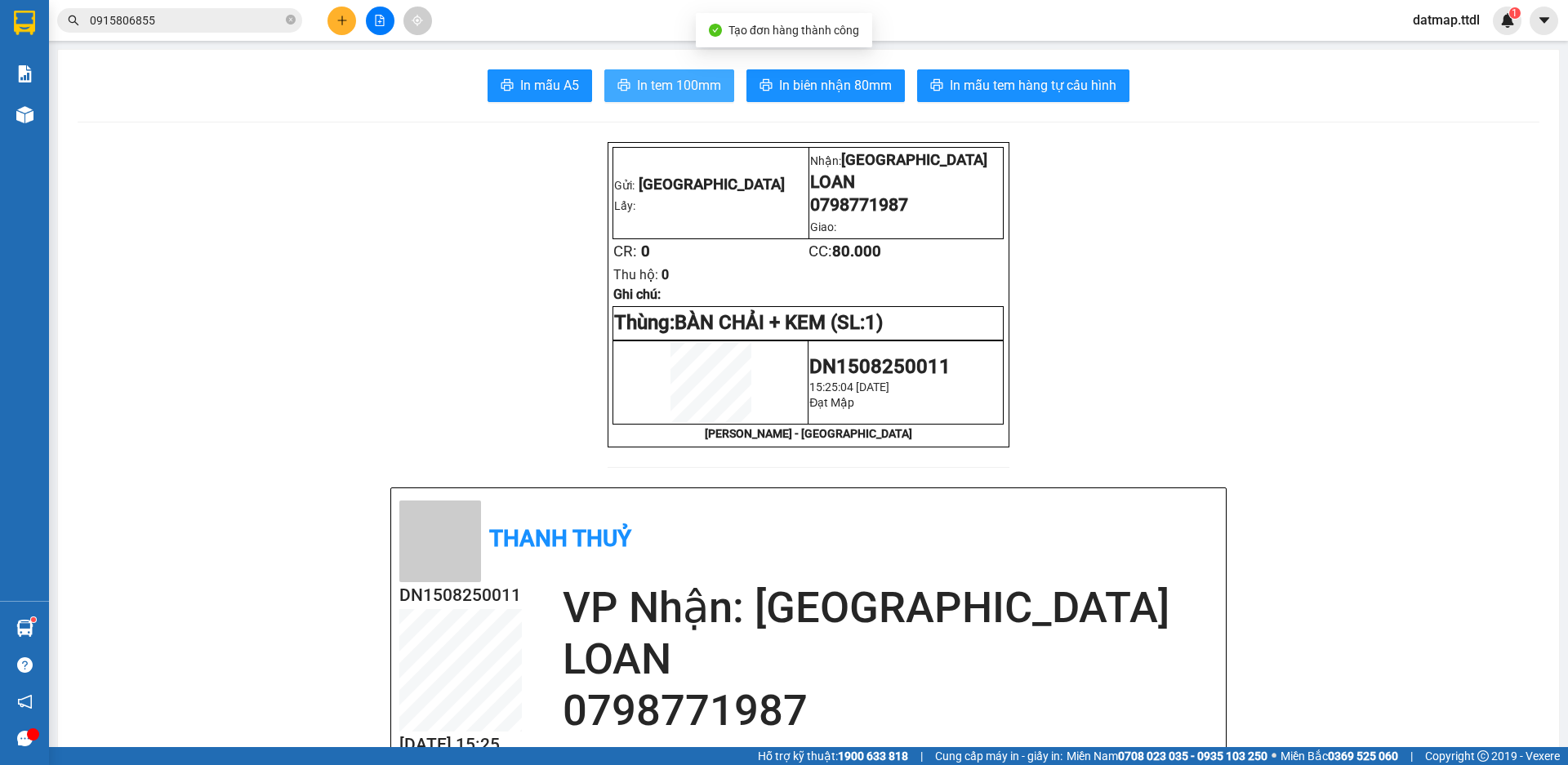
click at [686, 76] on span "In tem 100mm" at bounding box center [679, 85] width 84 height 21
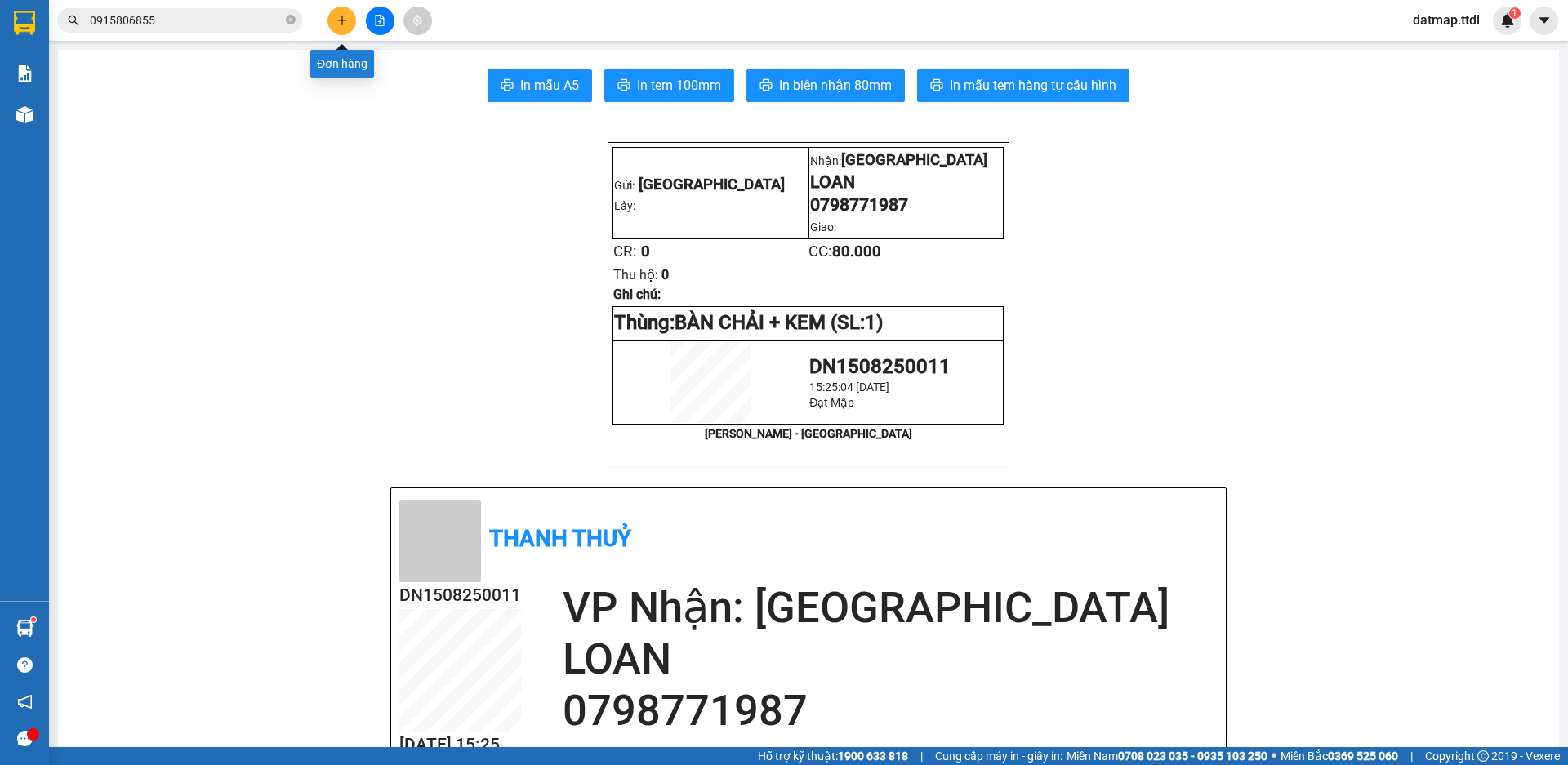
click at [343, 14] on button at bounding box center [341, 21] width 29 height 29
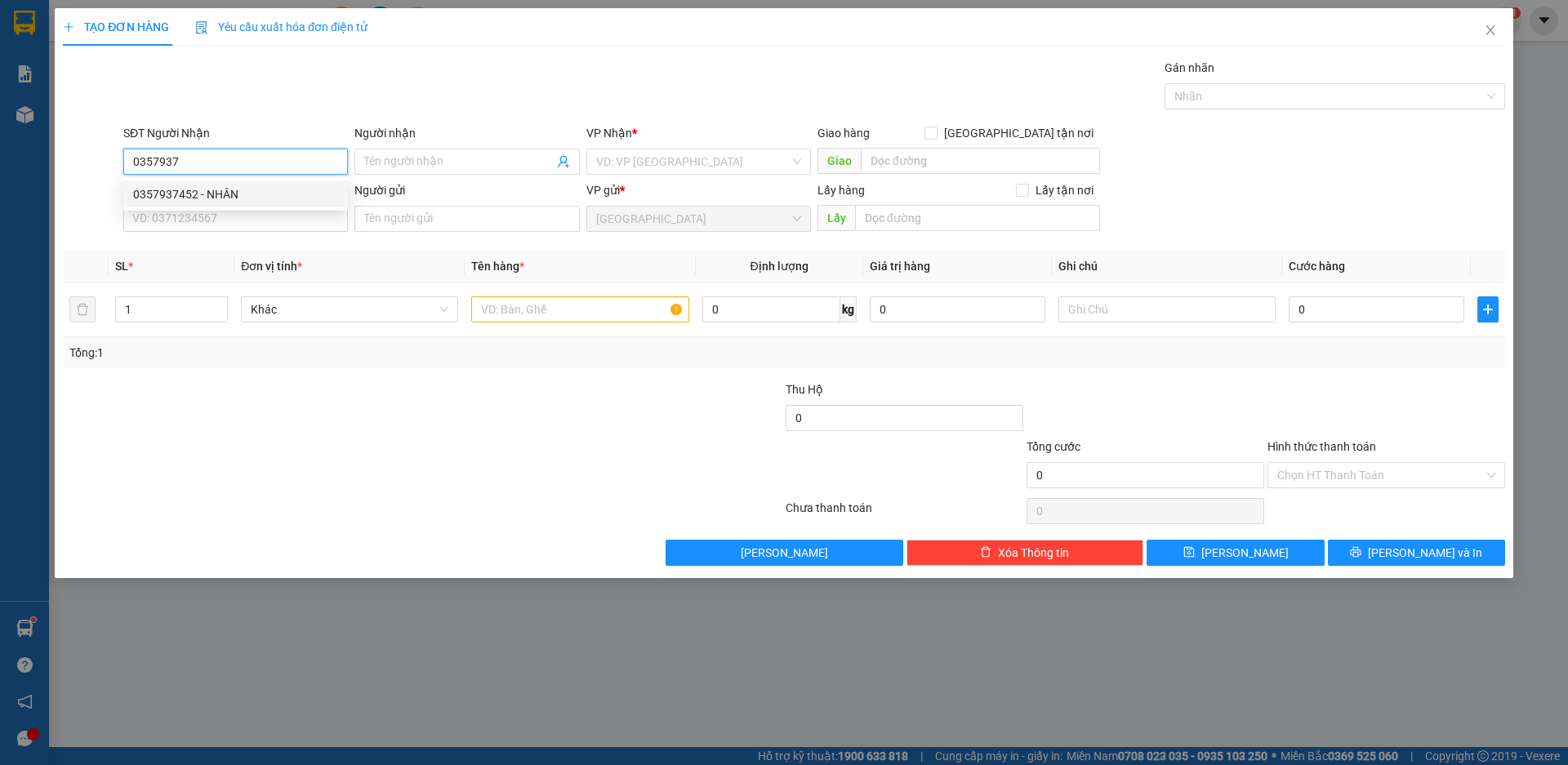
click at [171, 194] on div "0357937452 - NHÂN" at bounding box center [235, 194] width 205 height 18
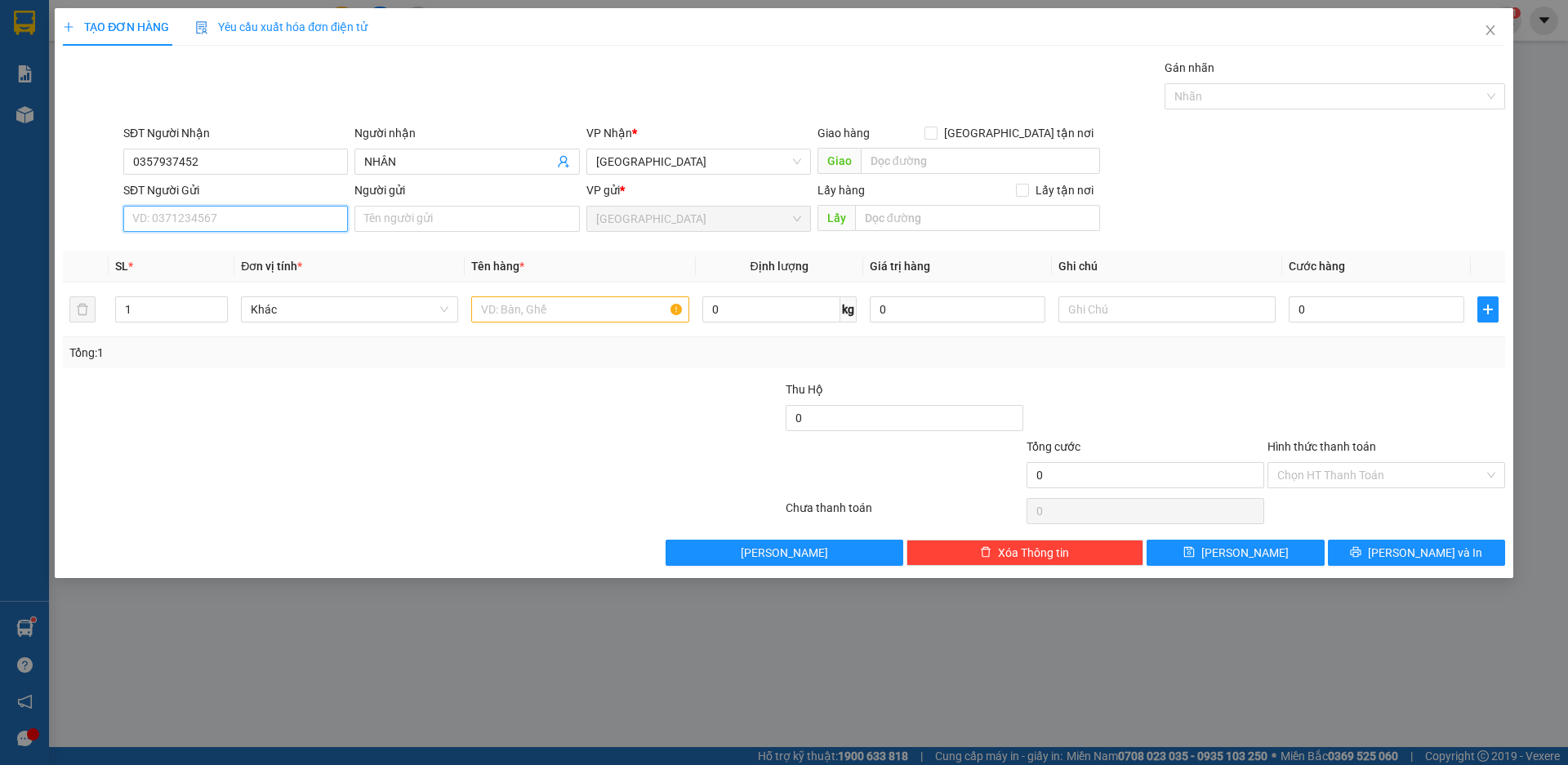
click at [172, 227] on input "SĐT Người Gửi" at bounding box center [235, 218] width 224 height 26
click at [178, 257] on div "0985138688 - DŨNG" at bounding box center [235, 251] width 205 height 18
click at [216, 305] on icon "up" at bounding box center [219, 306] width 6 height 6
click at [311, 317] on span "Khác" at bounding box center [349, 310] width 197 height 25
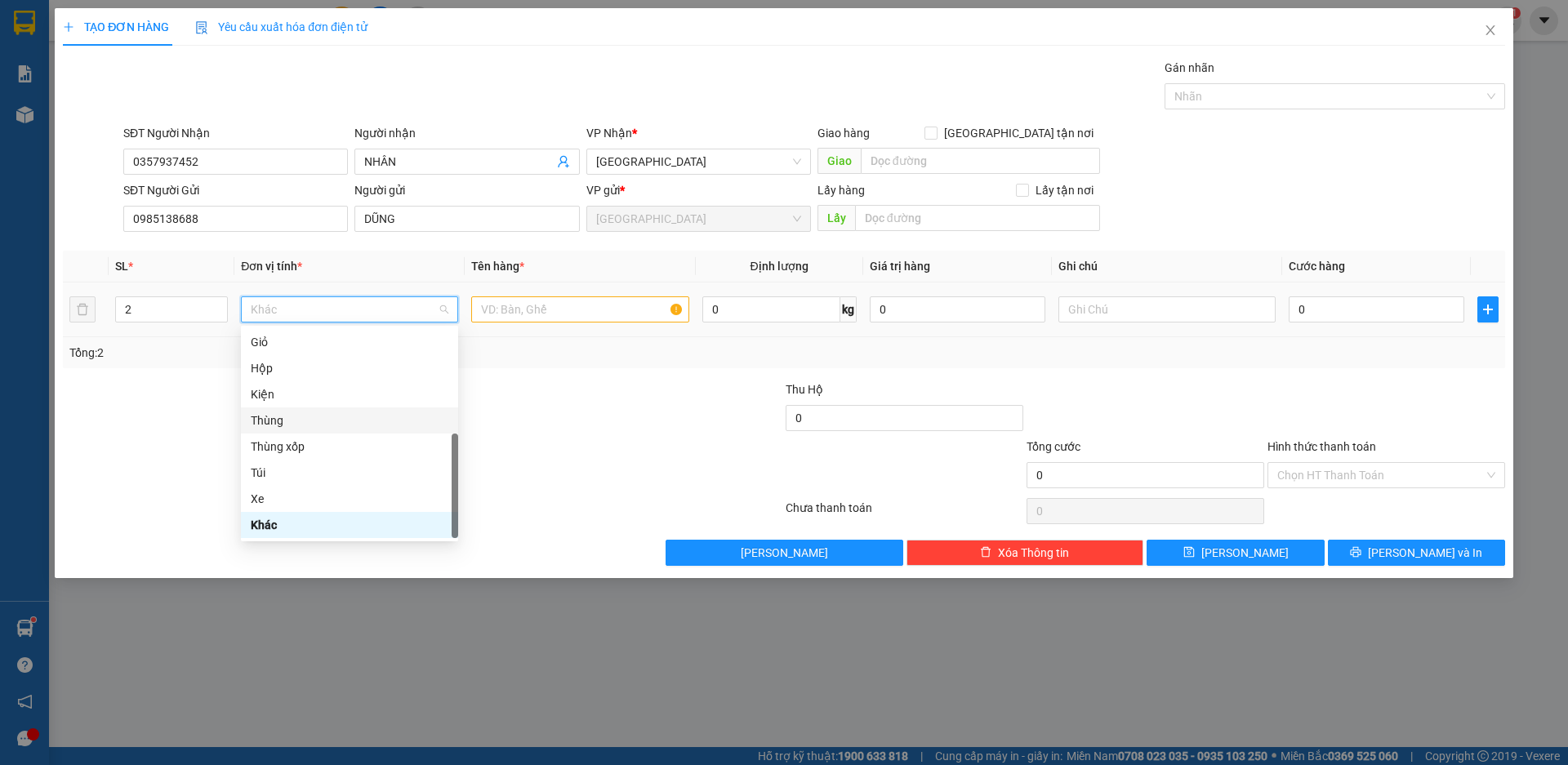
click at [281, 424] on div "Thùng" at bounding box center [349, 421] width 197 height 18
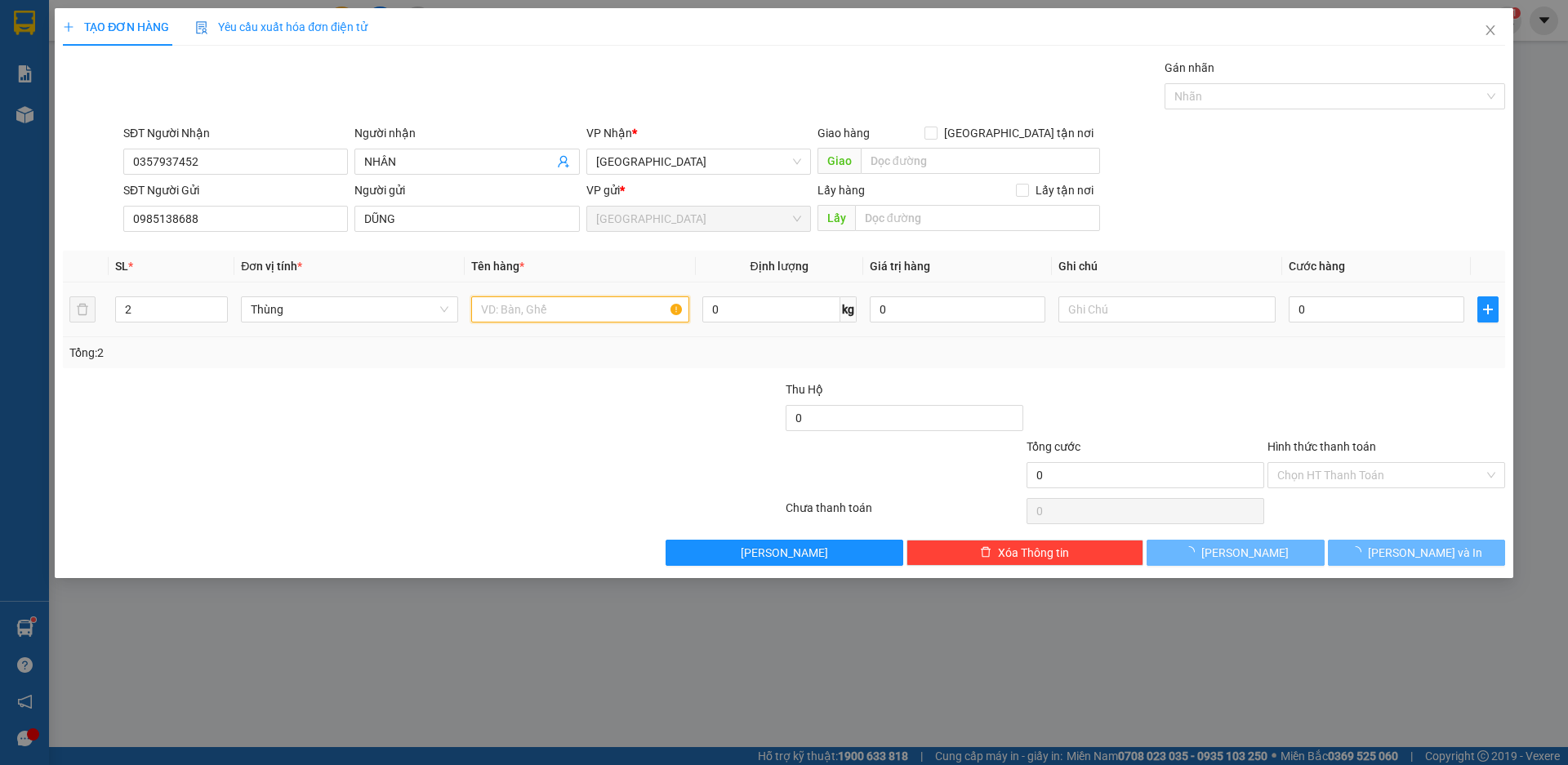
click at [548, 310] on input "text" at bounding box center [580, 310] width 217 height 26
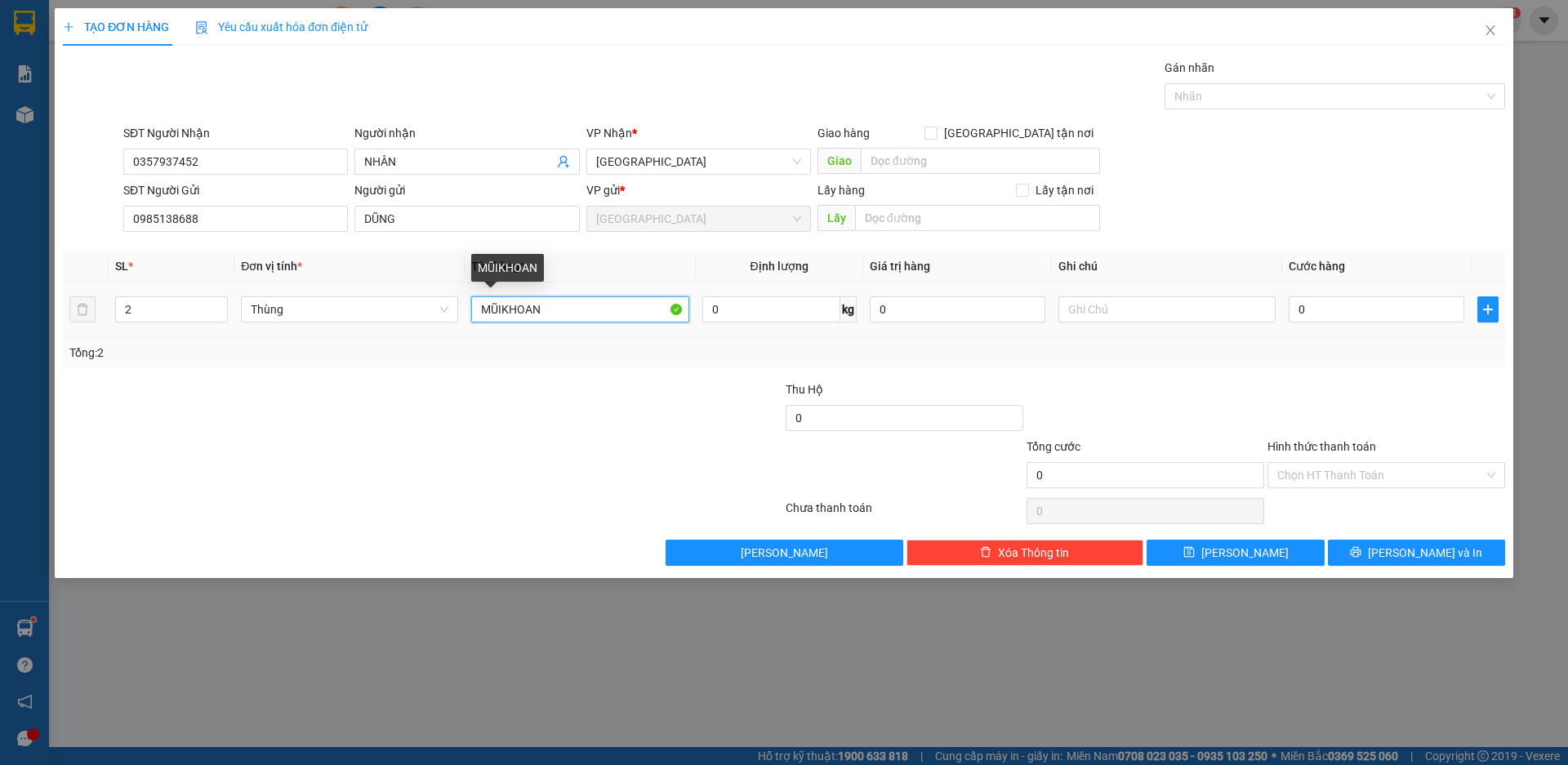
click at [505, 319] on input "MŨIKHOAN" at bounding box center [580, 310] width 217 height 26
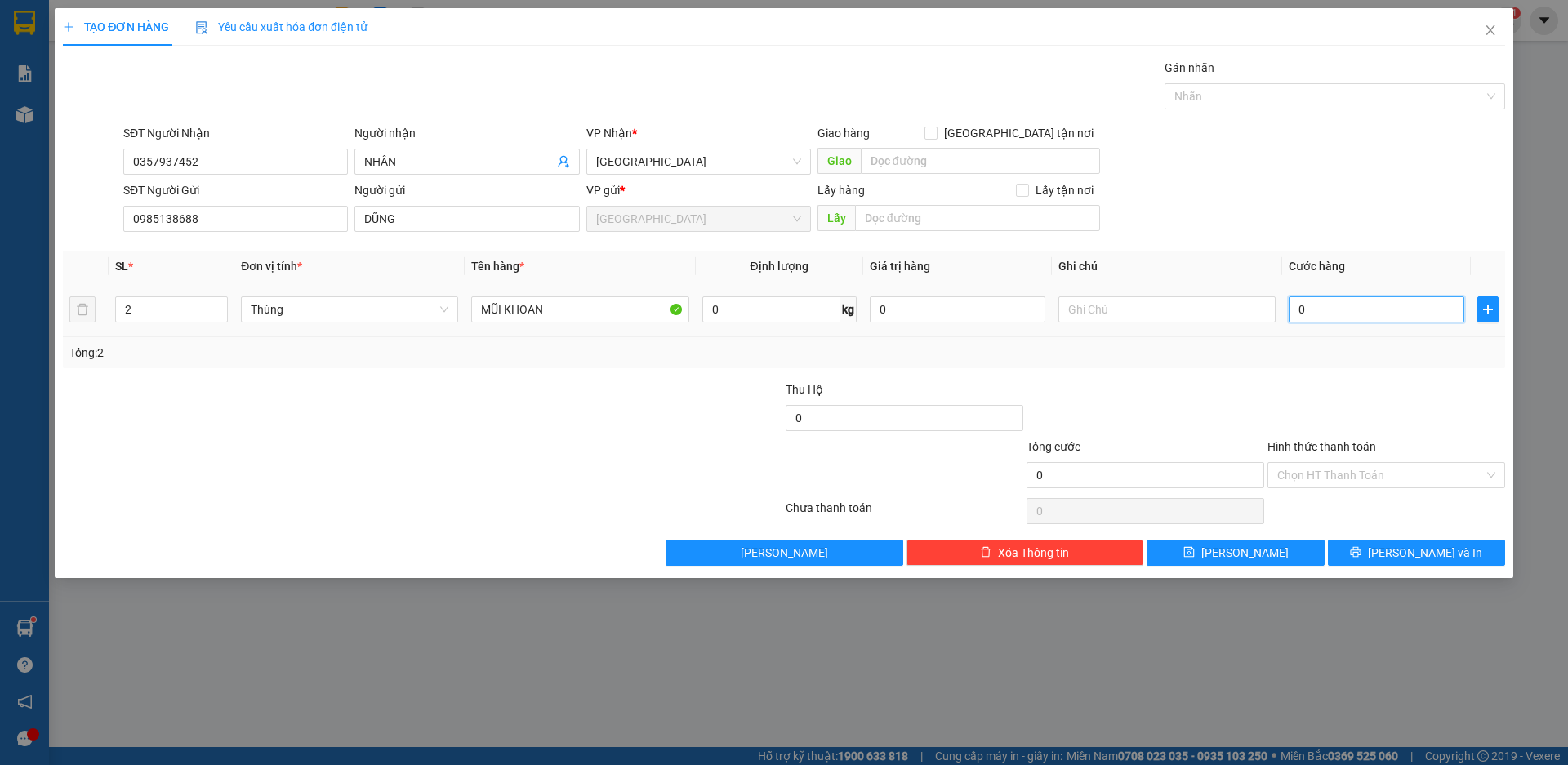
click at [1311, 309] on input "0" at bounding box center [1376, 310] width 176 height 26
drag, startPoint x: 1405, startPoint y: 551, endPoint x: 1415, endPoint y: 547, distance: 10.8
click at [1406, 551] on span "[PERSON_NAME] và In" at bounding box center [1425, 553] width 114 height 18
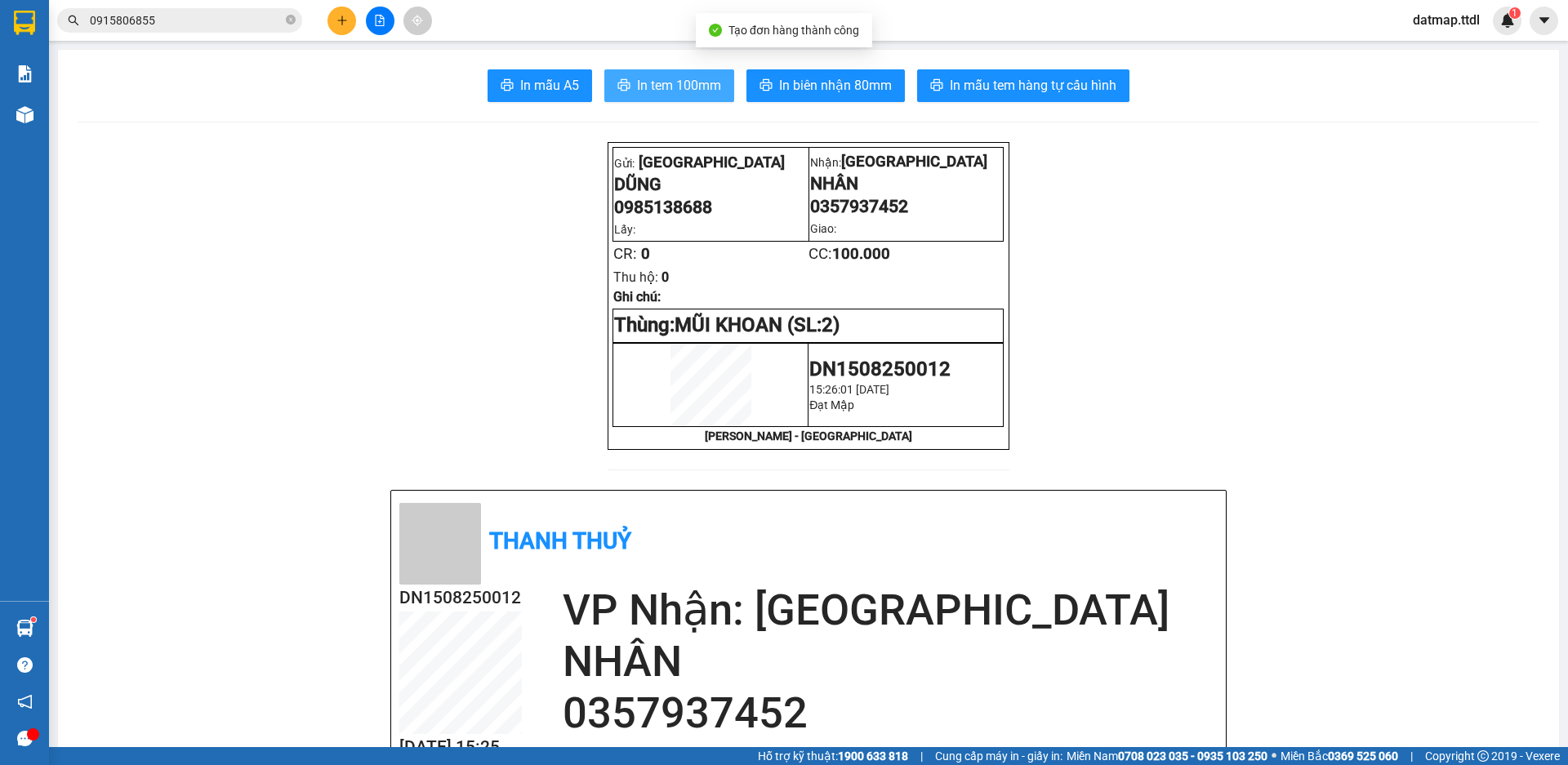
click at [659, 85] on span "In tem 100mm" at bounding box center [679, 85] width 84 height 21
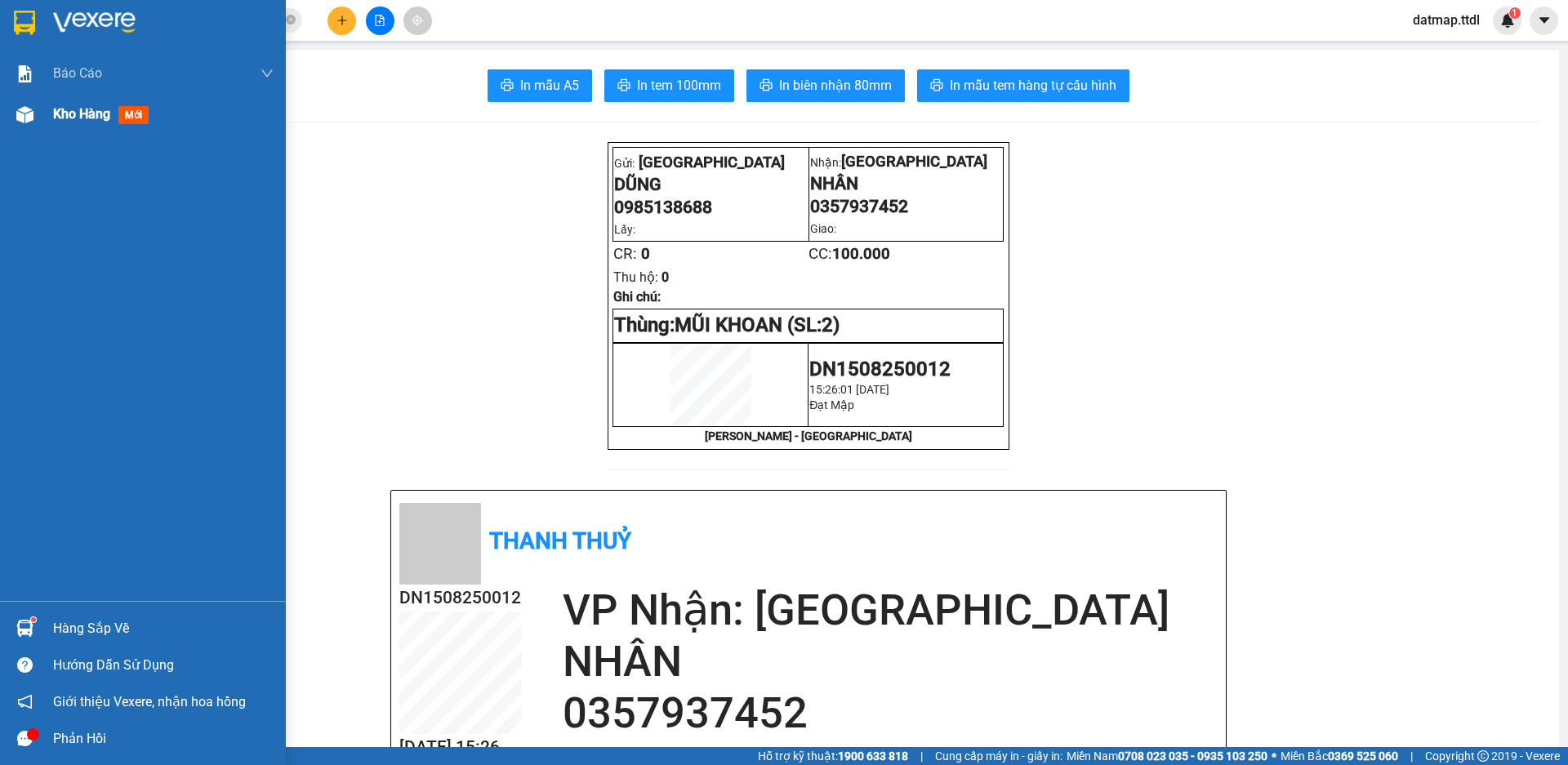
click at [76, 118] on span "Kho hàng" at bounding box center [81, 114] width 58 height 16
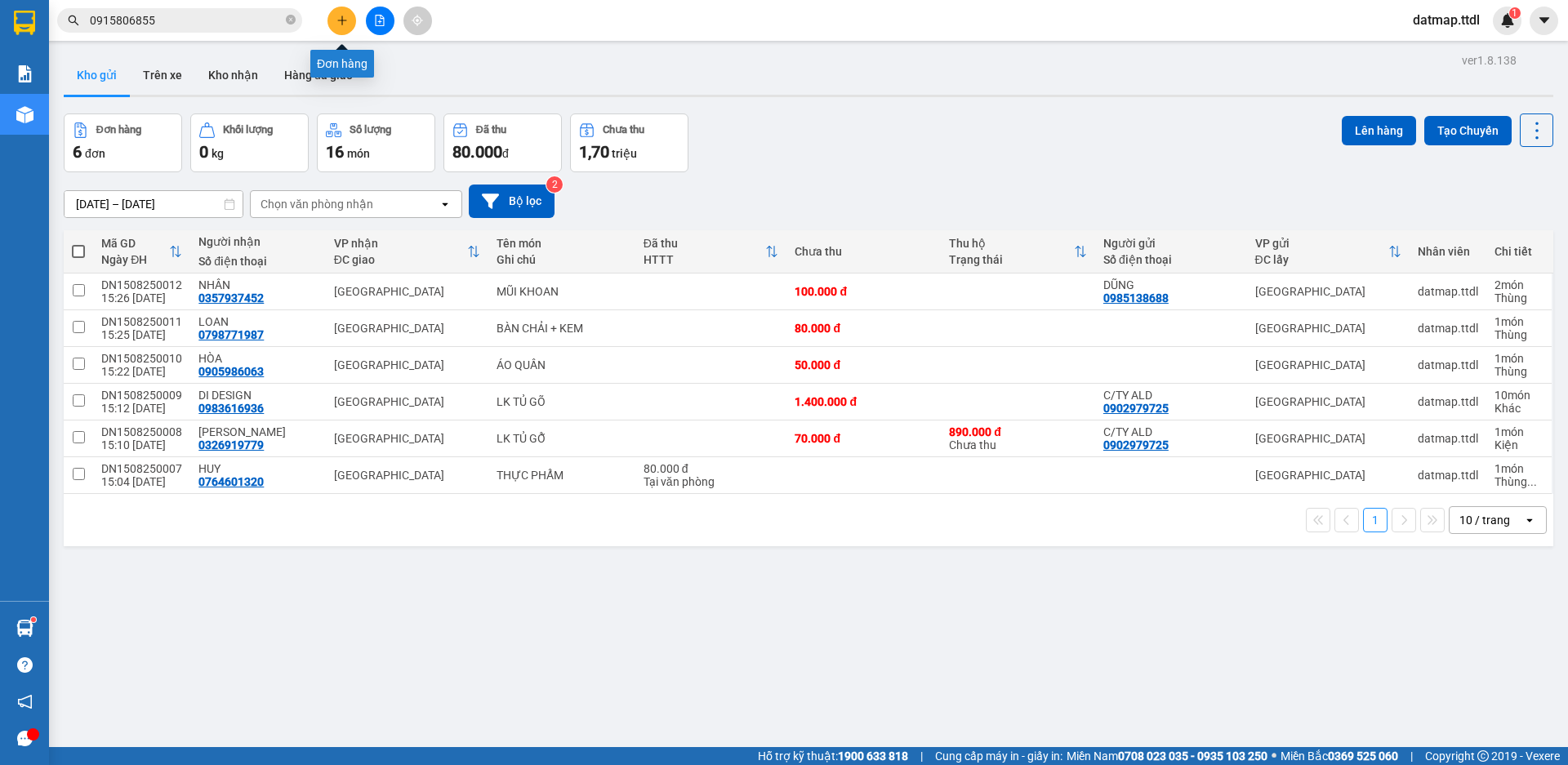
click at [338, 17] on icon "plus" at bounding box center [342, 21] width 12 height 12
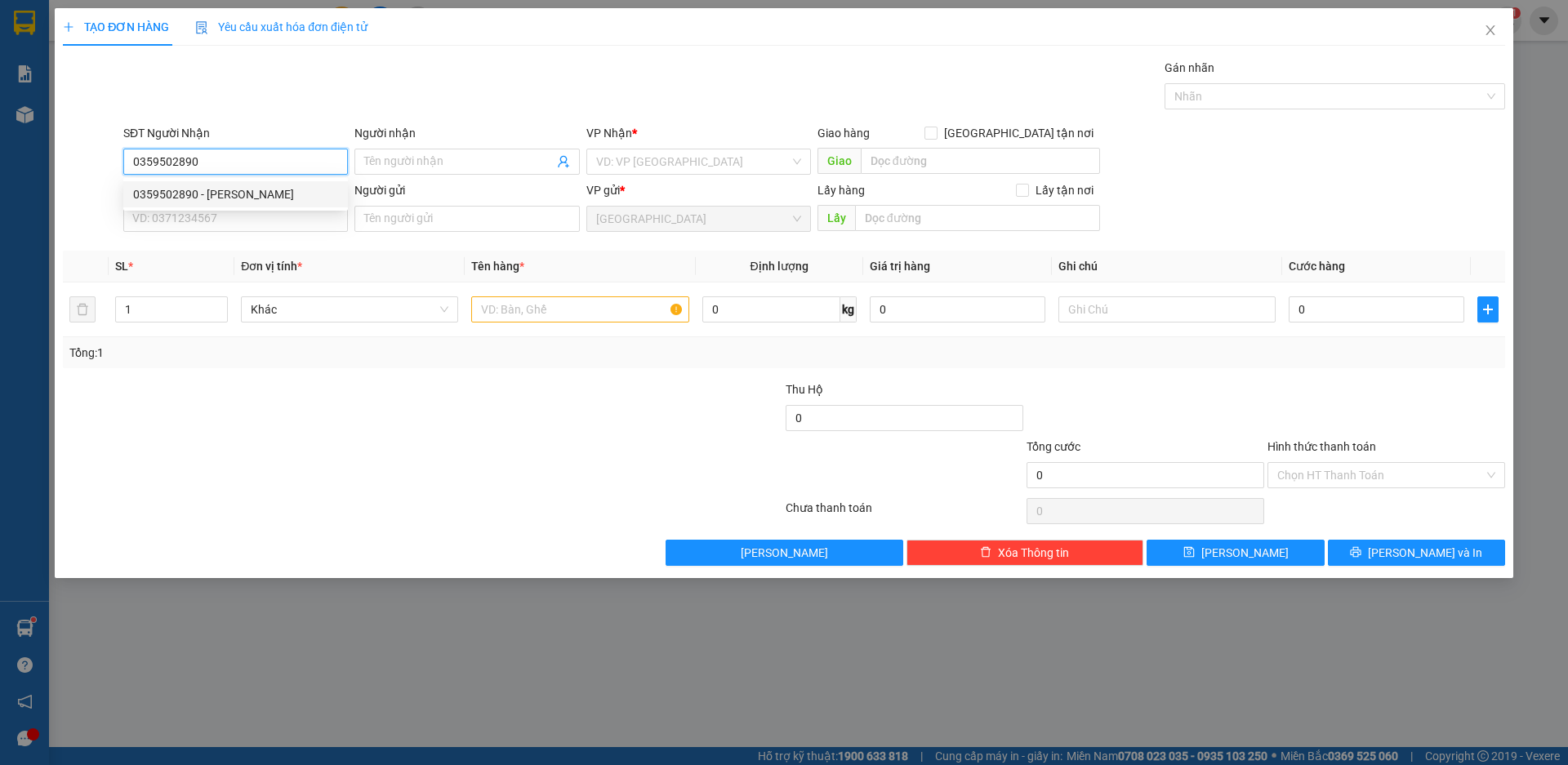
click at [161, 192] on div "0359502890 - [PERSON_NAME]" at bounding box center [235, 194] width 205 height 18
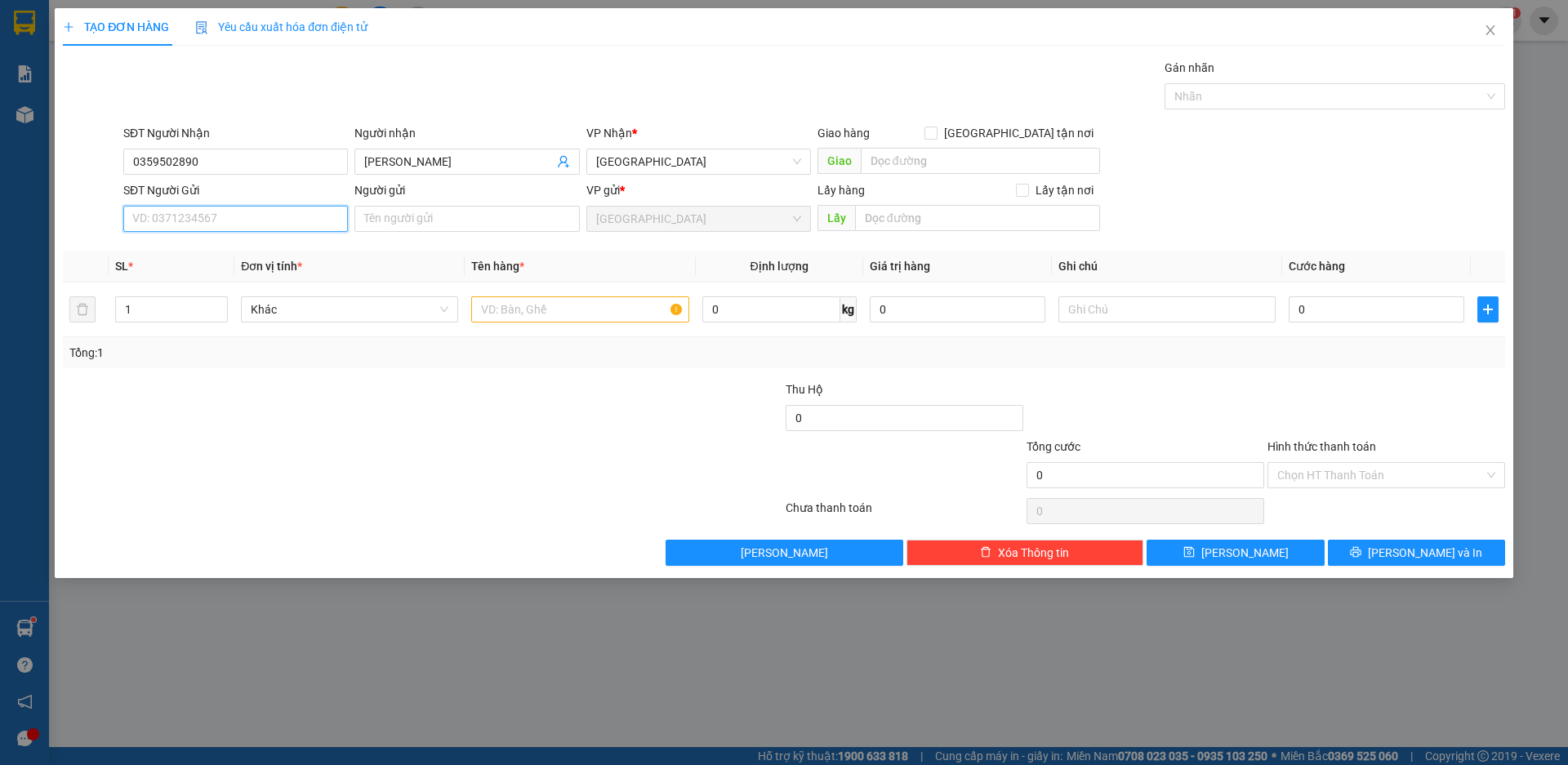
click at [179, 216] on input "SĐT Người Gửi" at bounding box center [235, 218] width 224 height 26
click at [410, 222] on input "Người gửi" at bounding box center [466, 218] width 224 height 26
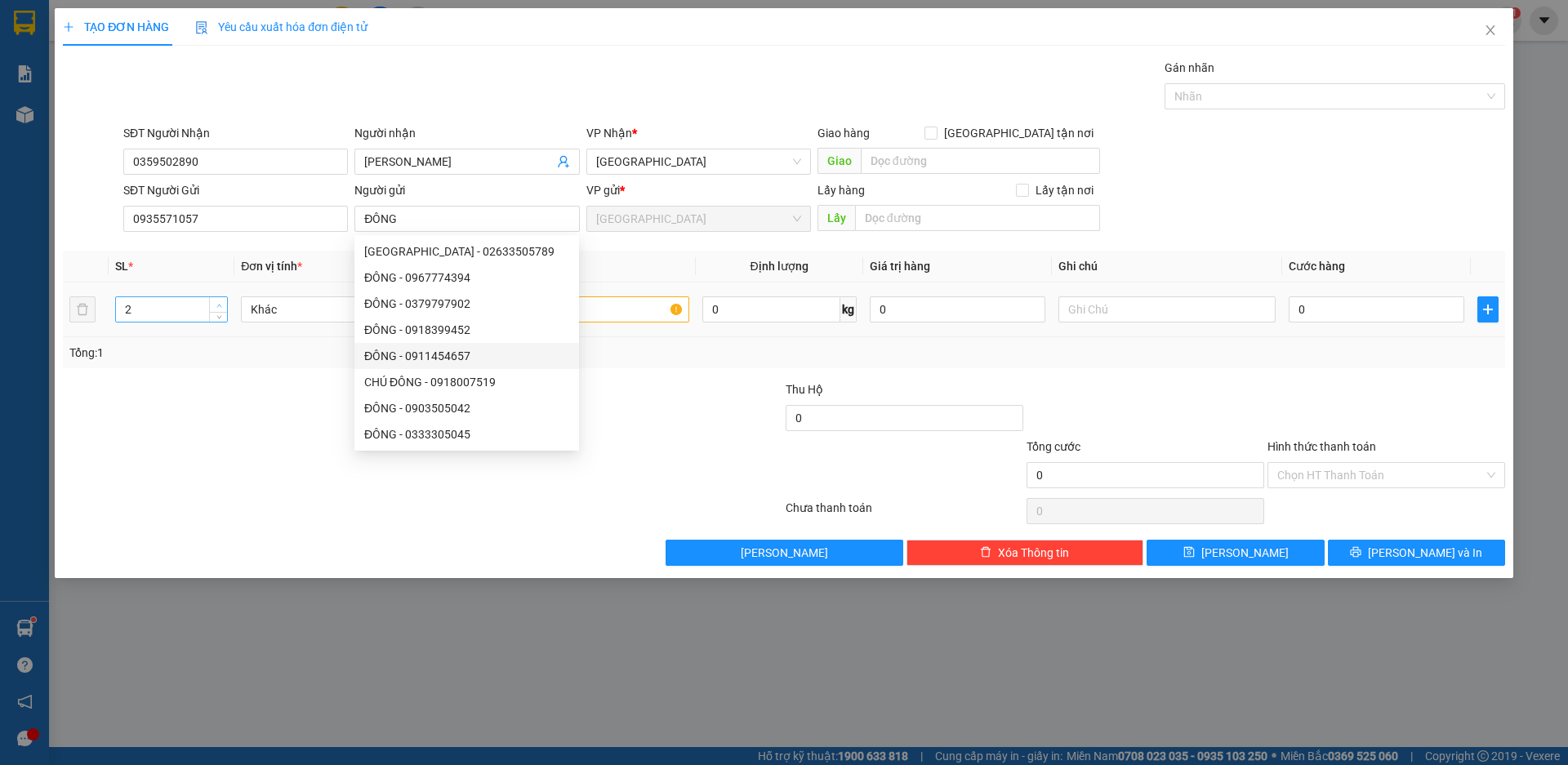
click at [217, 303] on icon "up" at bounding box center [219, 306] width 6 height 6
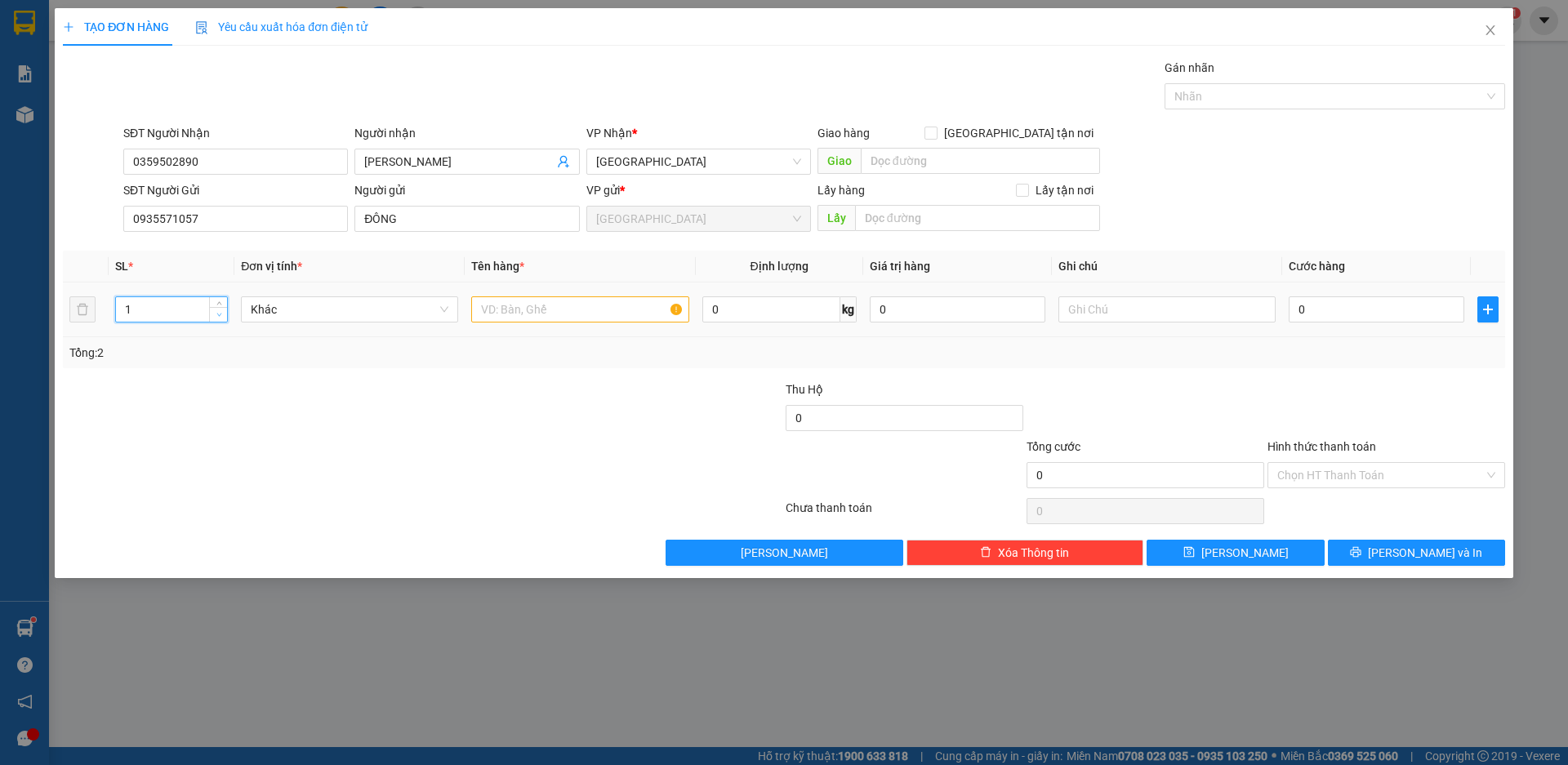
click at [219, 317] on icon "down" at bounding box center [219, 315] width 6 height 6
click at [300, 317] on span "Khác" at bounding box center [349, 310] width 197 height 25
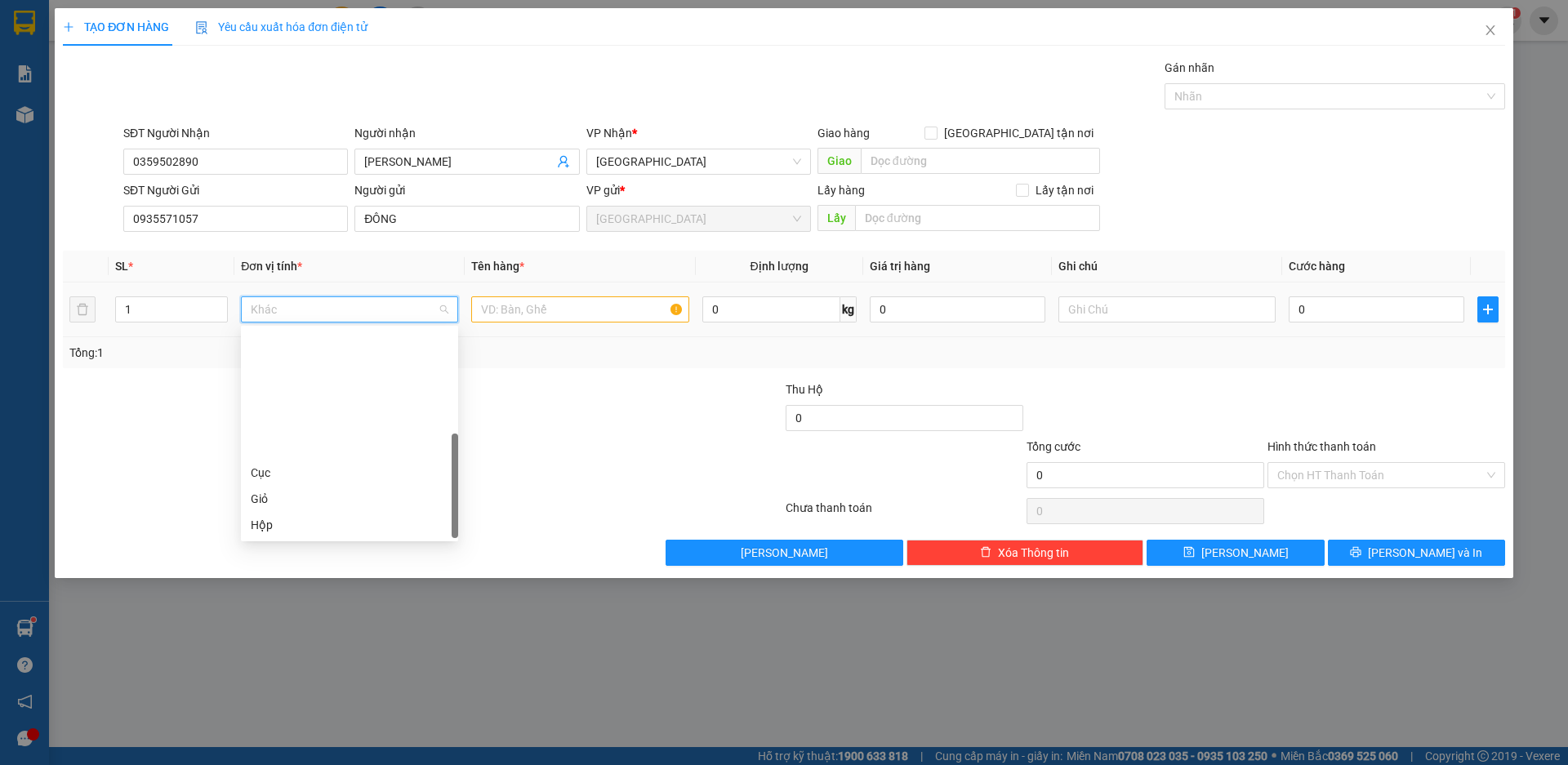
scroll to position [157, 0]
click at [298, 395] on div "Kiện" at bounding box center [349, 394] width 197 height 18
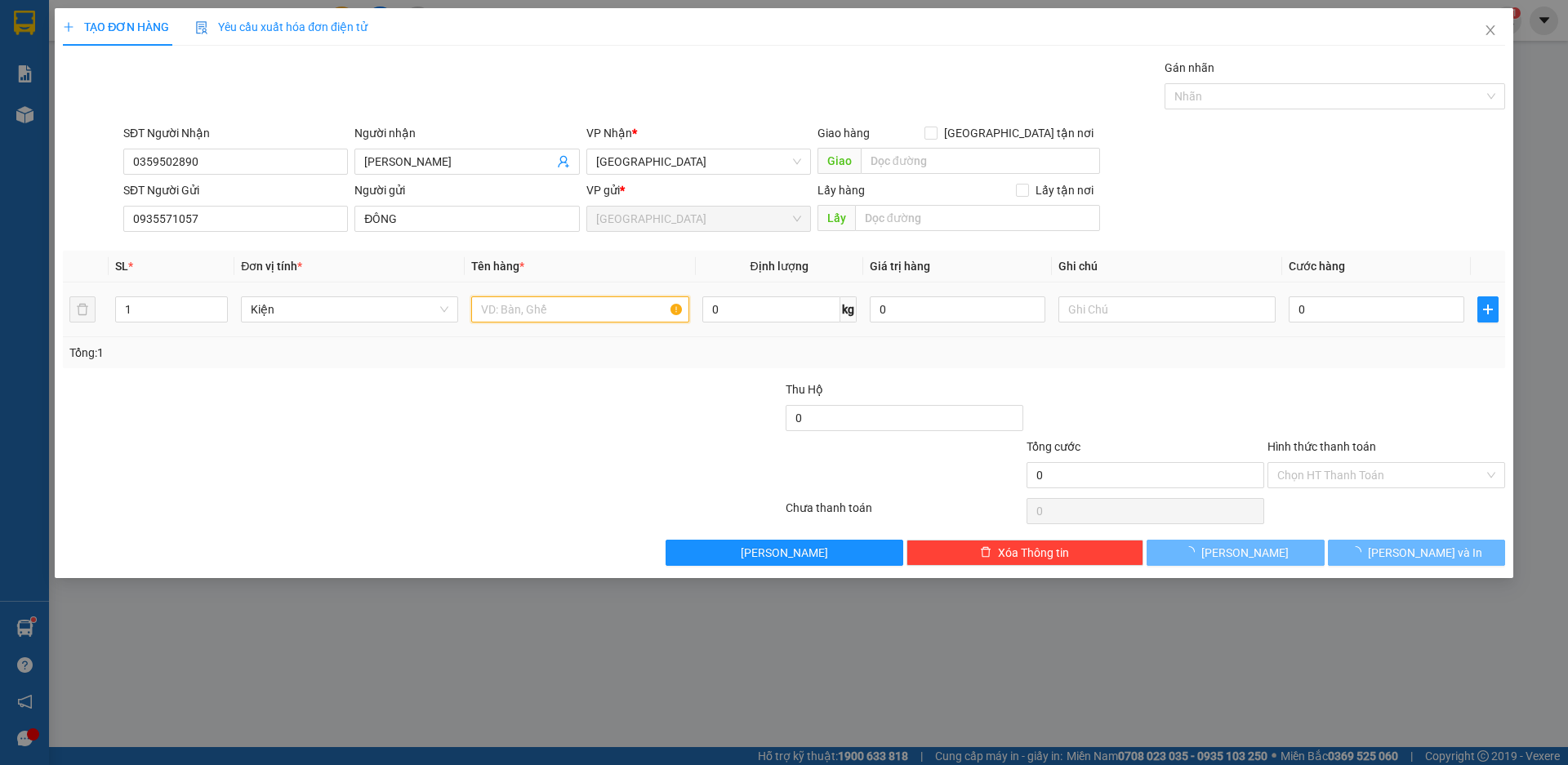
click at [522, 314] on input "text" at bounding box center [580, 310] width 217 height 26
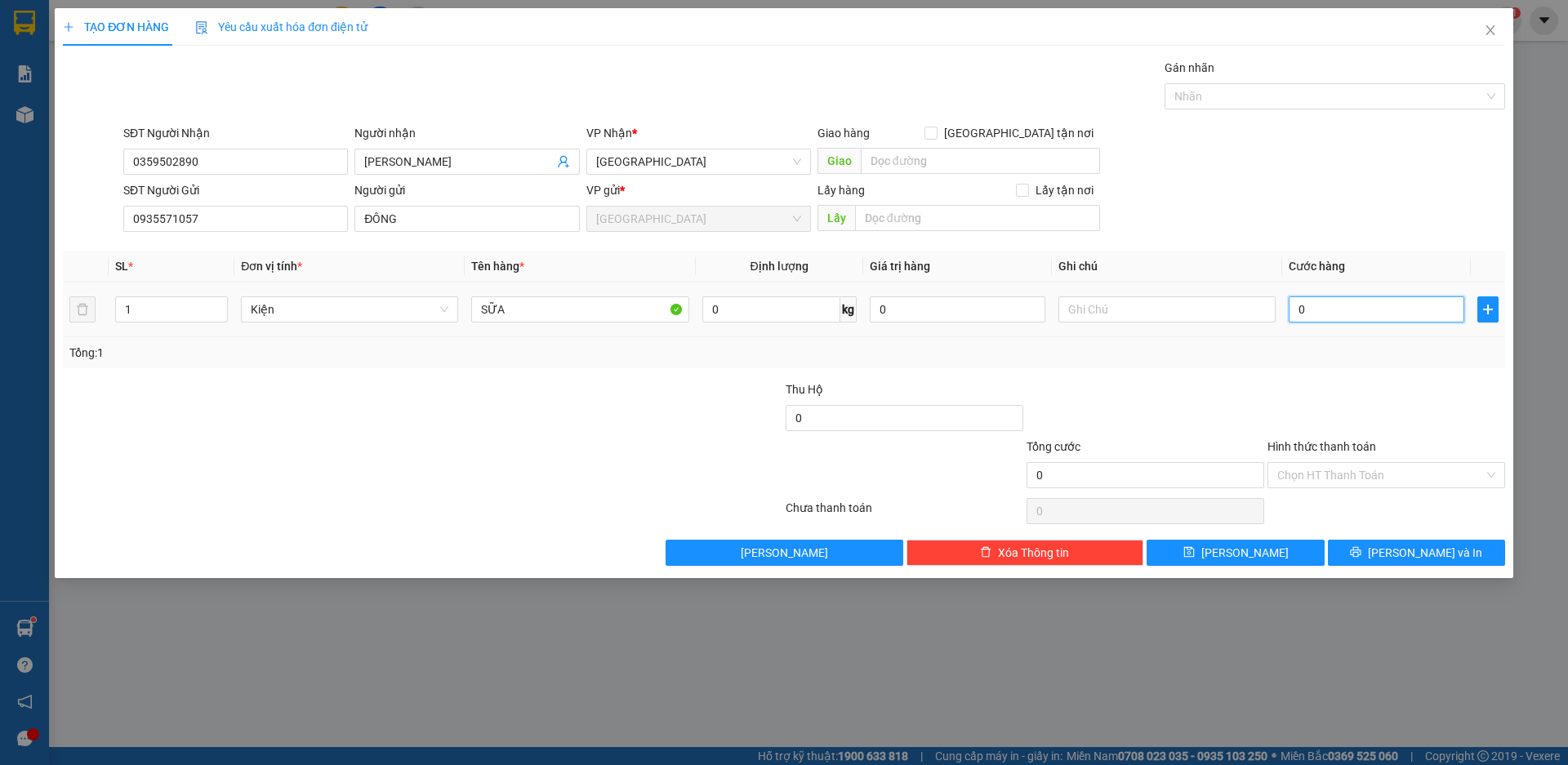
click at [1312, 317] on input "0" at bounding box center [1376, 310] width 176 height 26
click at [1419, 563] on button "[PERSON_NAME] và In" at bounding box center [1416, 553] width 178 height 26
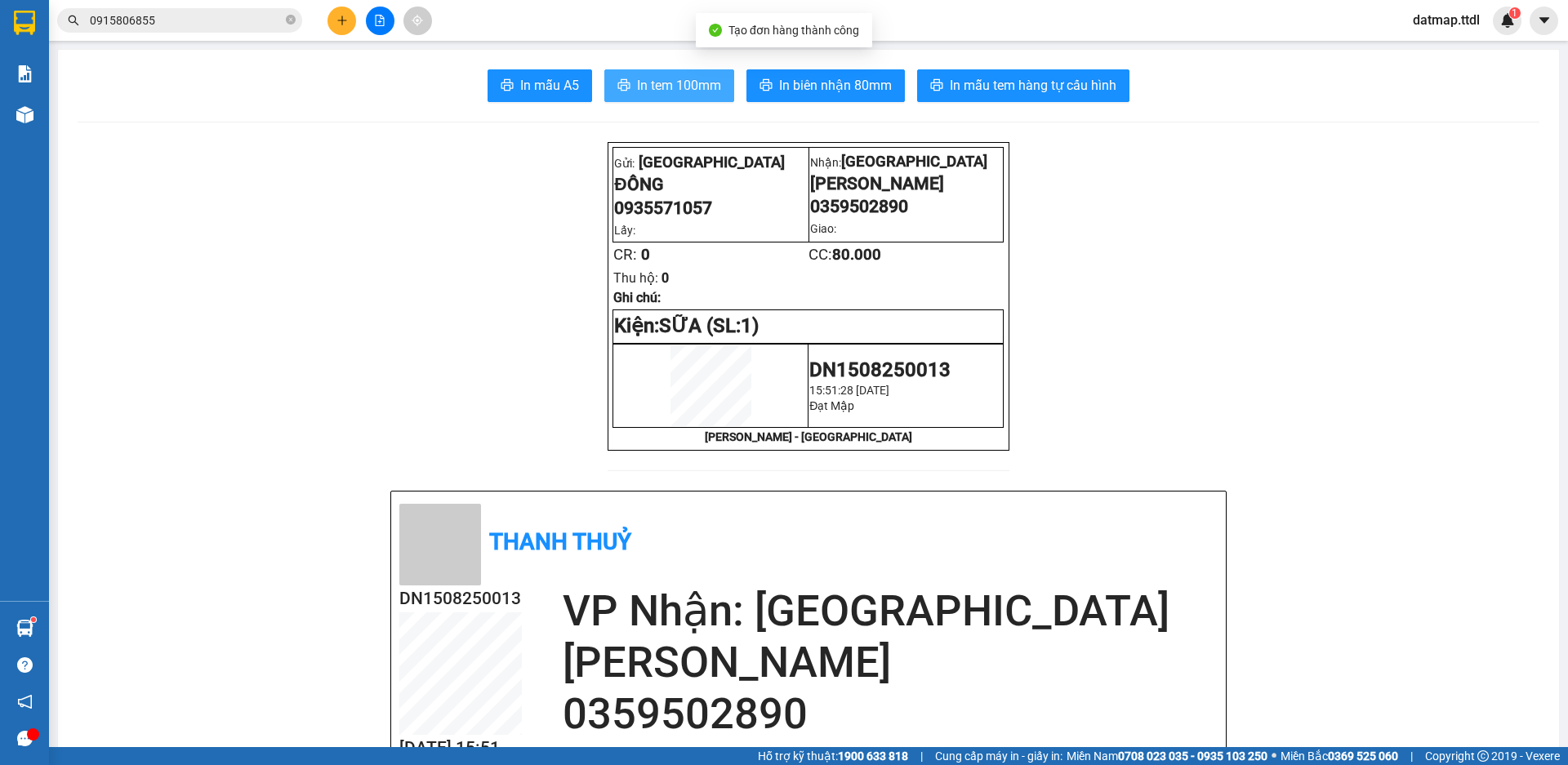
click at [684, 80] on span "In tem 100mm" at bounding box center [679, 85] width 84 height 21
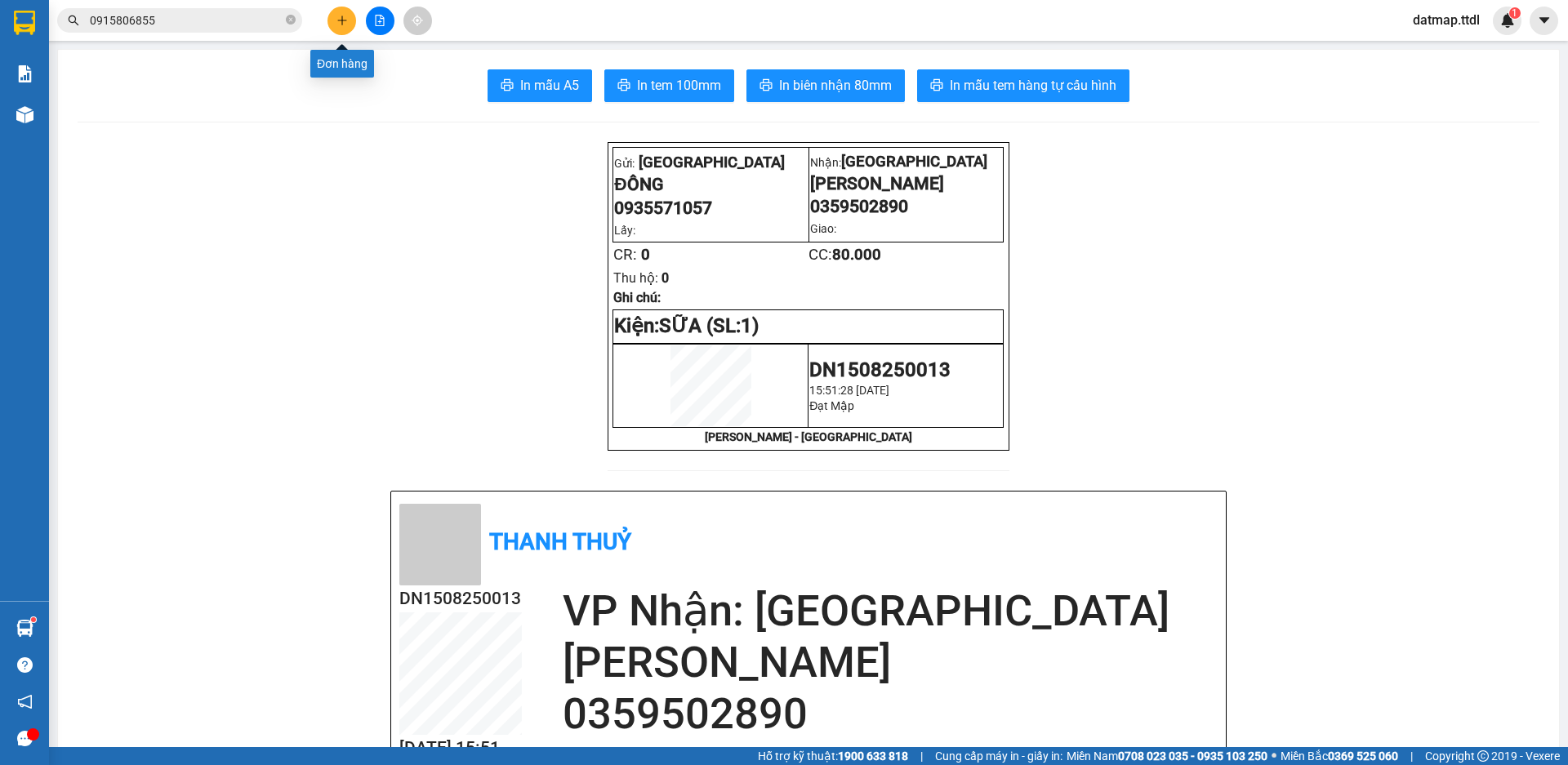
click at [342, 17] on icon "plus" at bounding box center [341, 20] width 1 height 9
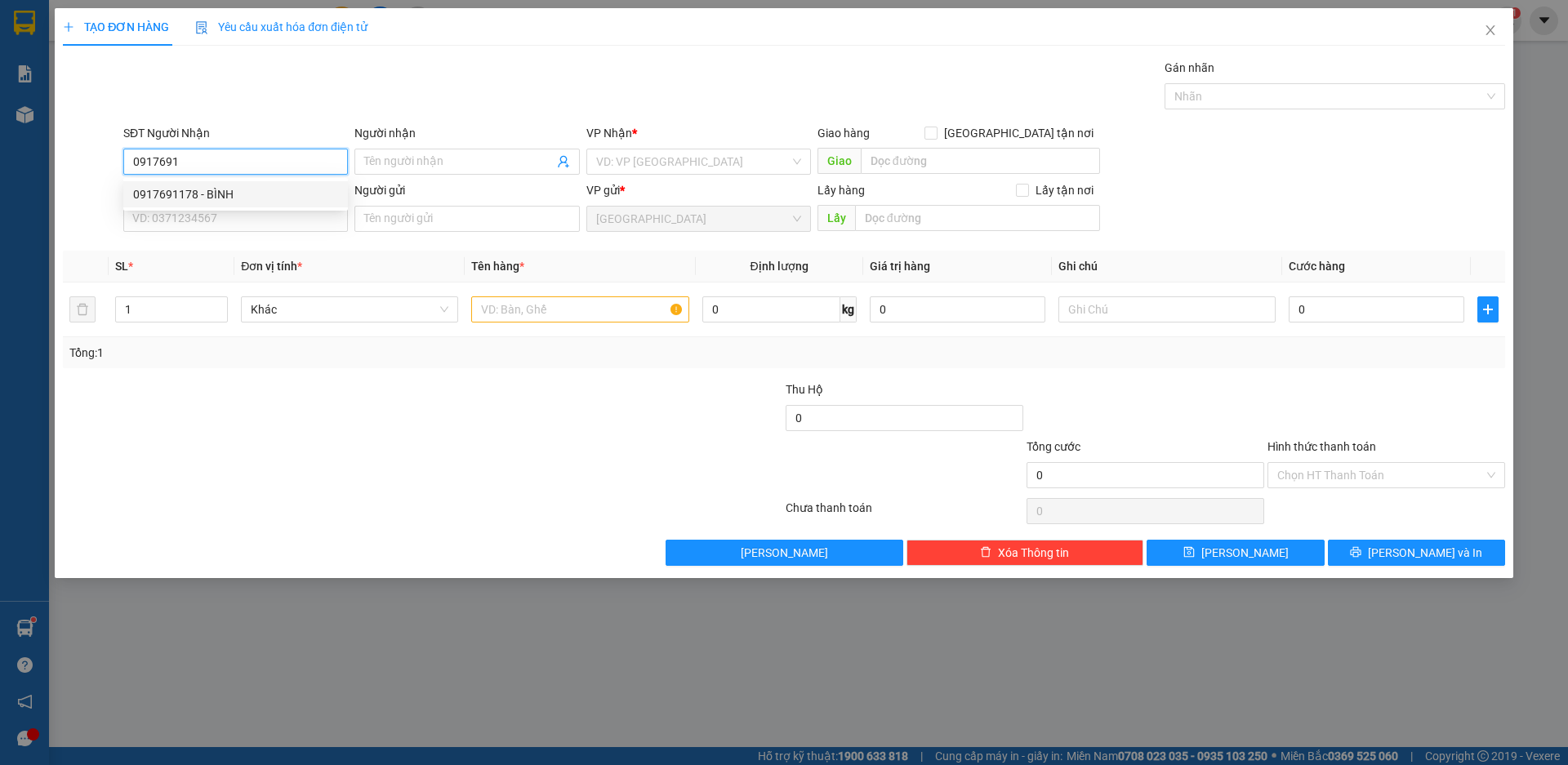
click at [173, 187] on div "0917691178 - BÌNH" at bounding box center [235, 194] width 205 height 18
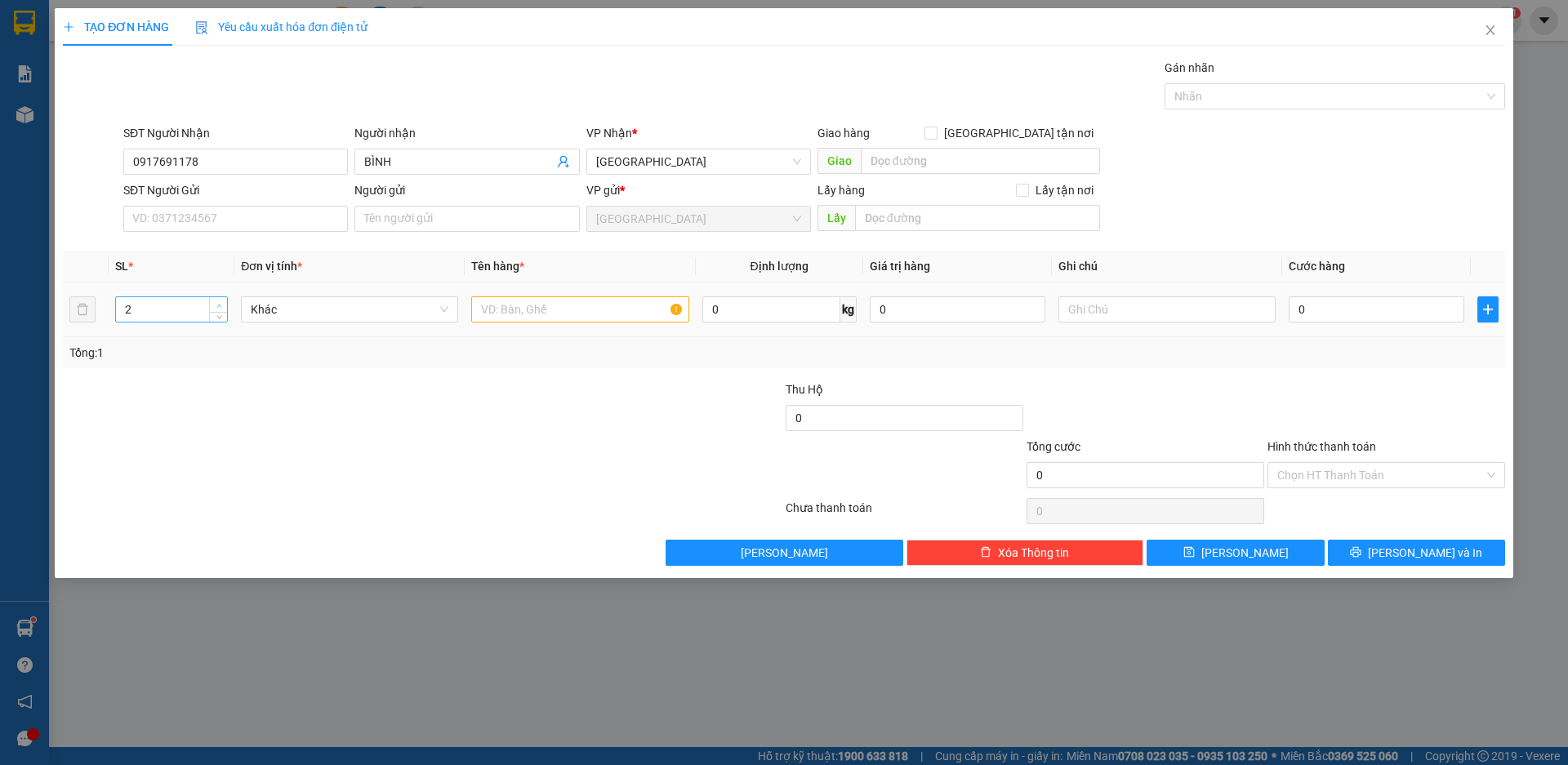
click at [220, 304] on icon "up" at bounding box center [219, 306] width 6 height 6
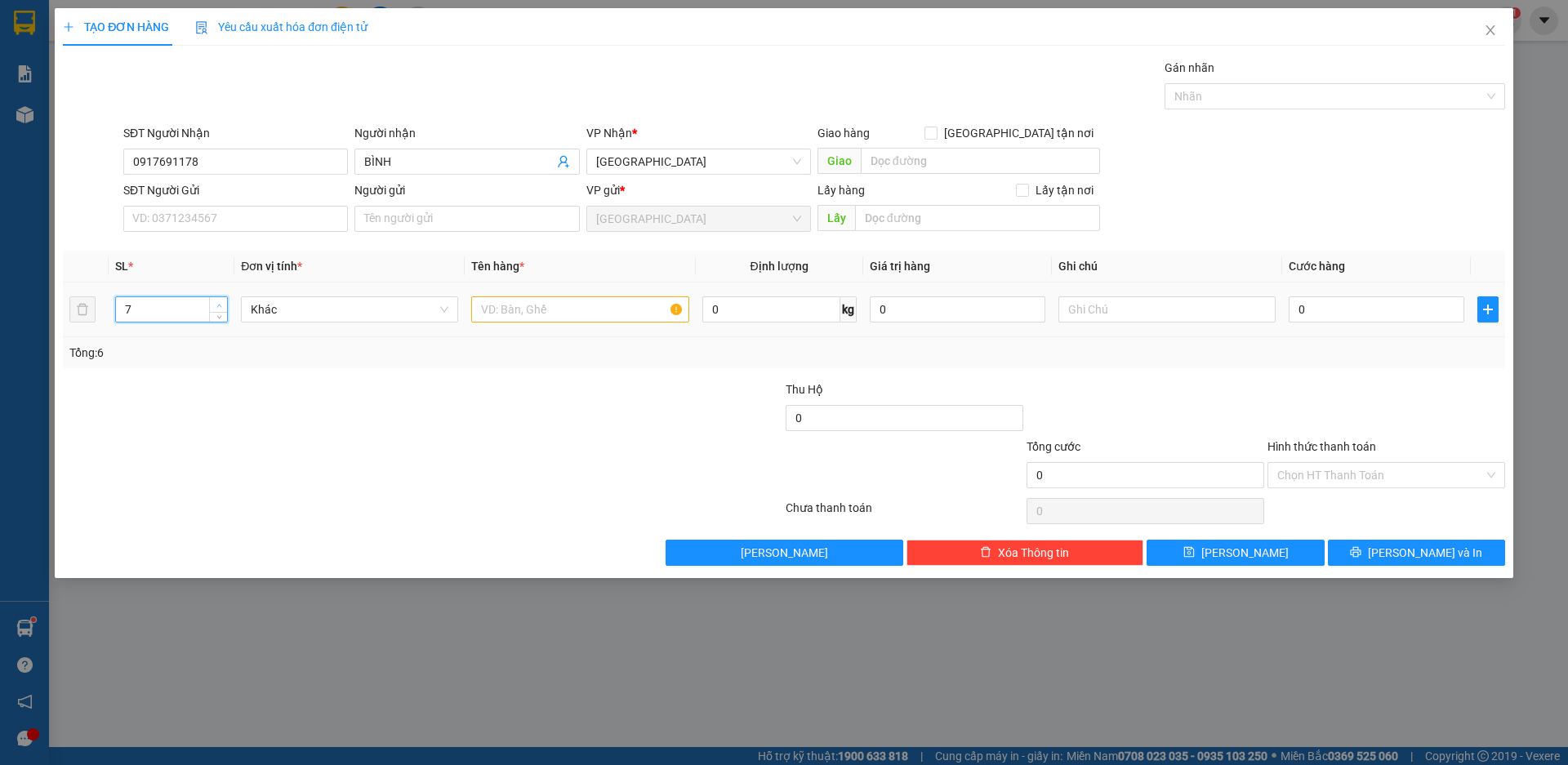
click at [220, 304] on icon "up" at bounding box center [219, 306] width 6 height 6
click at [317, 311] on span "Khác" at bounding box center [349, 310] width 197 height 25
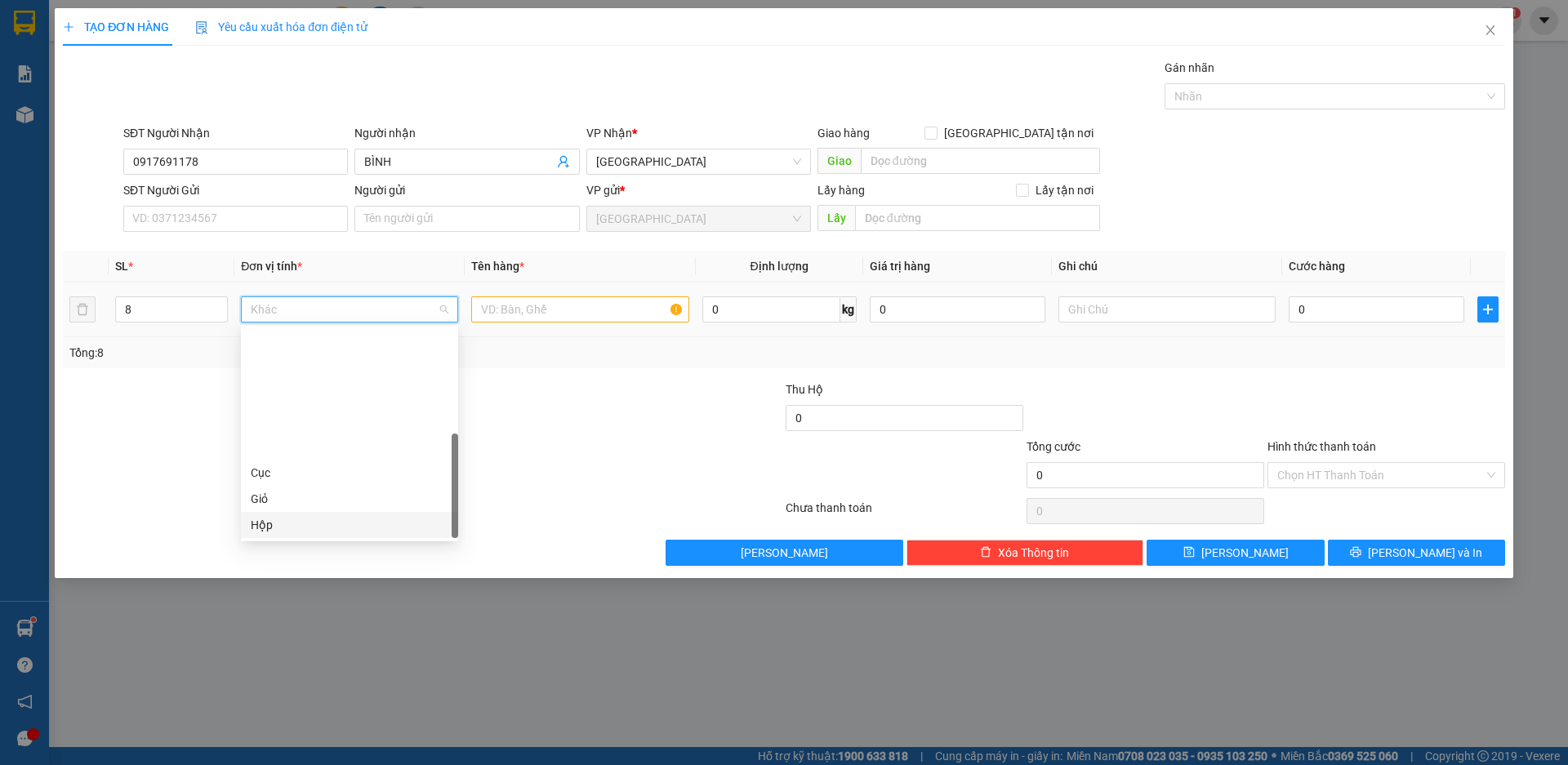
scroll to position [157, 0]
click at [293, 425] on div "Thùng" at bounding box center [349, 421] width 197 height 18
click at [537, 313] on input "text" at bounding box center [580, 310] width 217 height 26
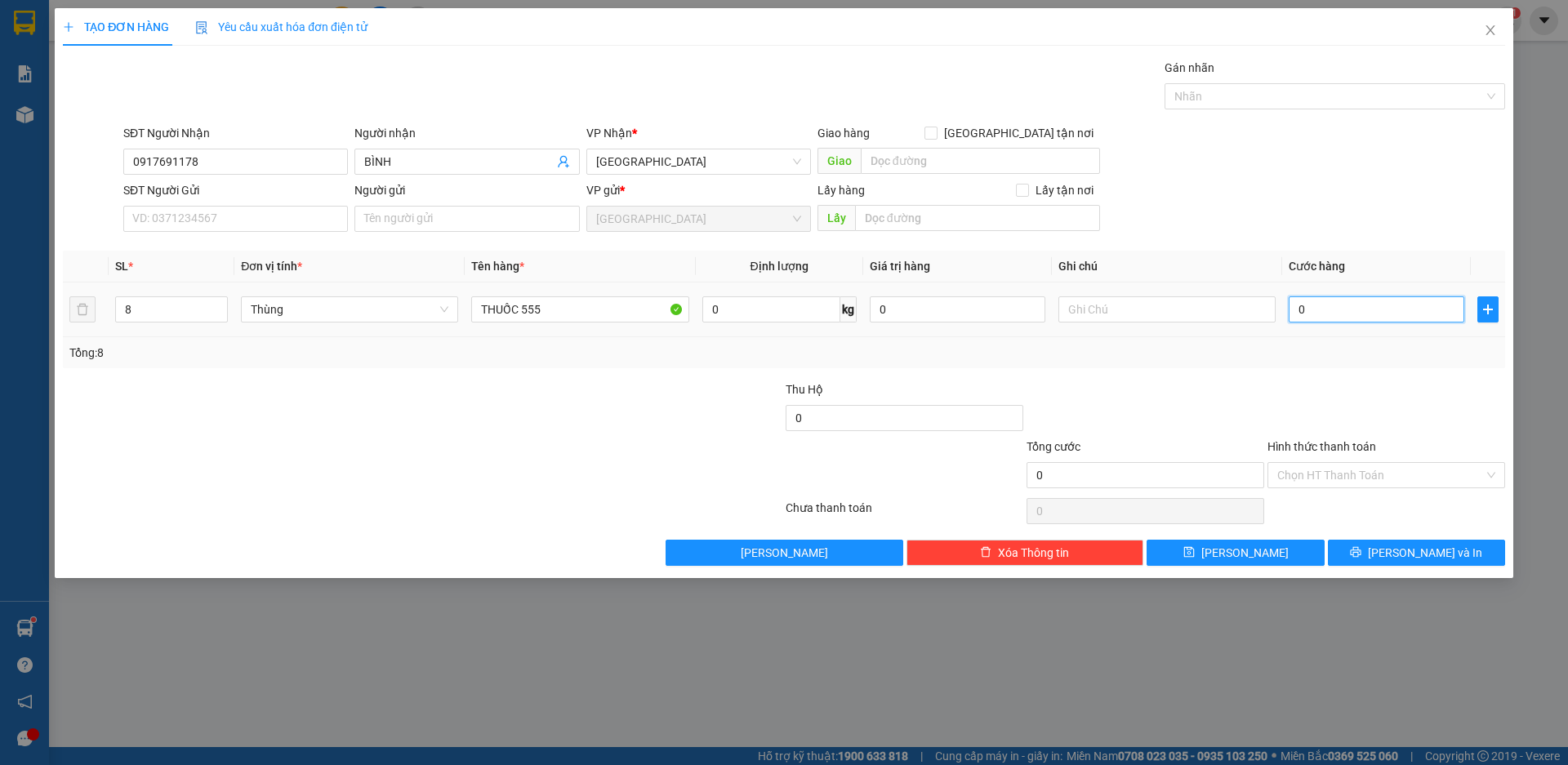
click at [1322, 313] on input "0" at bounding box center [1376, 310] width 176 height 26
click at [1338, 465] on input "Hình thức thanh toán" at bounding box center [1380, 475] width 206 height 25
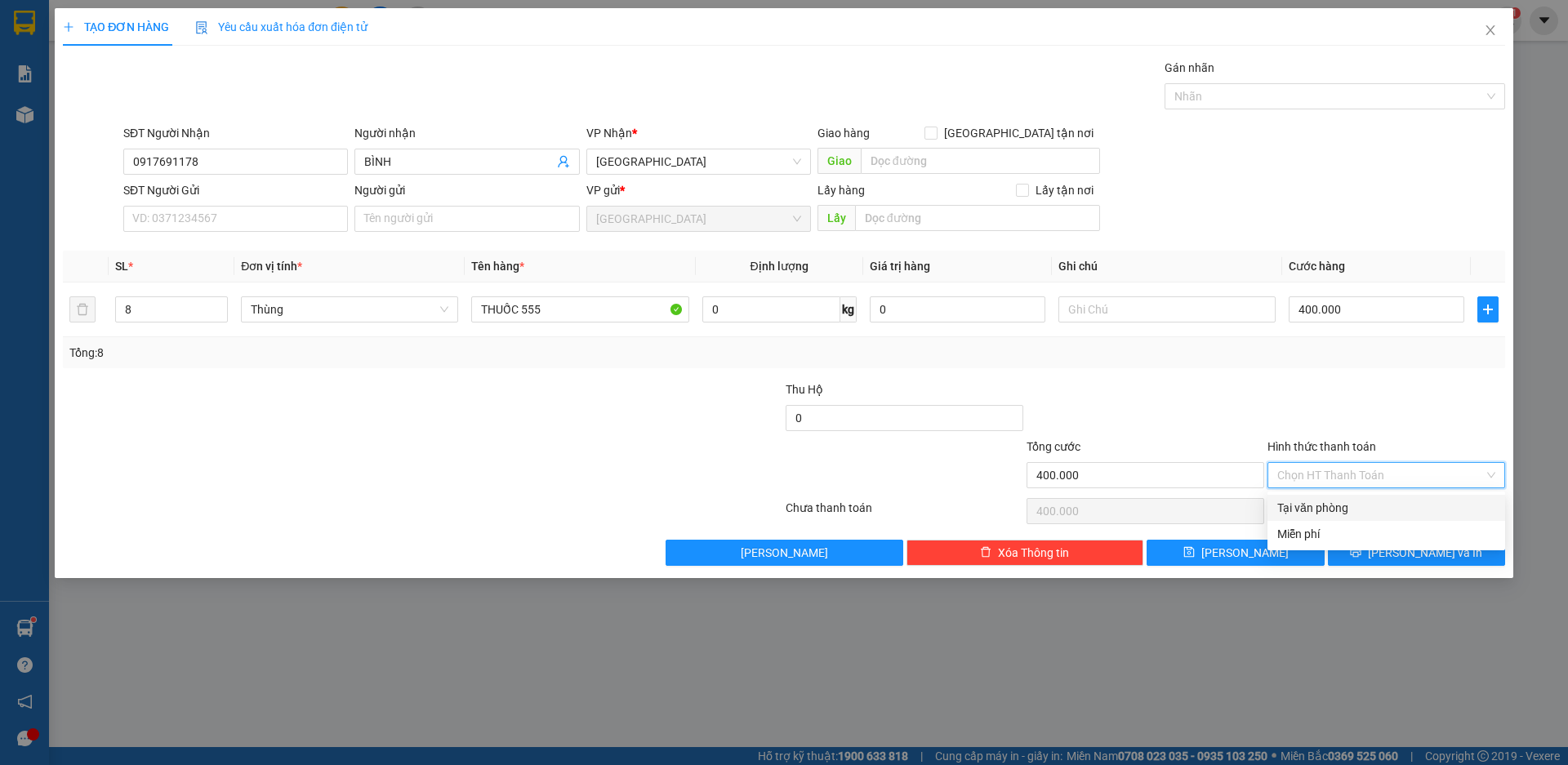
click at [1320, 510] on div "Tại văn phòng" at bounding box center [1386, 508] width 218 height 18
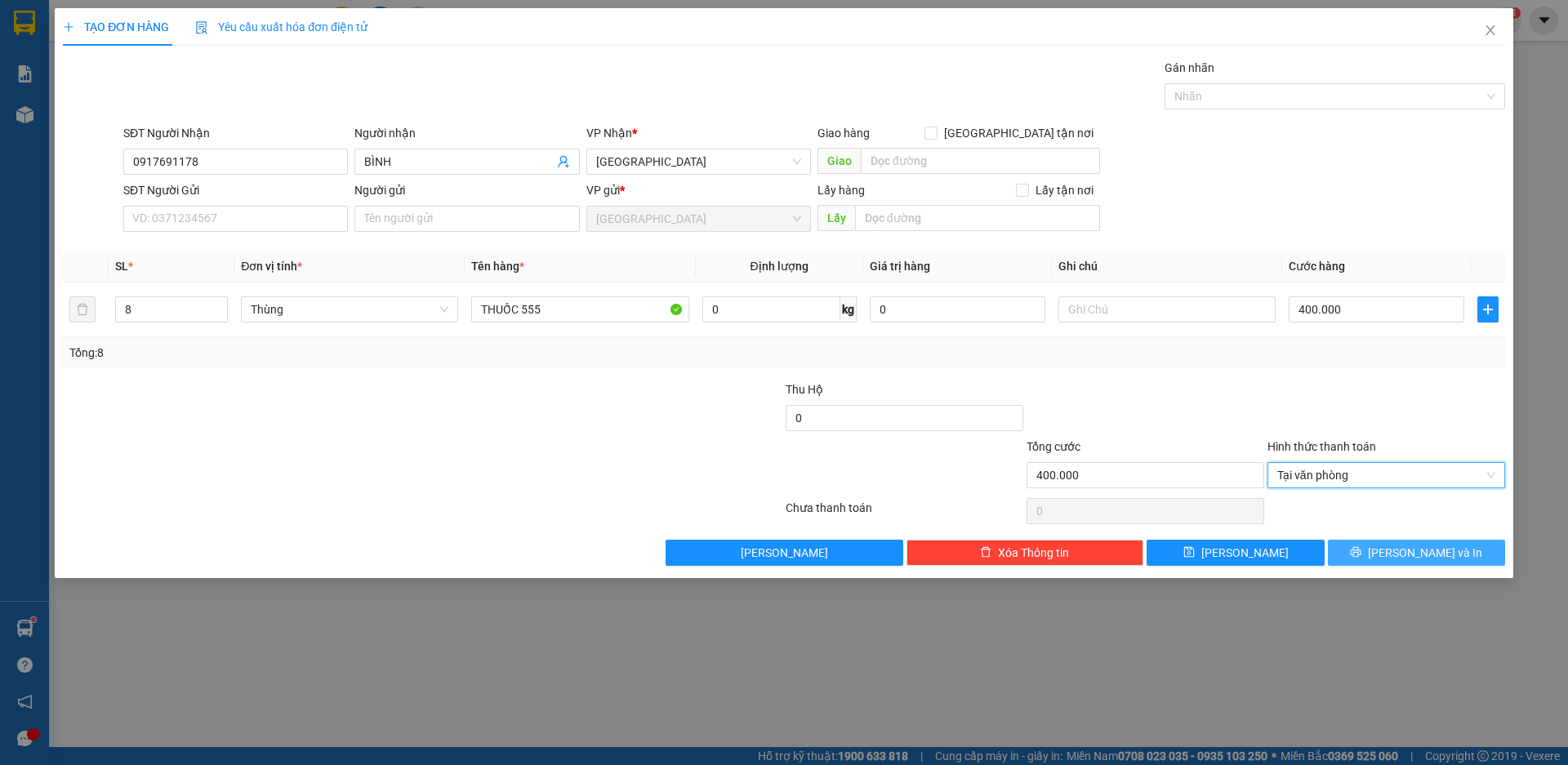
click at [1409, 555] on span "[PERSON_NAME] và In" at bounding box center [1425, 553] width 114 height 18
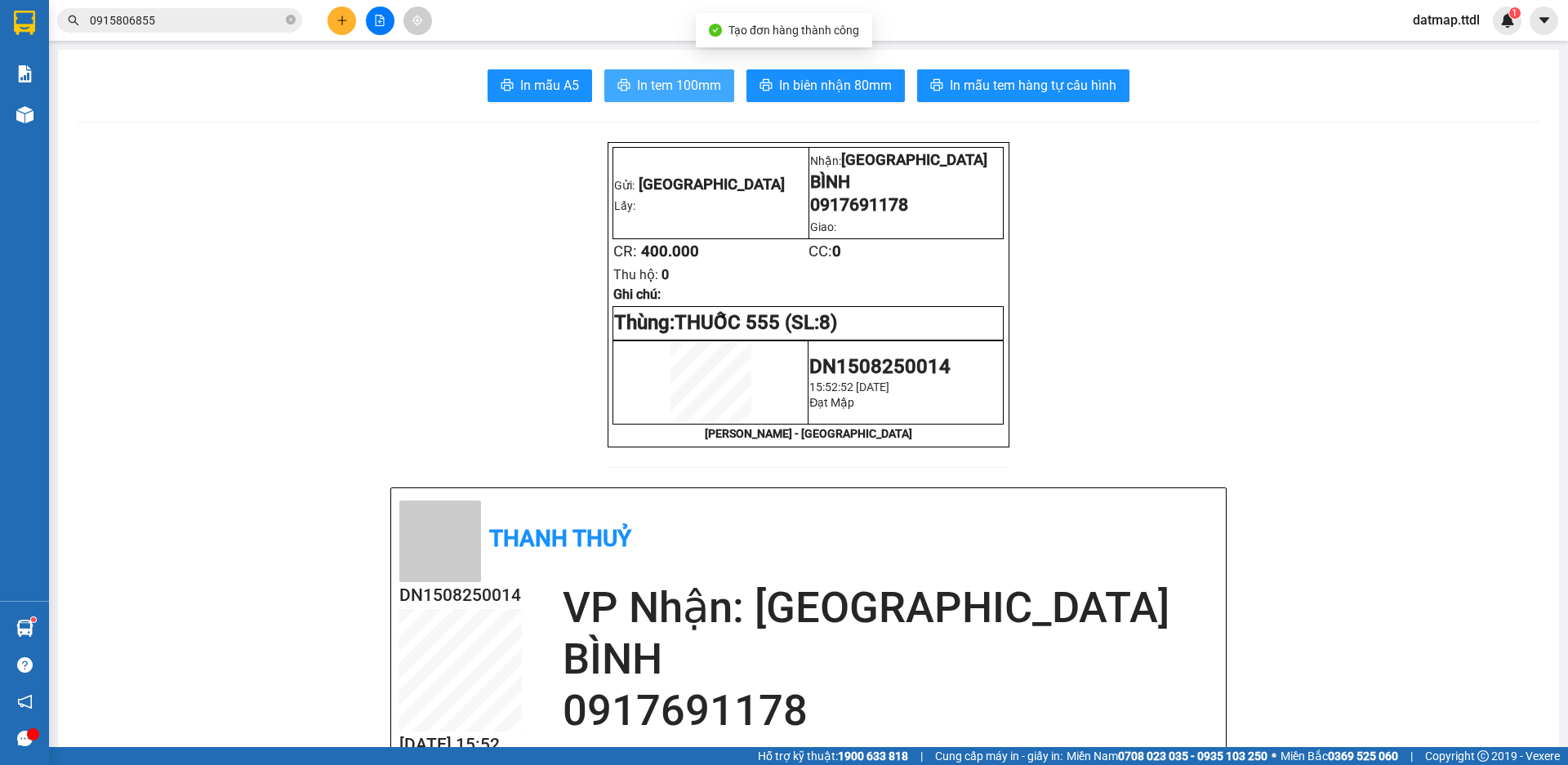
click at [690, 88] on span "In tem 100mm" at bounding box center [679, 85] width 84 height 21
click at [344, 21] on icon "plus" at bounding box center [342, 21] width 12 height 12
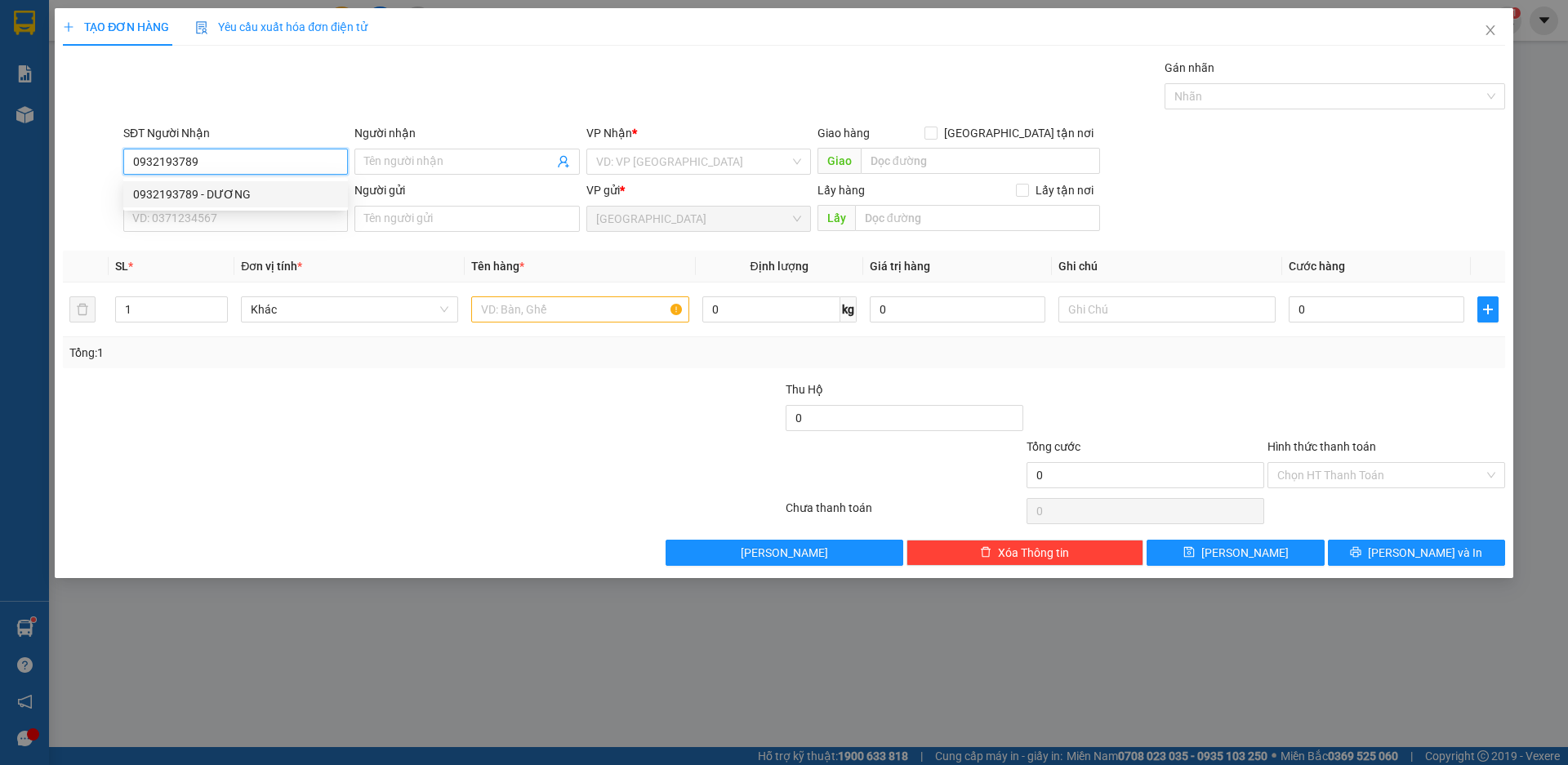
click at [157, 192] on div "0932193789 - DƯƠNG" at bounding box center [235, 194] width 205 height 18
click at [334, 312] on span "Khác" at bounding box center [349, 310] width 197 height 25
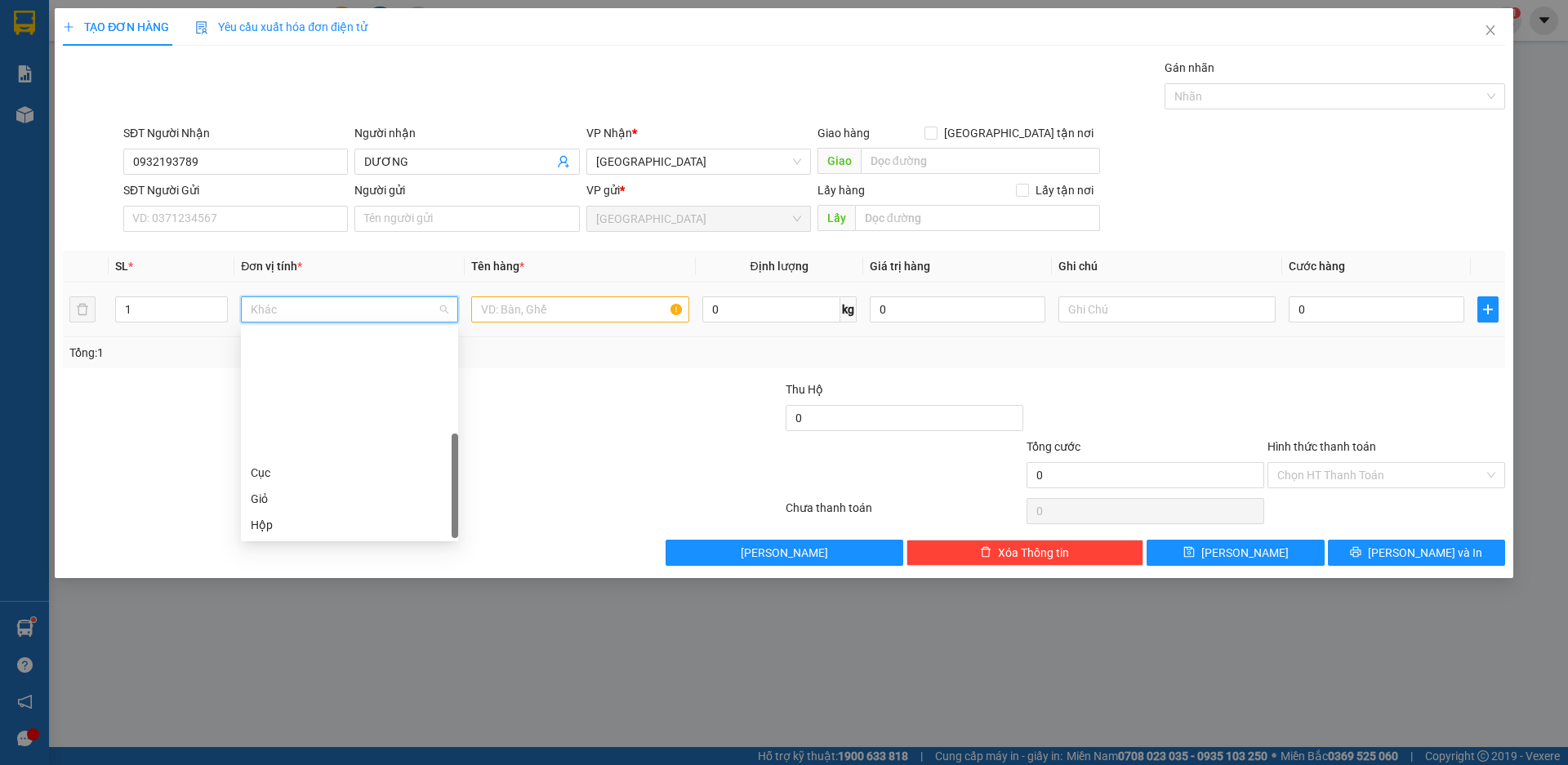
click at [277, 569] on div "Thùng" at bounding box center [349, 577] width 197 height 18
click at [515, 311] on input "text" at bounding box center [580, 310] width 217 height 26
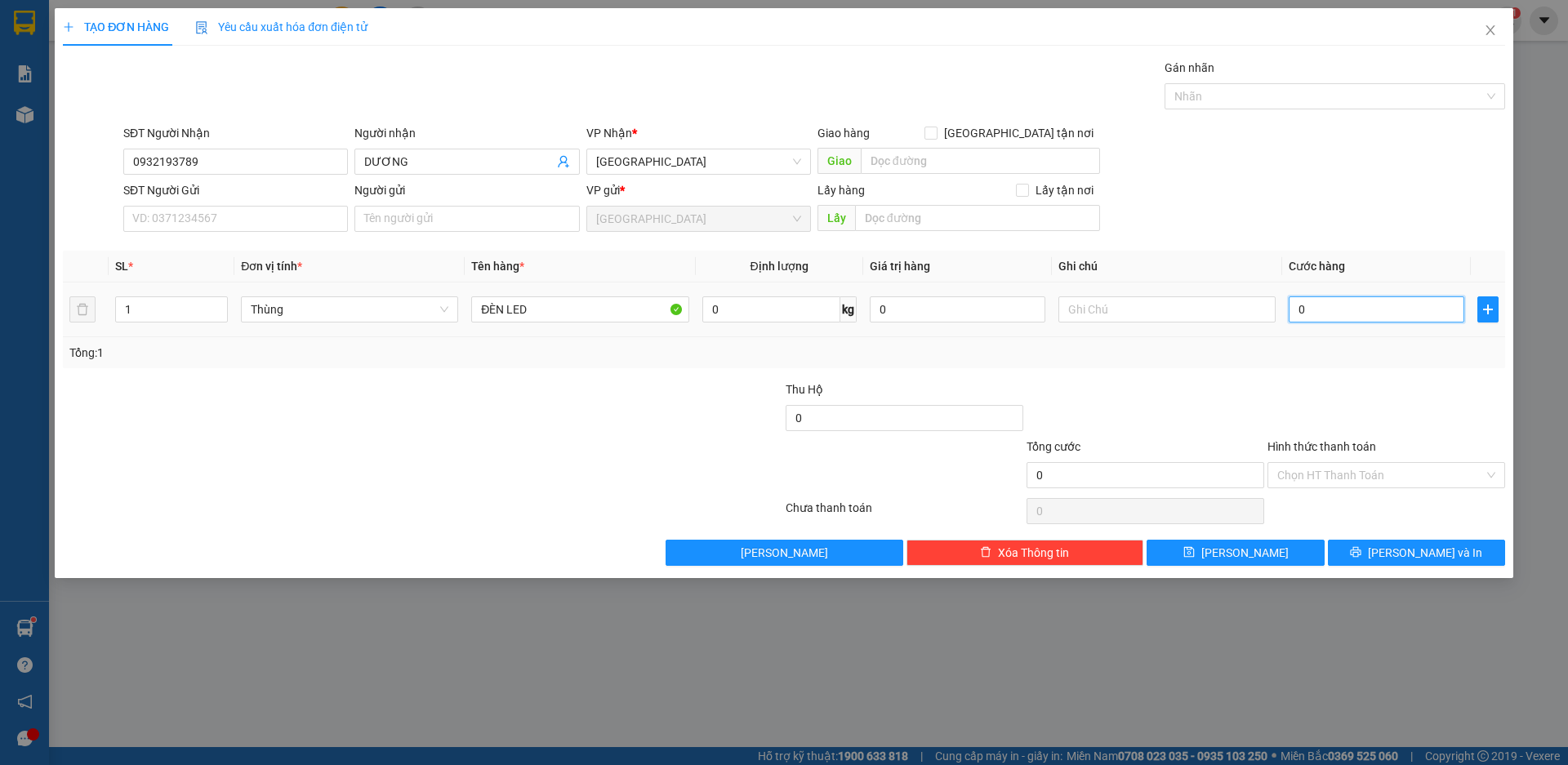
click at [1319, 303] on input "0" at bounding box center [1376, 310] width 176 height 26
click at [1362, 551] on icon "printer" at bounding box center [1356, 552] width 11 height 11
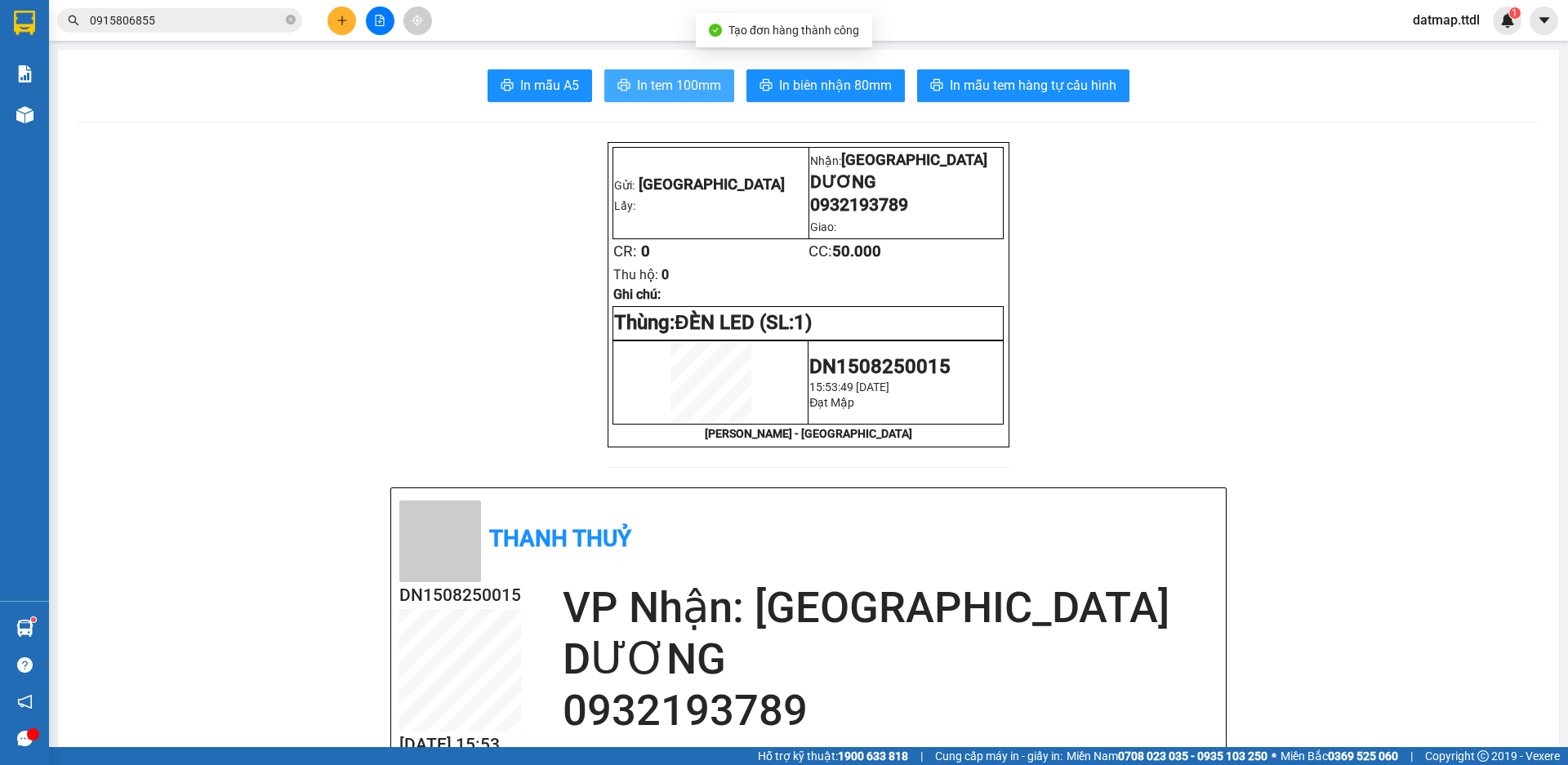
click at [676, 83] on span "In tem 100mm" at bounding box center [679, 85] width 84 height 21
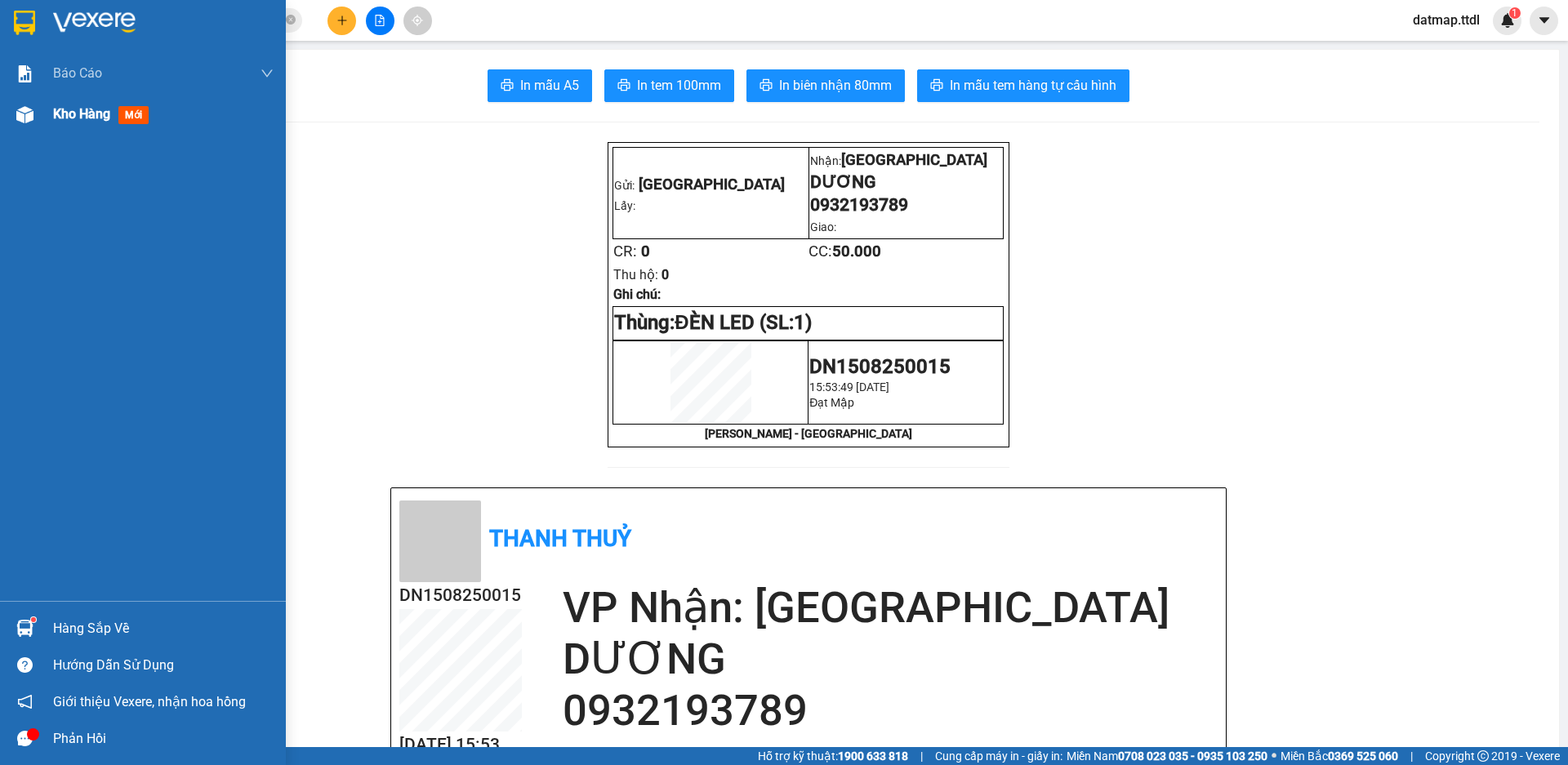
click at [25, 117] on img at bounding box center [24, 114] width 17 height 17
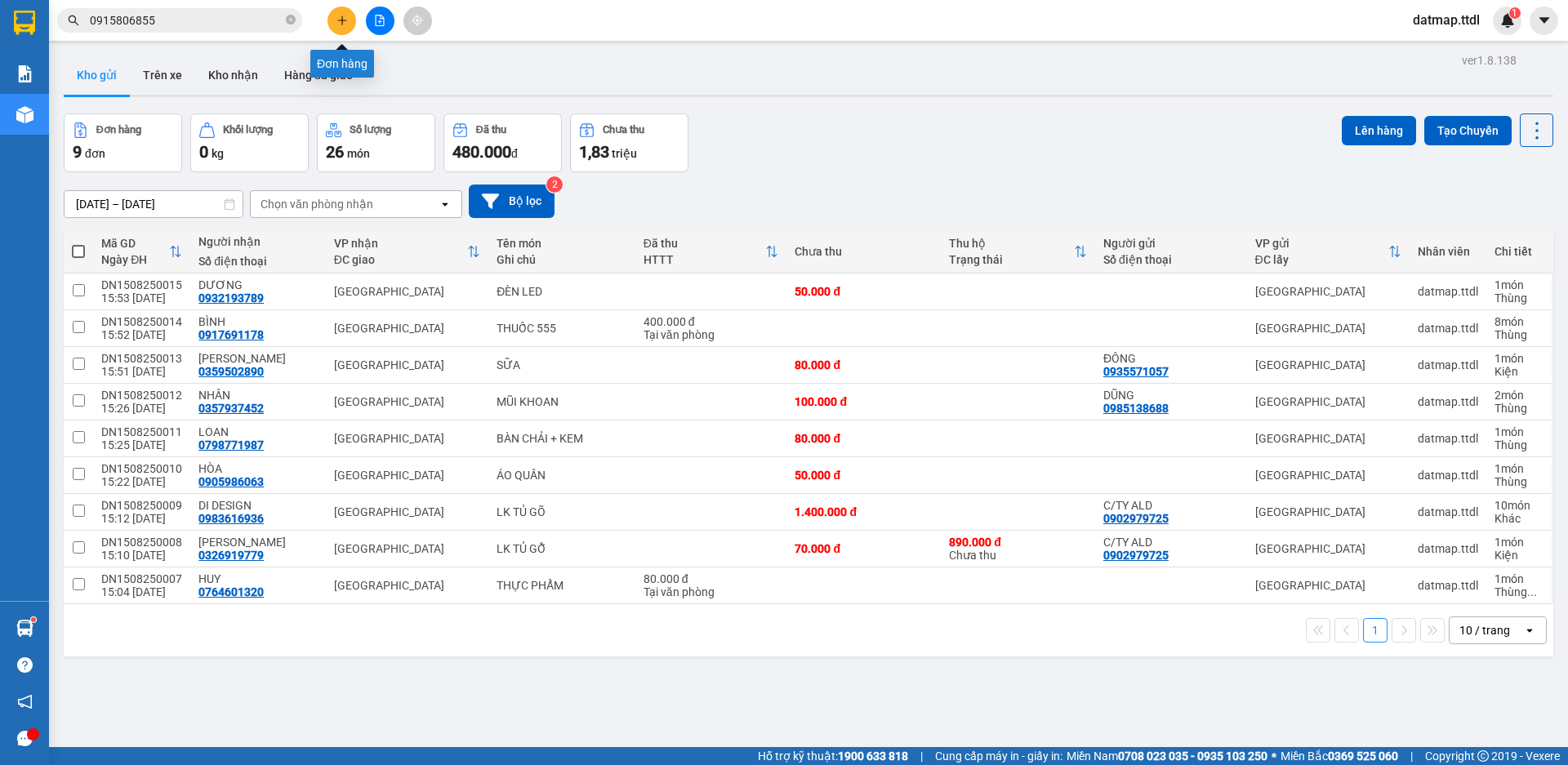
click at [339, 17] on icon "plus" at bounding box center [342, 21] width 12 height 12
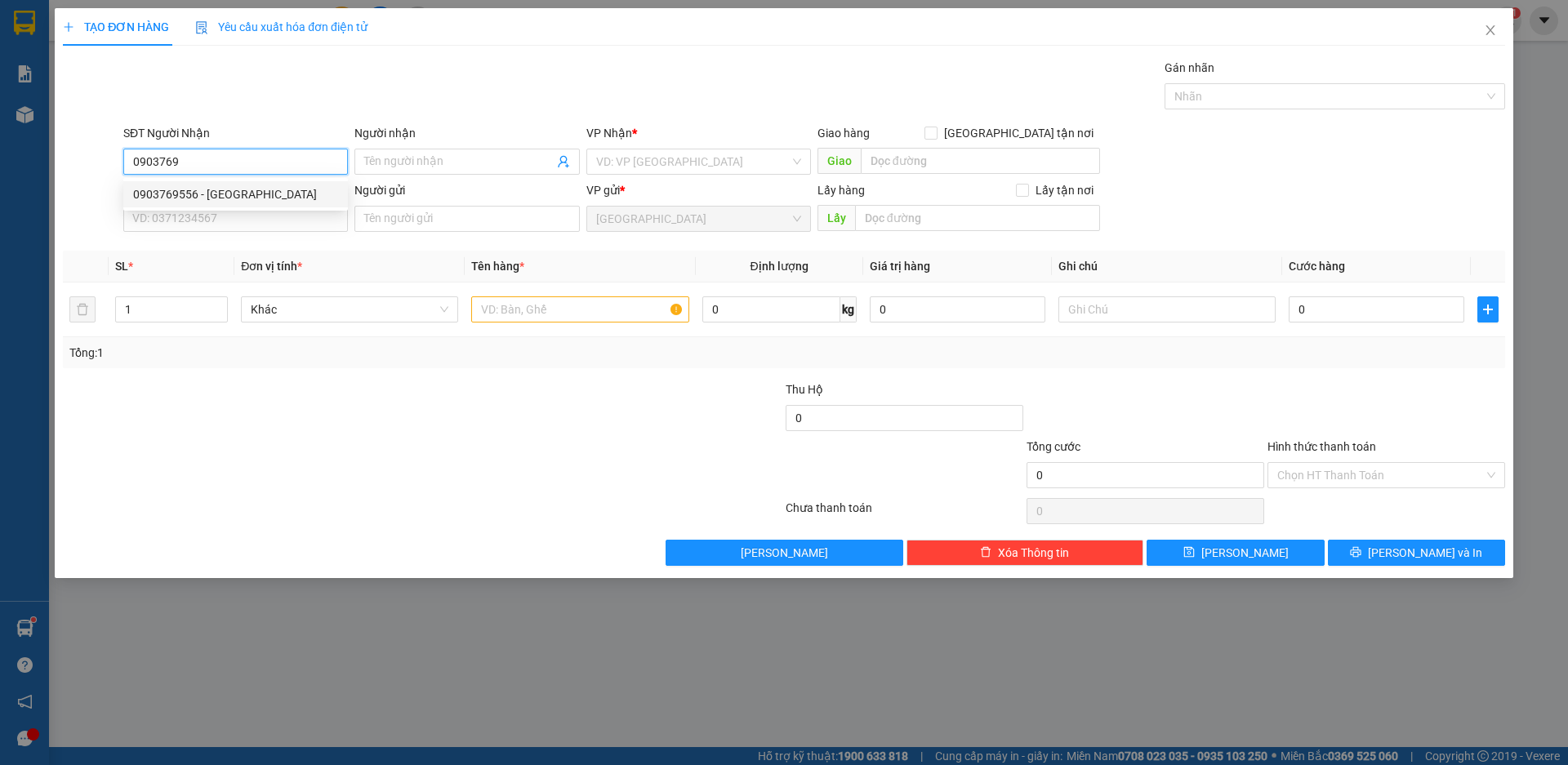
click at [172, 192] on div "0903769556 - [GEOGRAPHIC_DATA]" at bounding box center [235, 194] width 205 height 18
click at [355, 307] on span "Khác" at bounding box center [349, 310] width 197 height 25
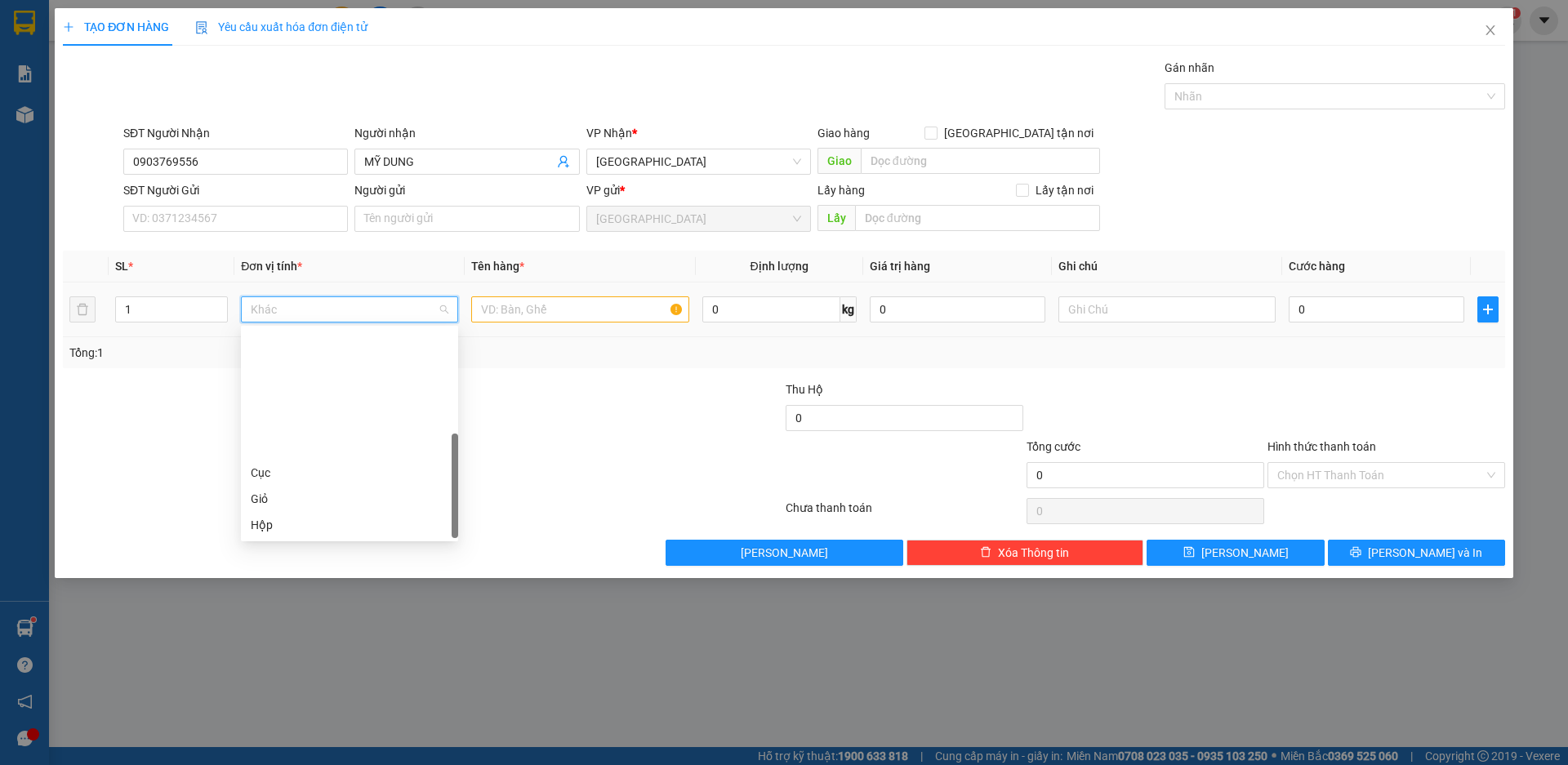
click at [360, 565] on div "Thùng" at bounding box center [349, 577] width 217 height 26
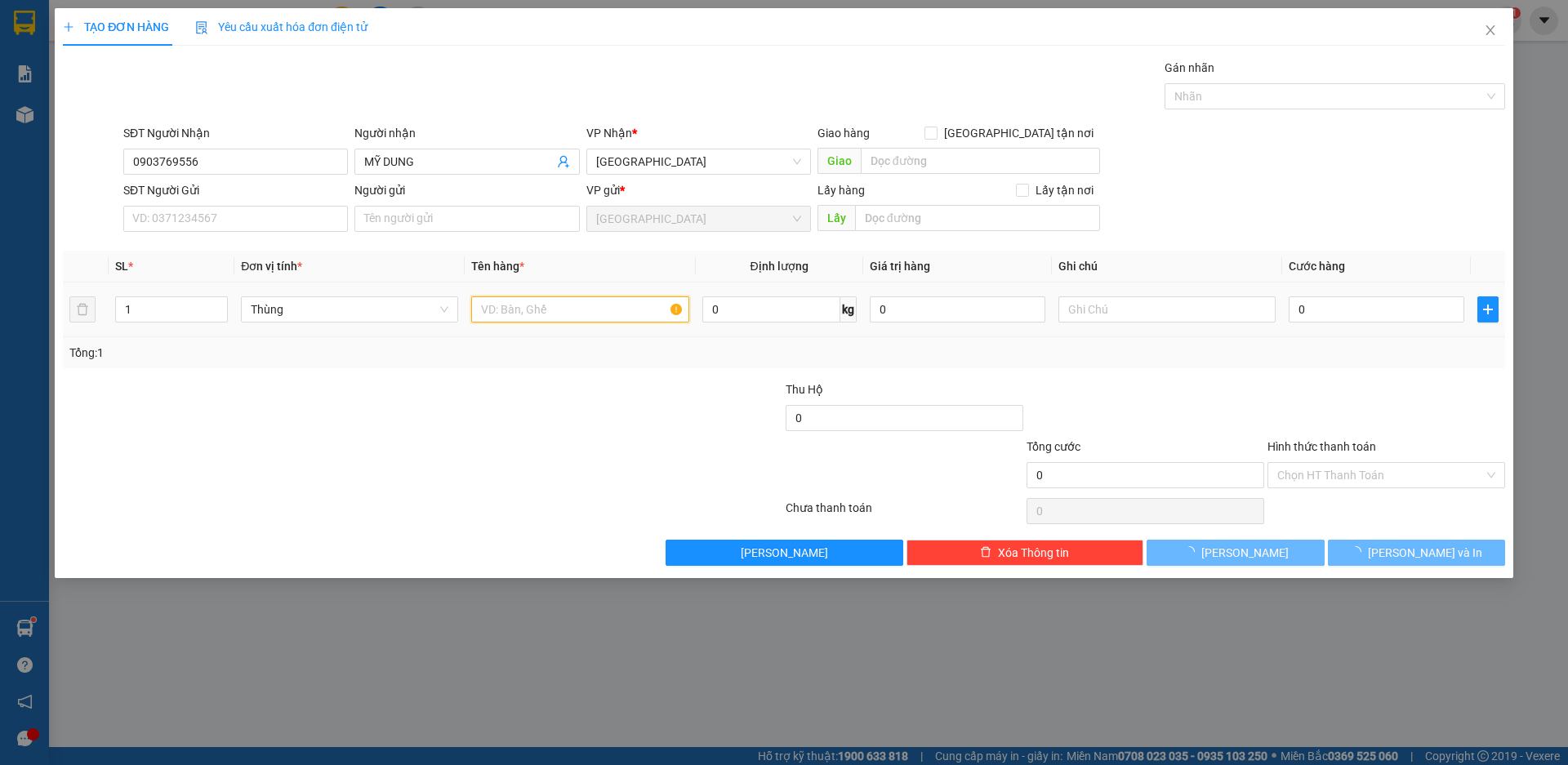
click at [545, 312] on input "text" at bounding box center [580, 310] width 217 height 26
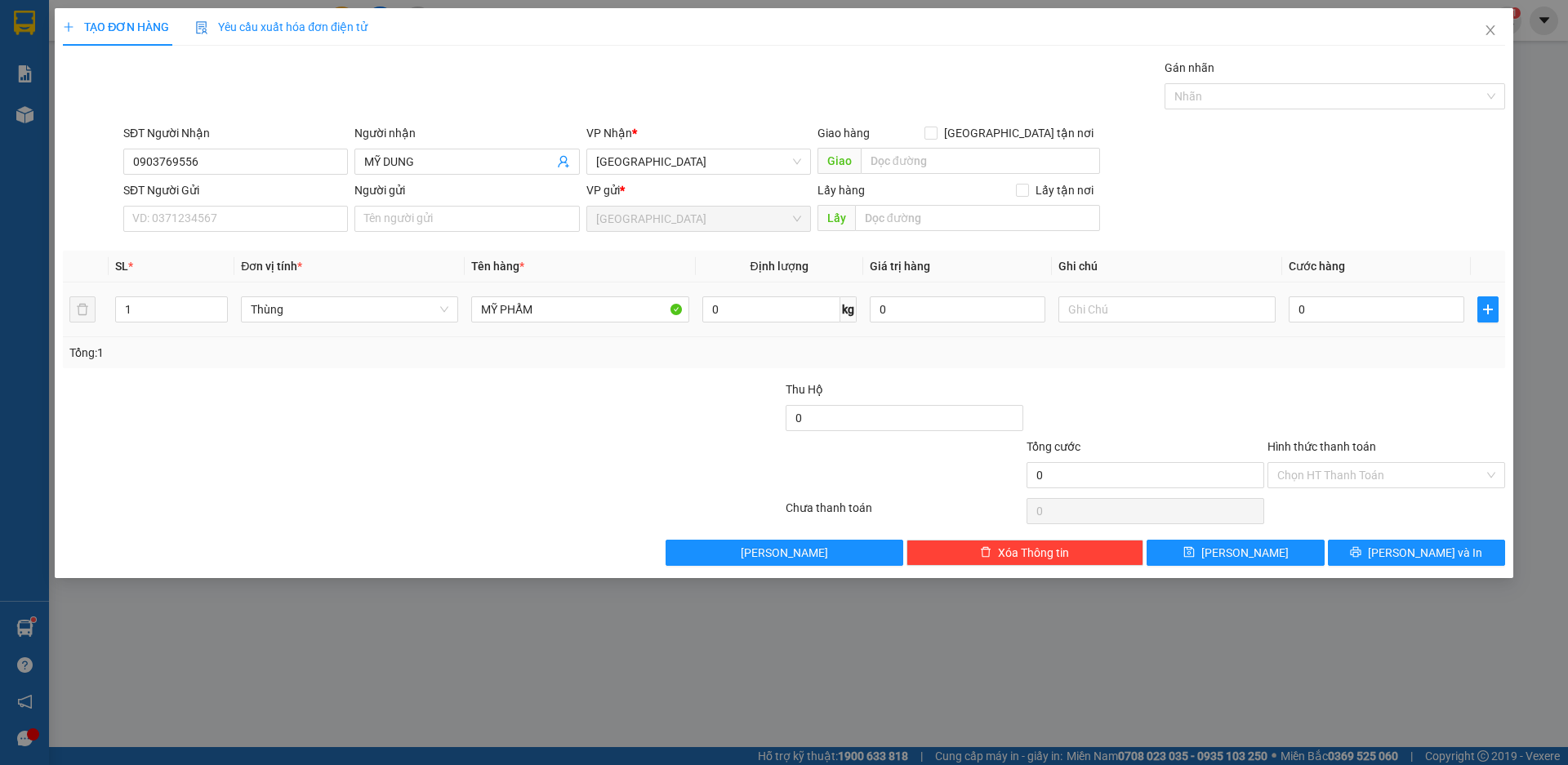
click at [1394, 296] on div "0" at bounding box center [1376, 309] width 176 height 33
click at [1398, 299] on input "0" at bounding box center [1376, 310] width 176 height 26
click at [1415, 548] on span "[PERSON_NAME] và In" at bounding box center [1425, 553] width 114 height 18
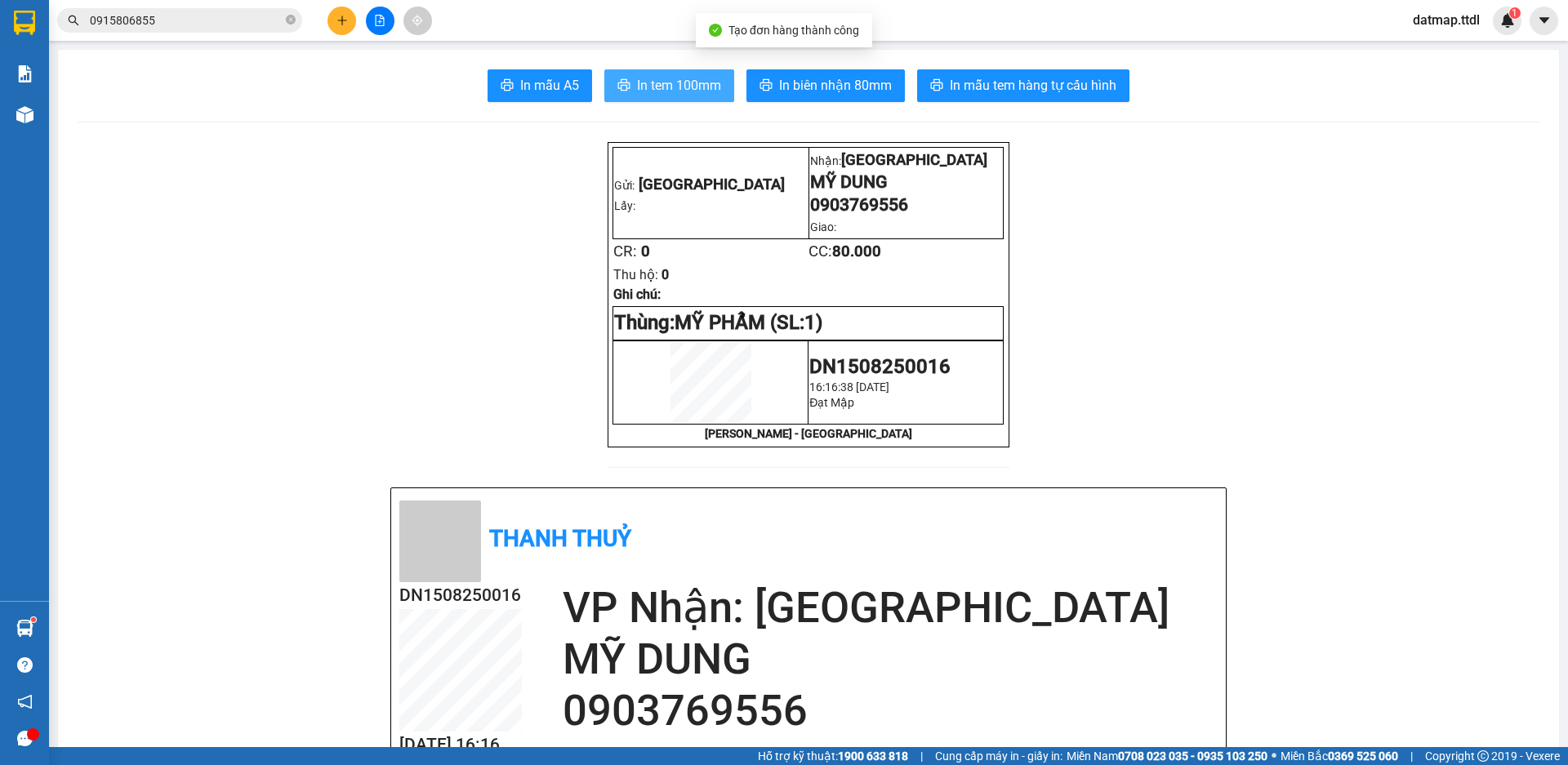
click at [698, 92] on span "In tem 100mm" at bounding box center [679, 85] width 84 height 21
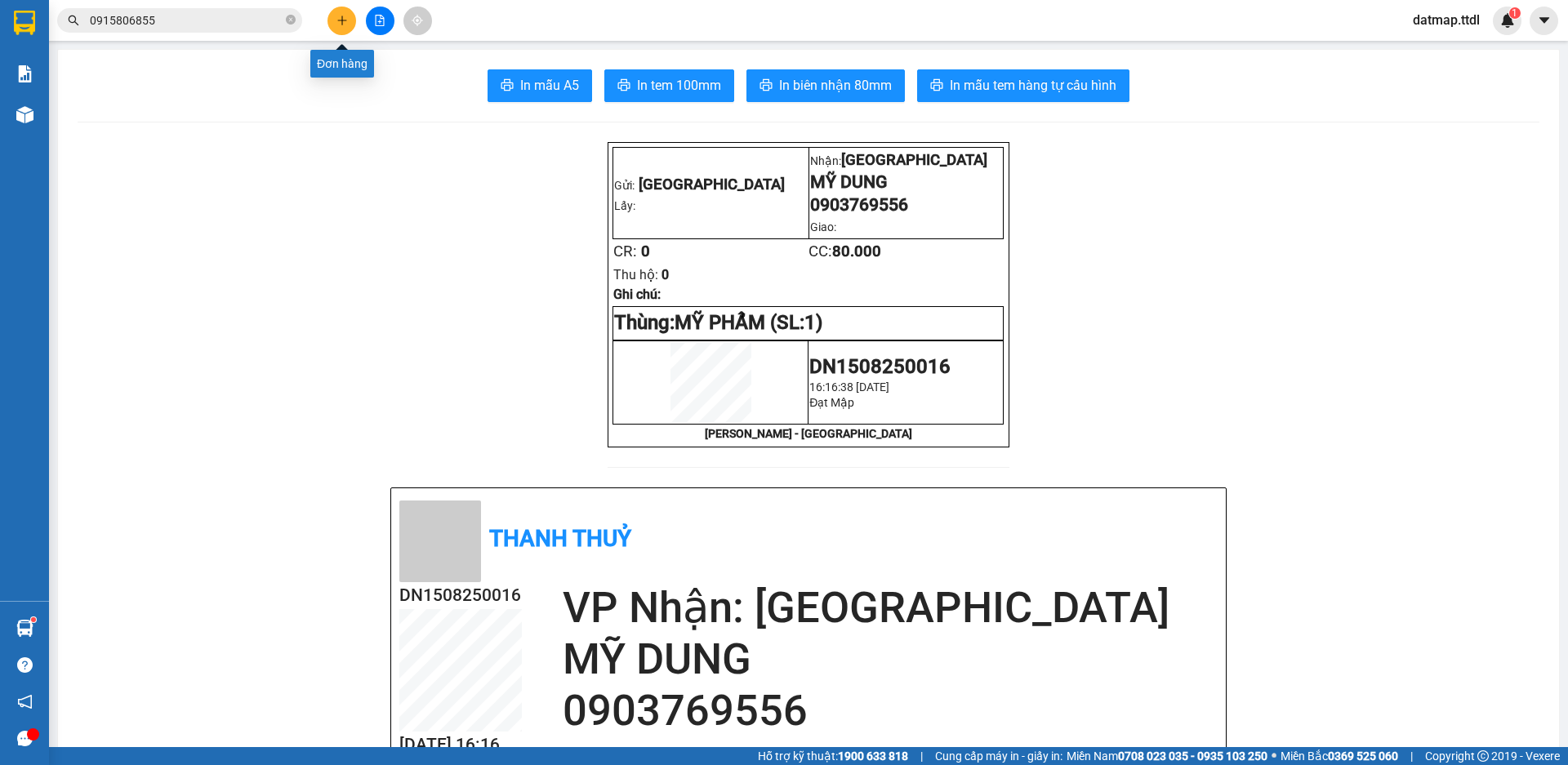
click at [339, 16] on icon "plus" at bounding box center [342, 21] width 12 height 12
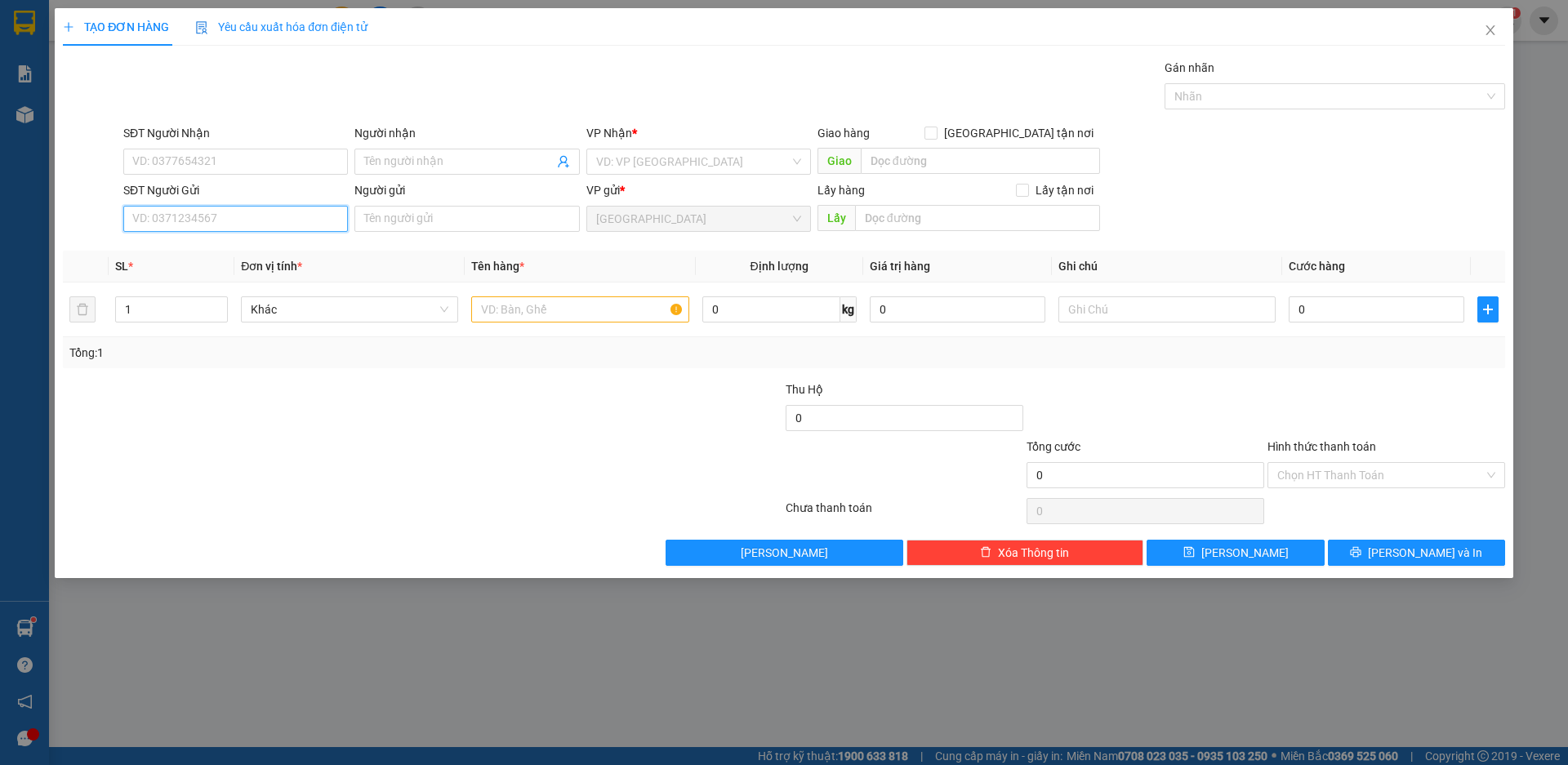
click at [219, 210] on input "SĐT Người Gửi" at bounding box center [235, 218] width 224 height 26
click at [390, 220] on input "Người gửi" at bounding box center [466, 218] width 224 height 26
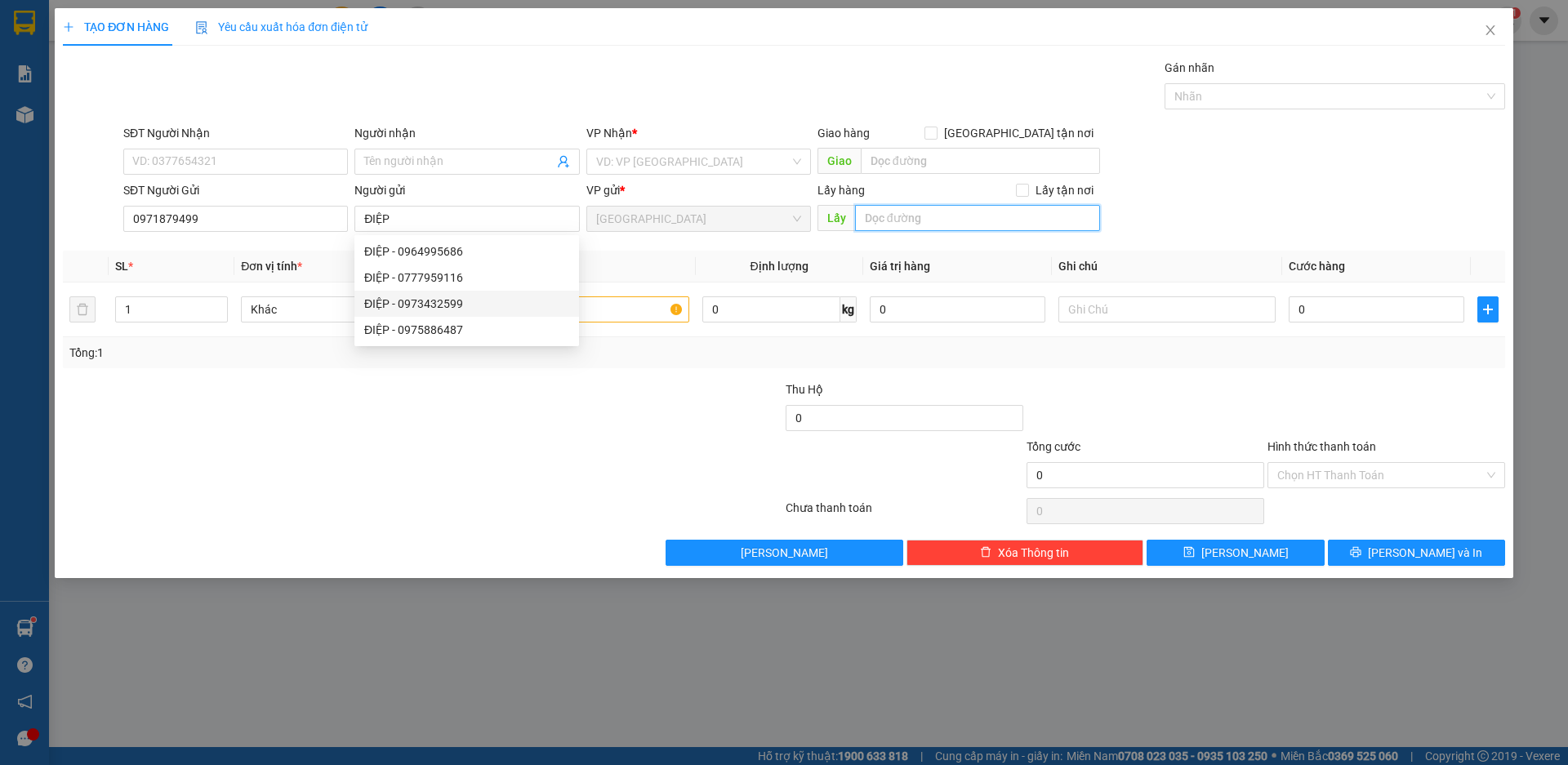
click at [920, 217] on input "text" at bounding box center [978, 218] width 245 height 26
click at [322, 315] on span "Khác" at bounding box center [349, 310] width 197 height 25
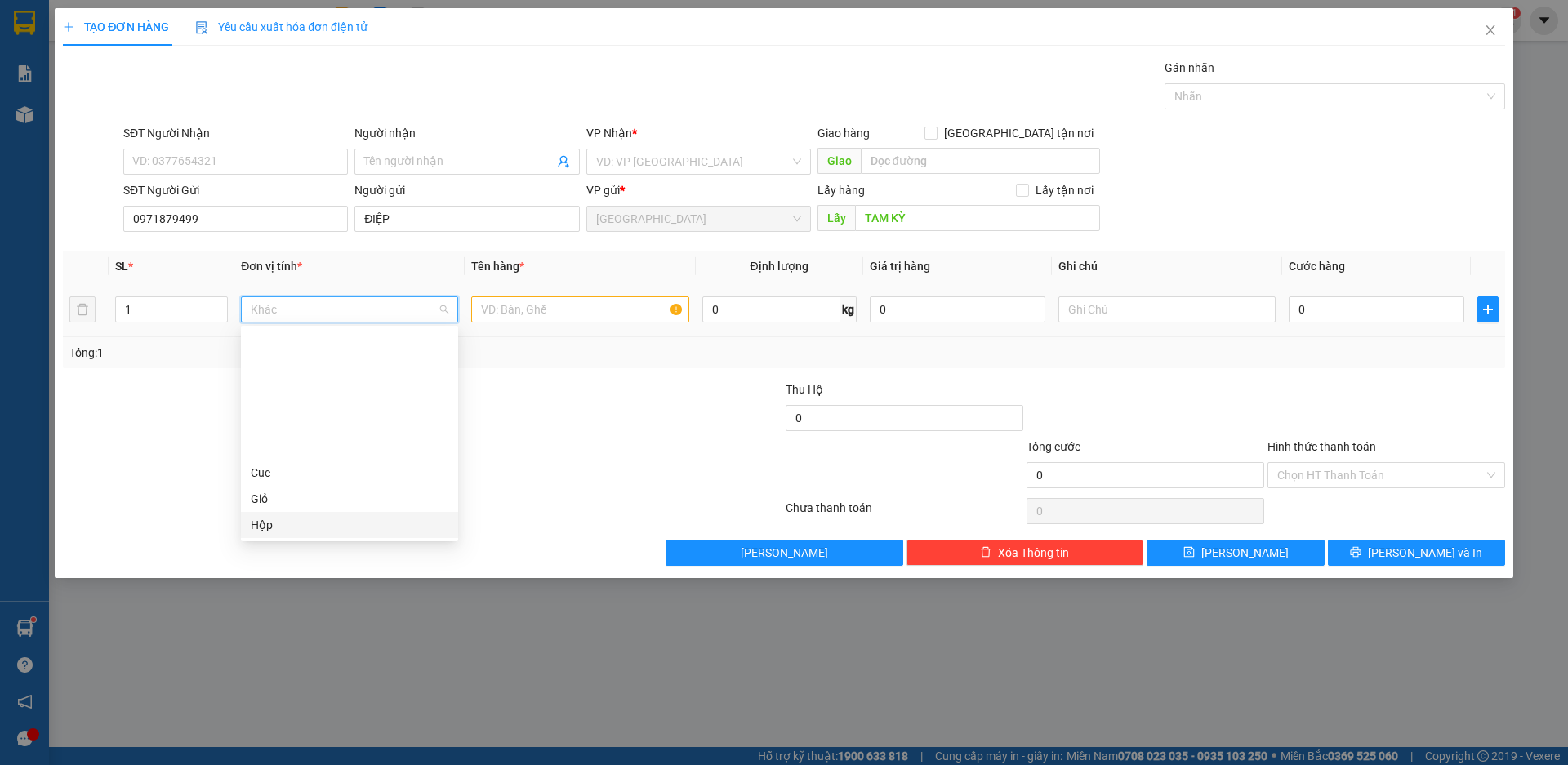
click at [327, 516] on div "Hộp" at bounding box center [349, 525] width 197 height 18
click at [502, 315] on input "text" at bounding box center [580, 310] width 217 height 26
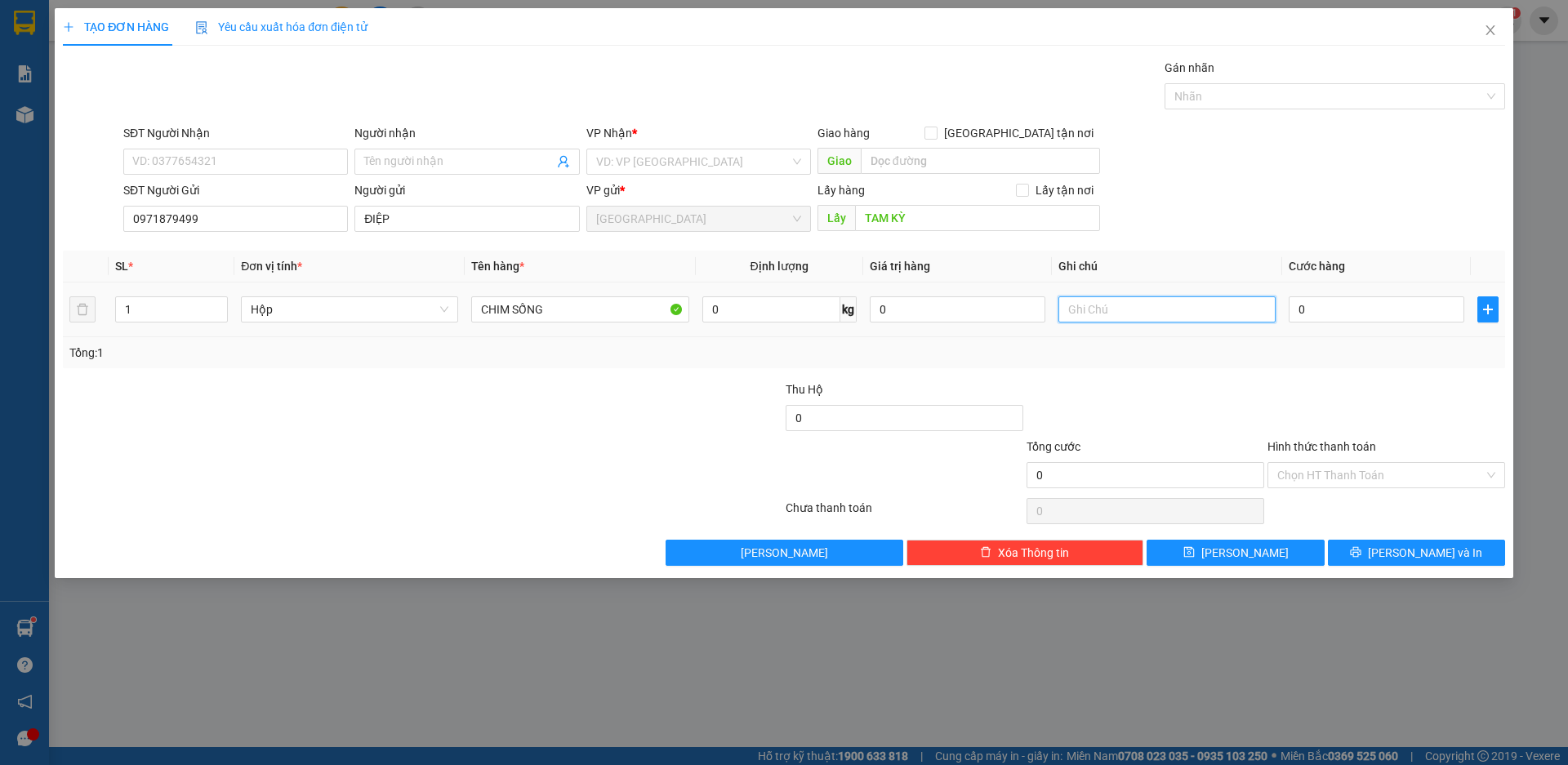
click at [1090, 317] on input "text" at bounding box center [1167, 310] width 217 height 26
click at [1407, 323] on div "0" at bounding box center [1376, 309] width 176 height 33
click at [1316, 399] on div at bounding box center [1386, 410] width 241 height 58
click at [1326, 308] on input "0" at bounding box center [1376, 310] width 176 height 26
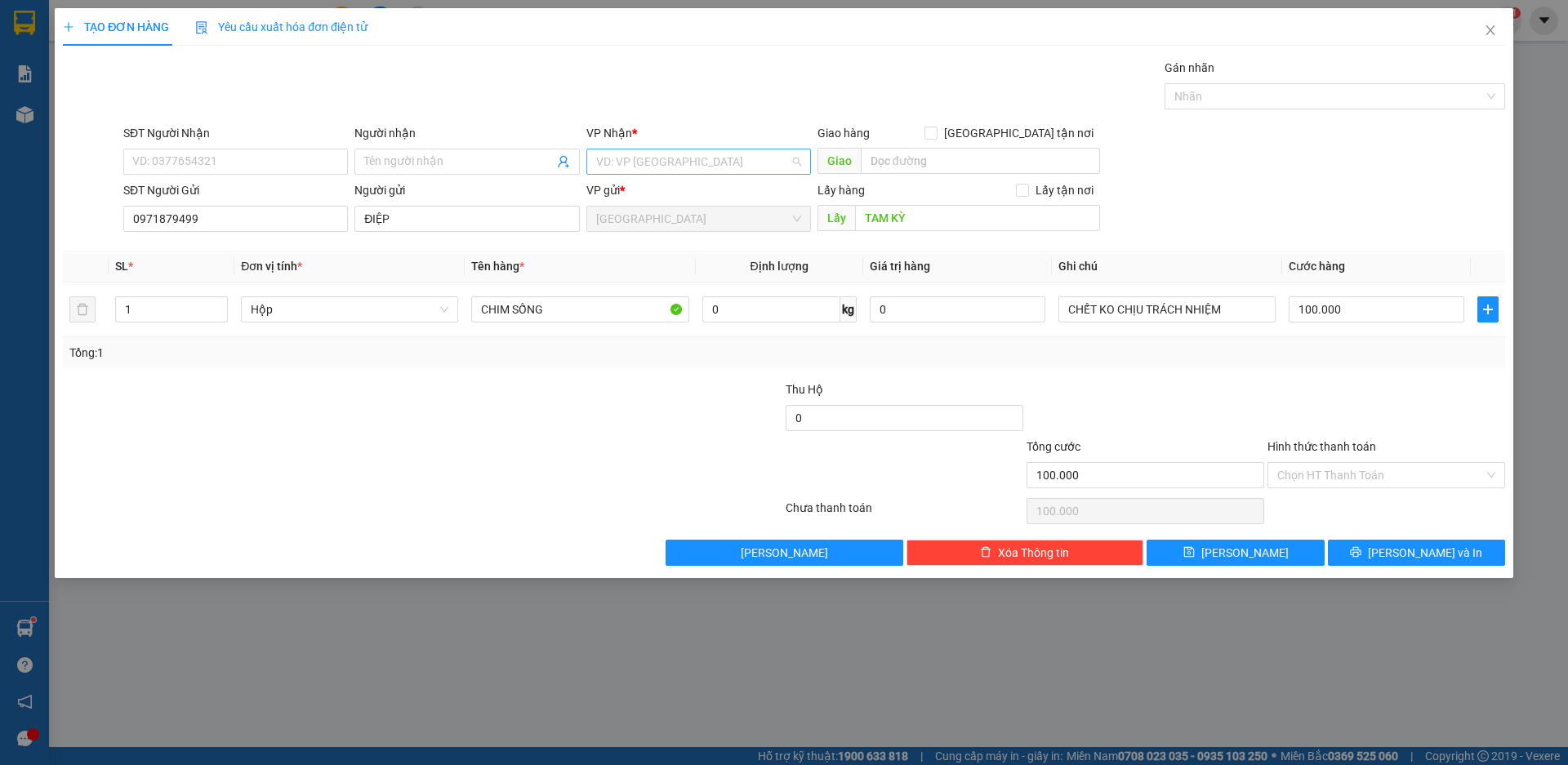
click at [657, 157] on input "search" at bounding box center [693, 162] width 194 height 25
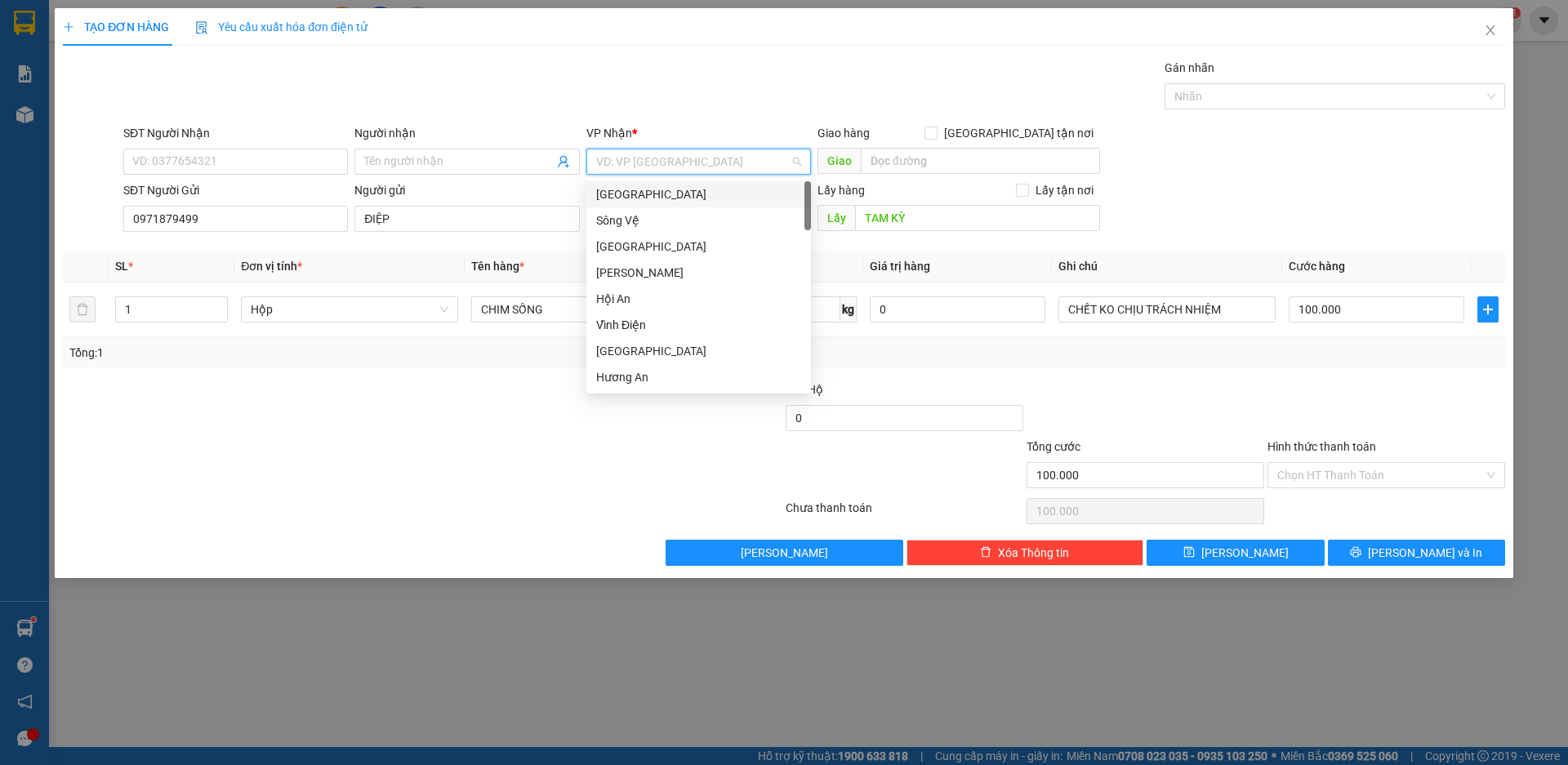
click at [623, 195] on div "[GEOGRAPHIC_DATA]" at bounding box center [699, 194] width 205 height 18
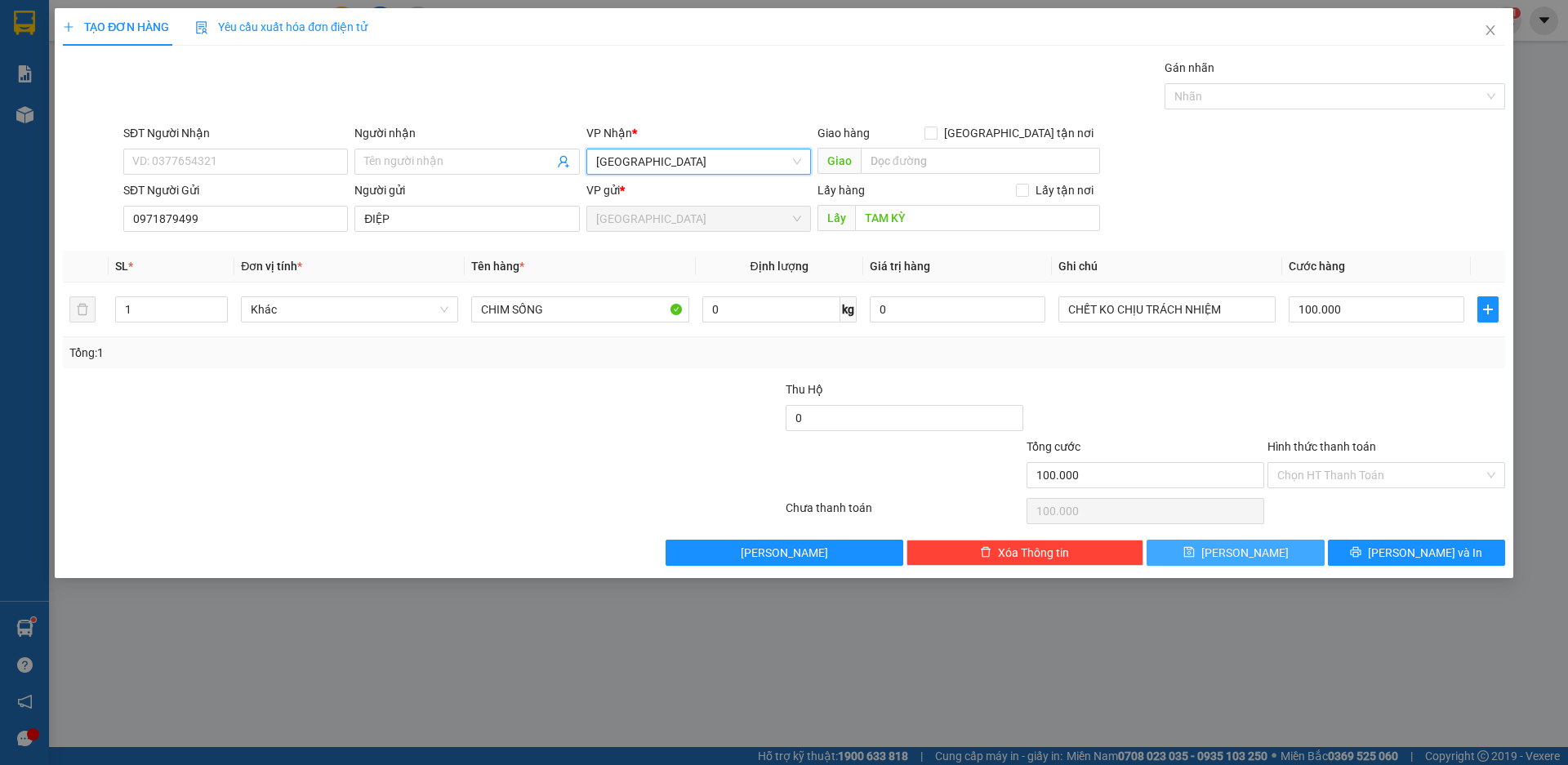
click at [1265, 556] on button "[PERSON_NAME]" at bounding box center [1235, 553] width 178 height 26
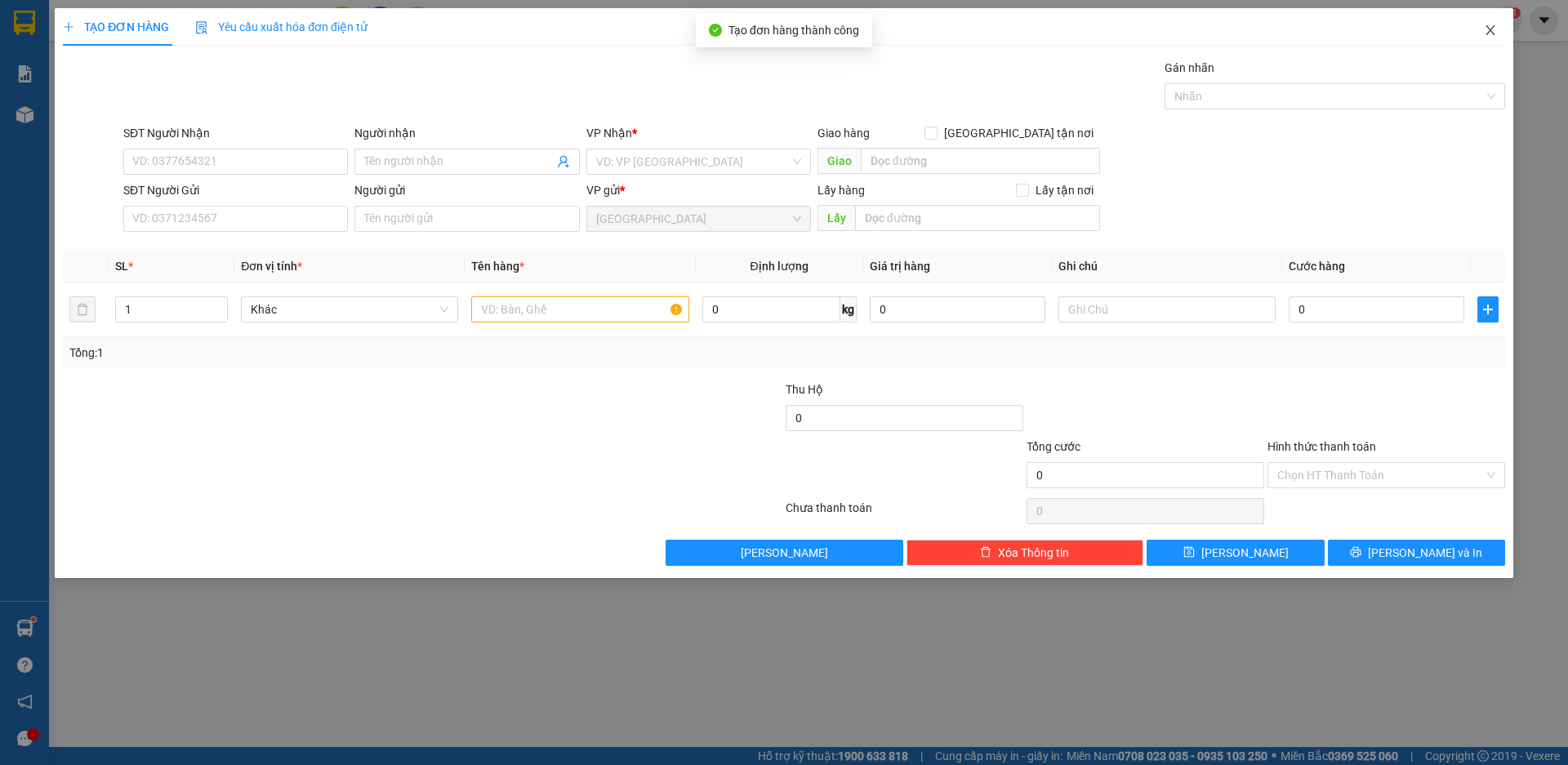
click at [1490, 28] on icon "close" at bounding box center [1490, 30] width 13 height 13
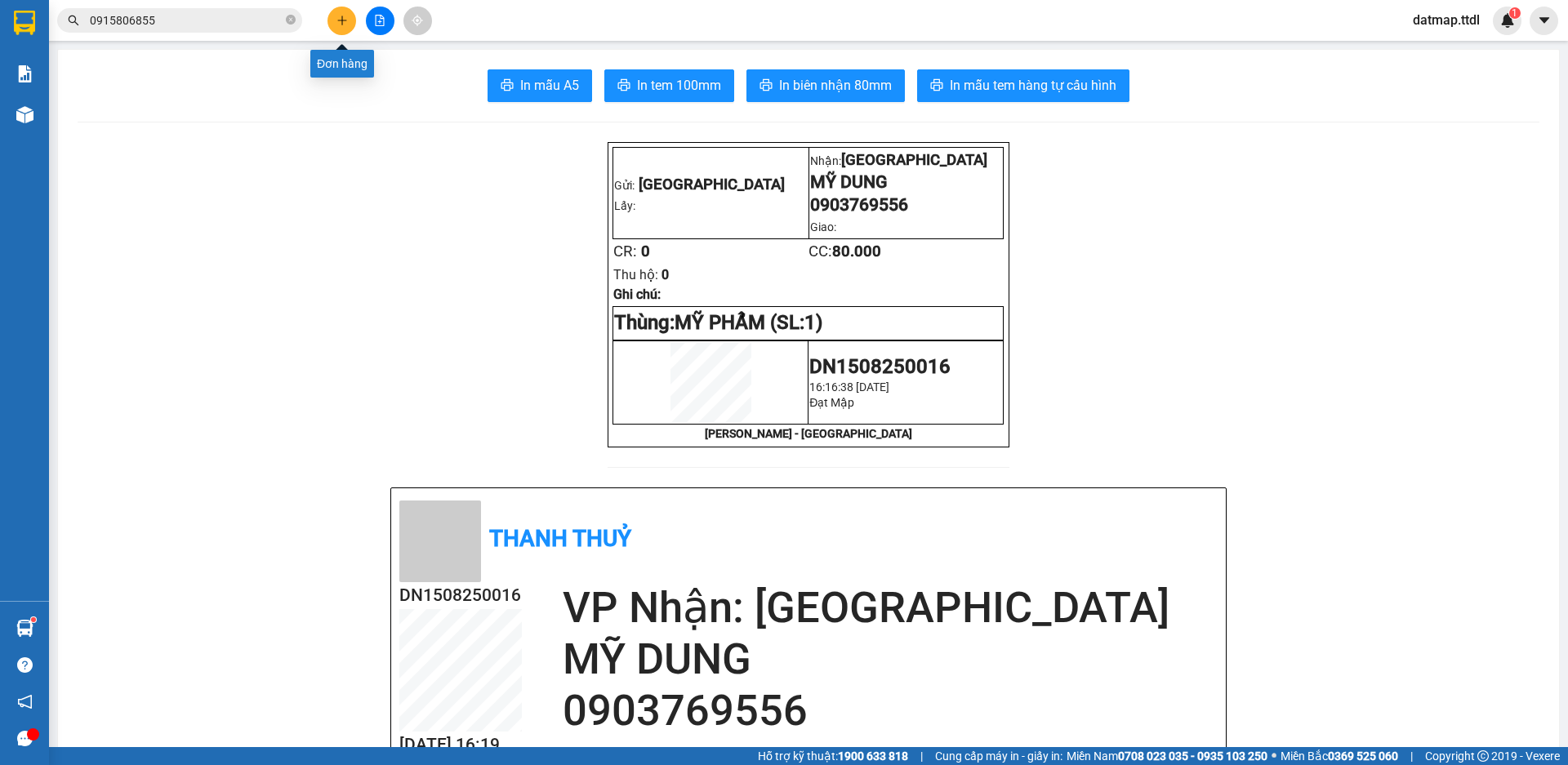
click at [342, 15] on icon "plus" at bounding box center [342, 21] width 12 height 12
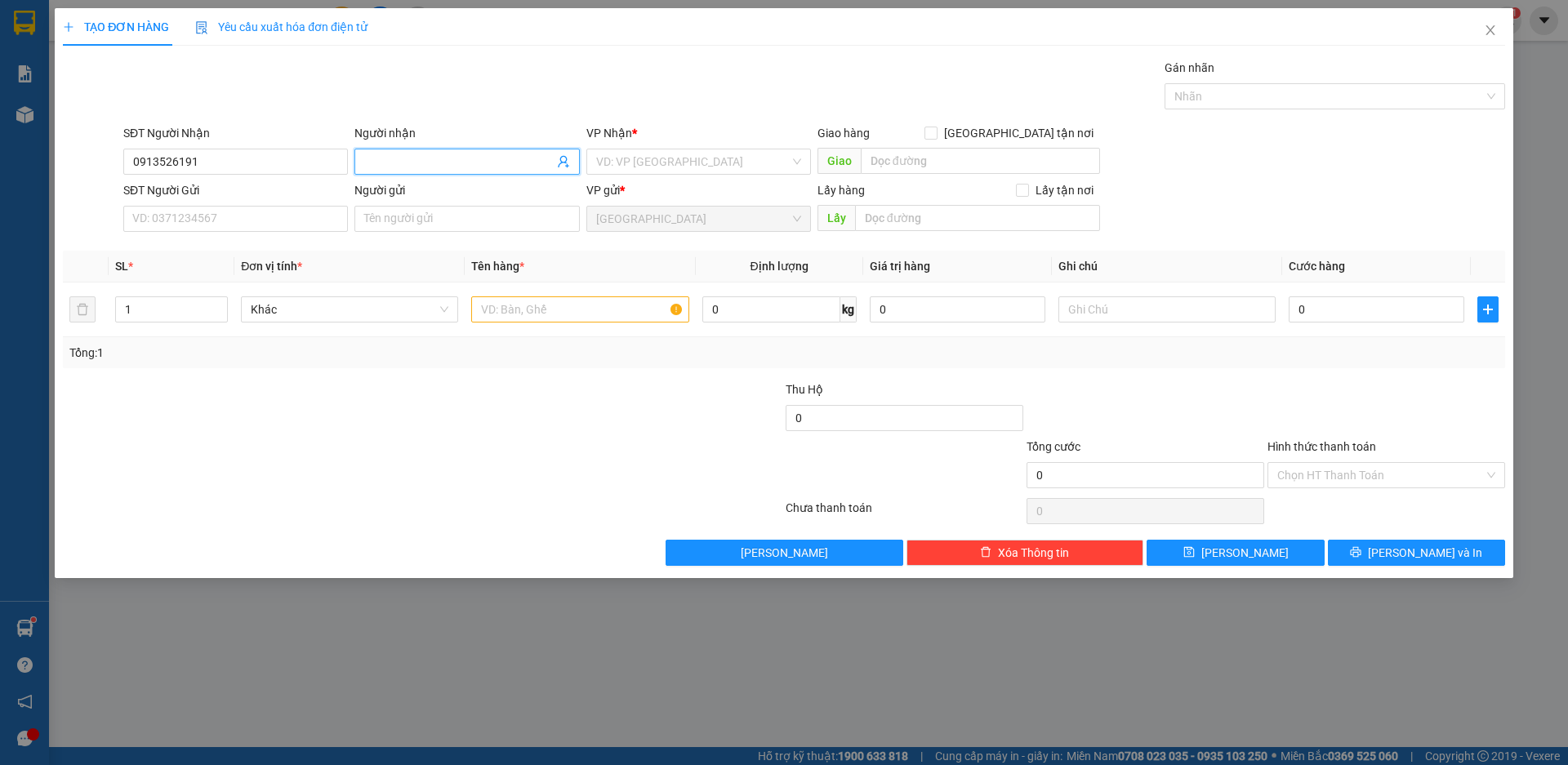
drag, startPoint x: 422, startPoint y: 159, endPoint x: 430, endPoint y: 155, distance: 8.9
click at [425, 158] on input "Người nhận" at bounding box center [458, 162] width 189 height 18
click at [634, 159] on input "search" at bounding box center [693, 162] width 194 height 25
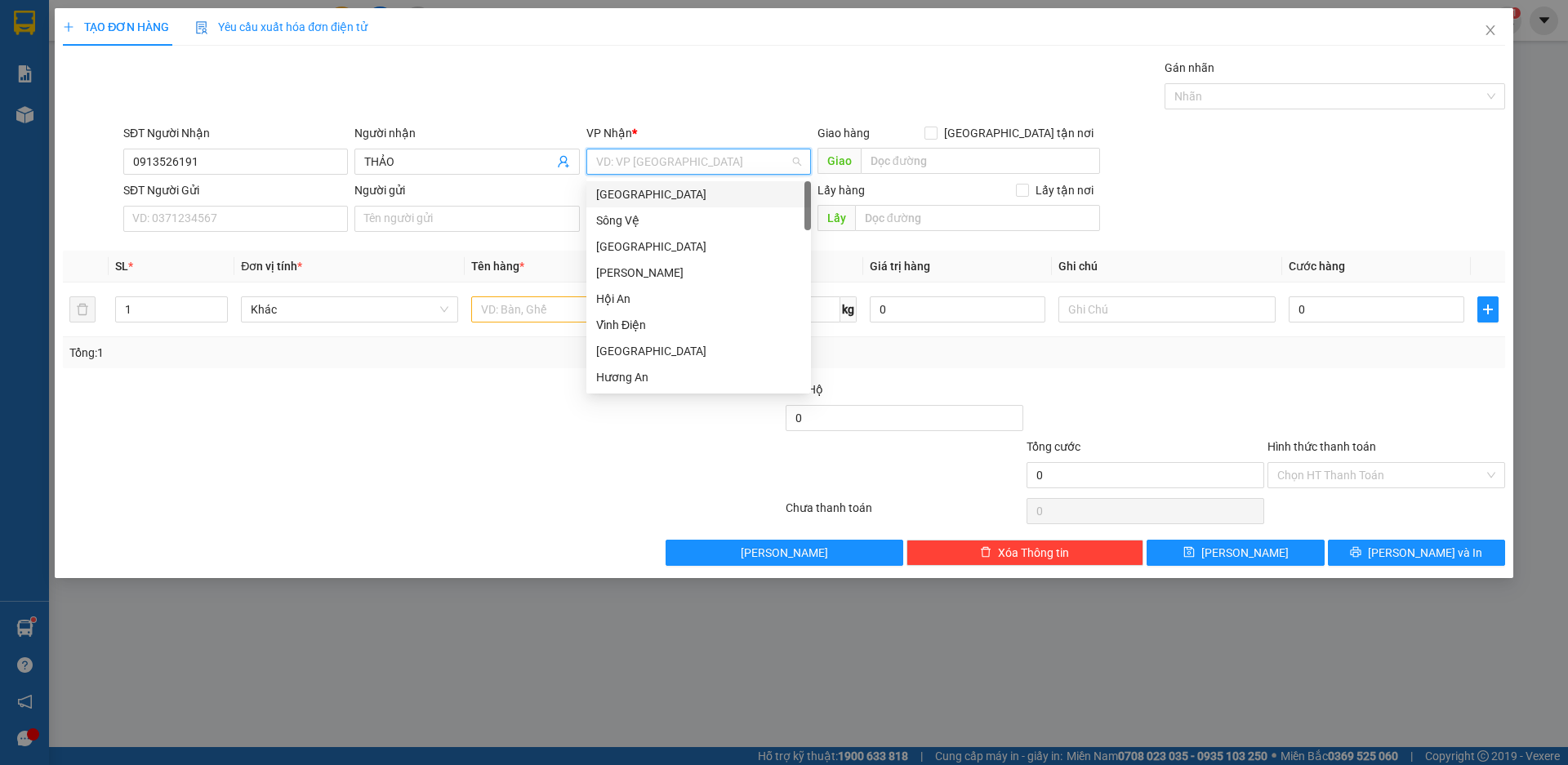
click at [623, 193] on div "[GEOGRAPHIC_DATA]" at bounding box center [699, 194] width 205 height 18
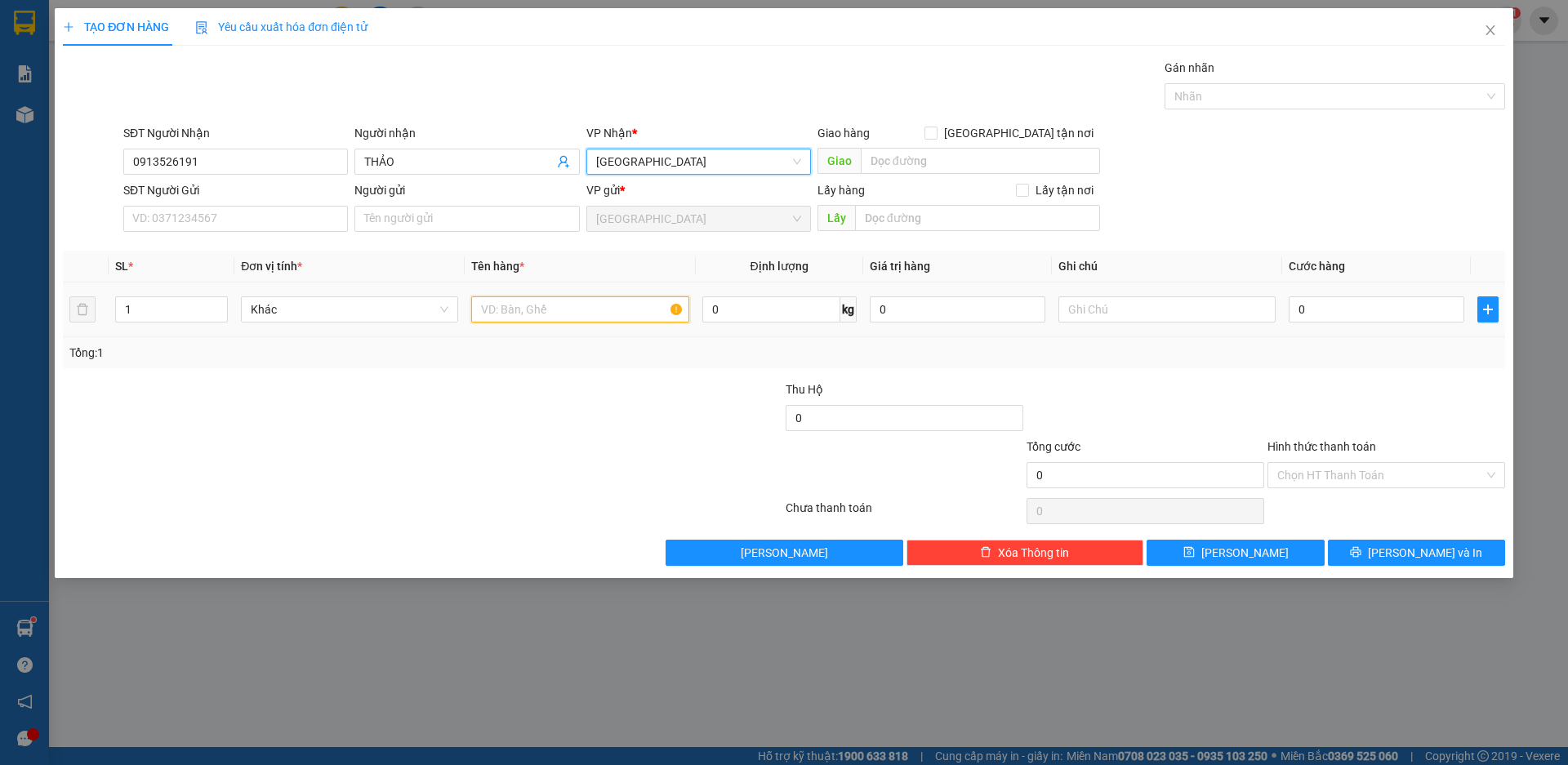
click at [527, 310] on input "text" at bounding box center [580, 310] width 217 height 26
click at [396, 308] on span "Khác" at bounding box center [349, 310] width 197 height 25
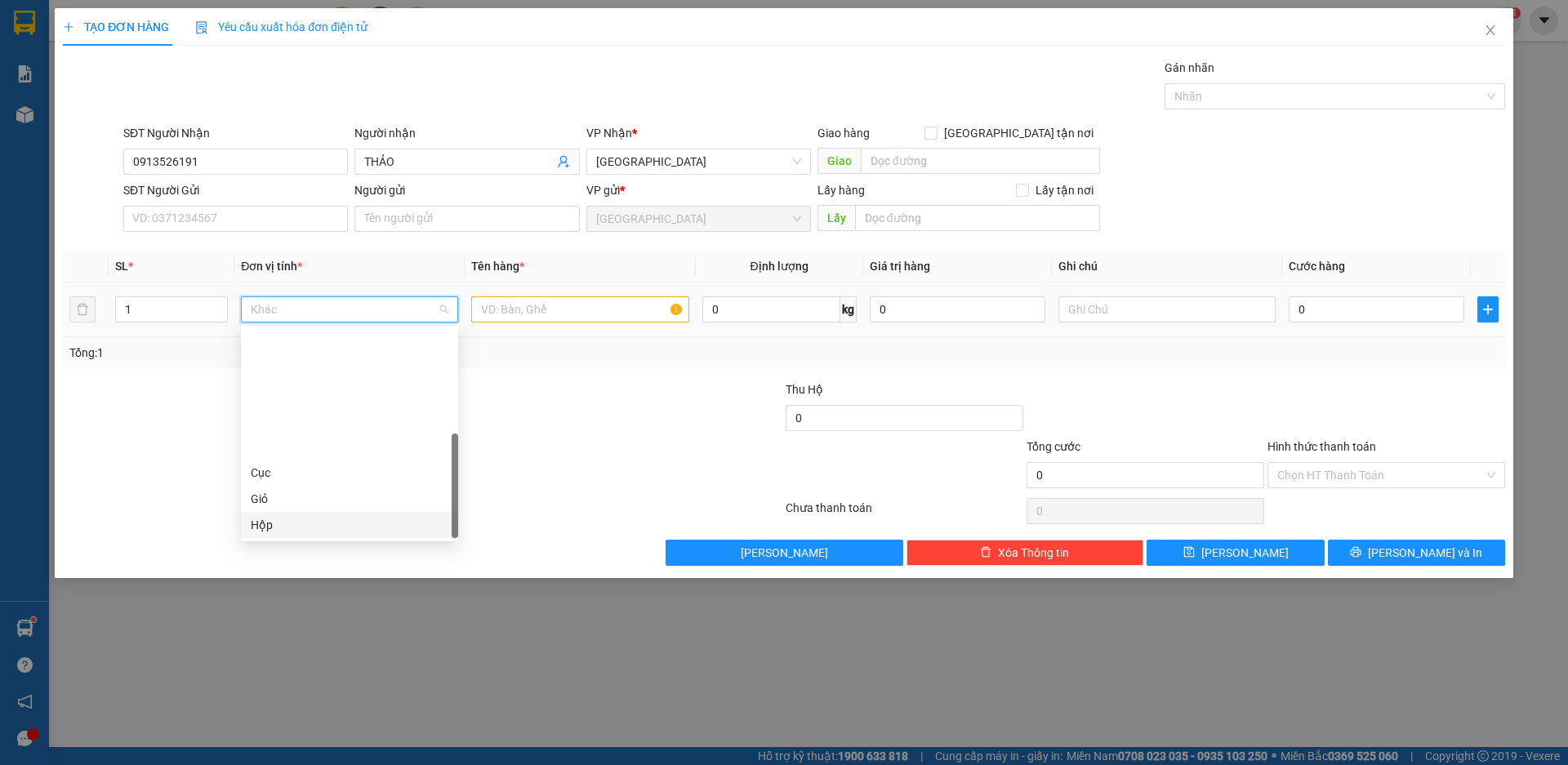
click at [285, 516] on div "Hộp" at bounding box center [349, 525] width 197 height 18
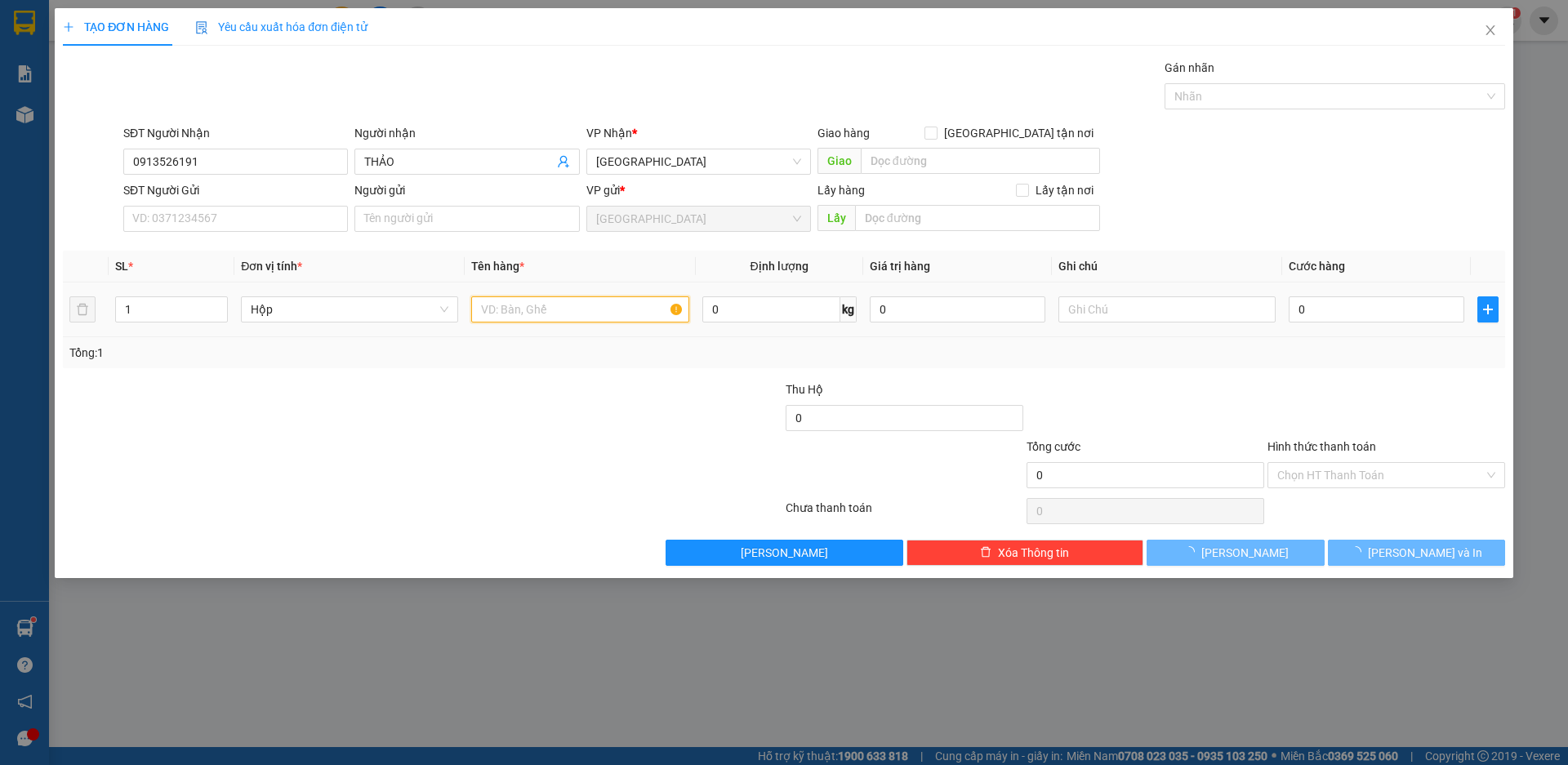
click at [524, 308] on input "text" at bounding box center [580, 310] width 217 height 26
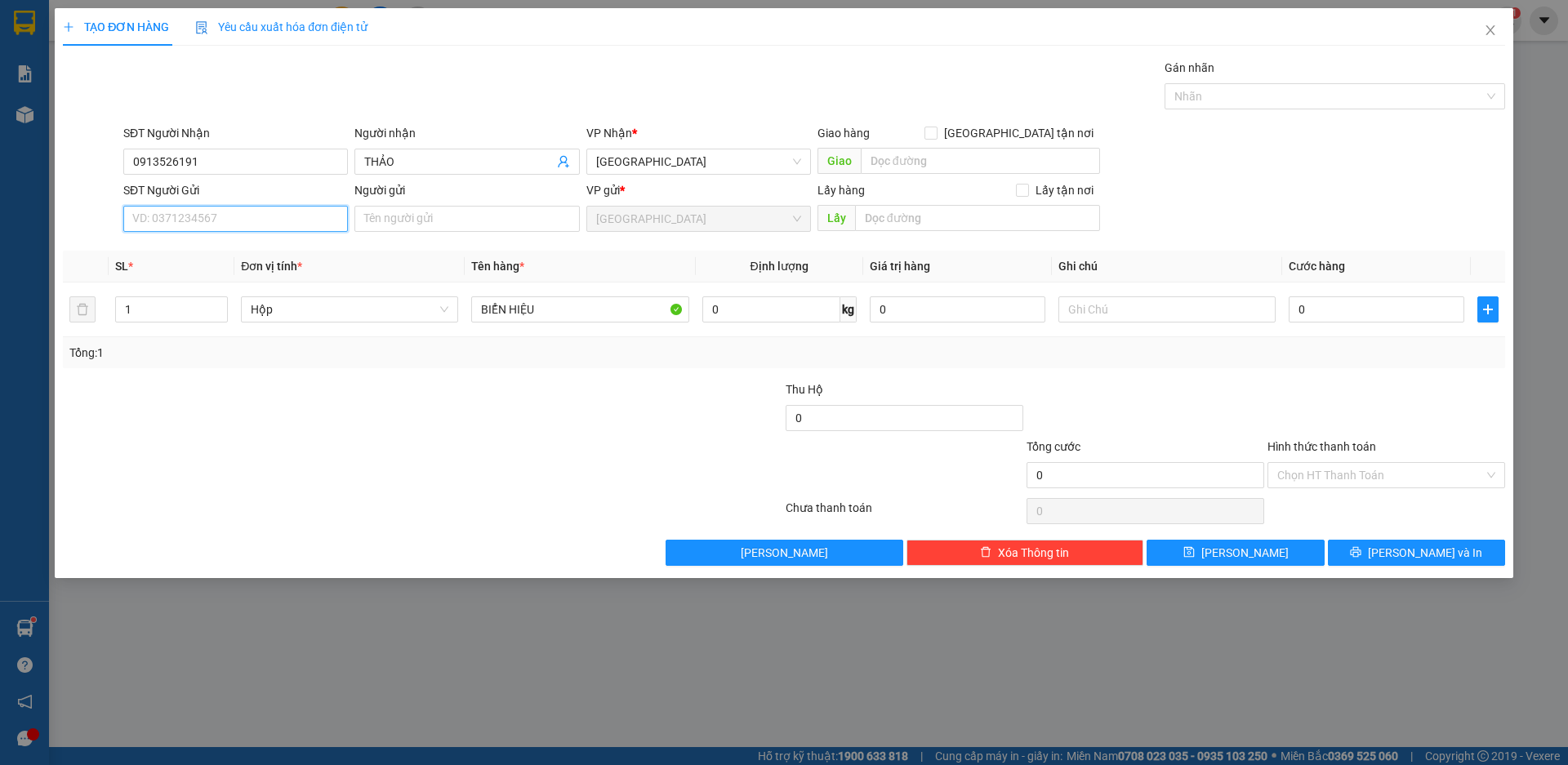
click at [236, 220] on input "SĐT Người Gửi" at bounding box center [235, 218] width 224 height 26
click at [141, 230] on input "04705285203" at bounding box center [235, 218] width 224 height 26
click at [177, 252] on div "0705285203 - GIANG" at bounding box center [235, 251] width 205 height 18
click at [402, 312] on span "Khác" at bounding box center [349, 310] width 197 height 25
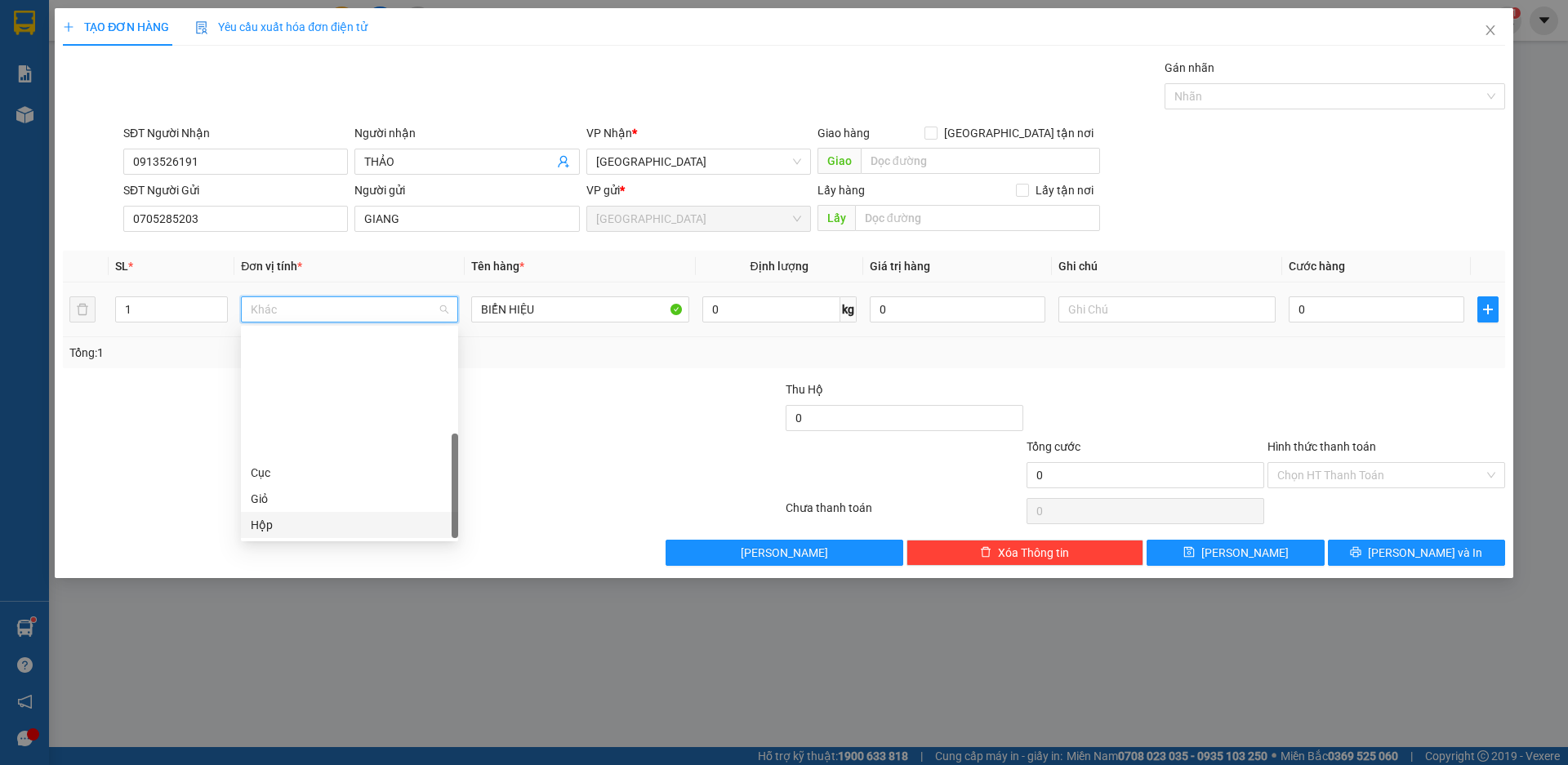
click at [291, 516] on div "Hộp" at bounding box center [349, 525] width 197 height 18
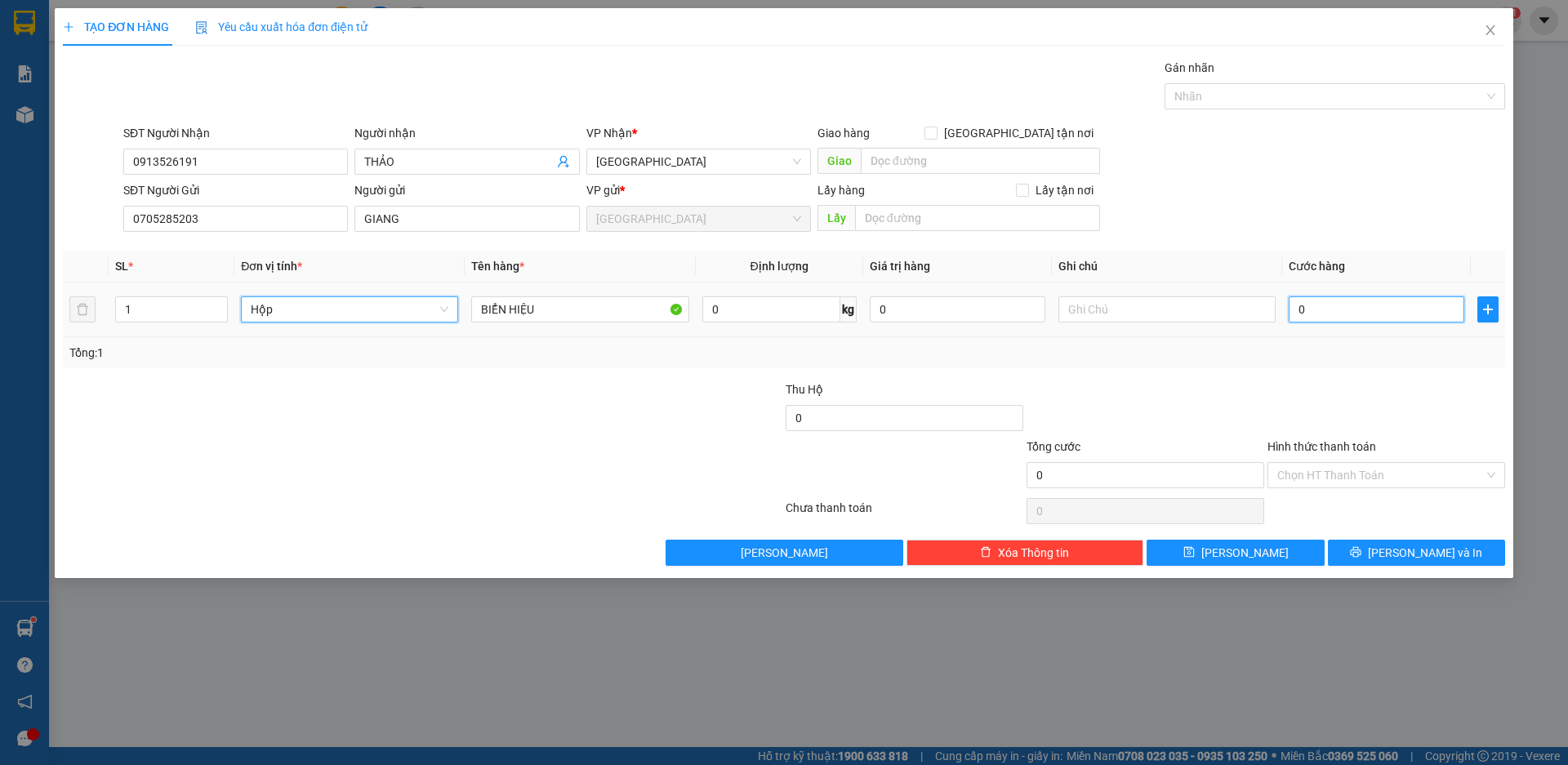
click at [1338, 310] on input "0" at bounding box center [1376, 310] width 176 height 26
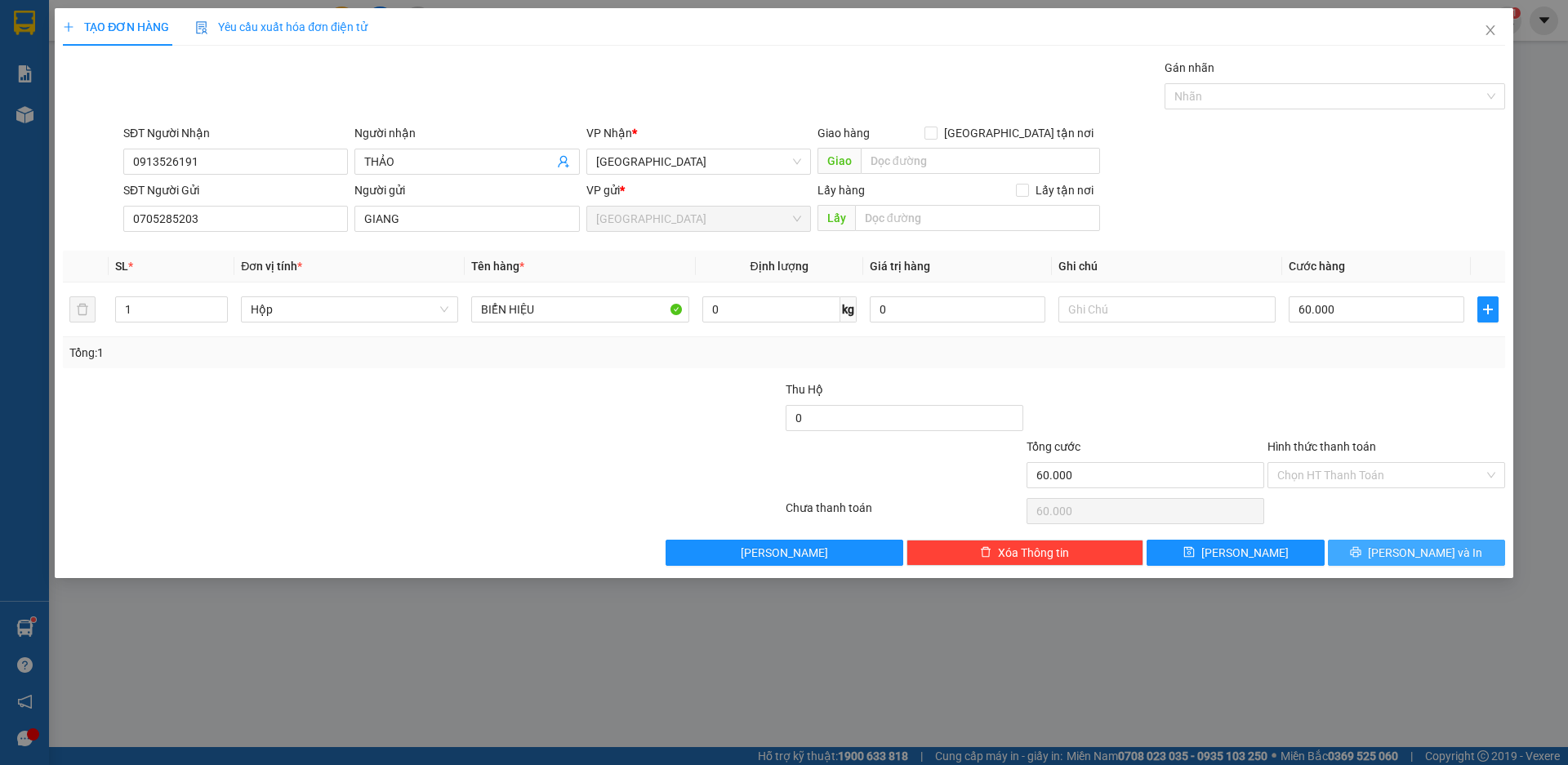
click at [1428, 550] on span "[PERSON_NAME] và In" at bounding box center [1425, 553] width 114 height 18
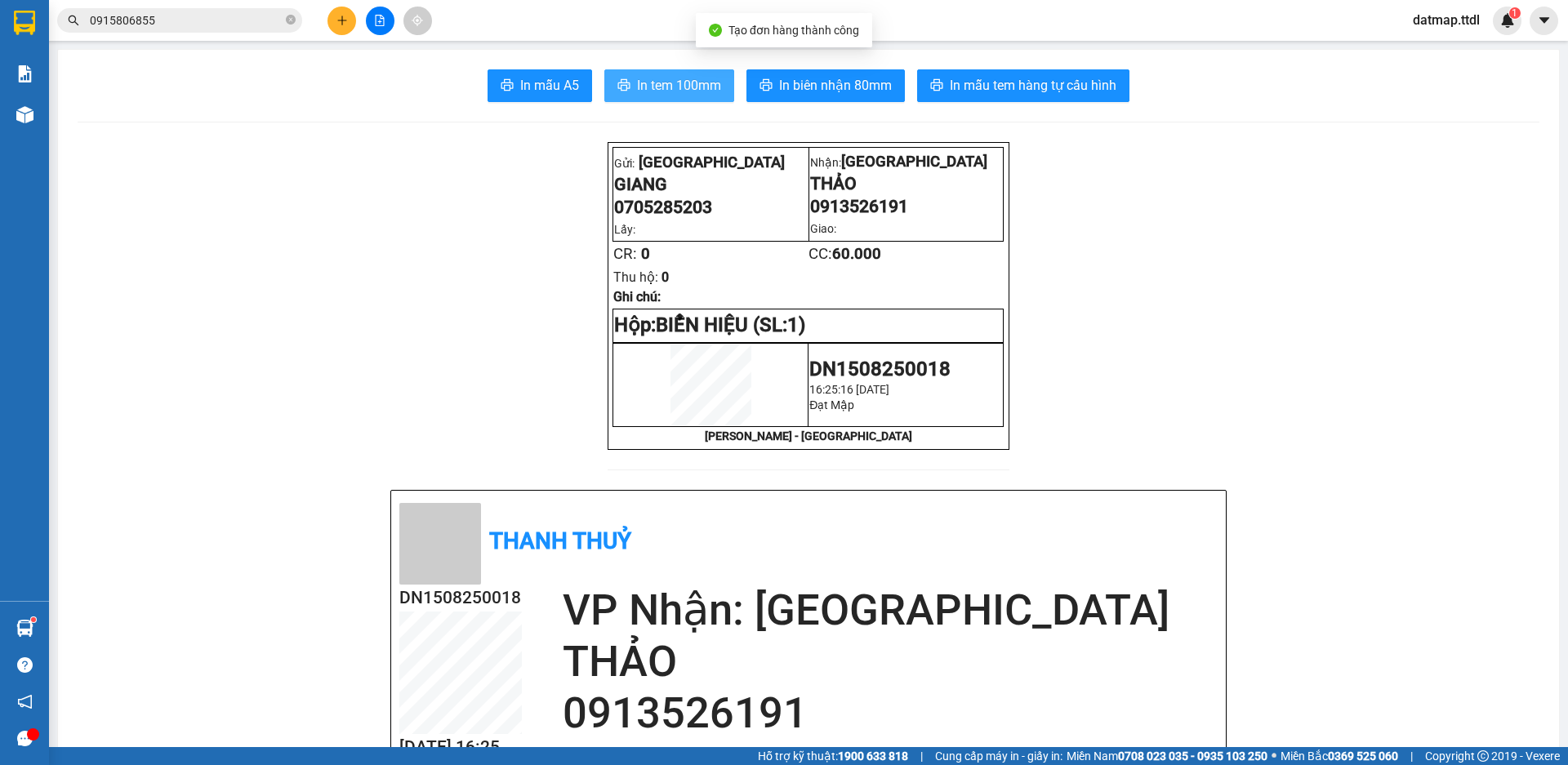
click at [702, 85] on span "In tem 100mm" at bounding box center [679, 85] width 84 height 21
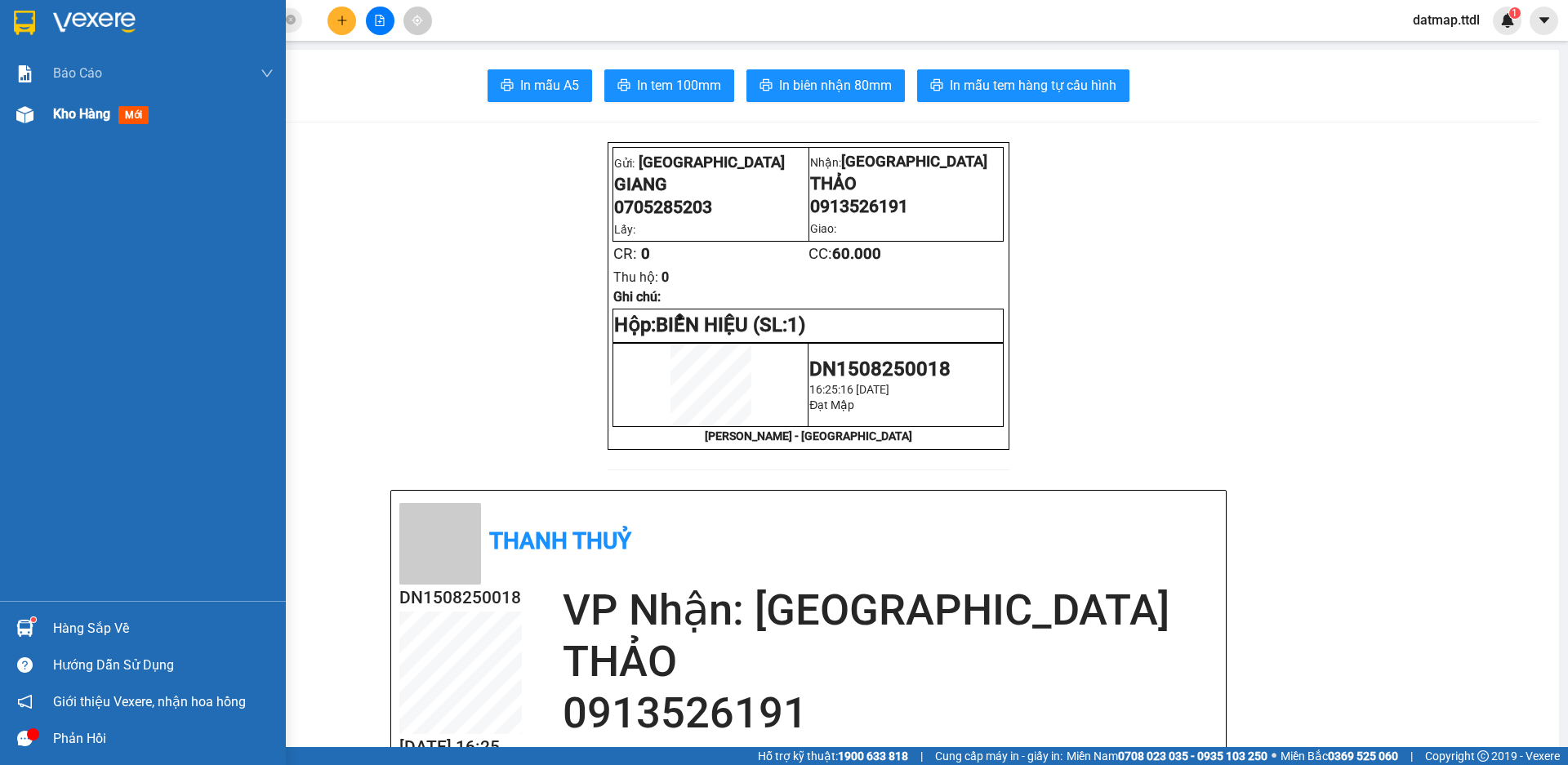
click at [86, 109] on span "Kho hàng" at bounding box center [81, 114] width 58 height 16
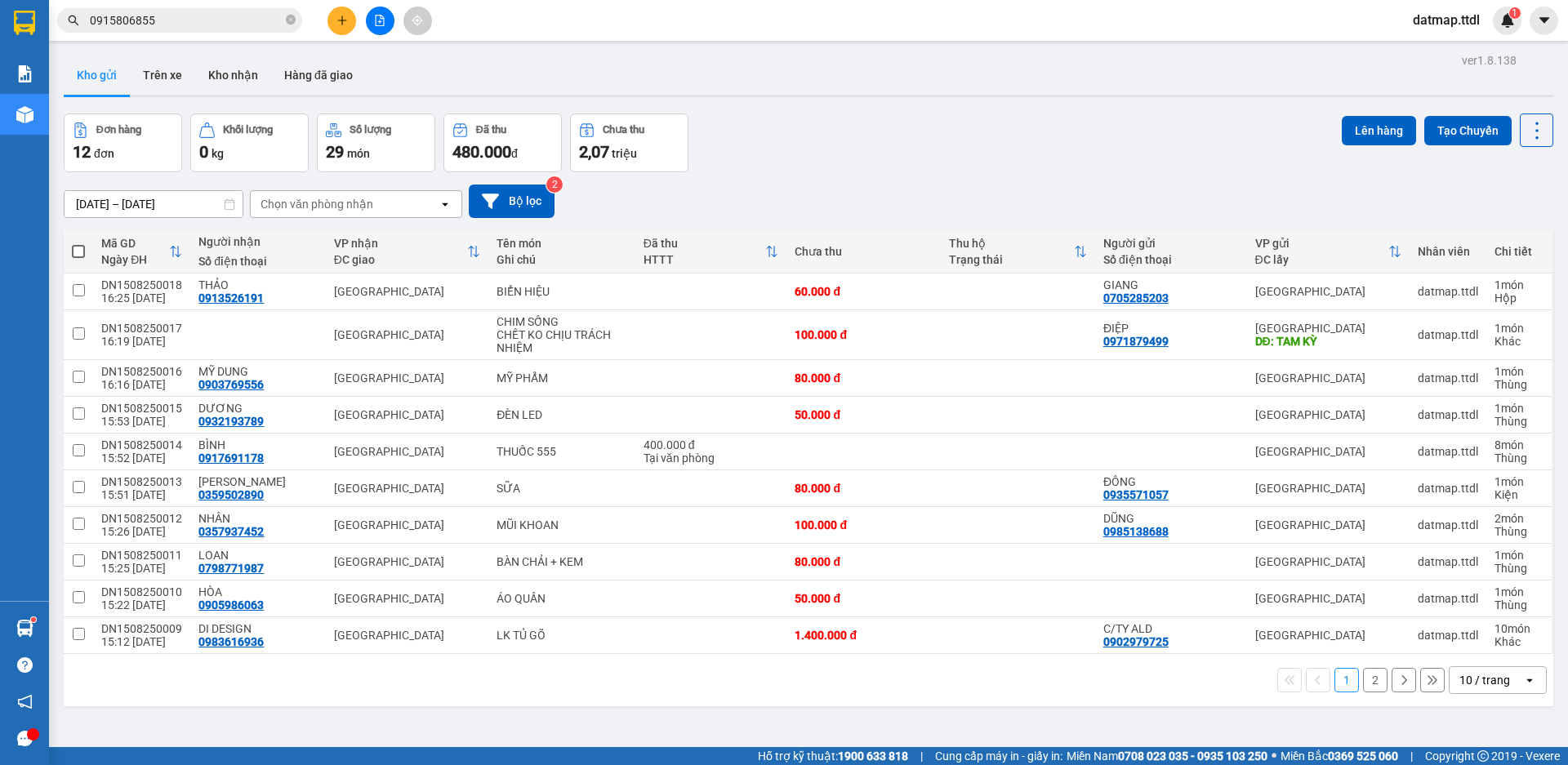
click at [352, 21] on button at bounding box center [341, 21] width 29 height 29
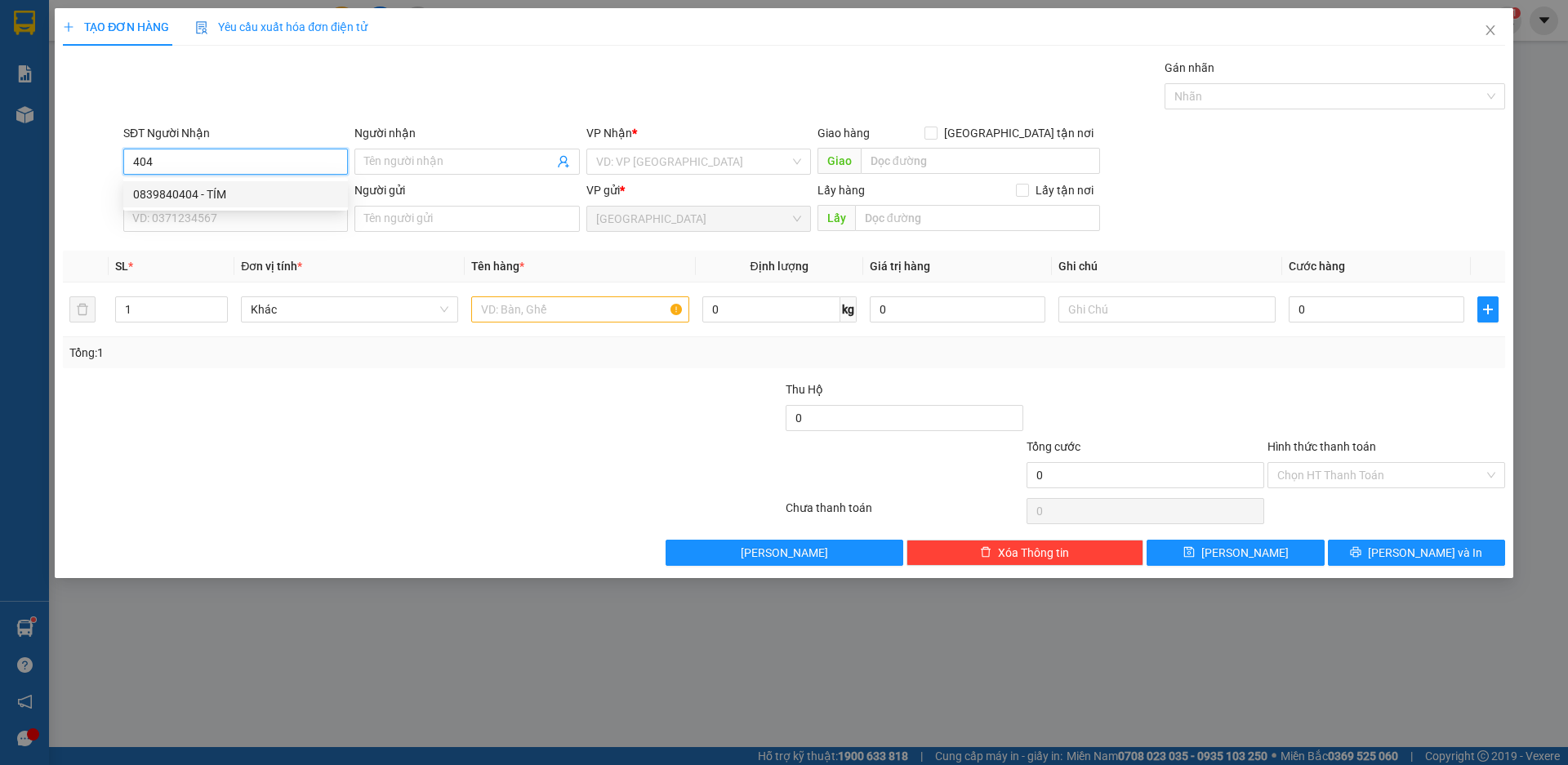
click at [172, 187] on div "0839840404 - TÍM" at bounding box center [235, 194] width 205 height 18
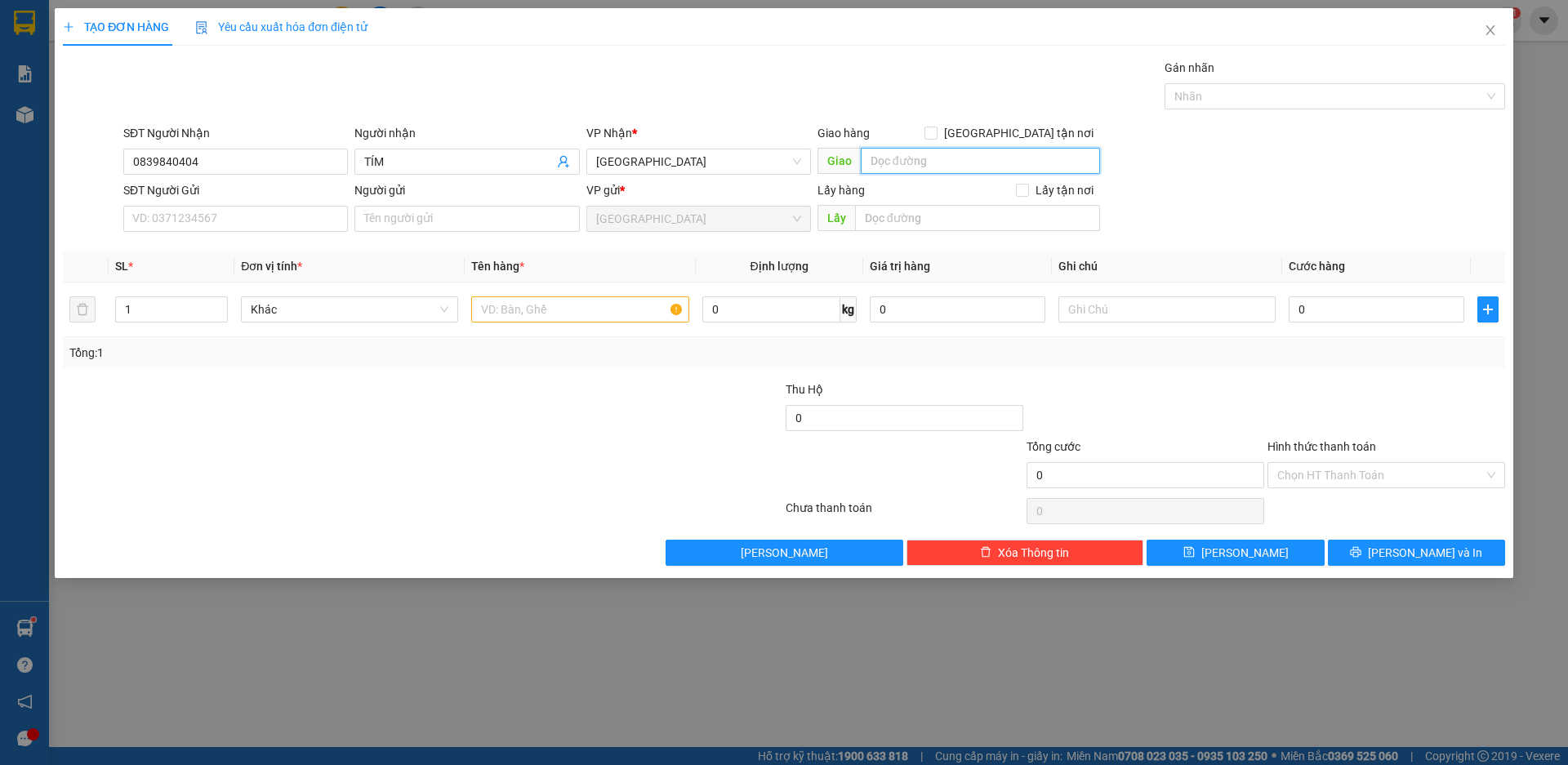
click at [937, 161] on input "text" at bounding box center [980, 161] width 239 height 26
click at [217, 302] on span "up" at bounding box center [219, 306] width 10 height 10
click at [219, 311] on span "Increase Value" at bounding box center [218, 305] width 18 height 15
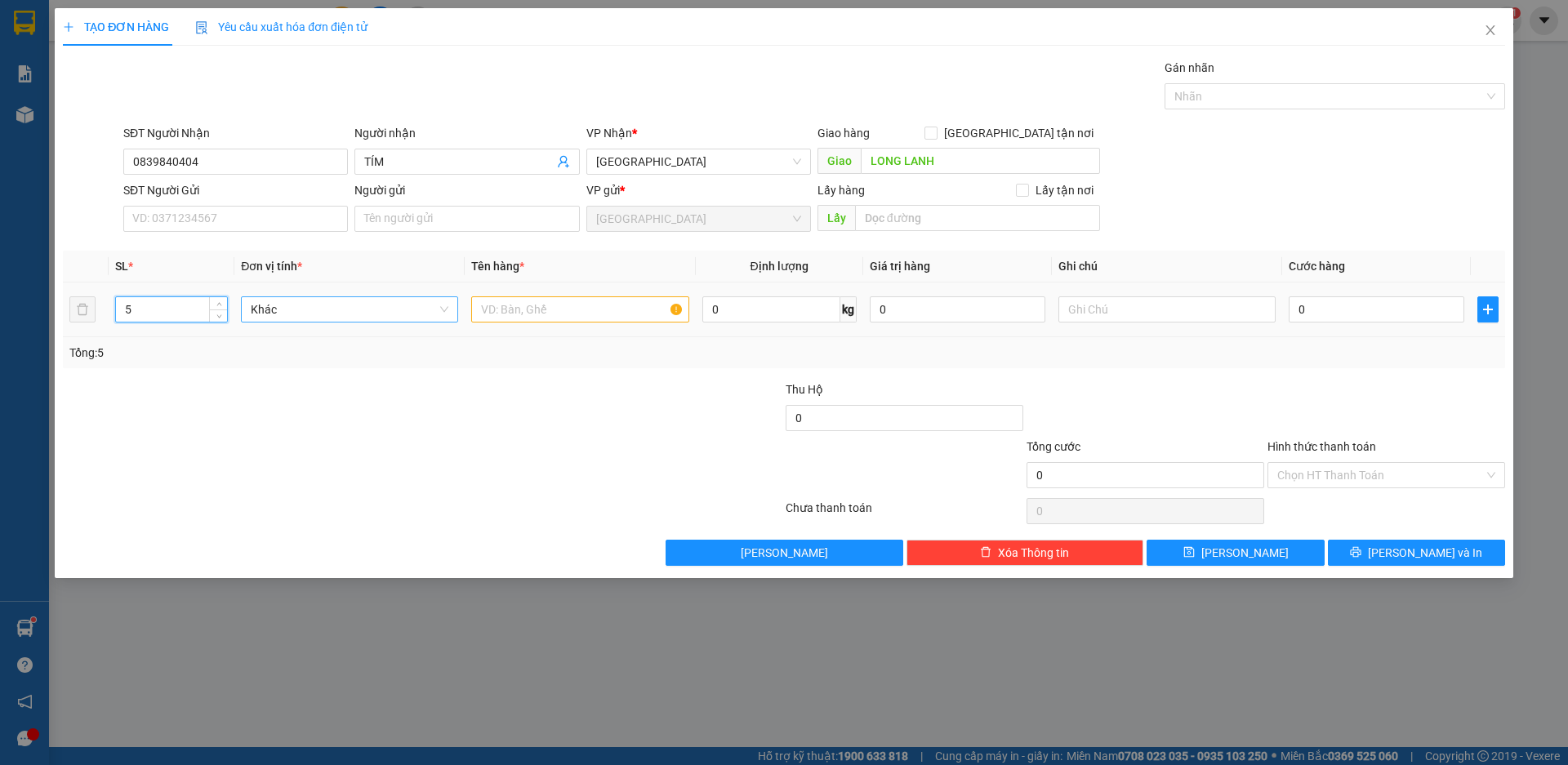
click at [288, 314] on span "Khác" at bounding box center [349, 310] width 197 height 25
click at [273, 594] on div "Thùng xốp" at bounding box center [349, 603] width 197 height 18
click at [214, 312] on span "down" at bounding box center [219, 316] width 10 height 10
click at [220, 317] on icon "down" at bounding box center [219, 315] width 6 height 6
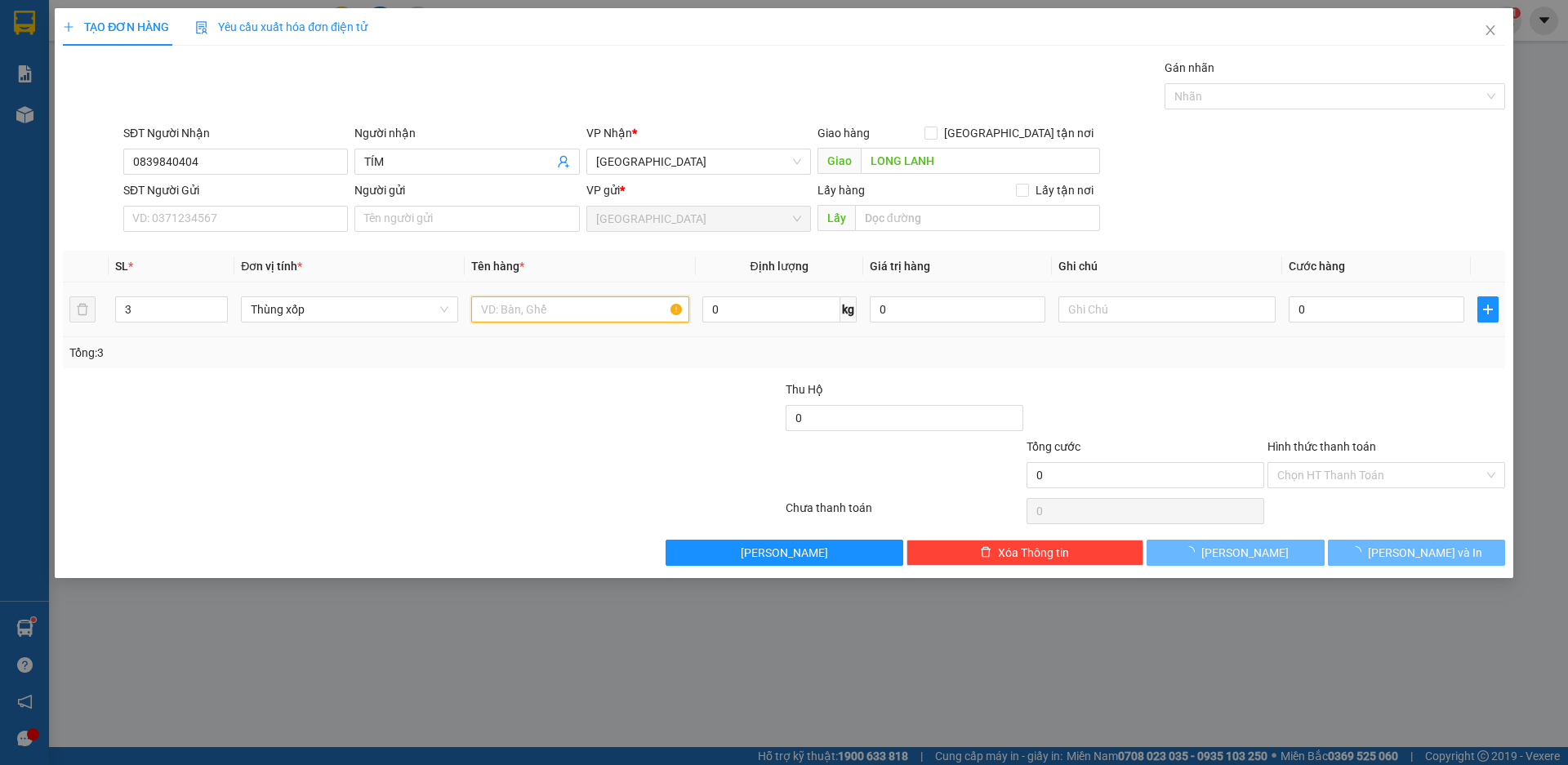
click at [517, 309] on input "text" at bounding box center [580, 310] width 217 height 26
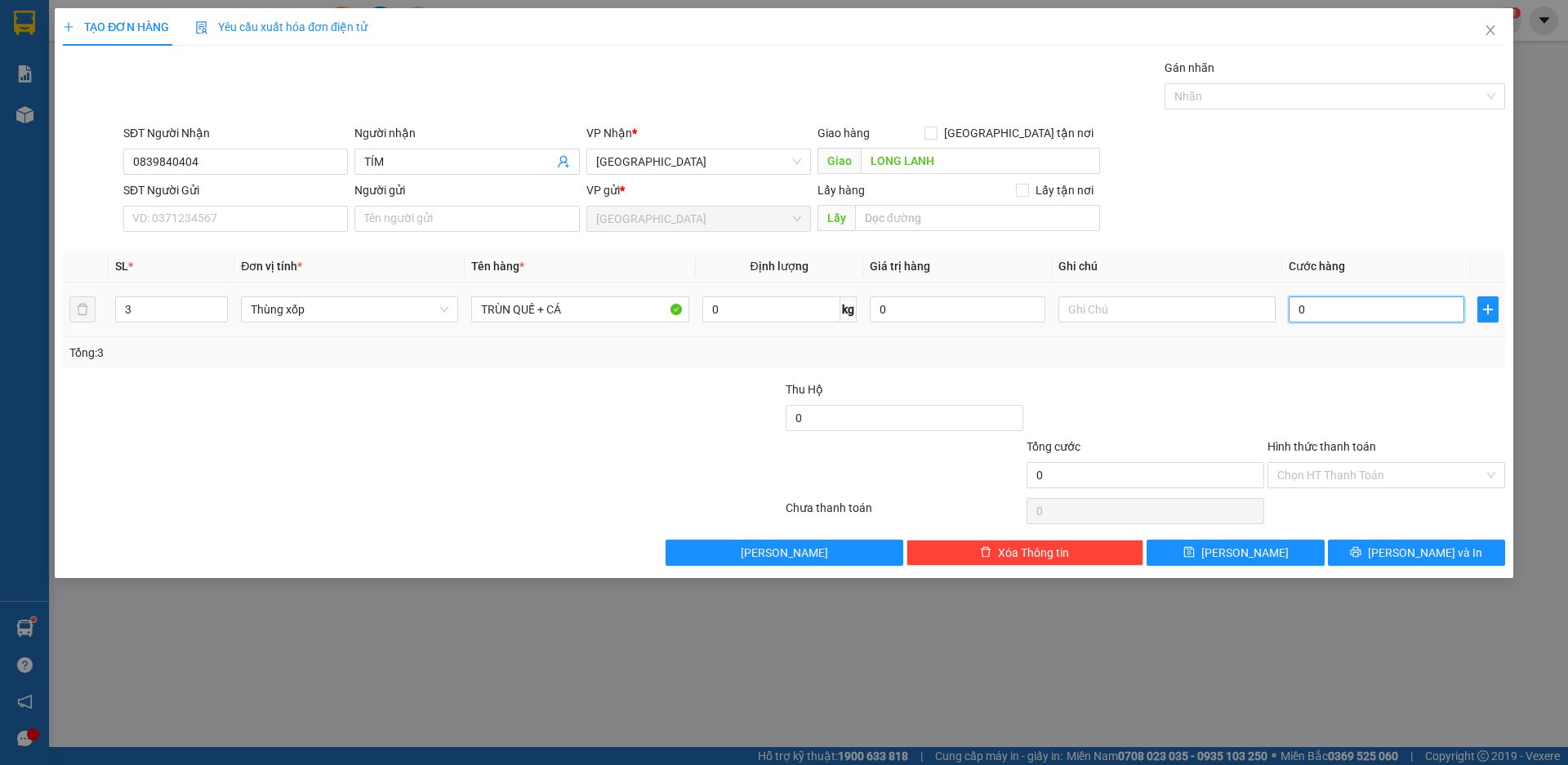
click at [1323, 314] on input "0" at bounding box center [1376, 310] width 176 height 26
click at [1387, 472] on input "Hình thức thanh toán" at bounding box center [1380, 475] width 206 height 25
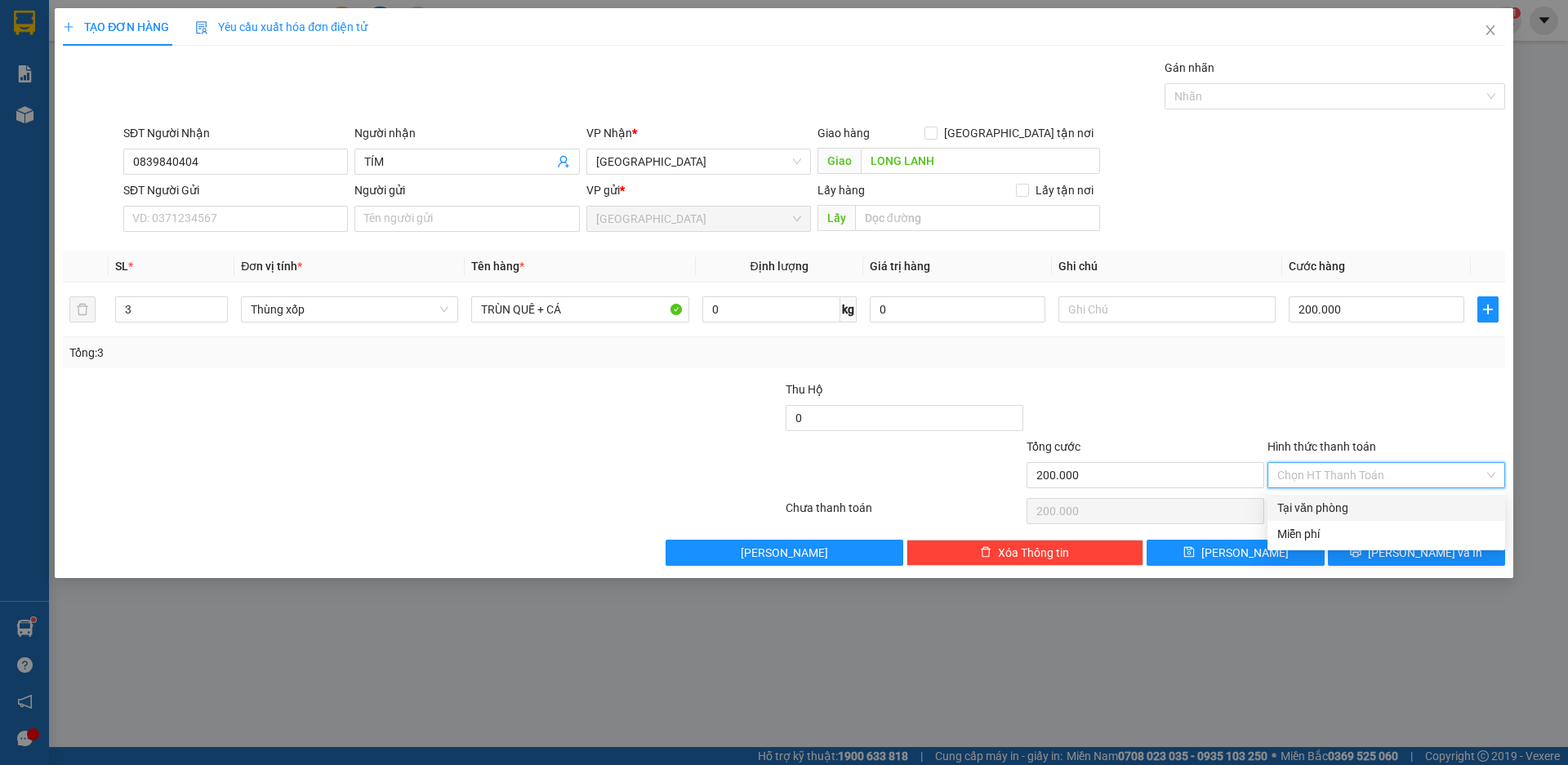
click at [1335, 505] on div "Tại văn phòng" at bounding box center [1386, 508] width 218 height 18
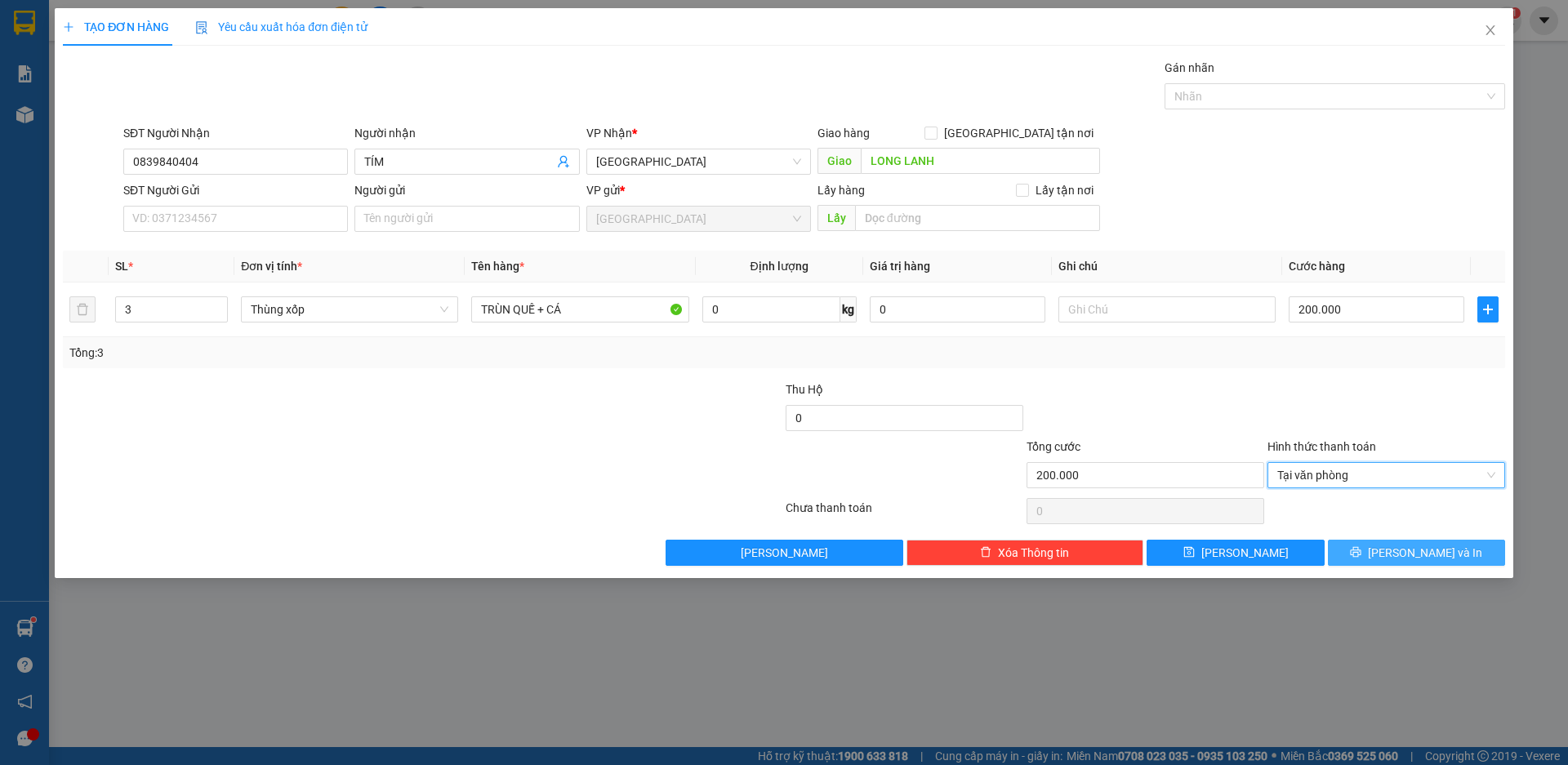
click at [1419, 551] on span "[PERSON_NAME] và In" at bounding box center [1425, 553] width 114 height 18
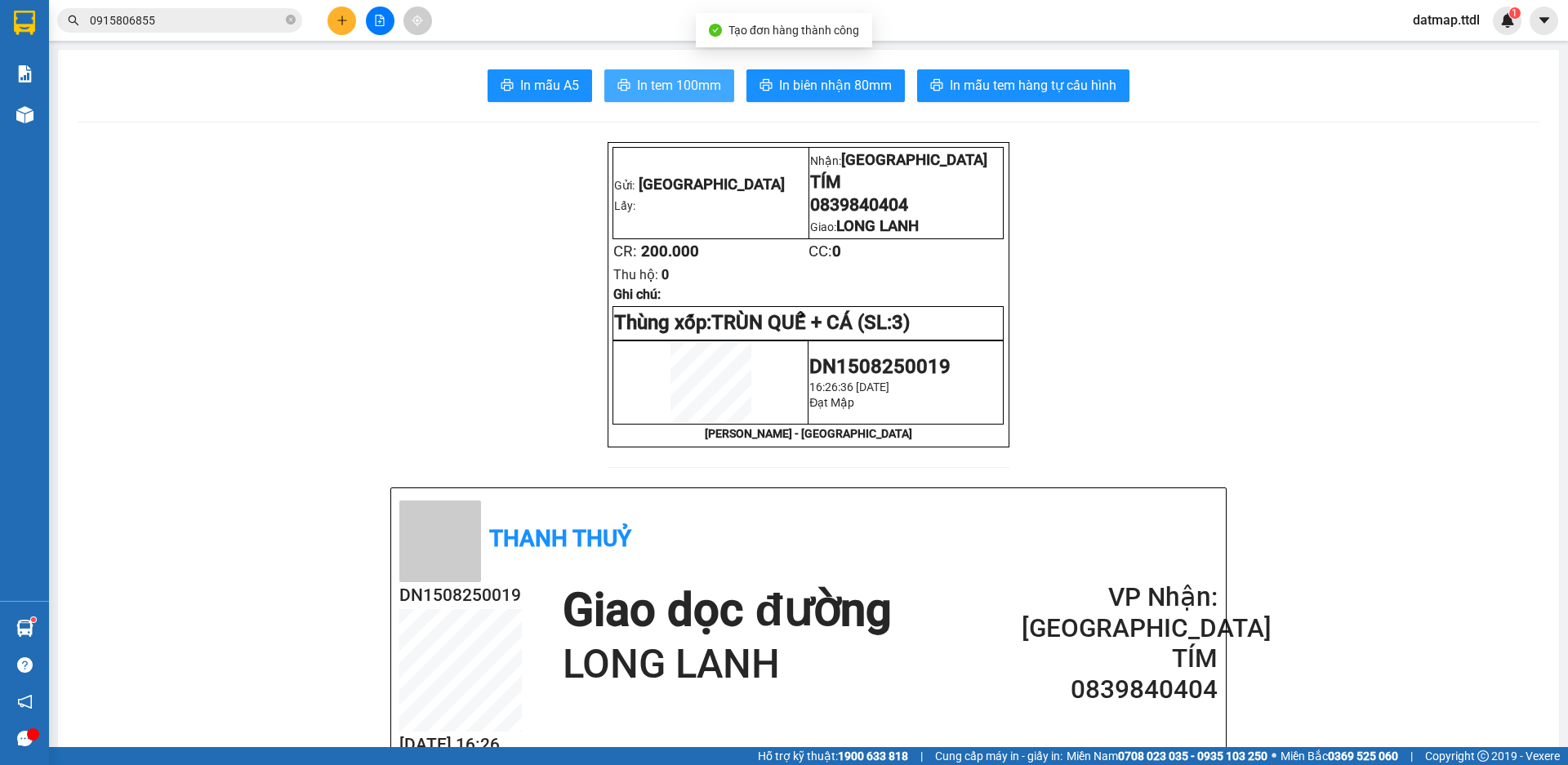
click at [676, 80] on span "In tem 100mm" at bounding box center [679, 85] width 84 height 21
click at [684, 80] on span "In tem 100mm" at bounding box center [679, 85] width 84 height 21
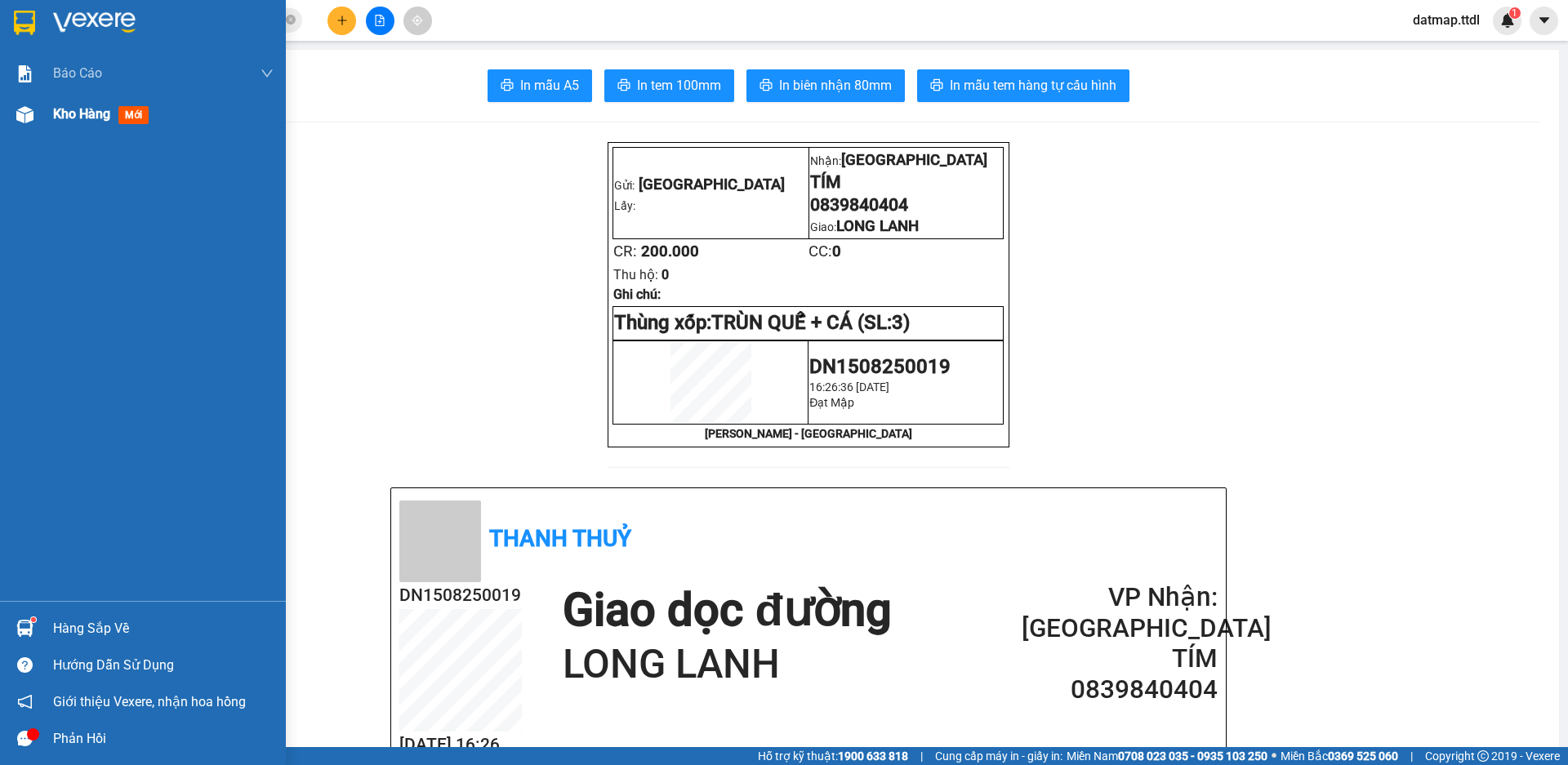
click at [67, 115] on span "Kho hàng" at bounding box center [81, 114] width 58 height 16
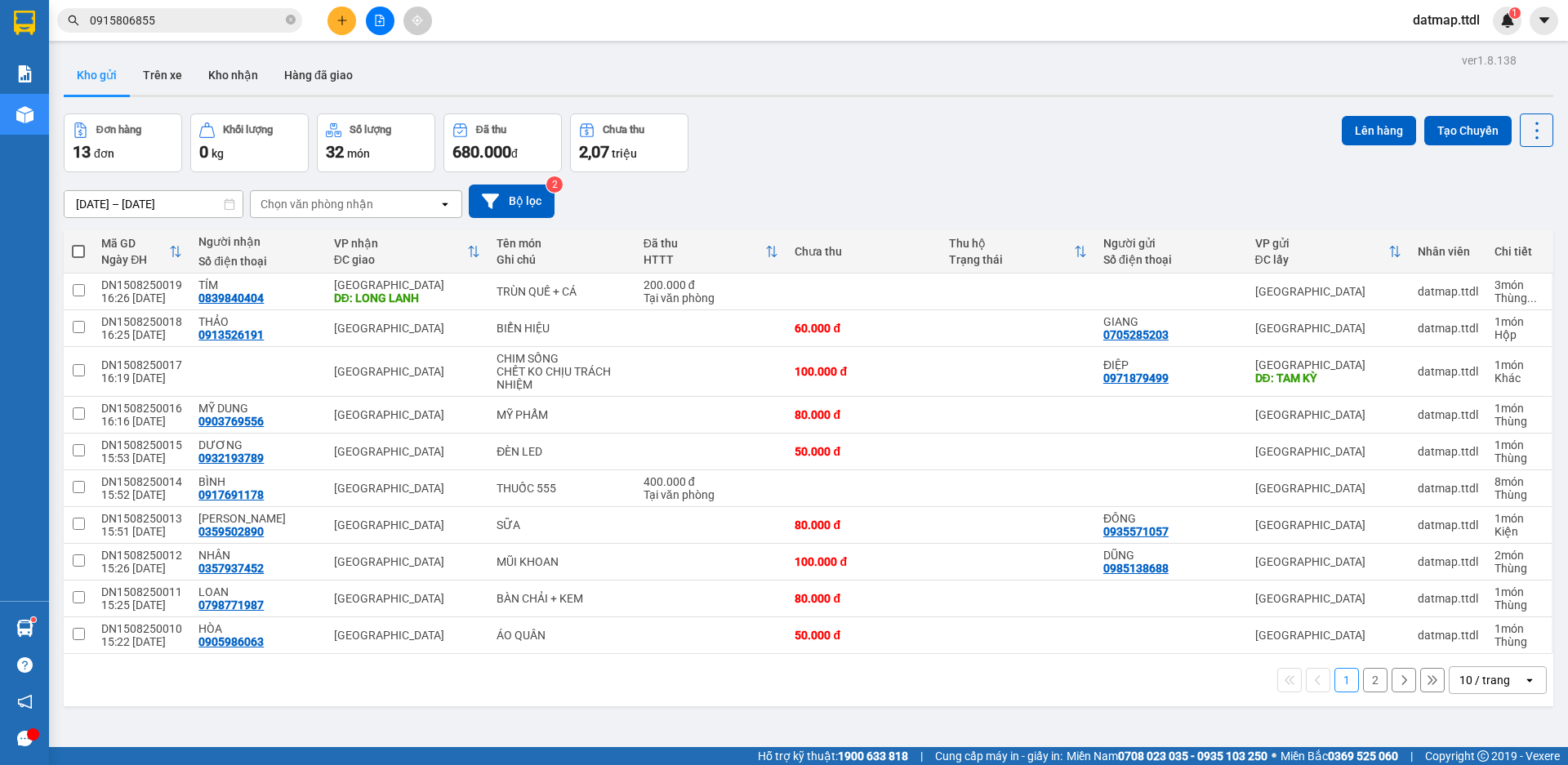
click at [339, 19] on icon "plus" at bounding box center [342, 21] width 12 height 12
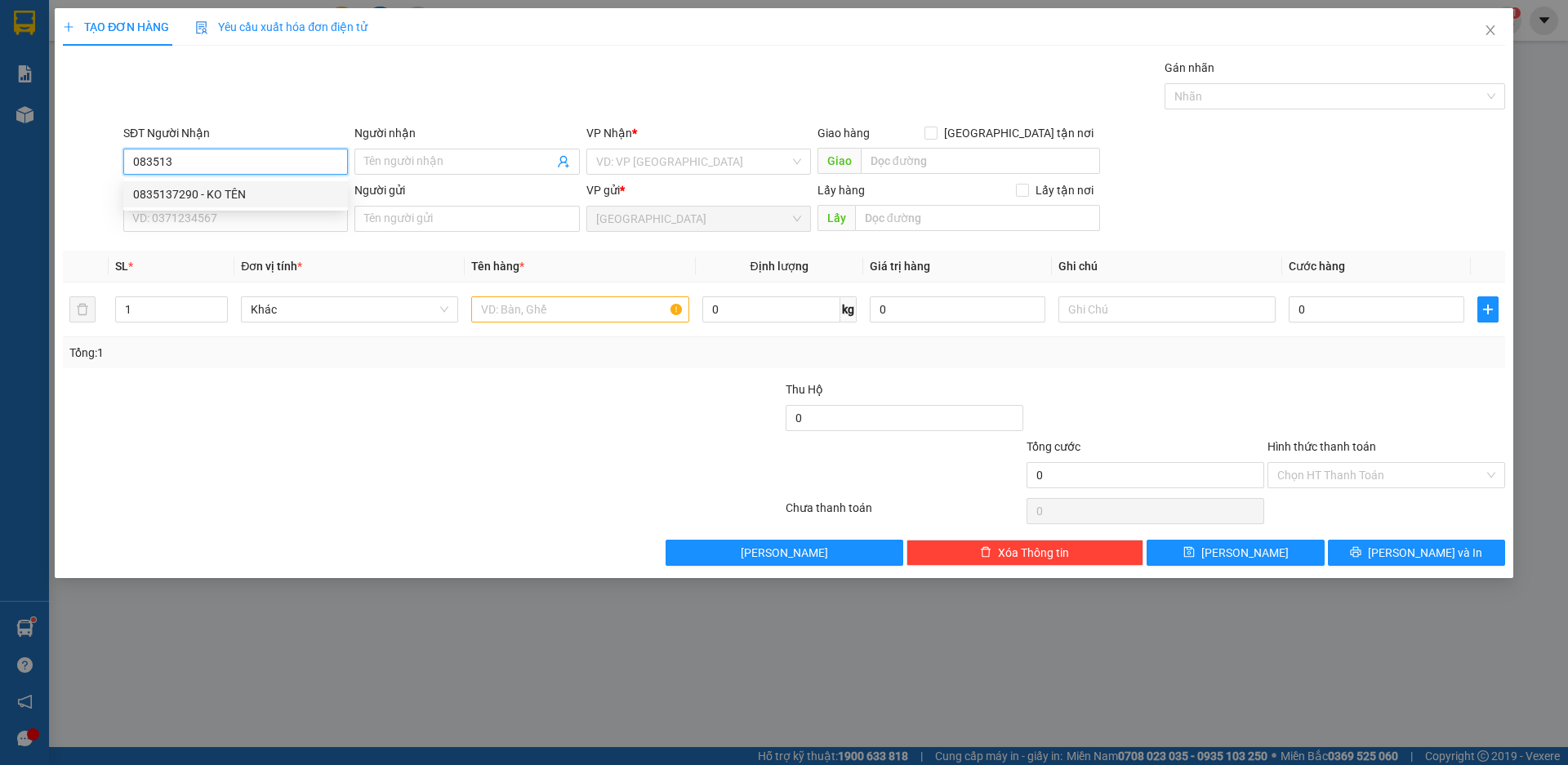
click at [178, 193] on div "0835137290 - KO TÊN" at bounding box center [235, 194] width 205 height 18
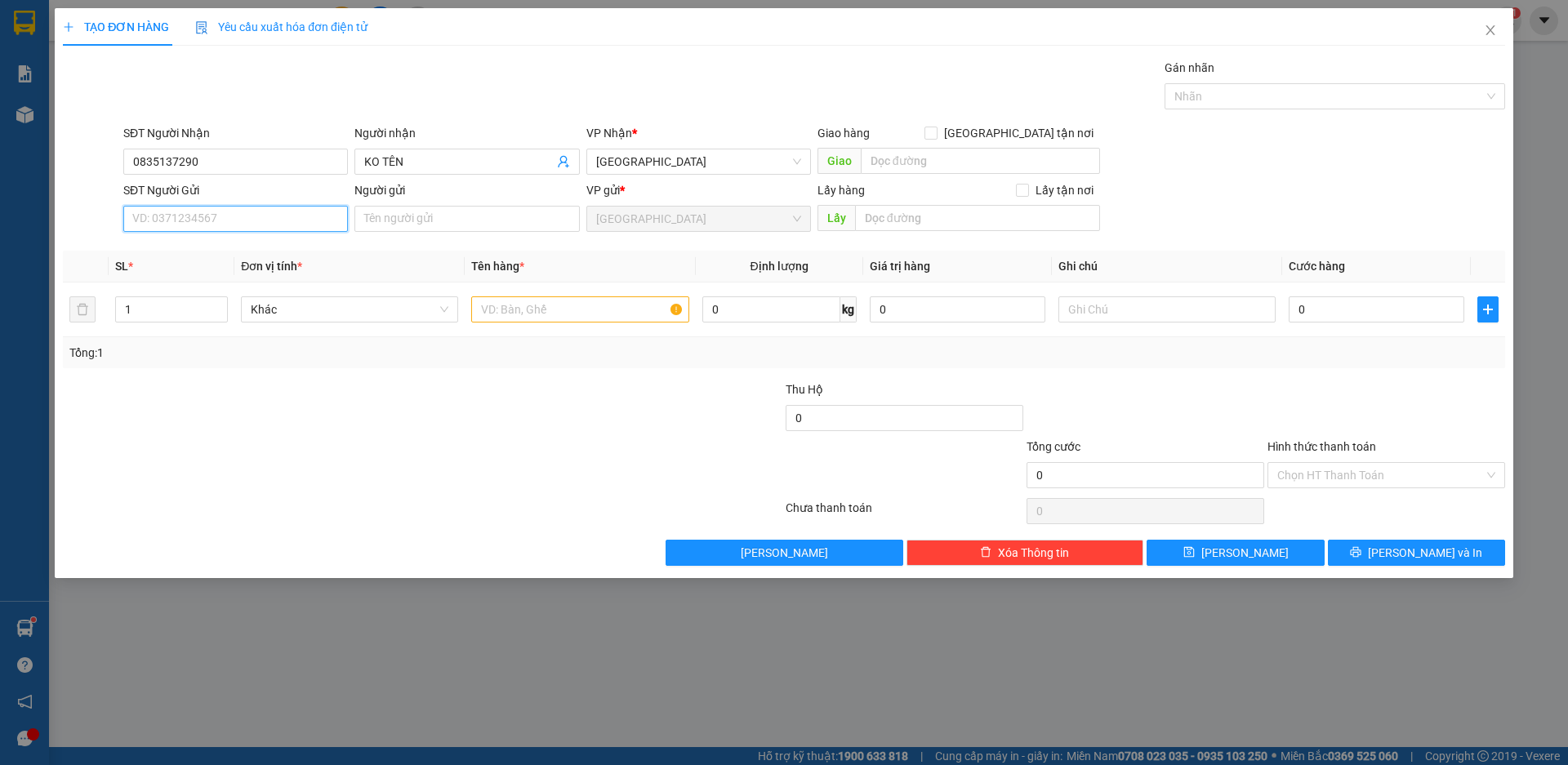
click at [247, 208] on input "SĐT Người Gửi" at bounding box center [235, 218] width 224 height 26
click at [168, 252] on div "0935174284 - THÔI" at bounding box center [235, 251] width 205 height 18
click at [265, 314] on span "Khác" at bounding box center [349, 310] width 197 height 25
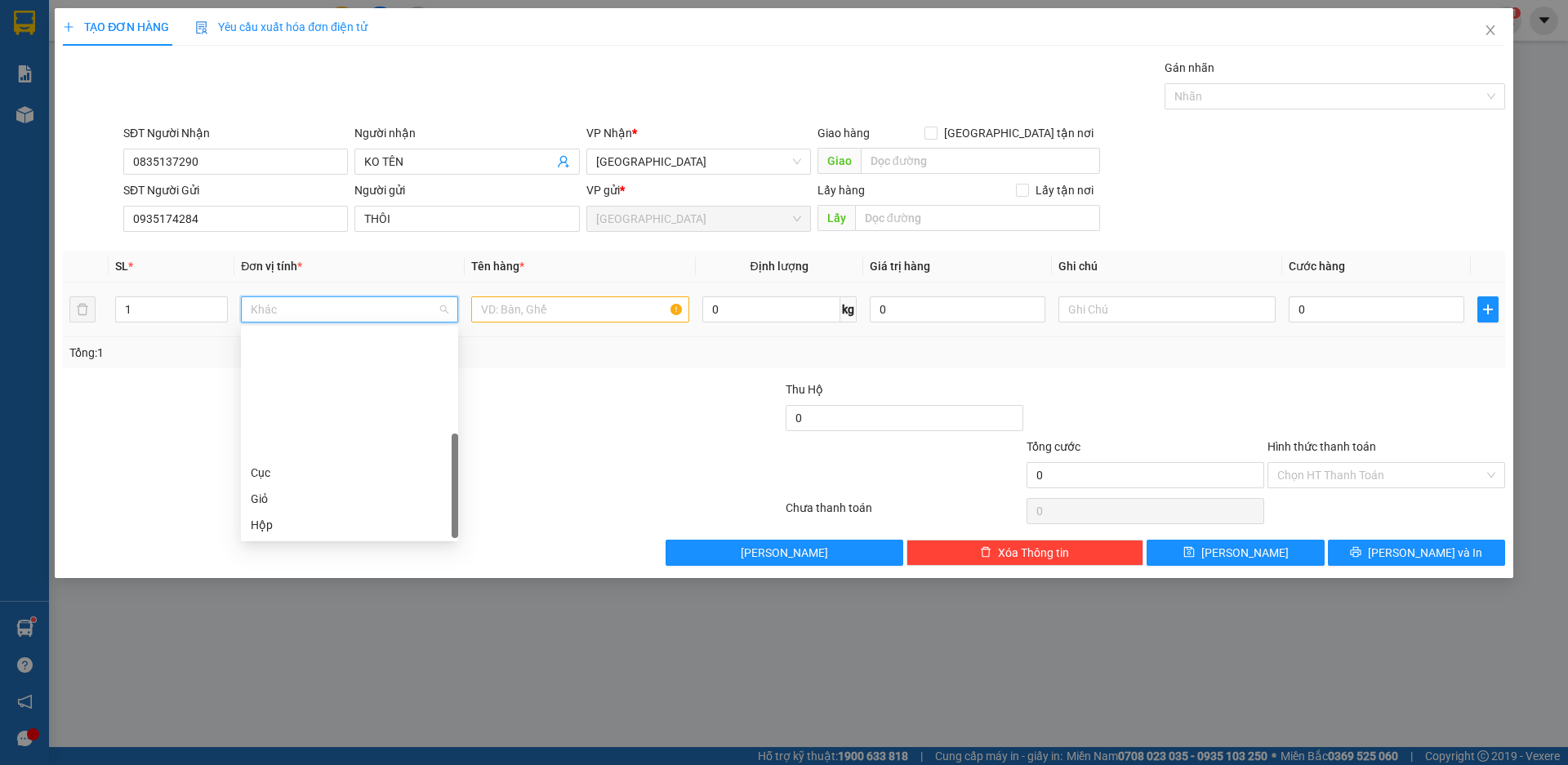
click at [293, 594] on div "Thùng xốp" at bounding box center [349, 603] width 197 height 18
click at [523, 311] on input "text" at bounding box center [580, 310] width 217 height 26
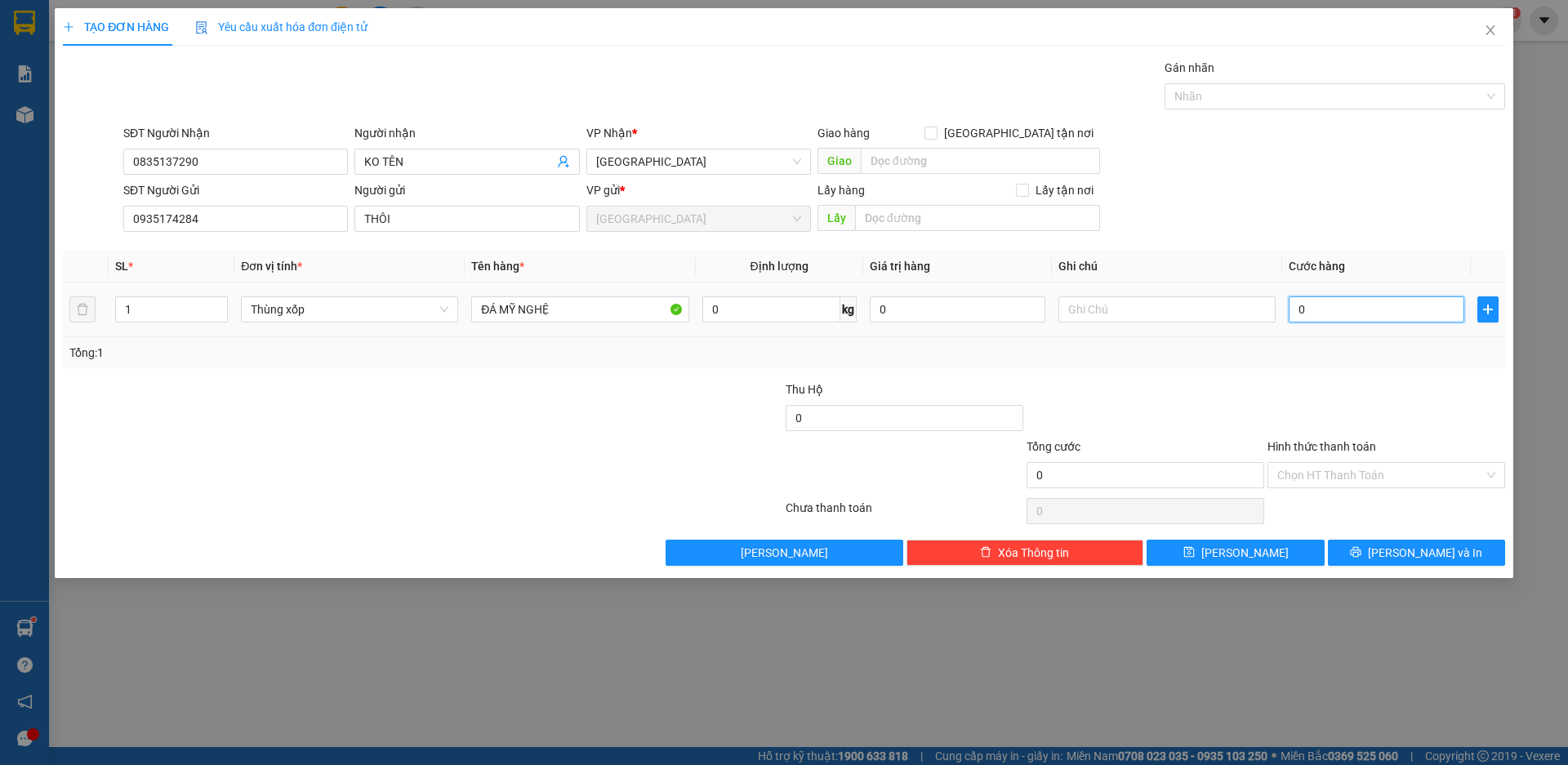
click at [1409, 319] on input "0" at bounding box center [1376, 310] width 176 height 26
click at [899, 422] on input "0" at bounding box center [904, 418] width 237 height 26
click at [1413, 559] on span "[PERSON_NAME] và In" at bounding box center [1425, 553] width 114 height 18
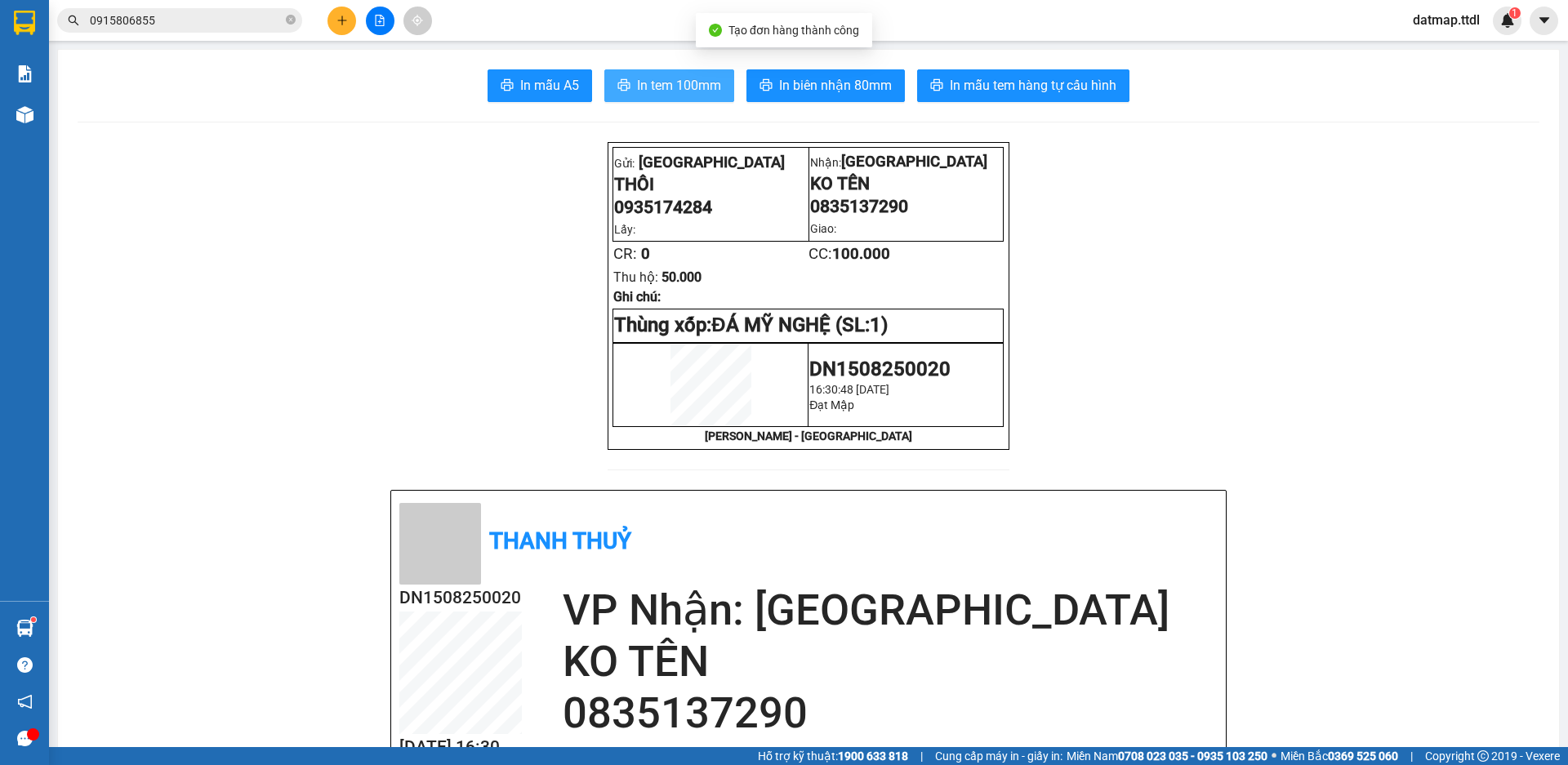
click at [637, 85] on span "In tem 100mm" at bounding box center [679, 85] width 84 height 21
click at [347, 21] on icon "plus" at bounding box center [342, 21] width 12 height 12
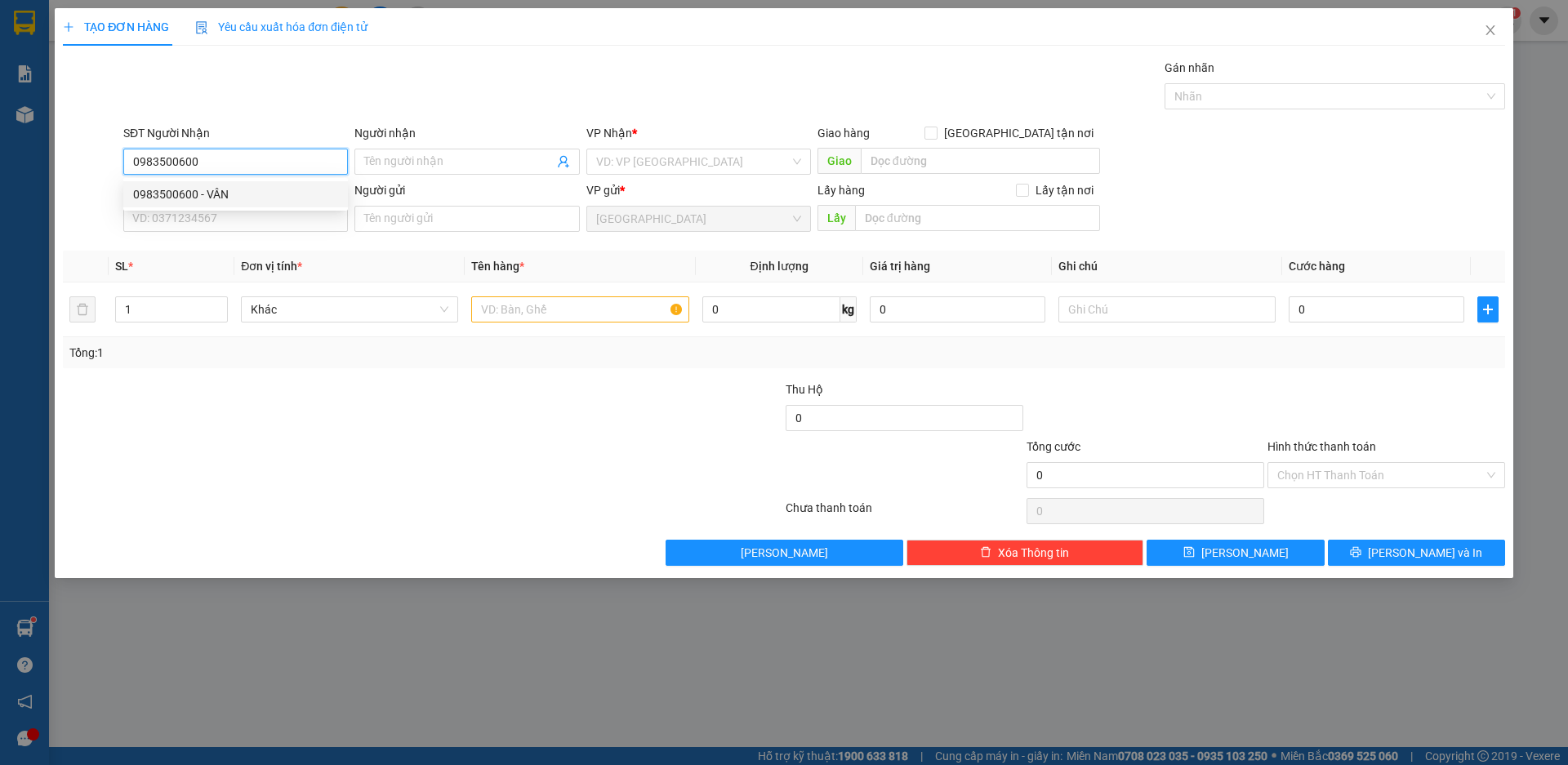
click at [176, 190] on div "0983500600 - VÂN" at bounding box center [235, 194] width 205 height 18
click at [265, 310] on span "Khác" at bounding box center [349, 310] width 197 height 25
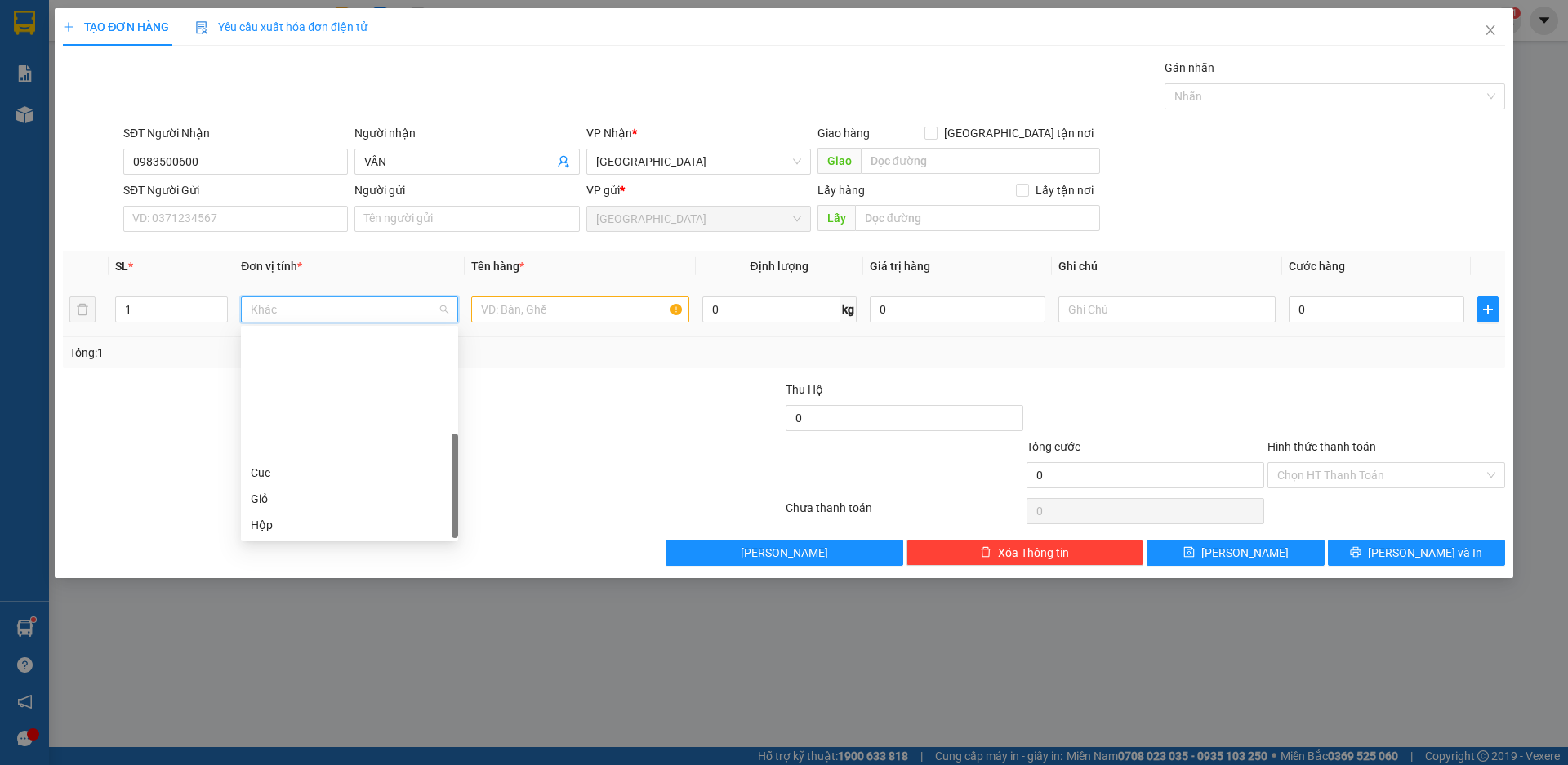
click at [279, 569] on div "Thùng" at bounding box center [349, 577] width 197 height 18
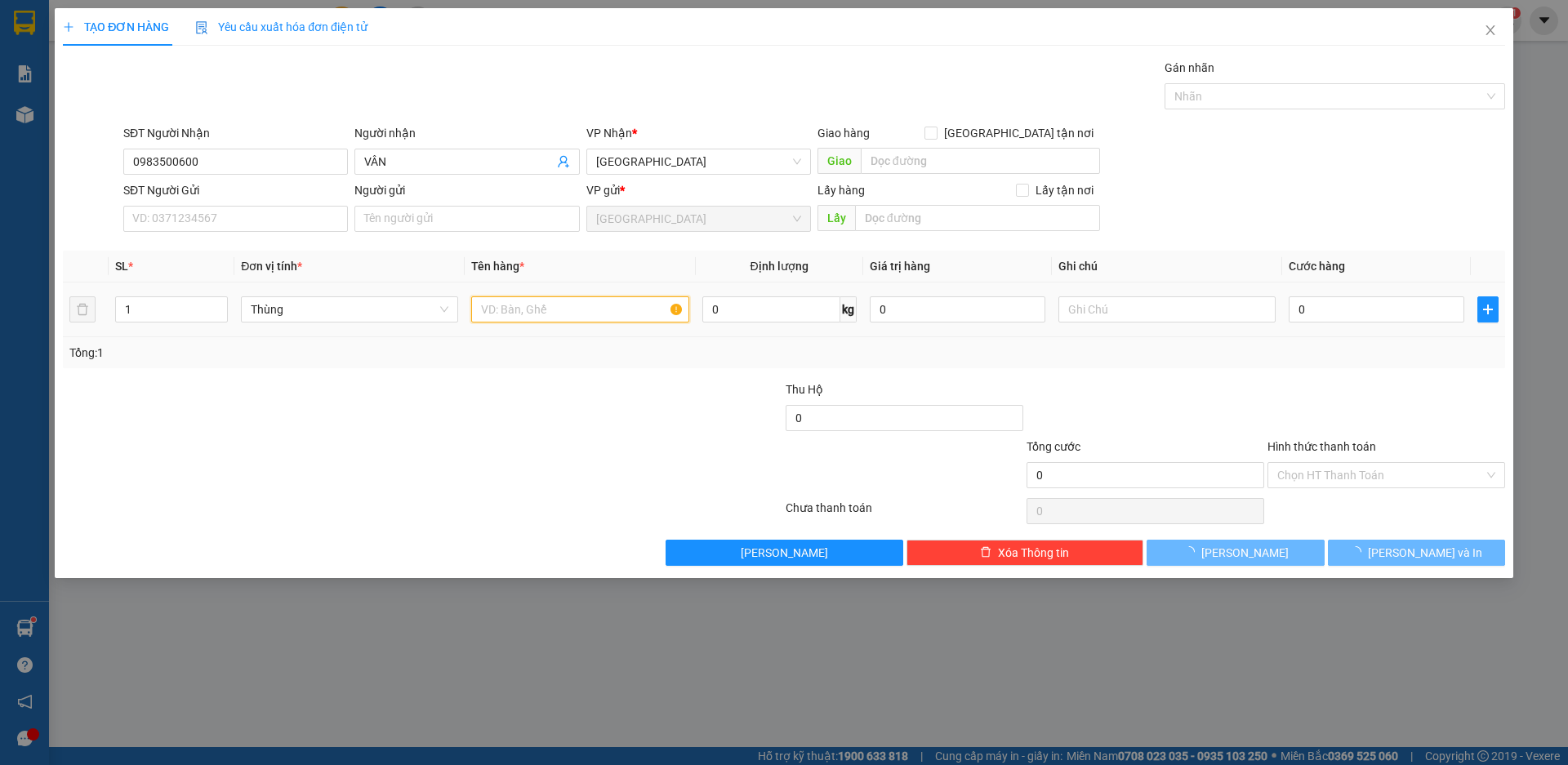
click at [516, 313] on input "text" at bounding box center [580, 310] width 217 height 26
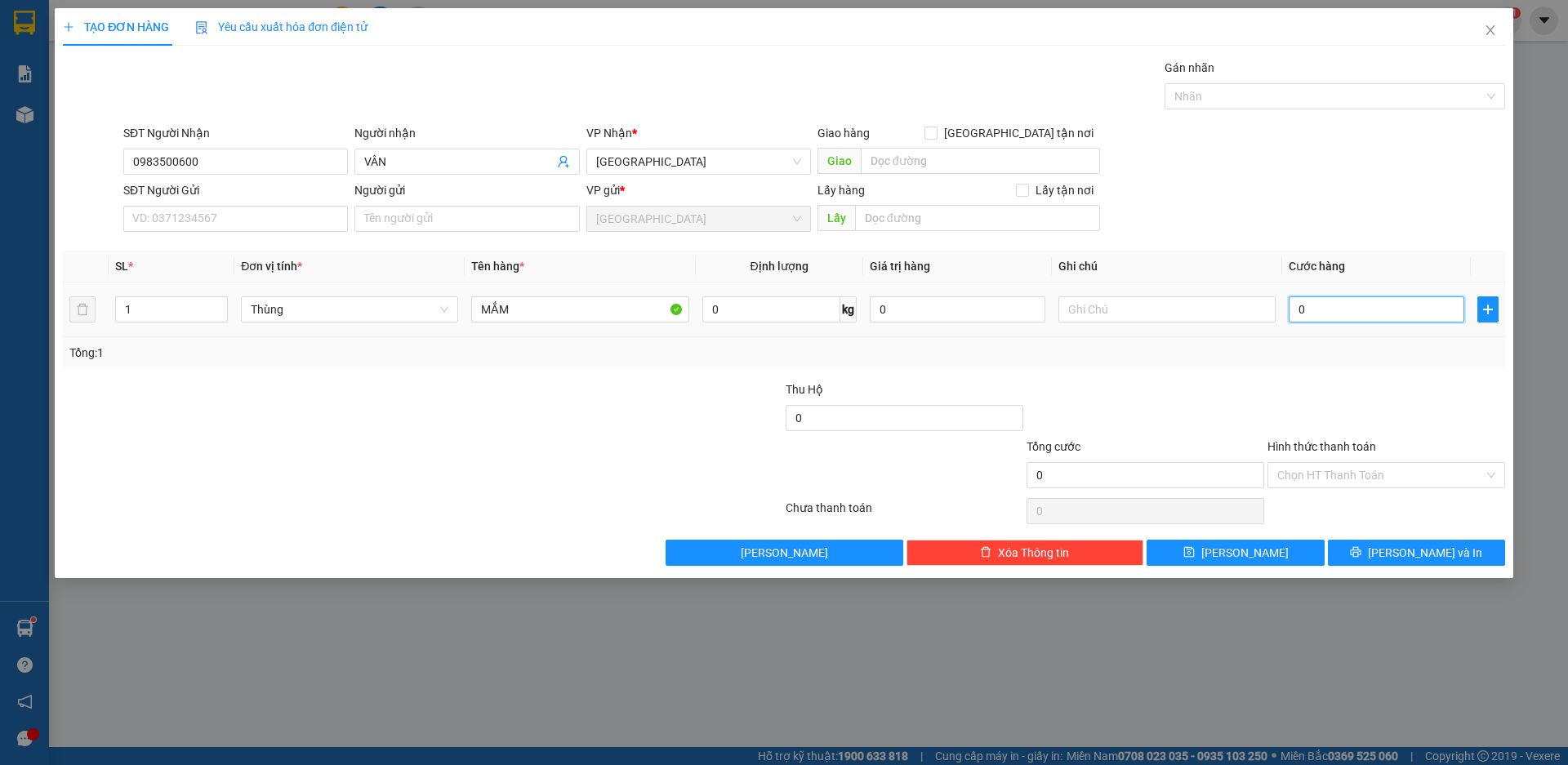
click at [1342, 316] on input "0" at bounding box center [1376, 310] width 176 height 26
click at [1372, 482] on input "Hình thức thanh toán" at bounding box center [1380, 475] width 206 height 25
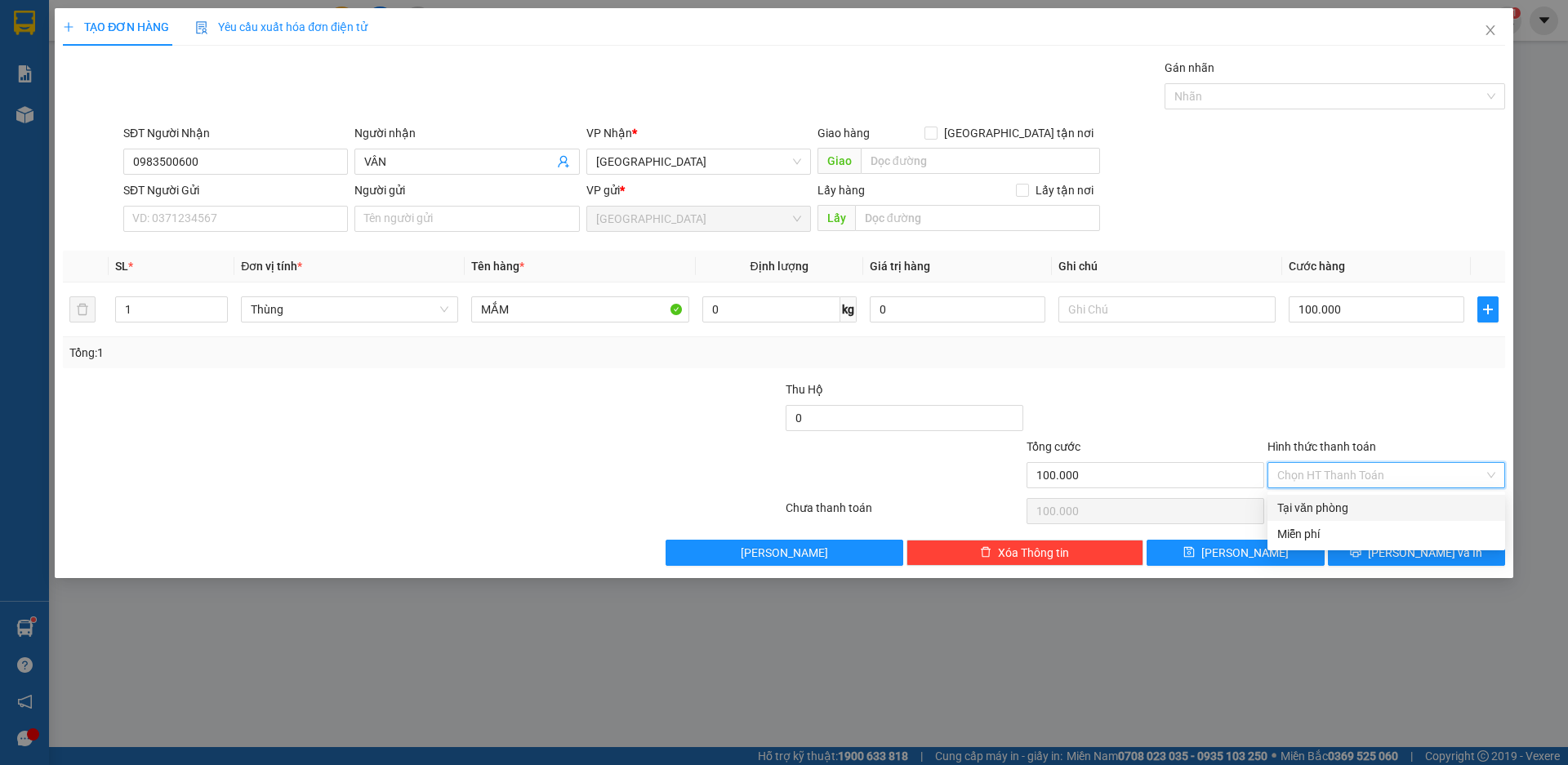
click at [1352, 501] on div "Tại văn phòng" at bounding box center [1386, 508] width 218 height 18
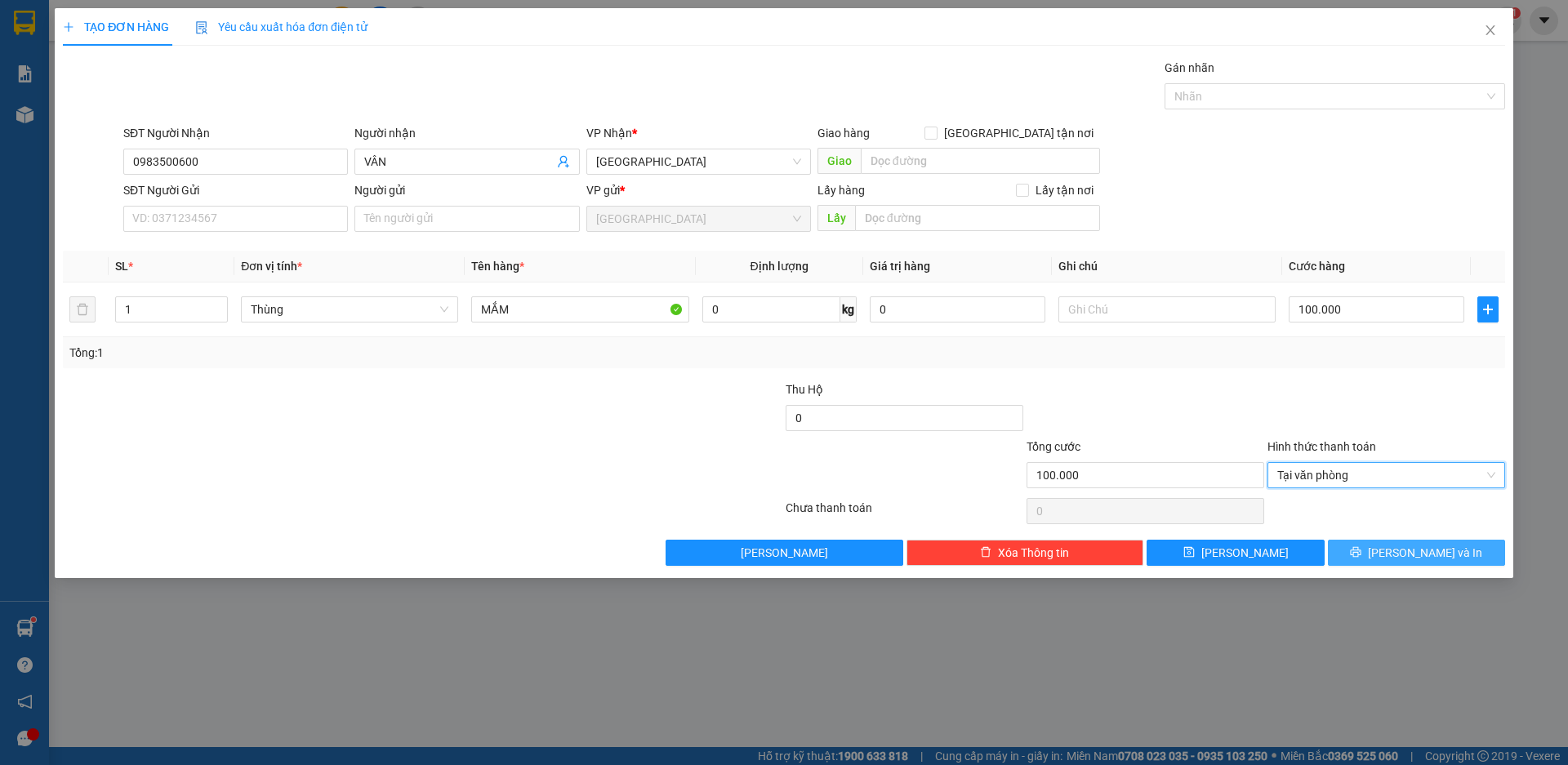
click at [1410, 554] on span "[PERSON_NAME] và In" at bounding box center [1425, 553] width 114 height 18
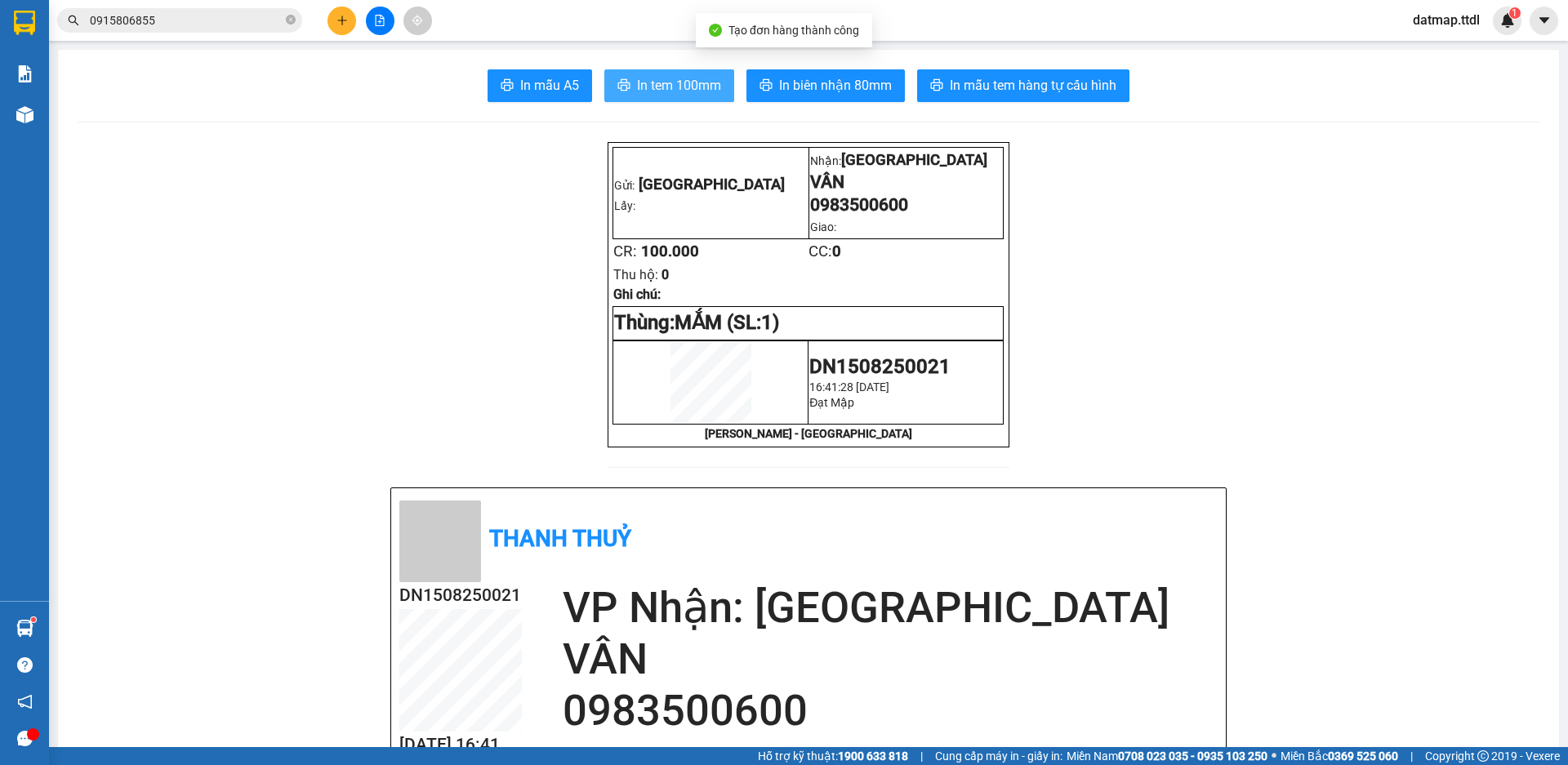
click at [687, 88] on span "In tem 100mm" at bounding box center [679, 85] width 84 height 21
click at [340, 23] on icon "plus" at bounding box center [342, 21] width 12 height 12
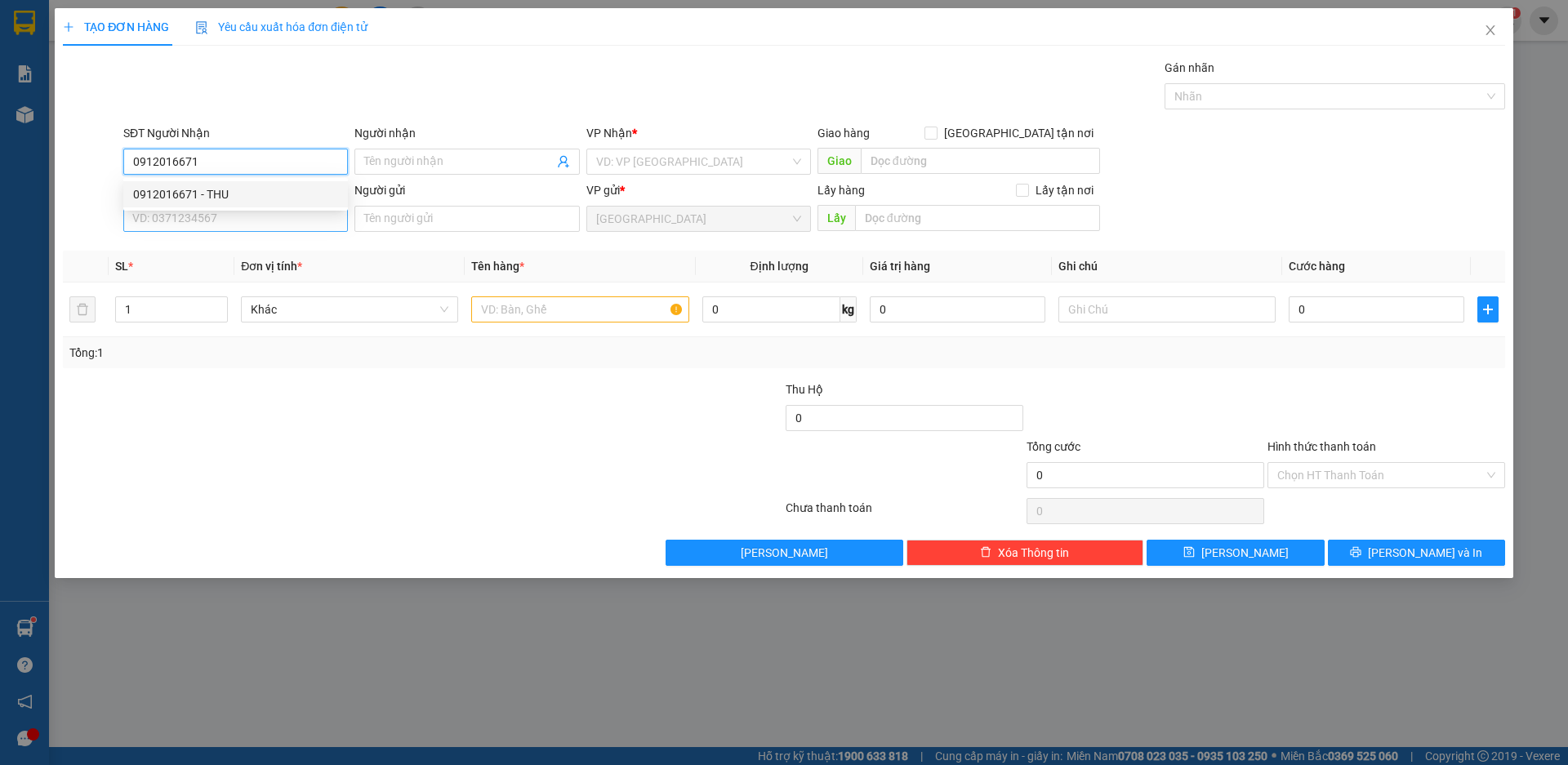
drag, startPoint x: 182, startPoint y: 193, endPoint x: 190, endPoint y: 224, distance: 32.0
click at [181, 194] on div "0912016671 - THU" at bounding box center [235, 194] width 205 height 18
click at [331, 316] on span "Khác" at bounding box center [349, 310] width 197 height 25
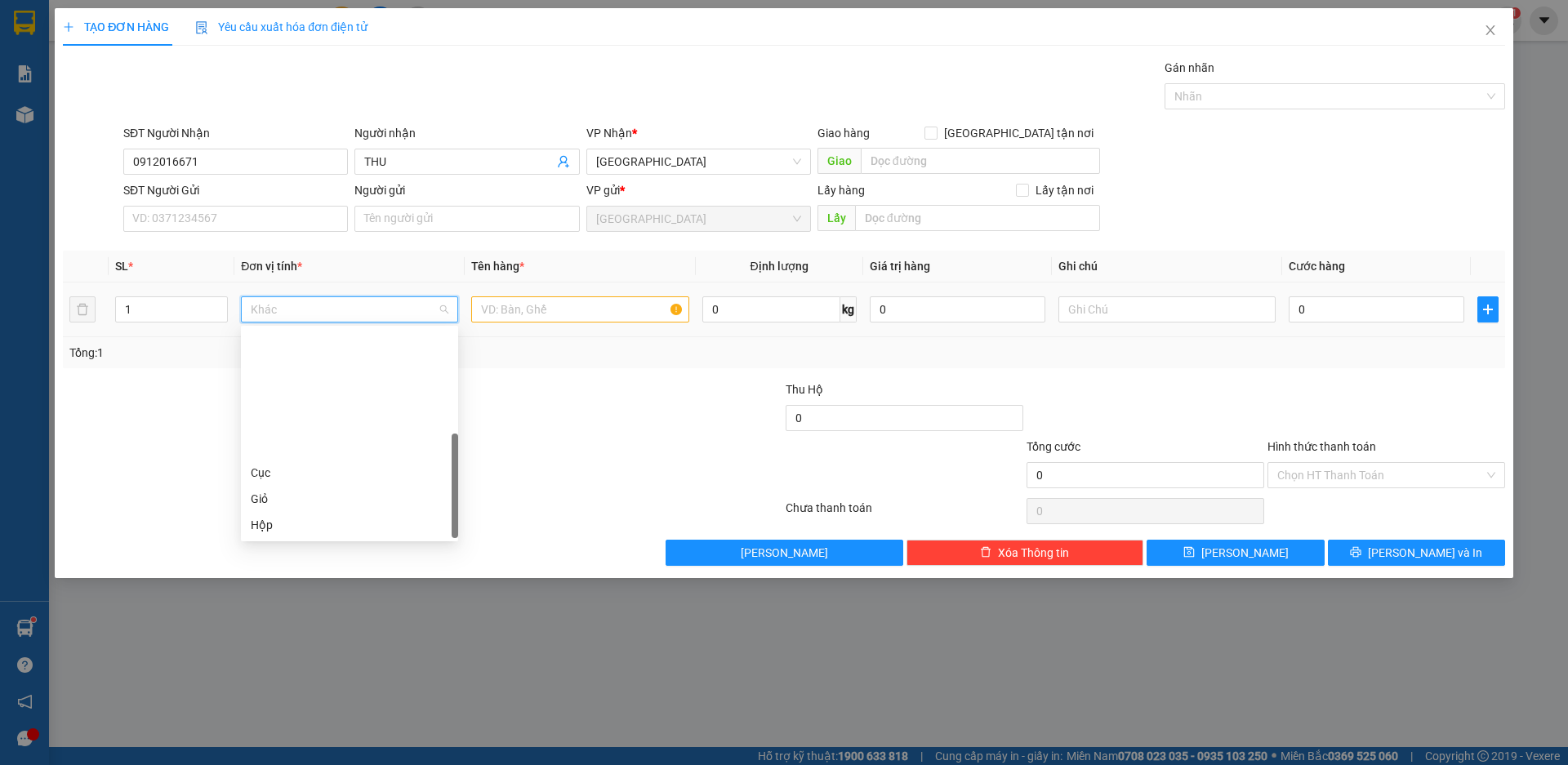
click at [280, 569] on div "Thùng" at bounding box center [349, 577] width 197 height 18
click at [500, 314] on input "text" at bounding box center [580, 310] width 217 height 26
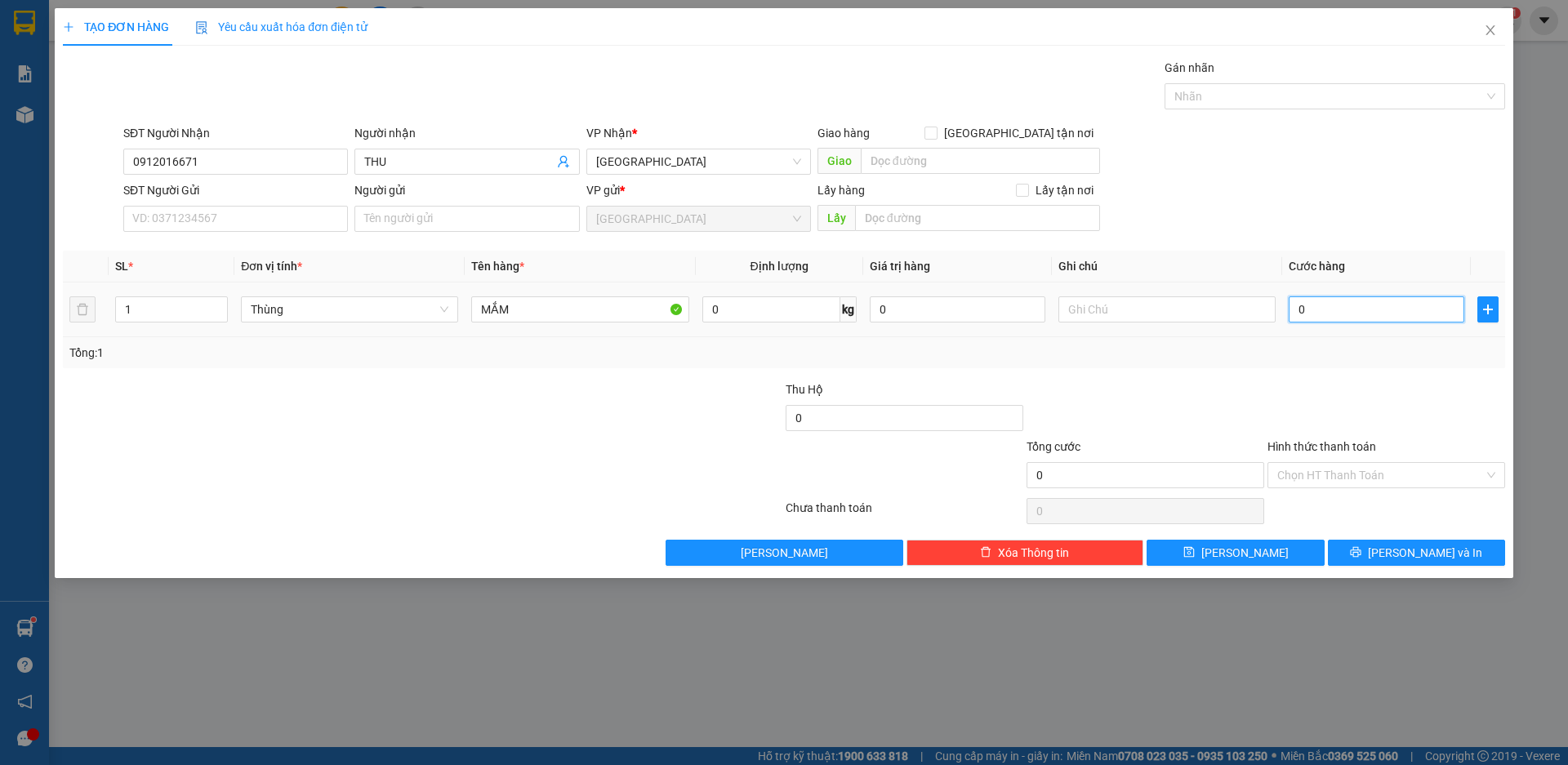
click at [1343, 308] on input "0" at bounding box center [1376, 310] width 176 height 26
drag, startPoint x: 1361, startPoint y: 473, endPoint x: 1332, endPoint y: 514, distance: 50.2
click at [1360, 473] on input "Hình thức thanh toán" at bounding box center [1380, 475] width 206 height 25
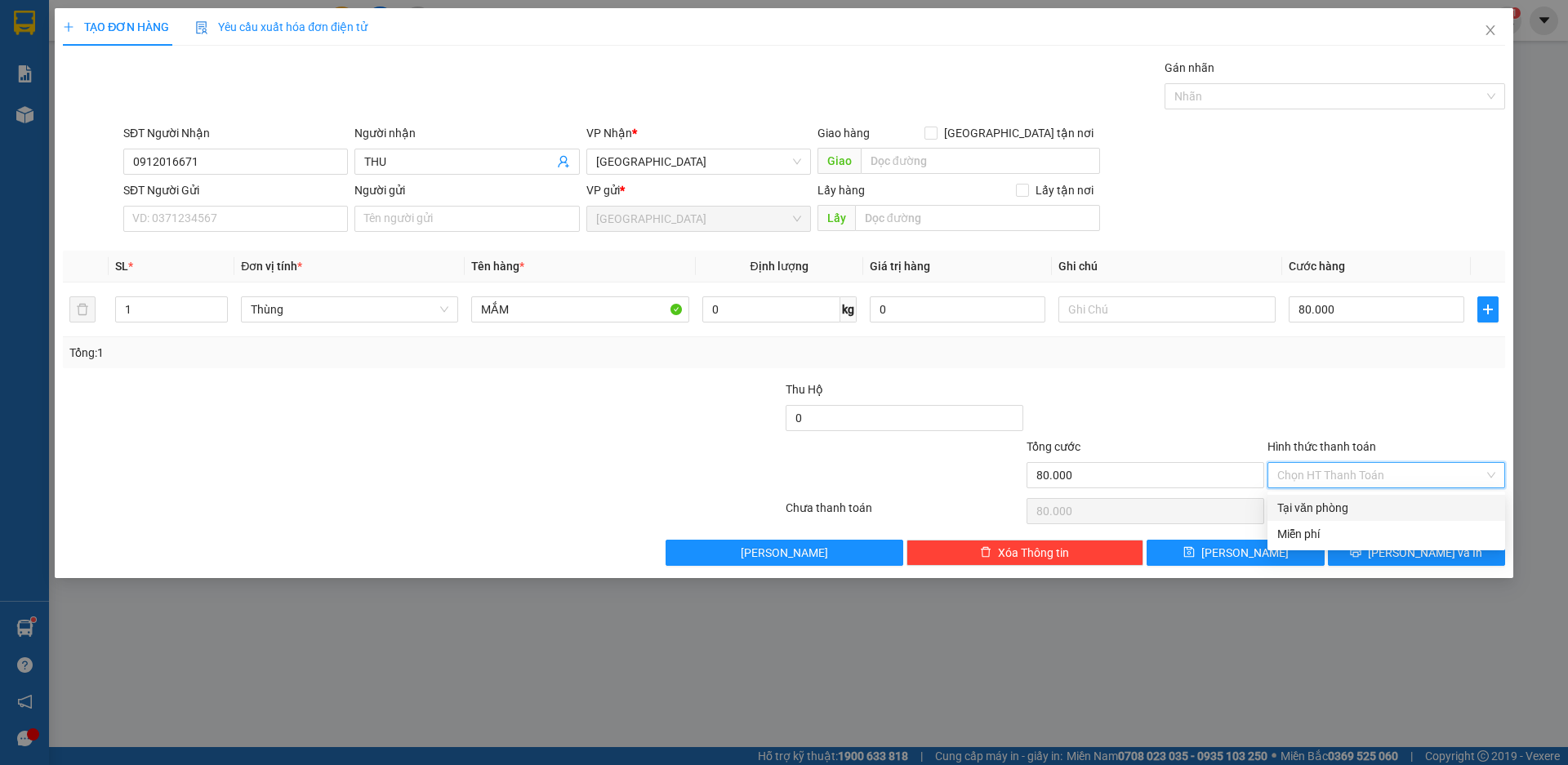
click at [1327, 513] on div "Tại văn phòng" at bounding box center [1386, 508] width 218 height 18
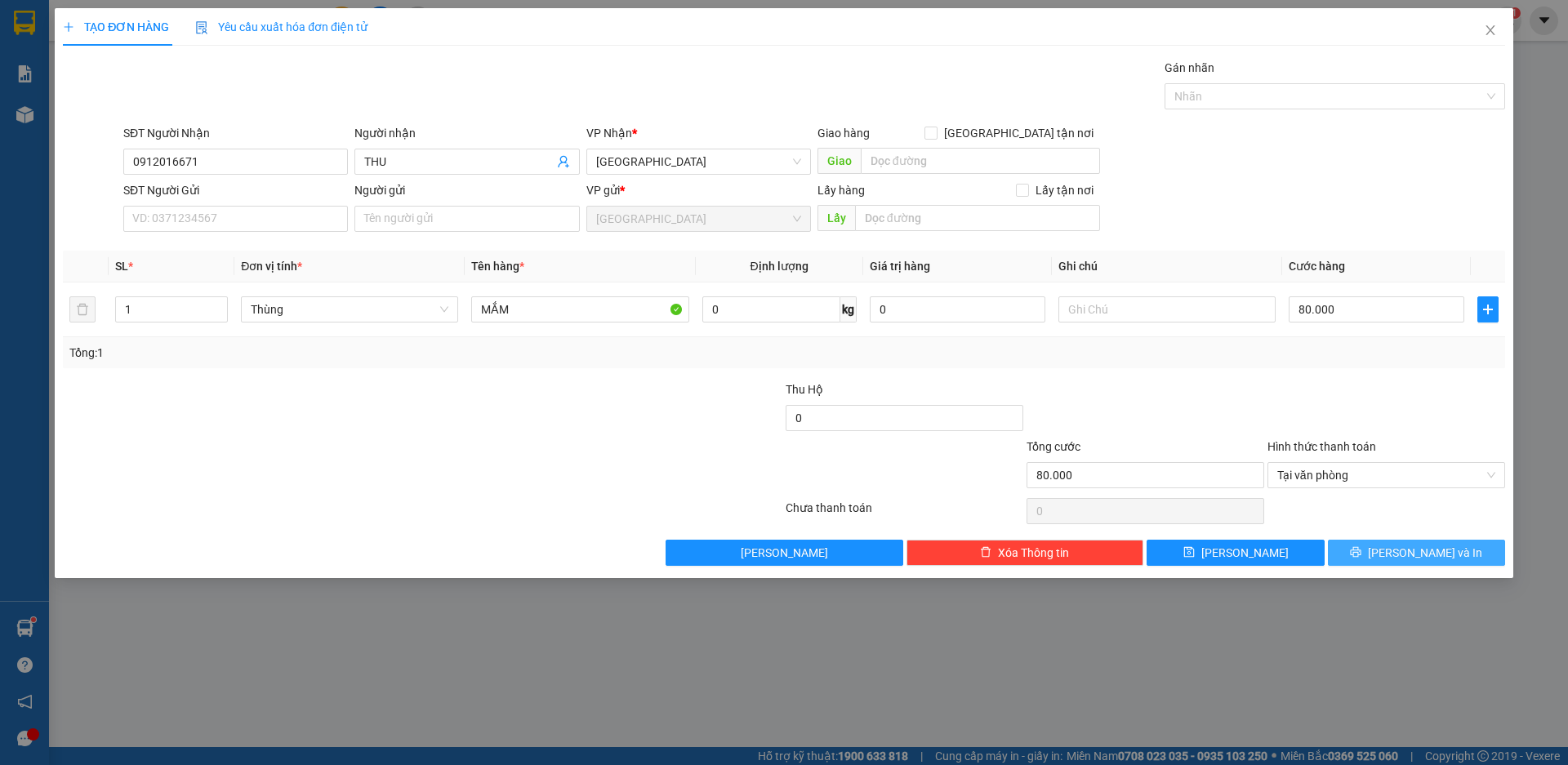
click at [1362, 558] on icon "printer" at bounding box center [1356, 553] width 12 height 12
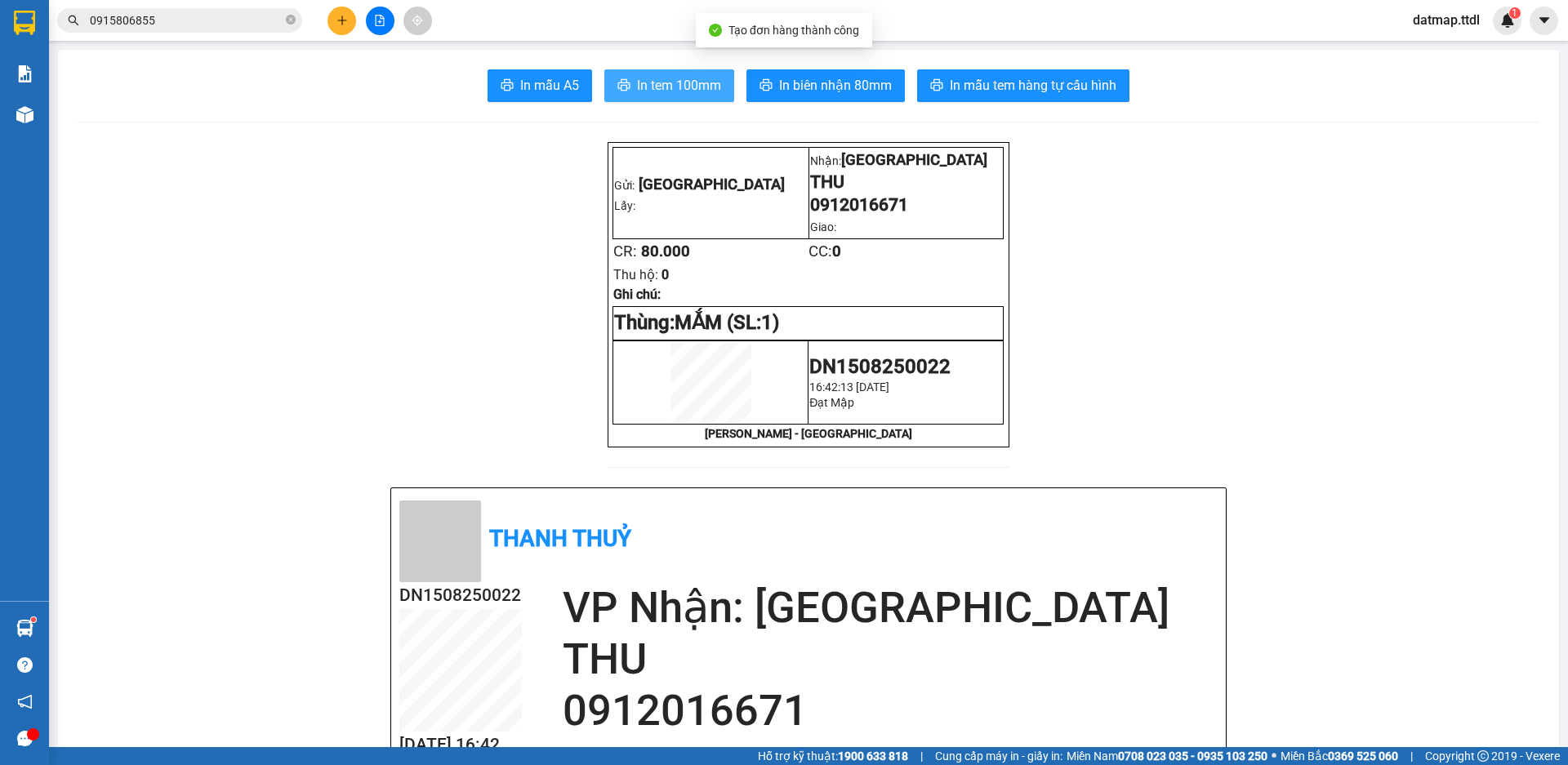
click at [704, 86] on span "In tem 100mm" at bounding box center [679, 85] width 84 height 21
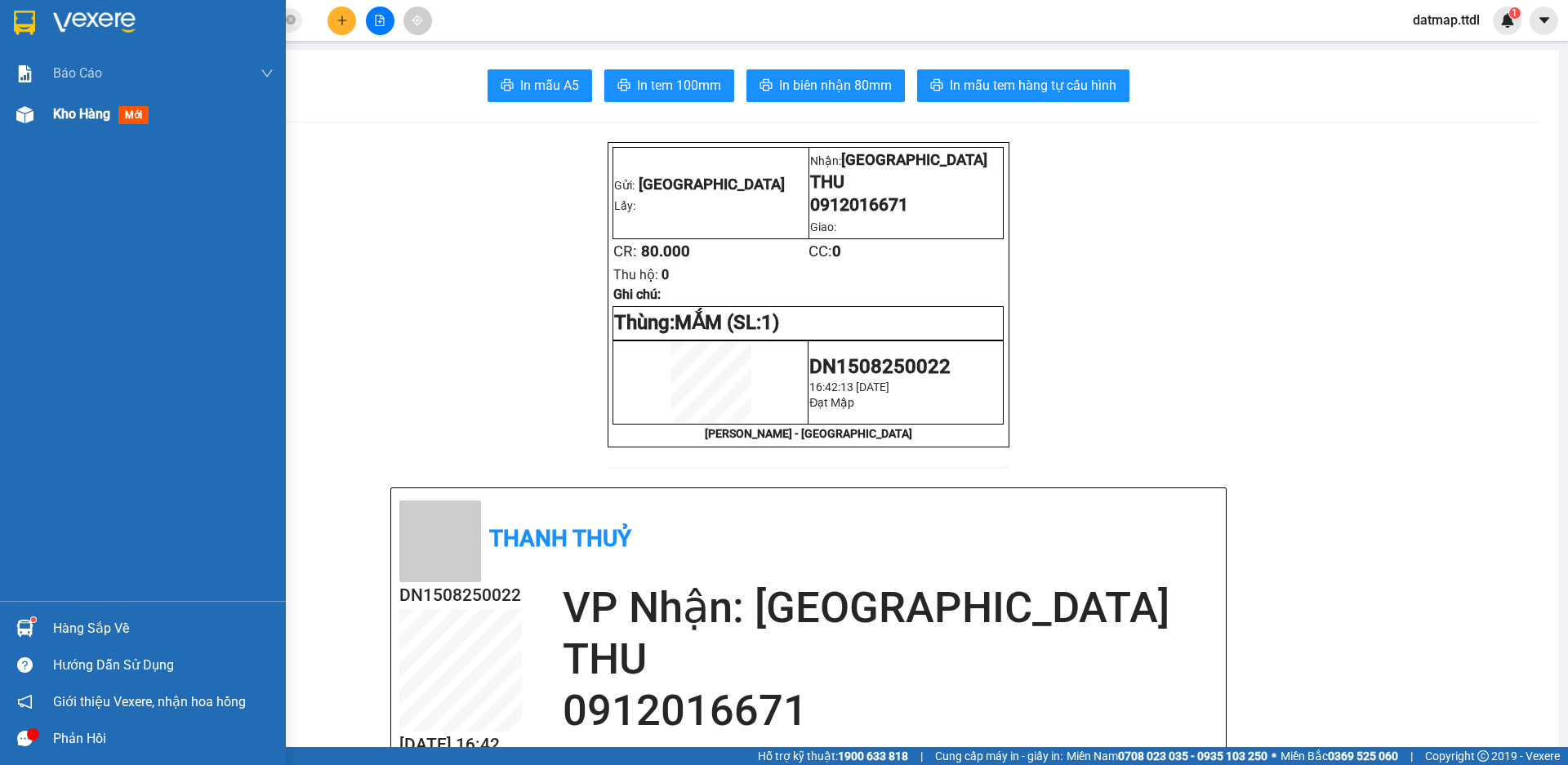
click at [73, 111] on span "Kho hàng" at bounding box center [81, 114] width 58 height 16
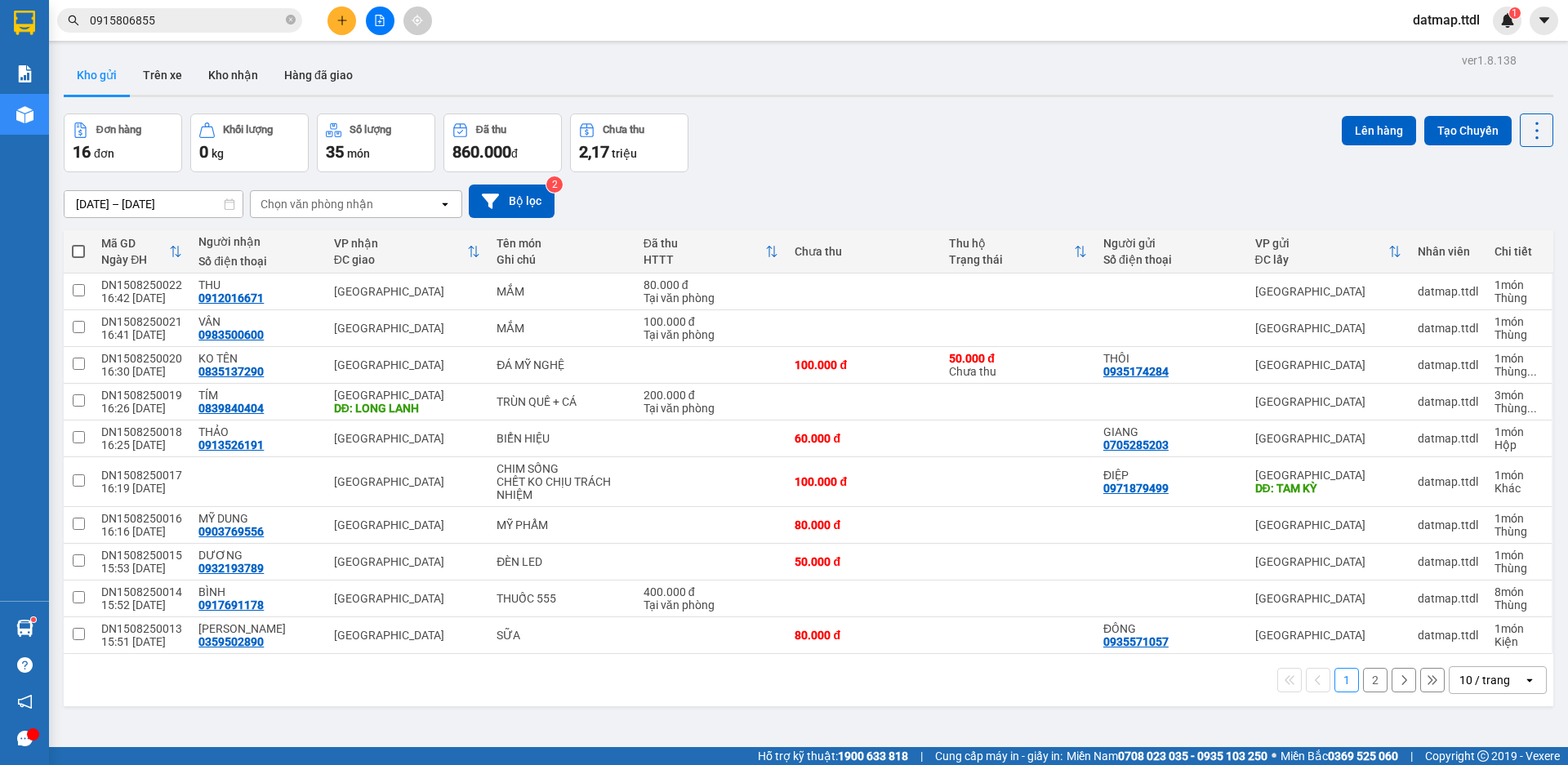
click at [76, 246] on span at bounding box center [77, 251] width 13 height 13
click at [78, 243] on input "checkbox" at bounding box center [78, 243] width 0 height 0
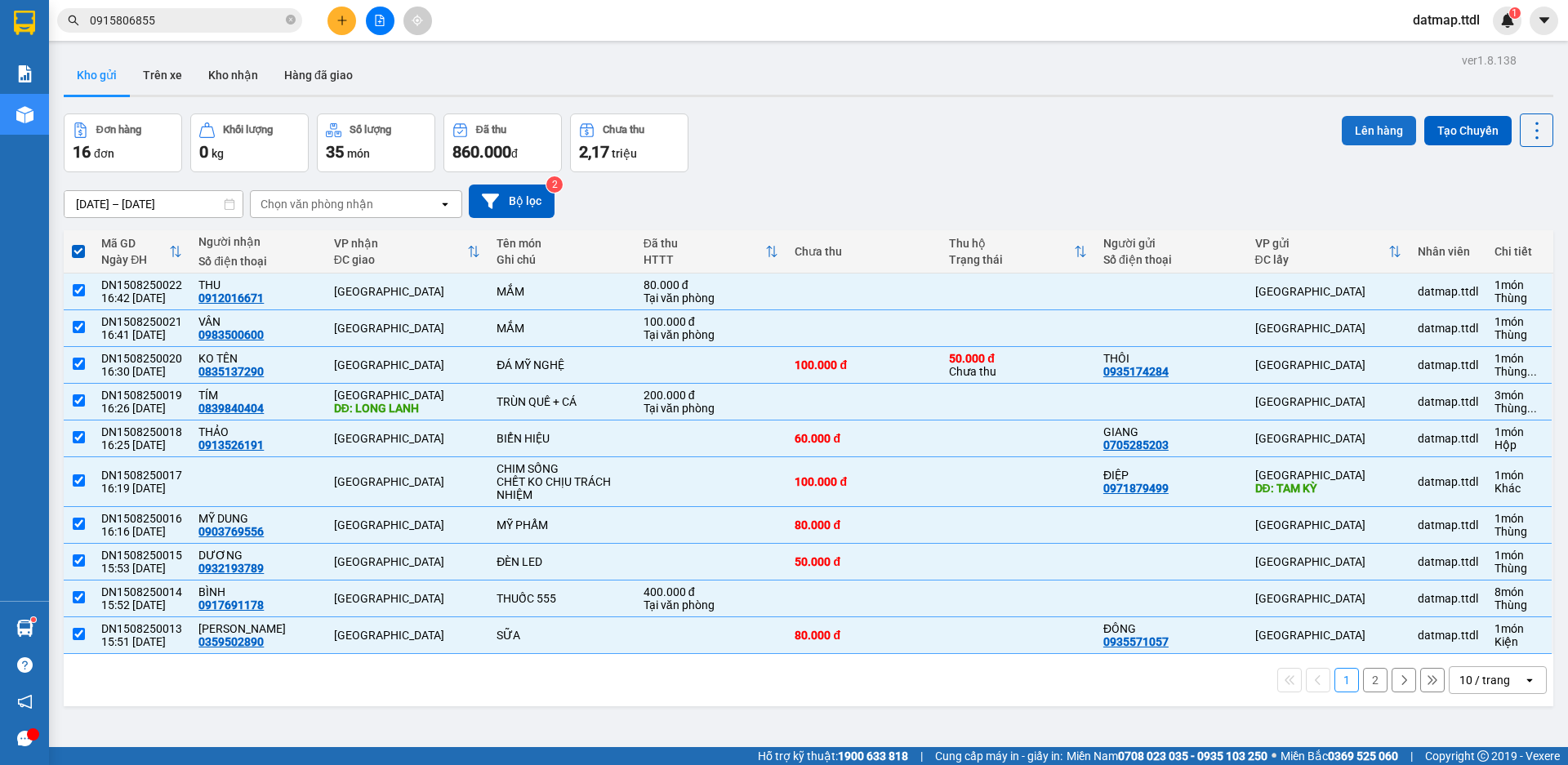
click at [1342, 134] on button "Lên hàng" at bounding box center [1378, 131] width 74 height 30
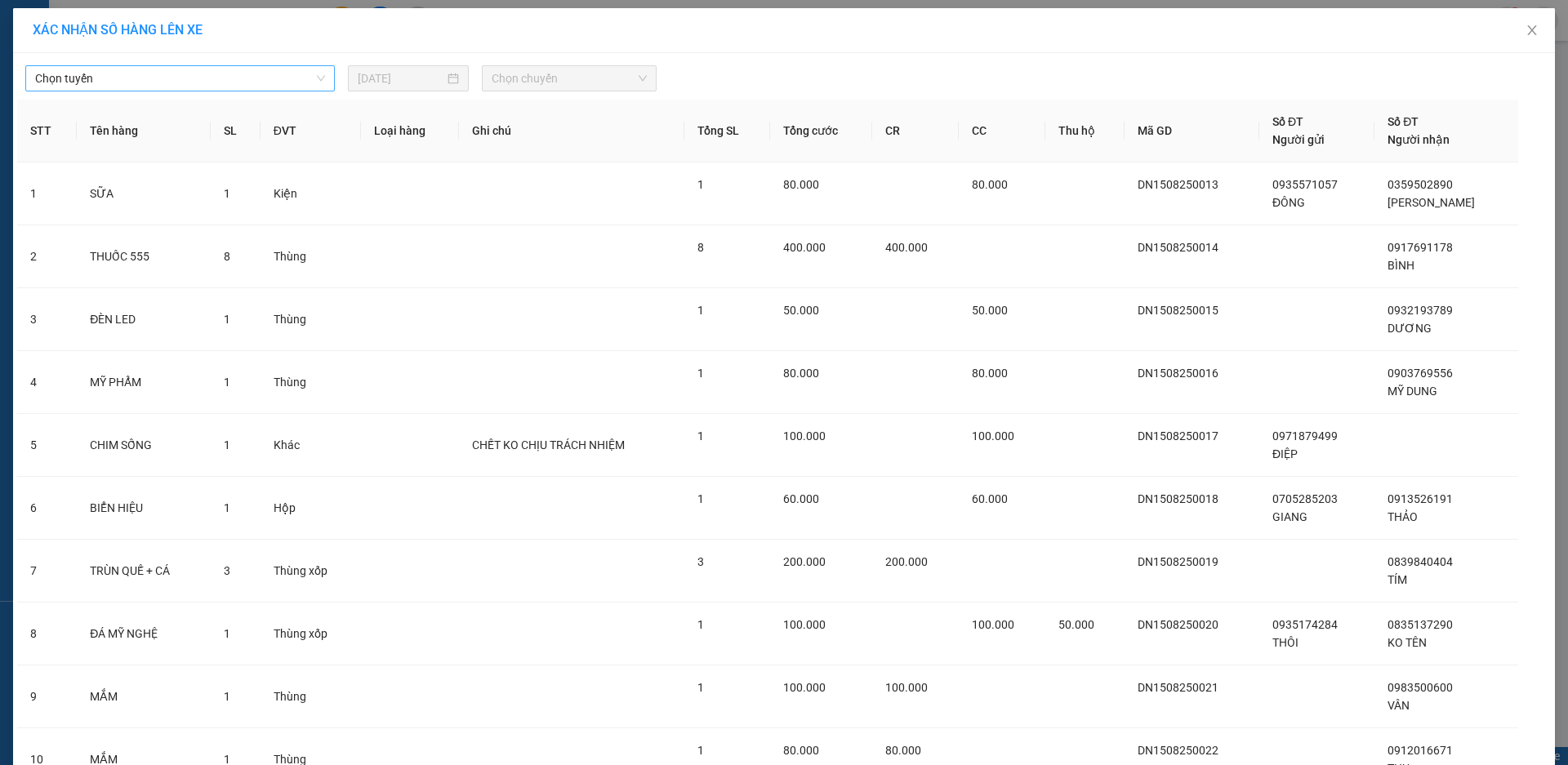
click at [300, 81] on span "Chọn tuyến" at bounding box center [180, 78] width 290 height 25
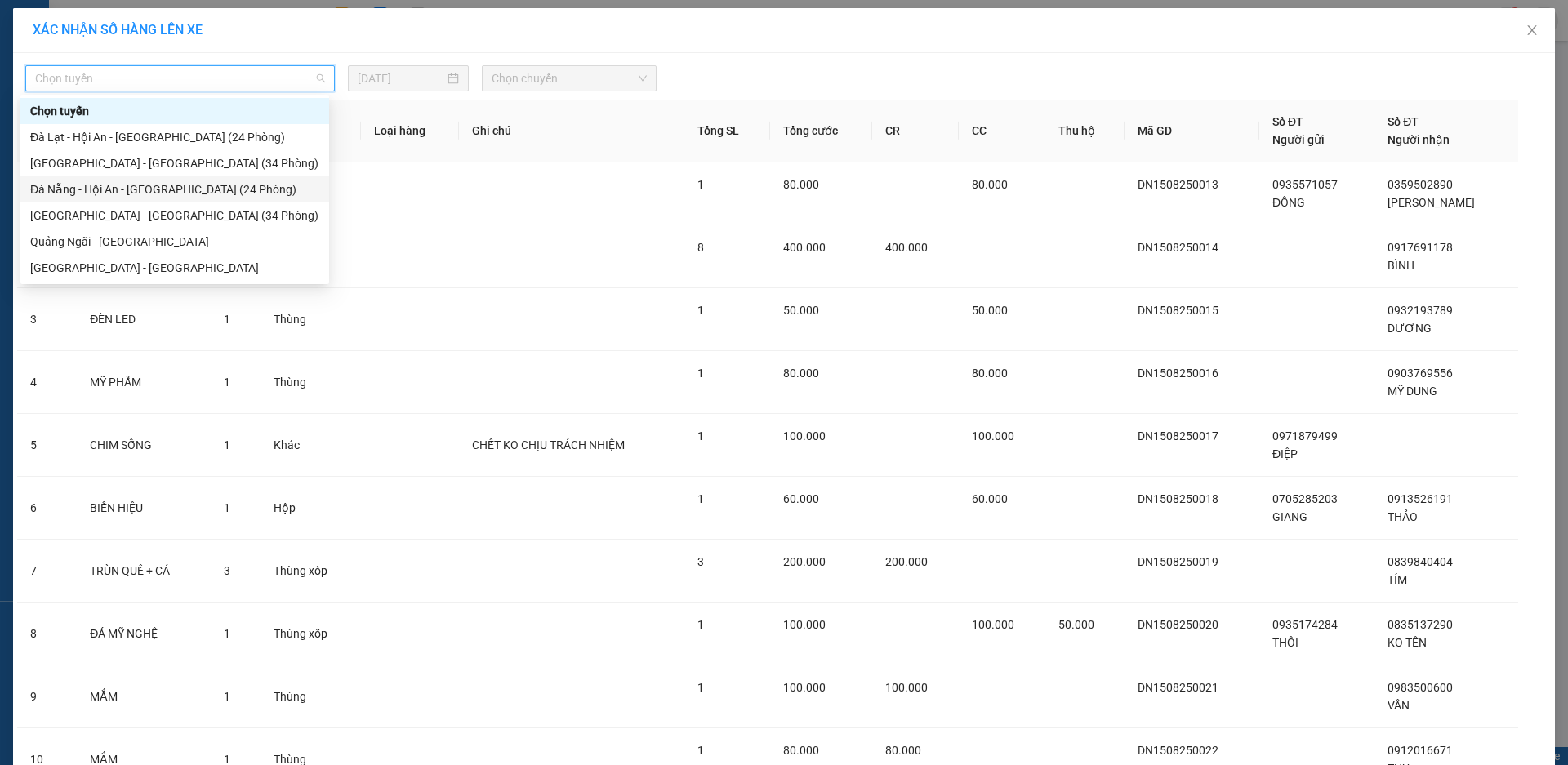
click at [150, 187] on div "Đà Nẵng - Hội An - [GEOGRAPHIC_DATA] (24 Phòng)" at bounding box center [174, 190] width 289 height 18
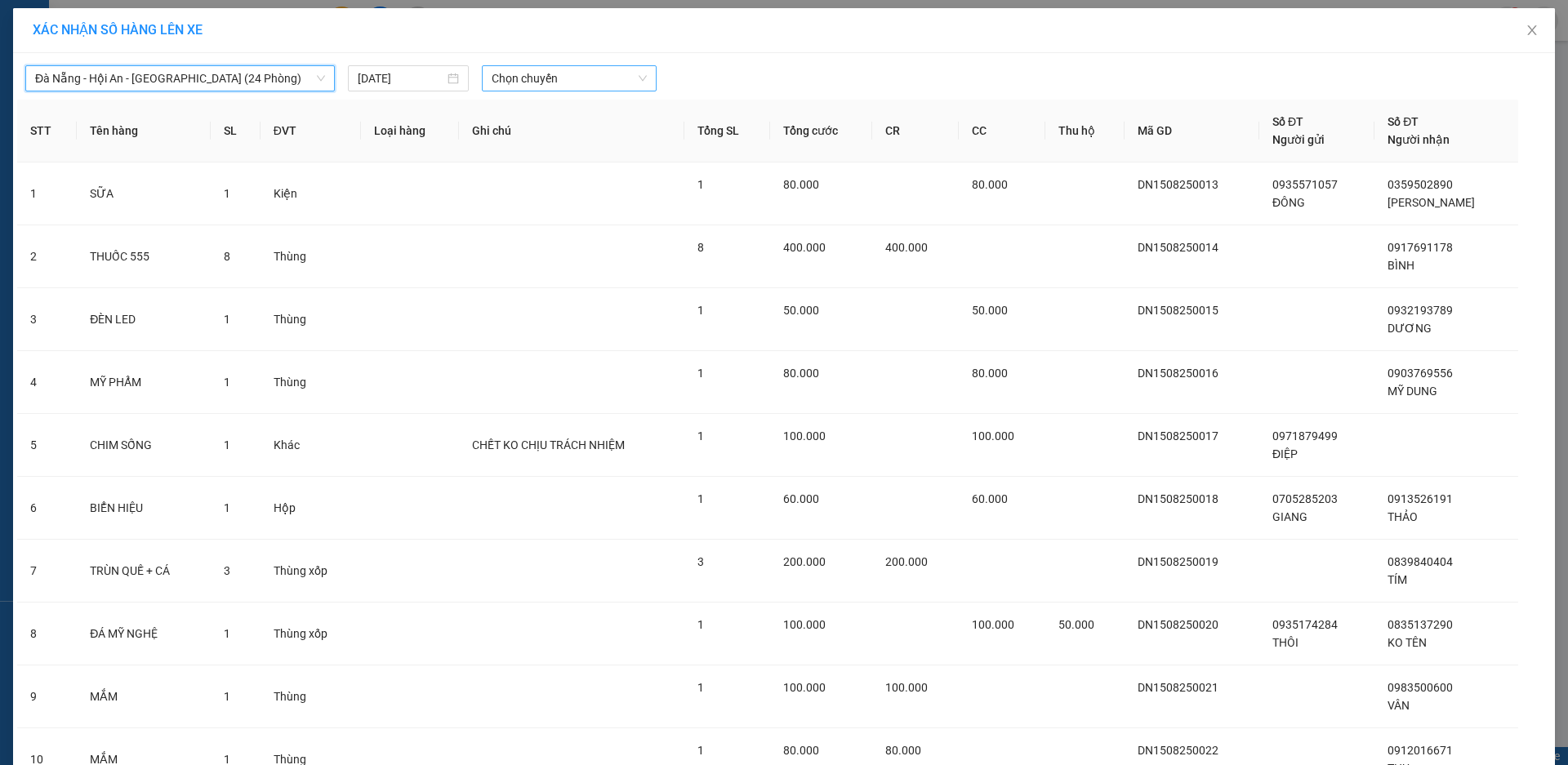
click at [621, 74] on span "Chọn chuyến" at bounding box center [569, 78] width 155 height 25
click at [573, 137] on div "17:00 - 49H-034.51" at bounding box center [549, 137] width 127 height 18
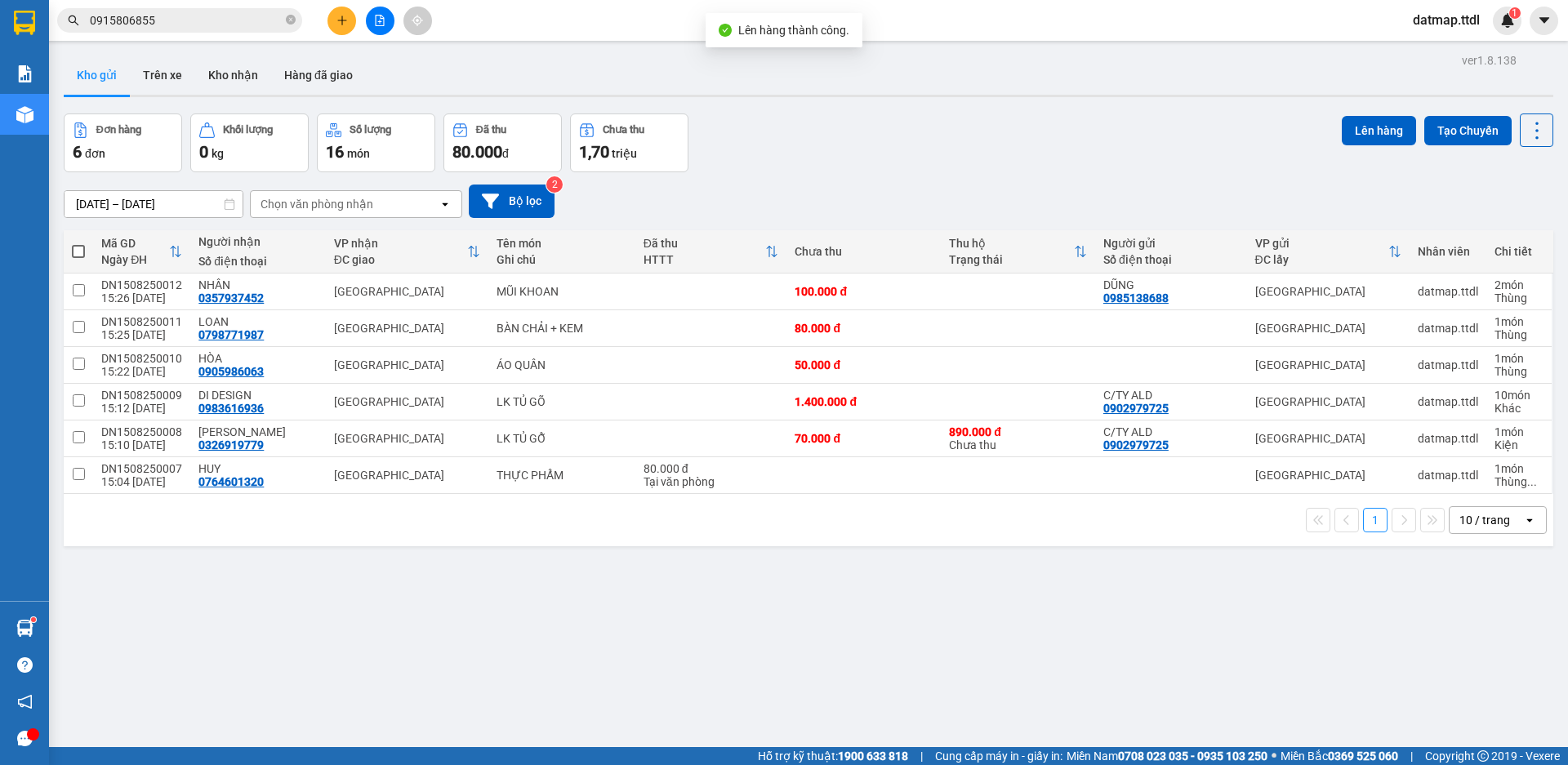
click at [75, 251] on span at bounding box center [77, 251] width 13 height 13
click at [78, 243] on input "checkbox" at bounding box center [78, 243] width 0 height 0
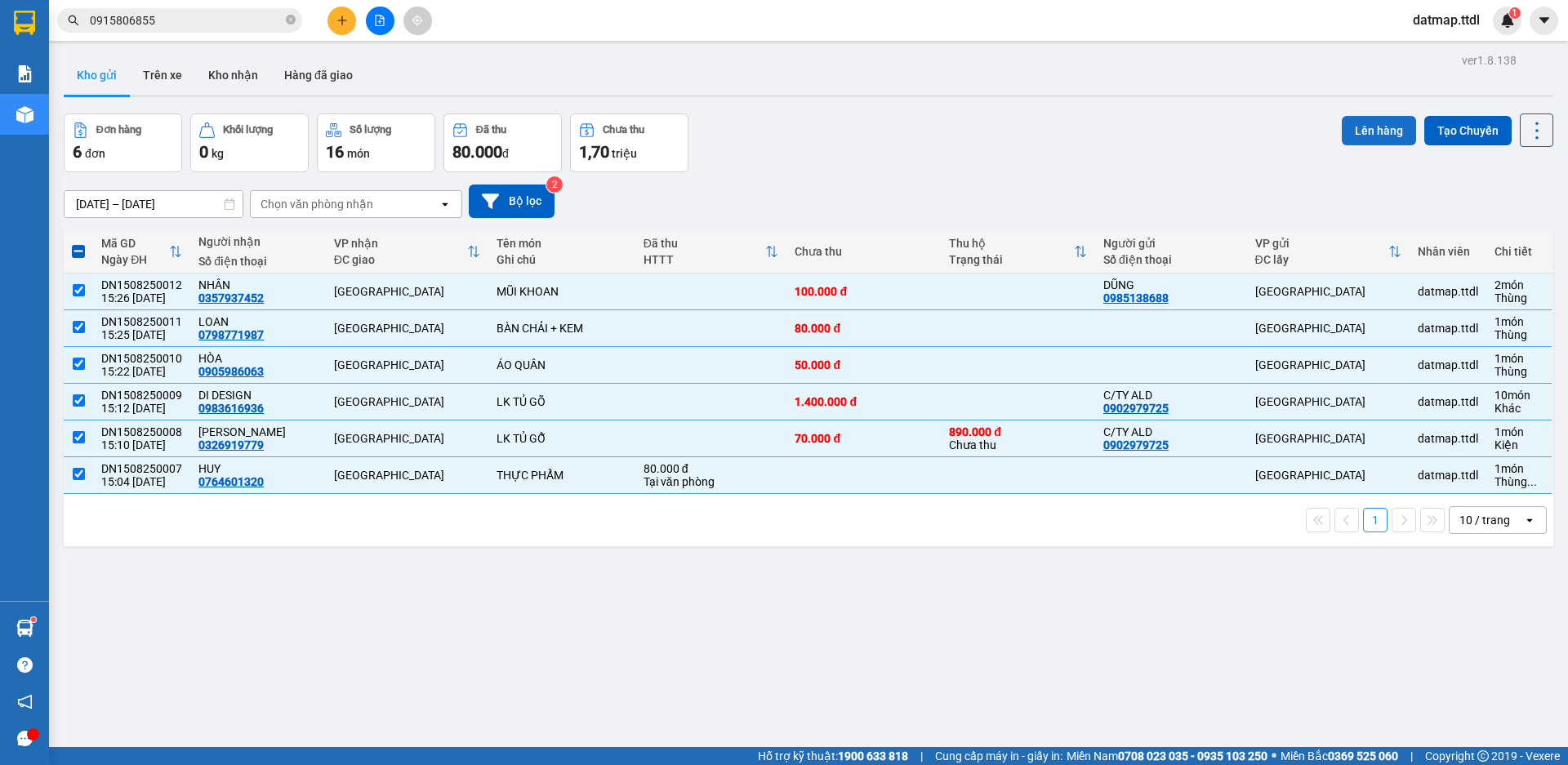
click at [1351, 119] on button "Lên hàng" at bounding box center [1378, 131] width 74 height 30
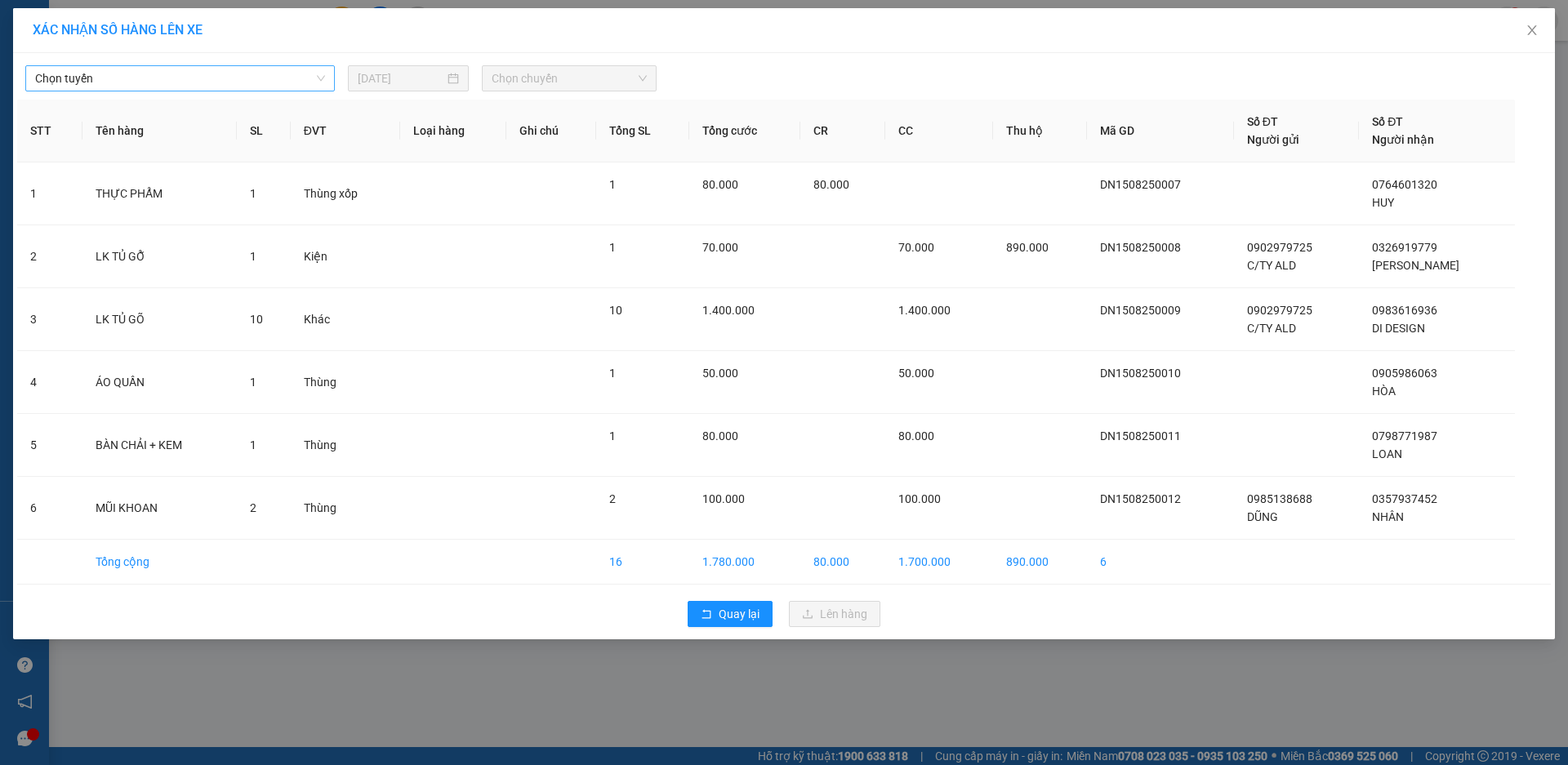
click at [233, 80] on span "Chọn tuyến" at bounding box center [180, 78] width 290 height 25
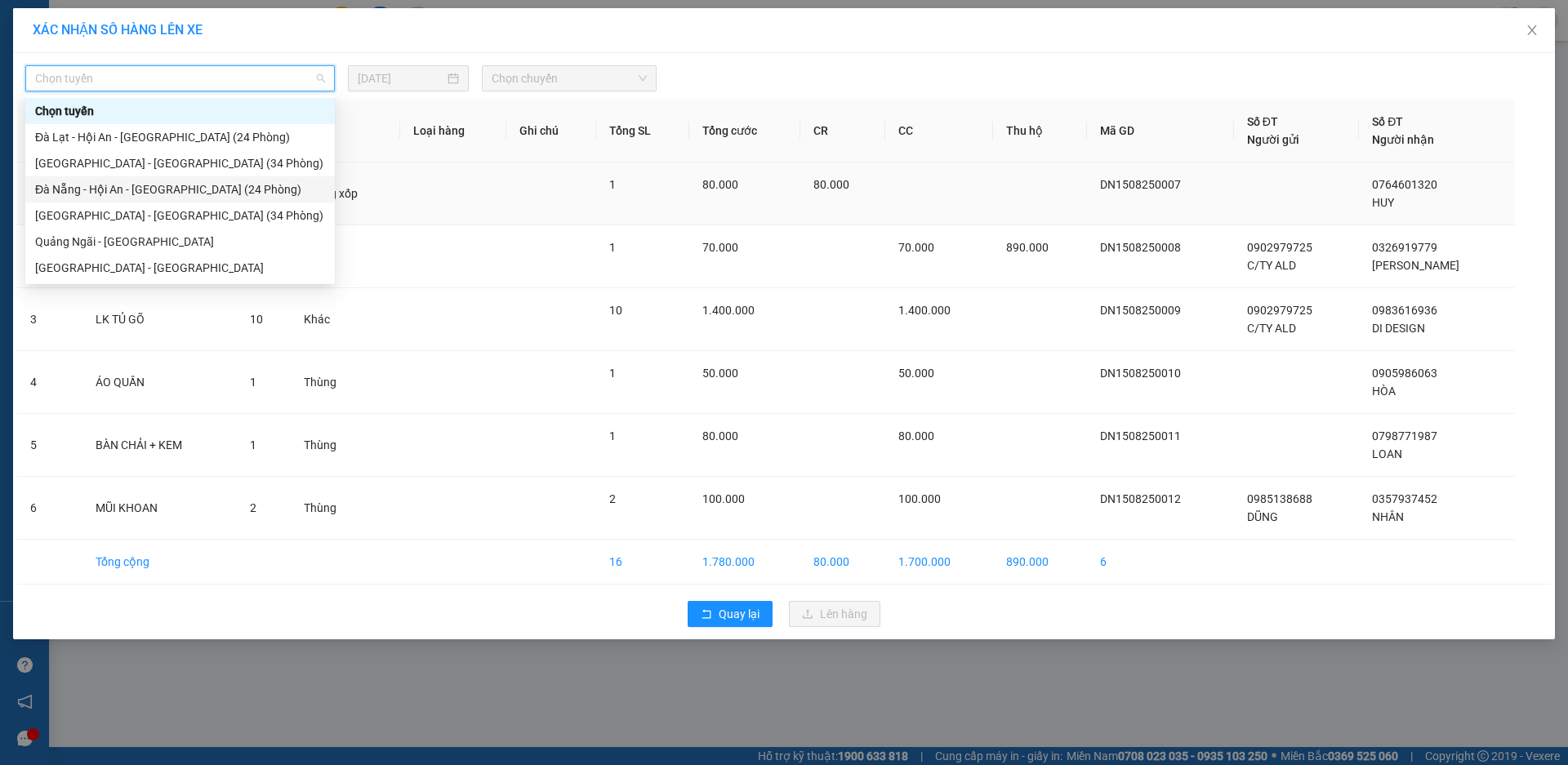
click at [138, 192] on div "Đà Nẵng - Hội An - [GEOGRAPHIC_DATA] (24 Phòng)" at bounding box center [180, 190] width 290 height 18
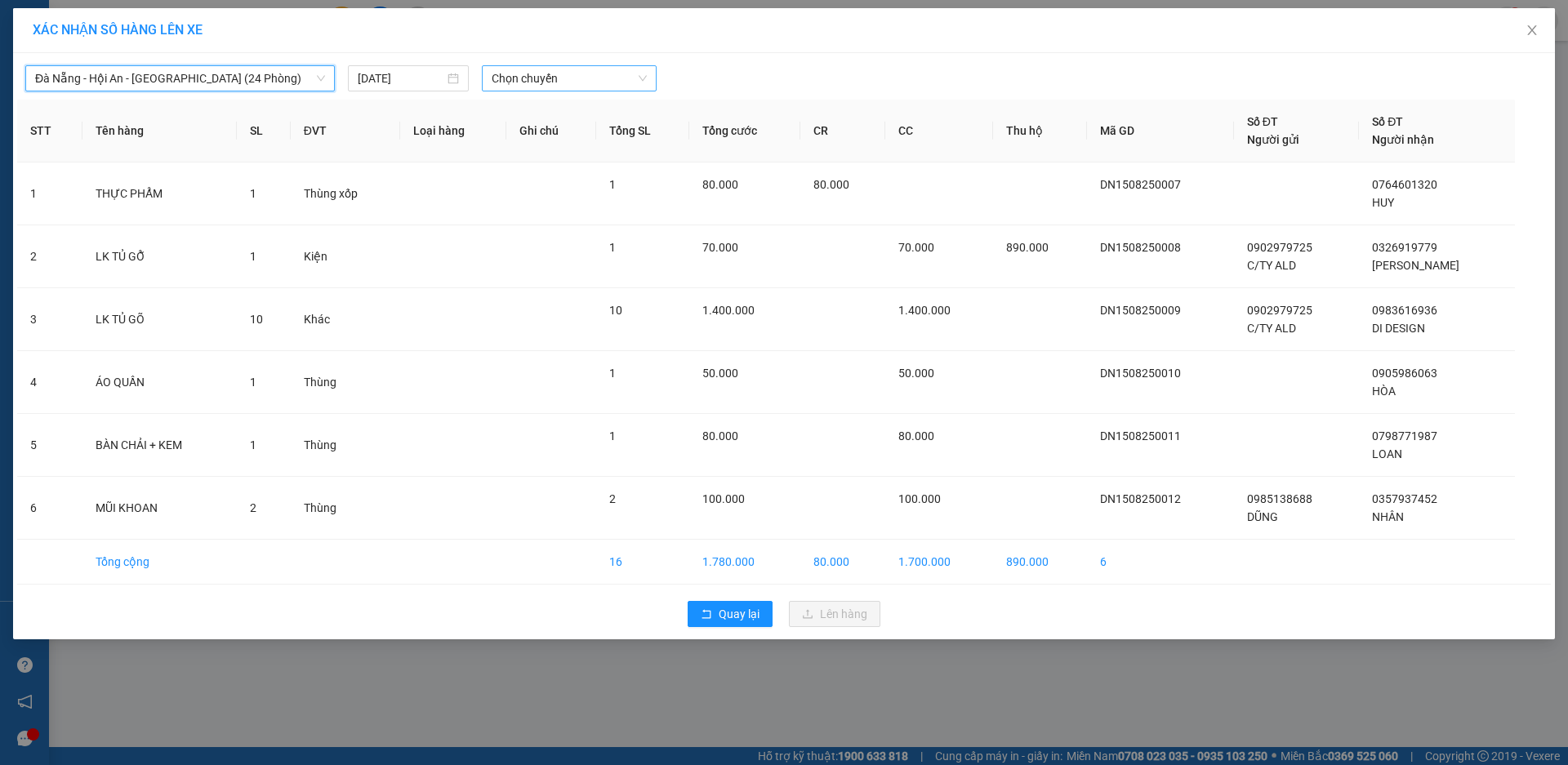
click at [614, 77] on span "Chọn chuyến" at bounding box center [569, 78] width 155 height 25
click at [576, 141] on div "17:00 - 49H-034.51" at bounding box center [555, 137] width 127 height 18
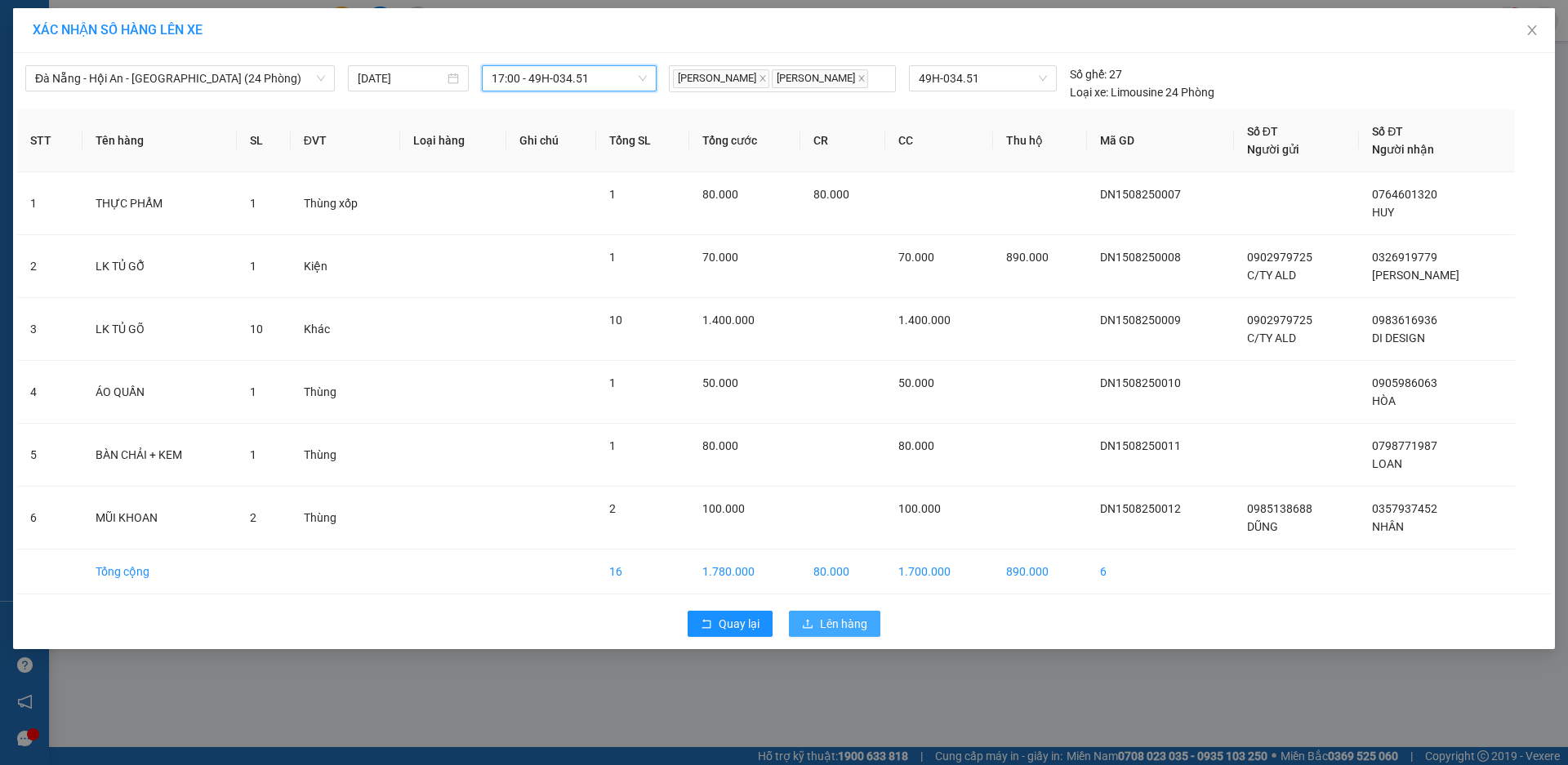
click at [864, 620] on span "Lên hàng" at bounding box center [844, 624] width 48 height 18
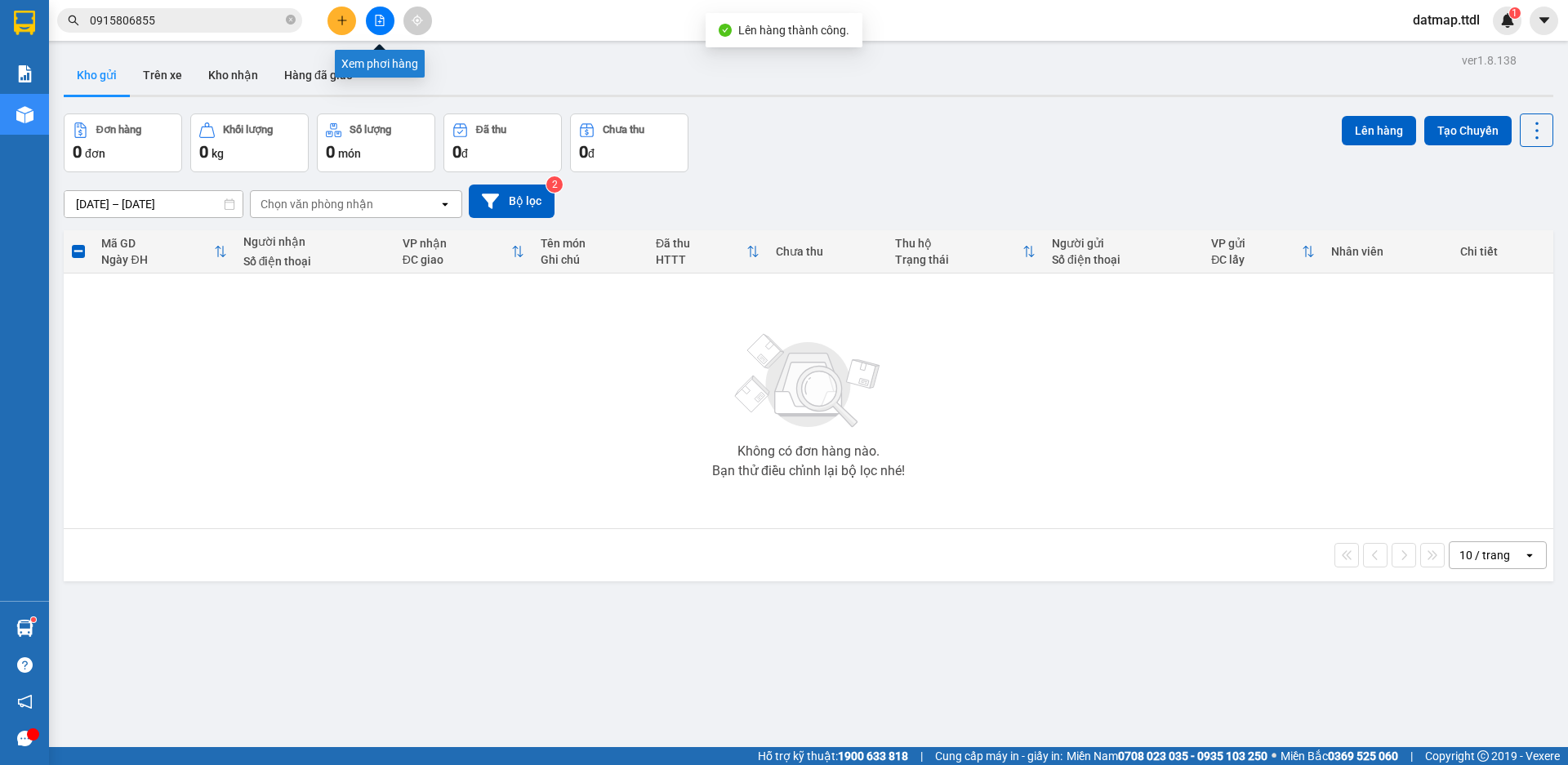
click at [385, 20] on icon "file-add" at bounding box center [380, 21] width 12 height 12
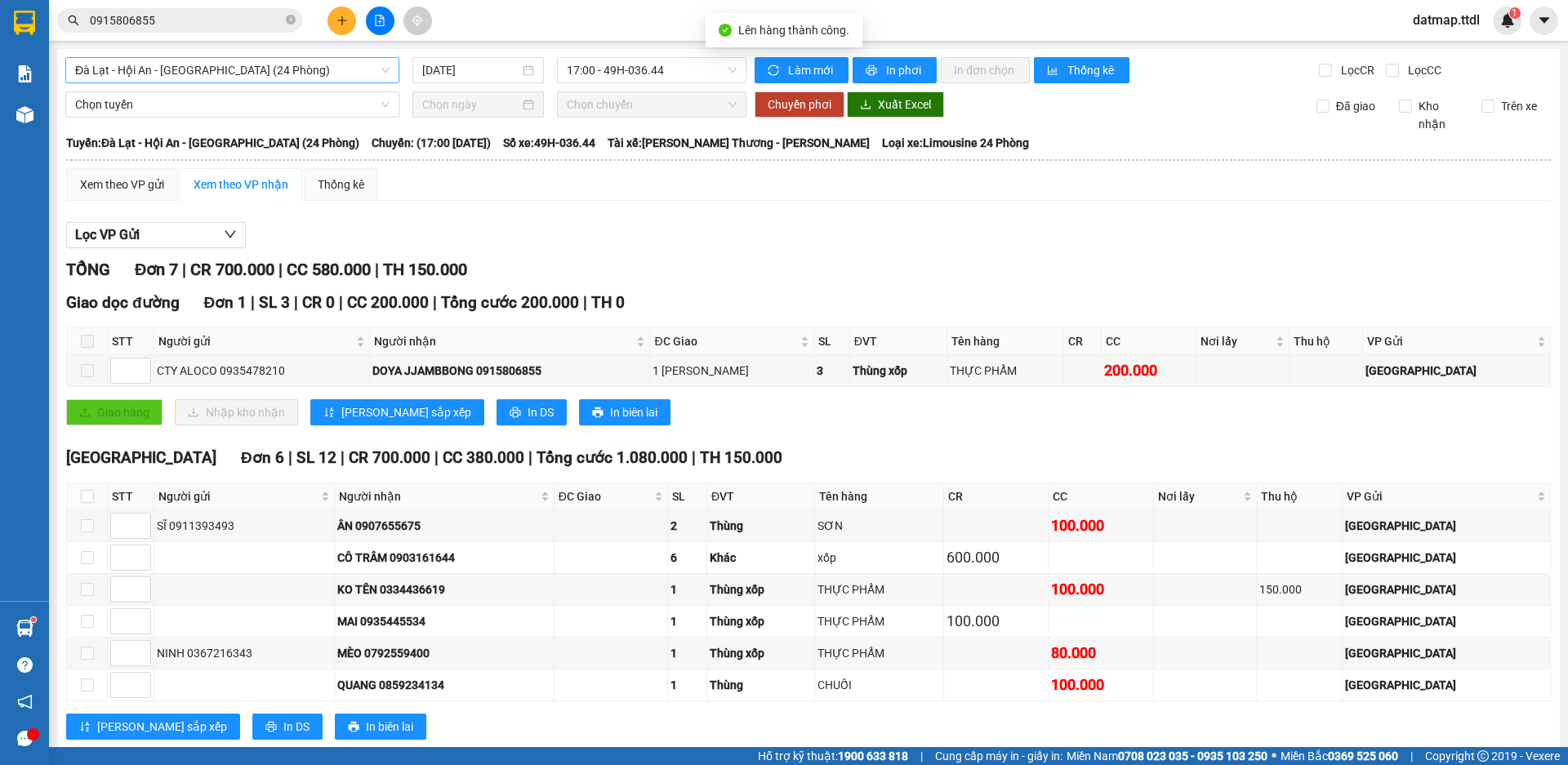
click at [275, 73] on span "Đà Lạt - Hội An - [GEOGRAPHIC_DATA] (24 Phòng)" at bounding box center [232, 69] width 315 height 25
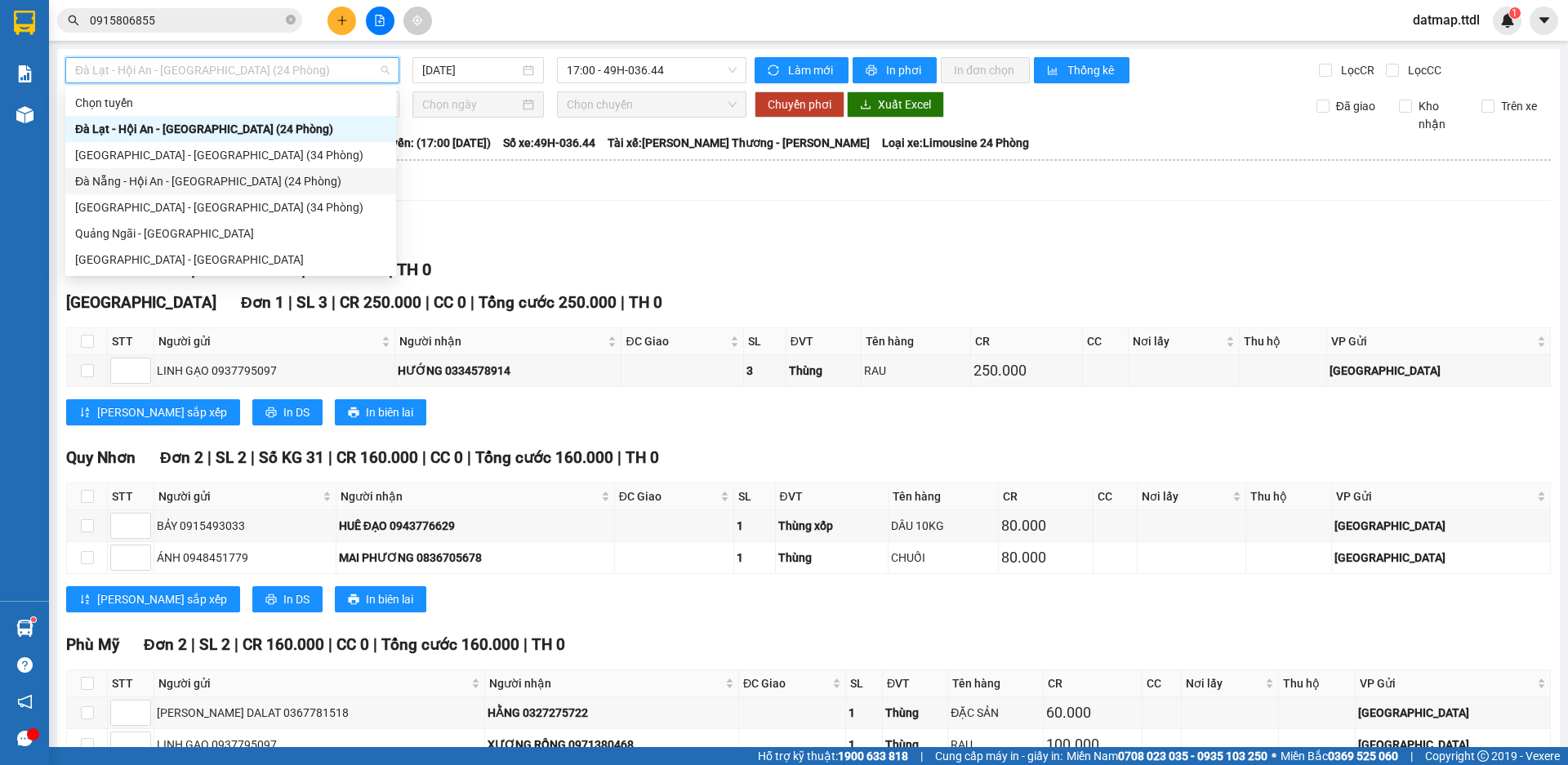
click at [183, 181] on div "Đà Nẵng - Hội An - [GEOGRAPHIC_DATA] (24 Phòng)" at bounding box center [231, 182] width 312 height 18
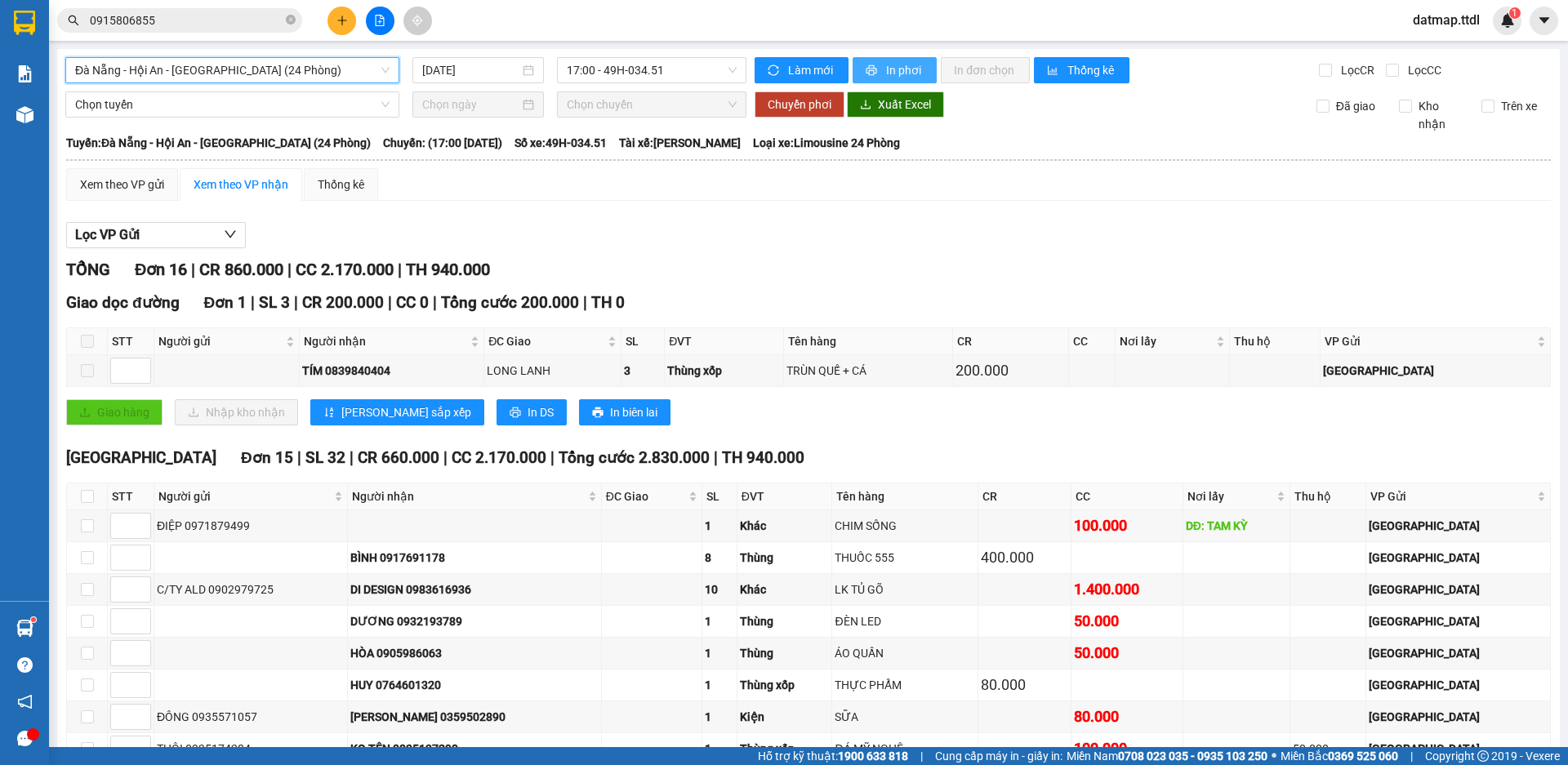
click at [902, 64] on span "In phơi" at bounding box center [905, 70] width 38 height 18
